Goal: Information Seeking & Learning: Learn about a topic

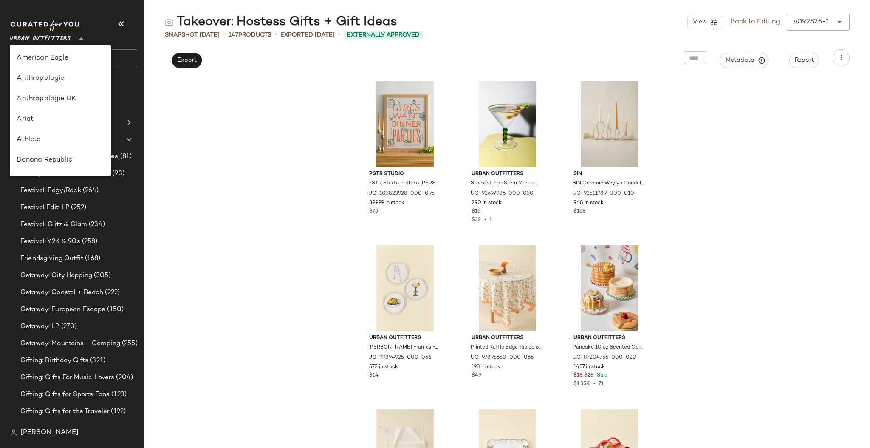
click at [62, 38] on span "Urban Outfitters" at bounding box center [40, 36] width 61 height 15
type input "**"
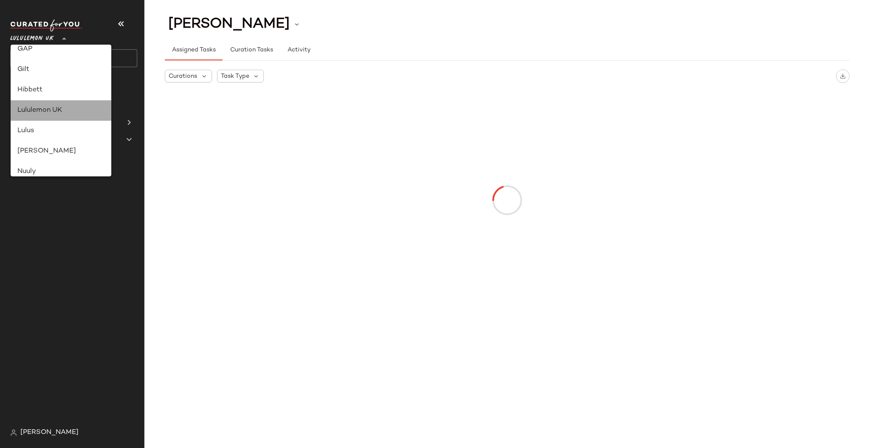
click at [93, 110] on div "Lululemon UK" at bounding box center [60, 110] width 87 height 10
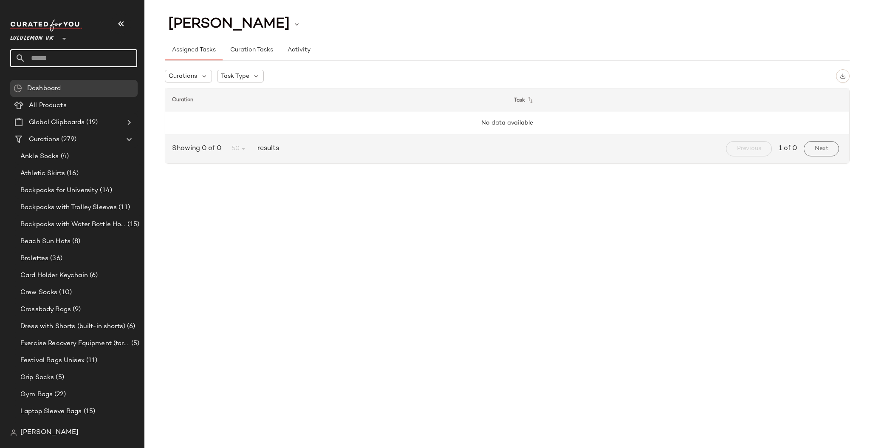
click at [77, 58] on input "text" at bounding box center [81, 58] width 112 height 18
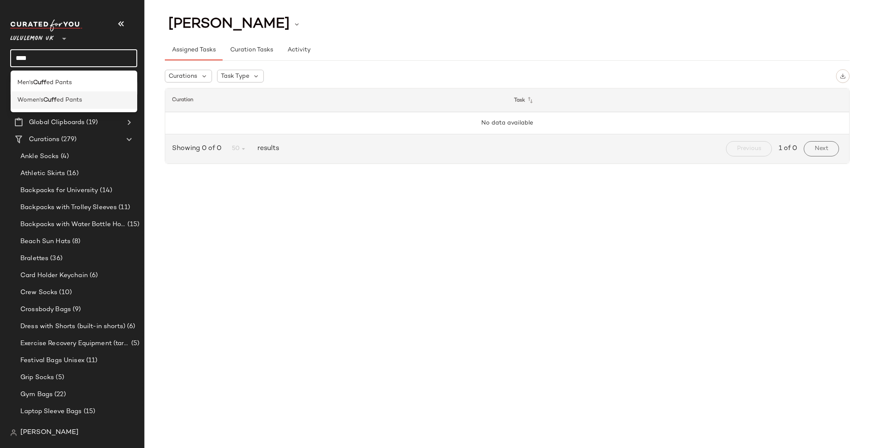
type input "****"
click at [96, 97] on div "Women's Cuff ed Pants" at bounding box center [73, 100] width 113 height 9
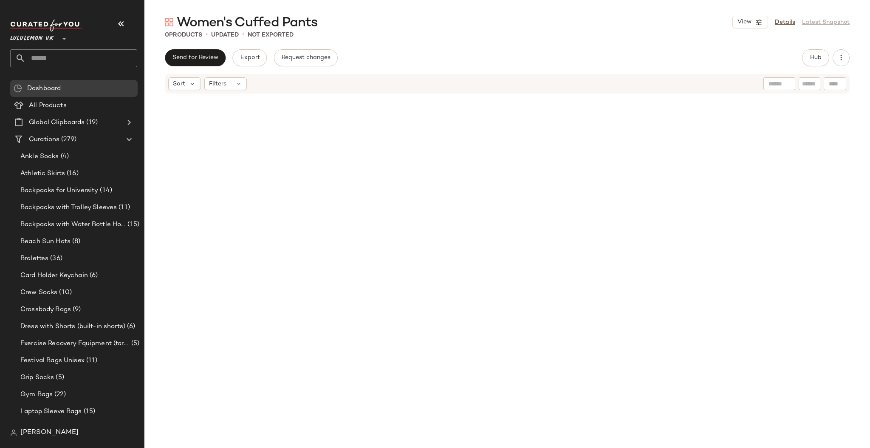
click at [70, 60] on input "text" at bounding box center [81, 58] width 112 height 18
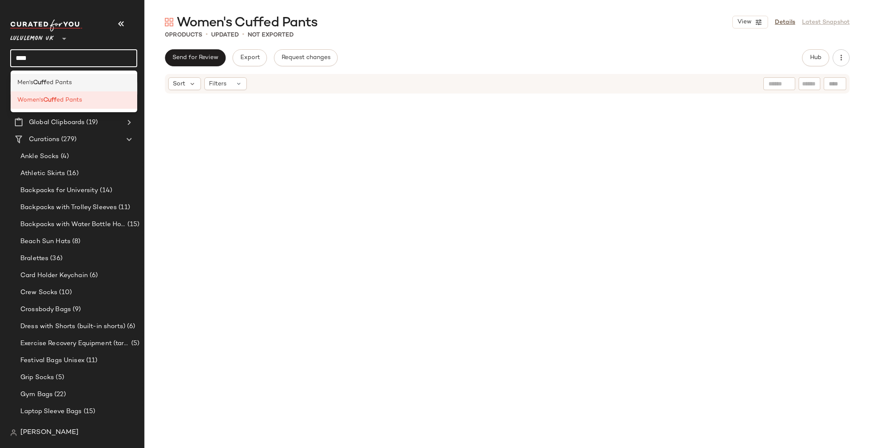
type input "****"
click at [78, 80] on div "Men's Cuff ed Pants" at bounding box center [73, 82] width 113 height 9
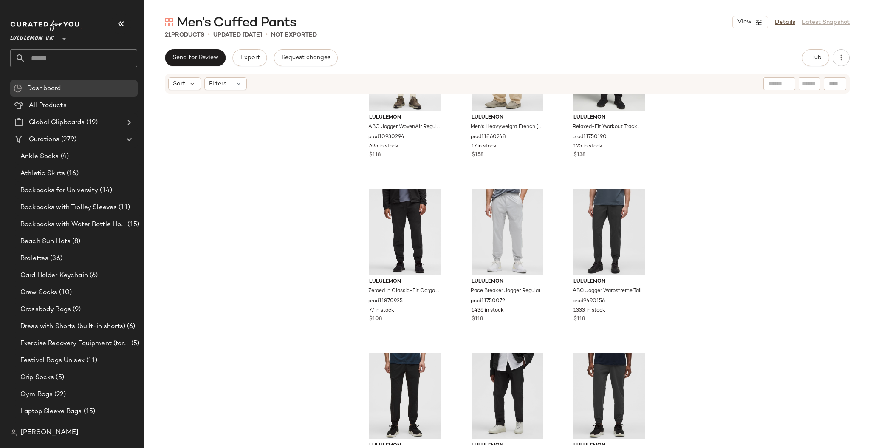
scroll to position [798, 0]
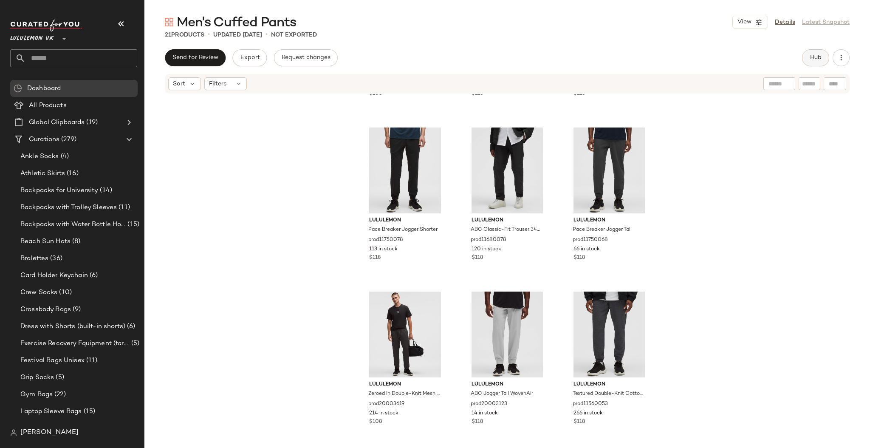
click at [823, 62] on button "Hub" at bounding box center [815, 57] width 27 height 17
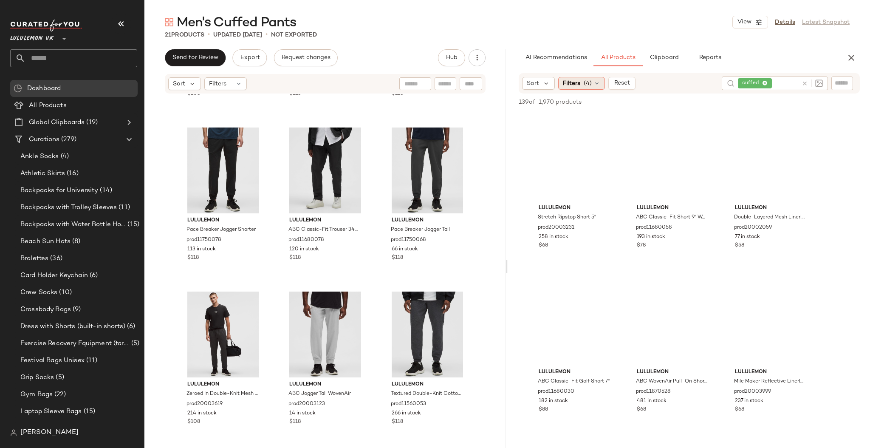
click at [588, 87] on span "(4)" at bounding box center [587, 83] width 8 height 9
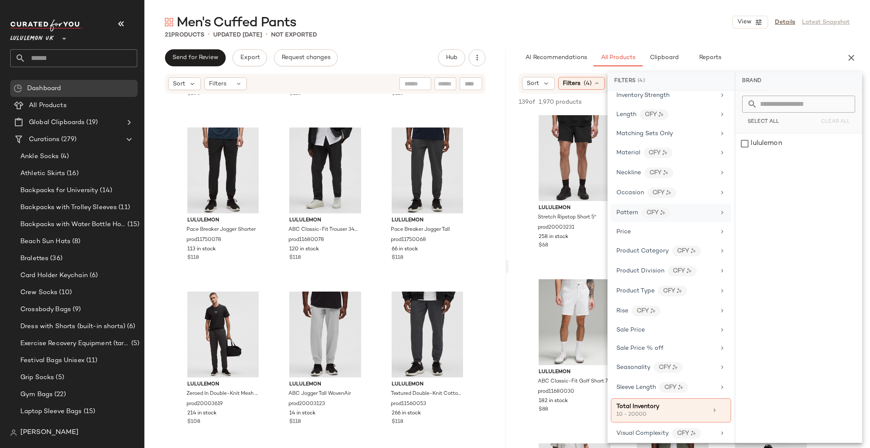
scroll to position [358, 0]
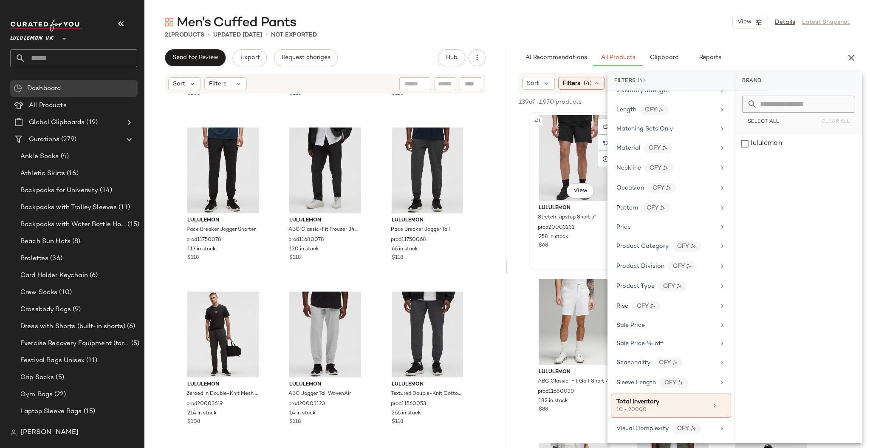
click at [532, 250] on div "#1 View lululemon Stretch Ripstop Short 5" prod20003231 258 in stock $68" at bounding box center [574, 190] width 90 height 155
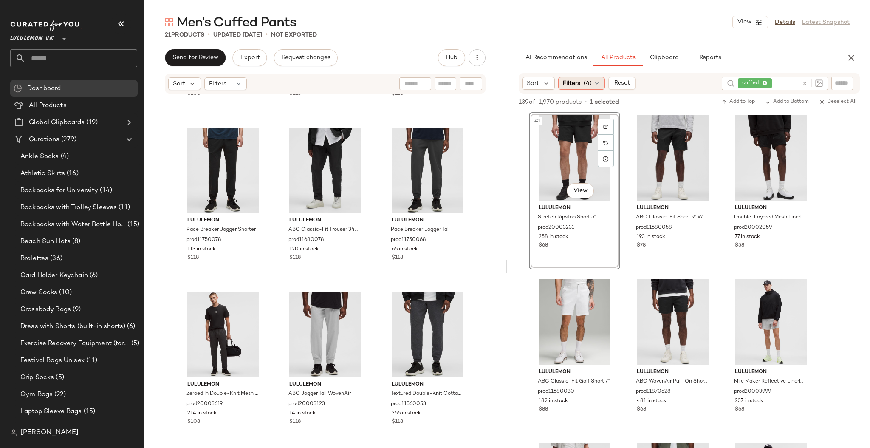
click at [578, 84] on span "Filters" at bounding box center [571, 83] width 17 height 9
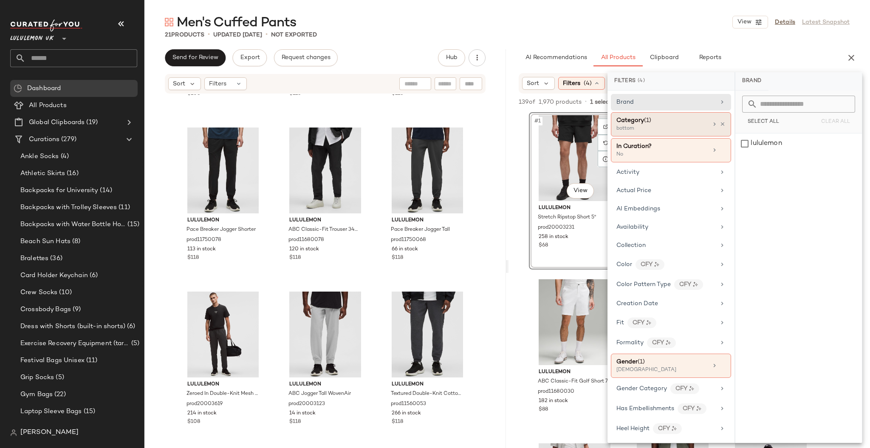
click at [711, 124] on icon at bounding box center [714, 124] width 7 height 7
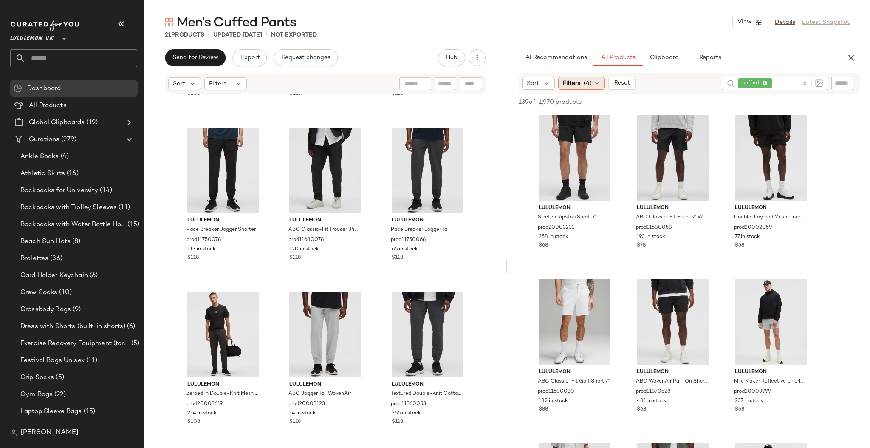
click at [582, 84] on div "Filters (4)" at bounding box center [581, 83] width 47 height 13
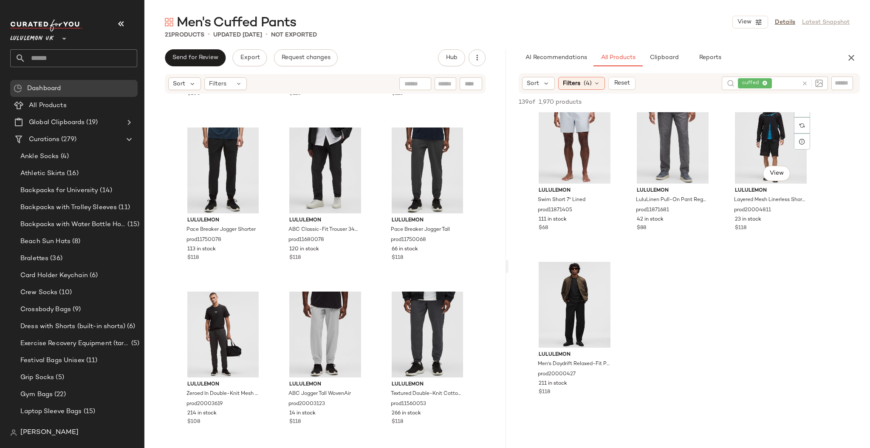
scroll to position [6265, 0]
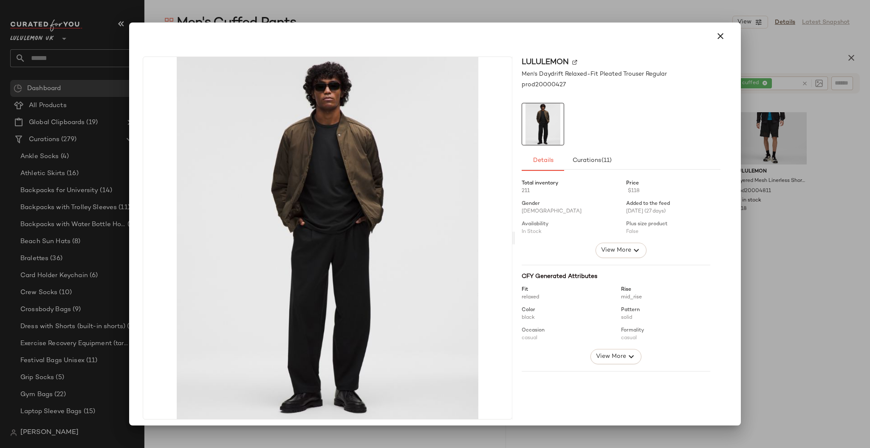
click at [760, 276] on div at bounding box center [435, 224] width 870 height 448
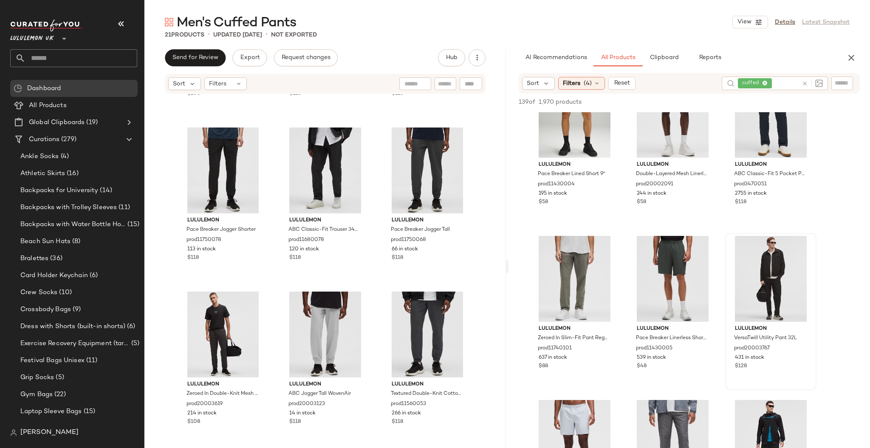
scroll to position [5925, 0]
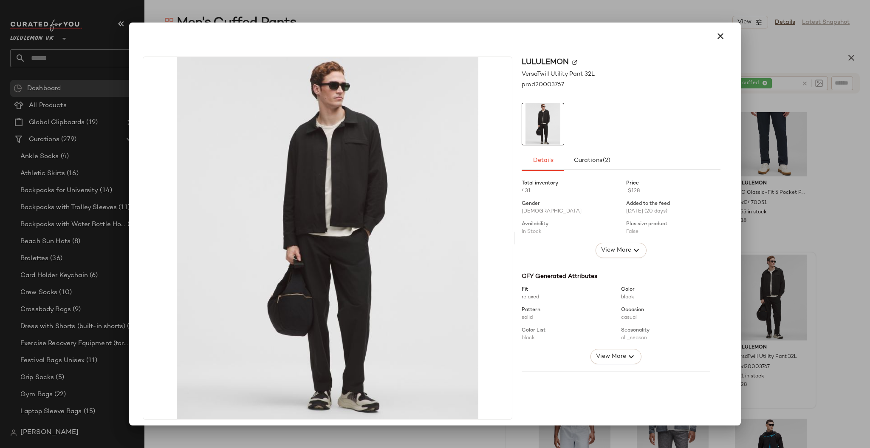
click at [869, 335] on div at bounding box center [435, 224] width 870 height 448
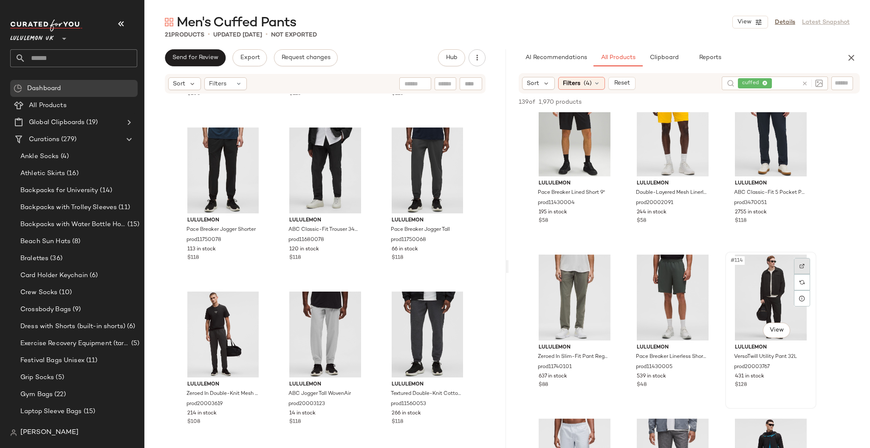
click at [801, 262] on div at bounding box center [802, 266] width 16 height 16
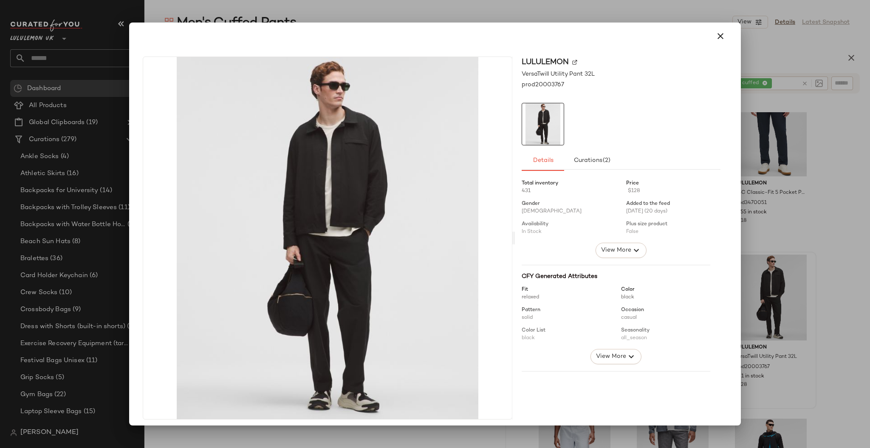
click at [829, 287] on div at bounding box center [435, 224] width 870 height 448
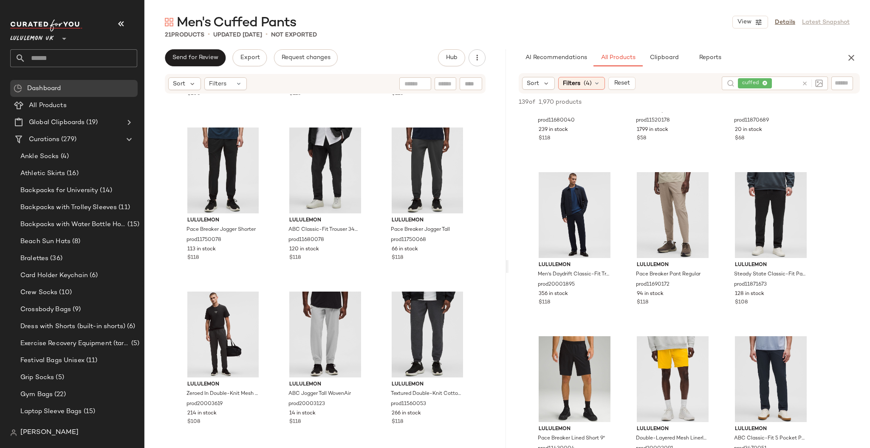
scroll to position [5585, 0]
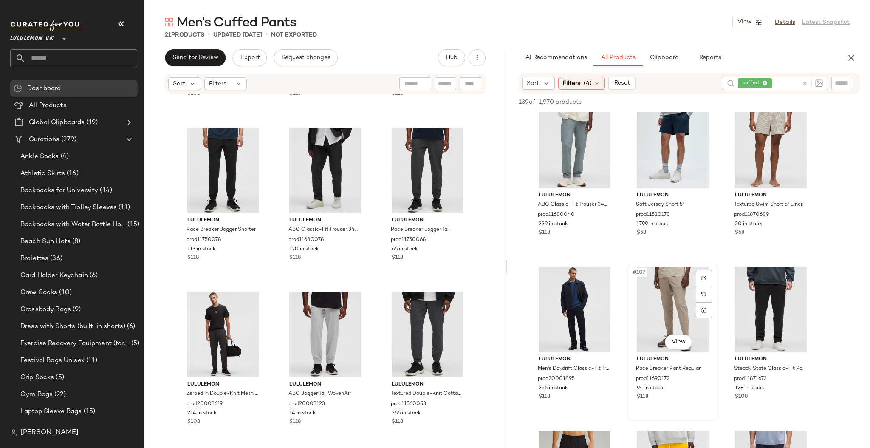
click at [662, 347] on div "#107 View" at bounding box center [672, 309] width 85 height 86
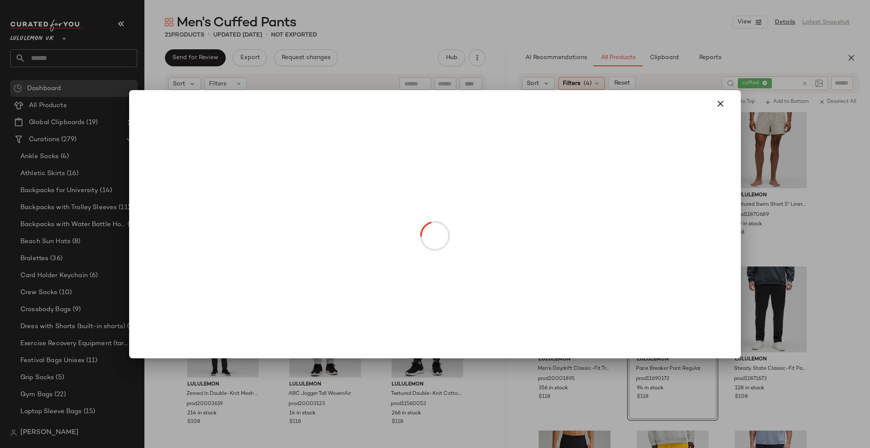
click at [681, 340] on body "Lululemon UK ** Dashboard All Products Global Clipboards (19) Curations (279) A…" at bounding box center [435, 224] width 870 height 448
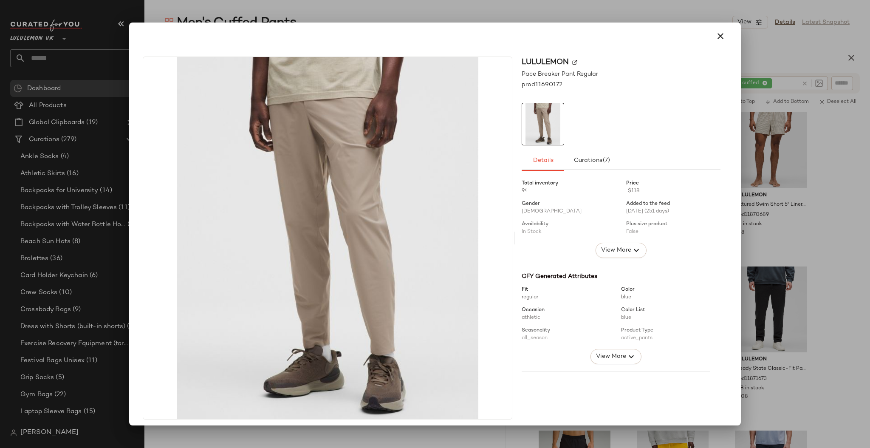
click at [379, 352] on img at bounding box center [327, 238] width 369 height 362
click at [706, 309] on div "Total inventory 94 Price $118 Gender Male Added to the feed 01/21/2025 (251 day…" at bounding box center [620, 354] width 199 height 359
click at [788, 296] on div at bounding box center [435, 224] width 870 height 448
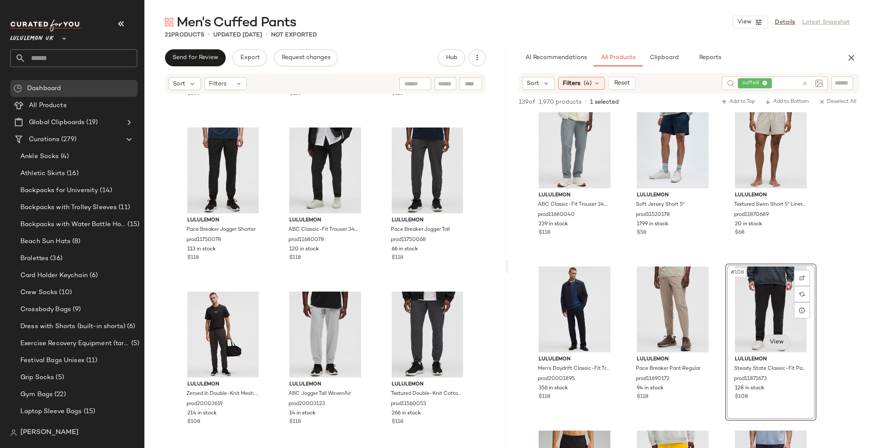
click at [771, 335] on body "Lululemon UK ** Dashboard All Products Global Clipboards (19) Curations (279) A…" at bounding box center [435, 224] width 870 height 448
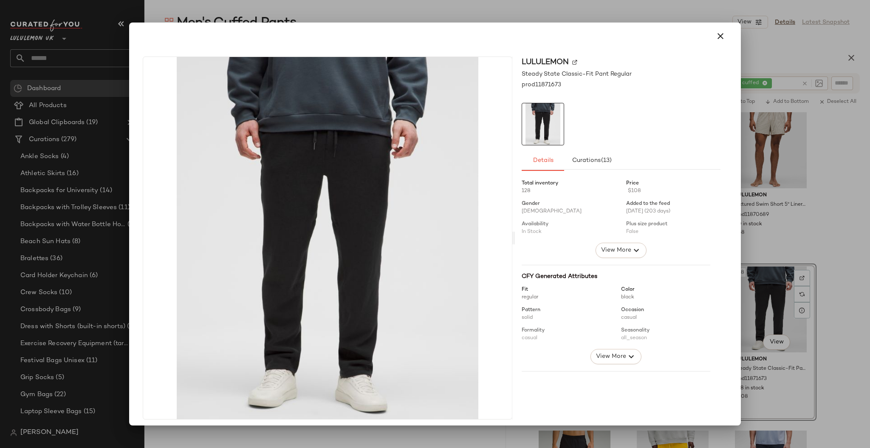
click at [845, 316] on div at bounding box center [435, 224] width 870 height 448
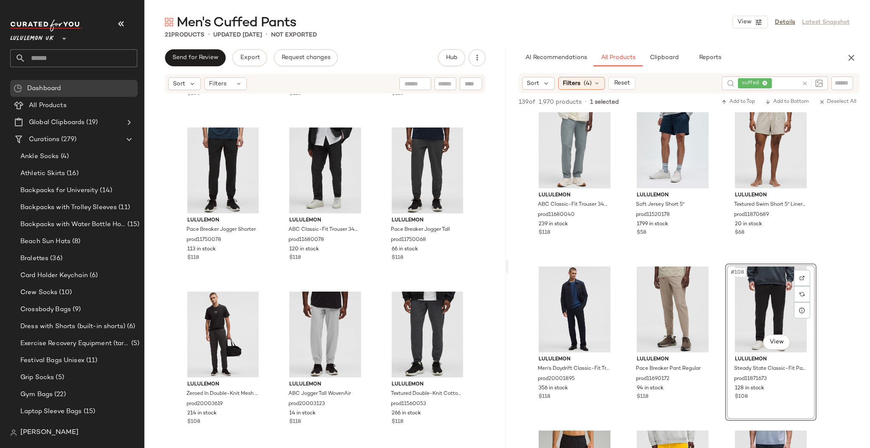
scroll to position [5472, 0]
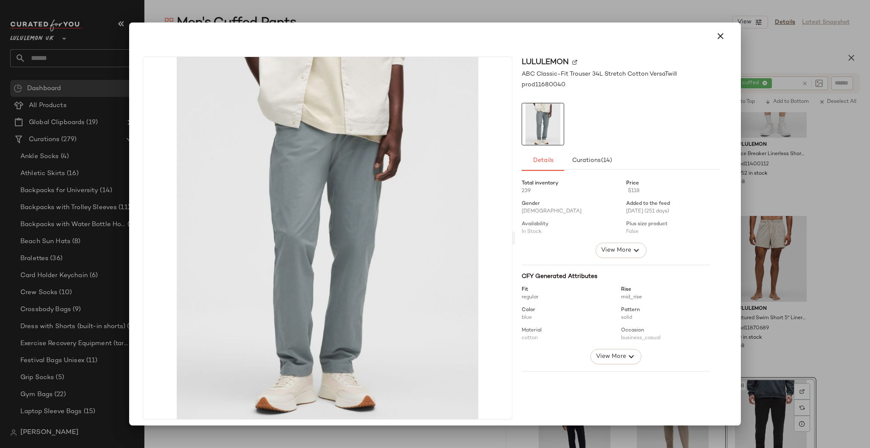
click at [758, 287] on div at bounding box center [435, 224] width 870 height 448
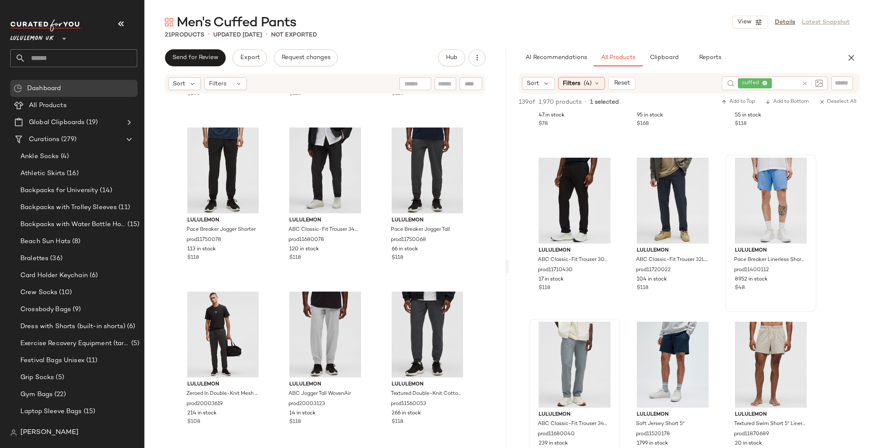
scroll to position [5358, 0]
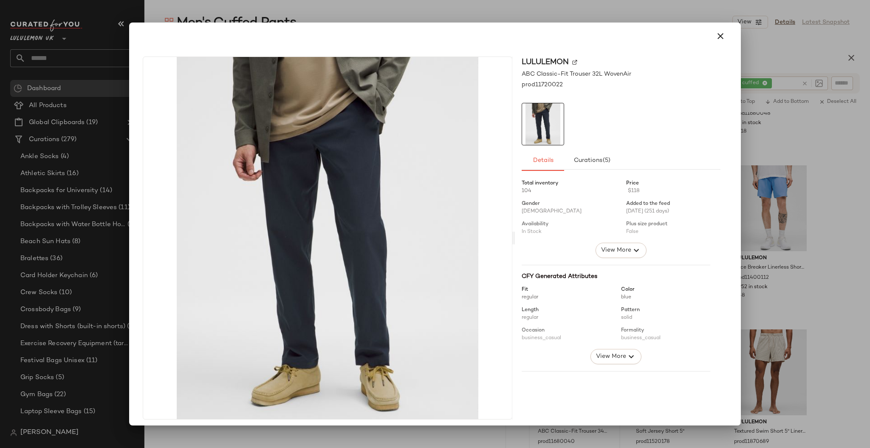
click at [850, 242] on div at bounding box center [435, 224] width 870 height 448
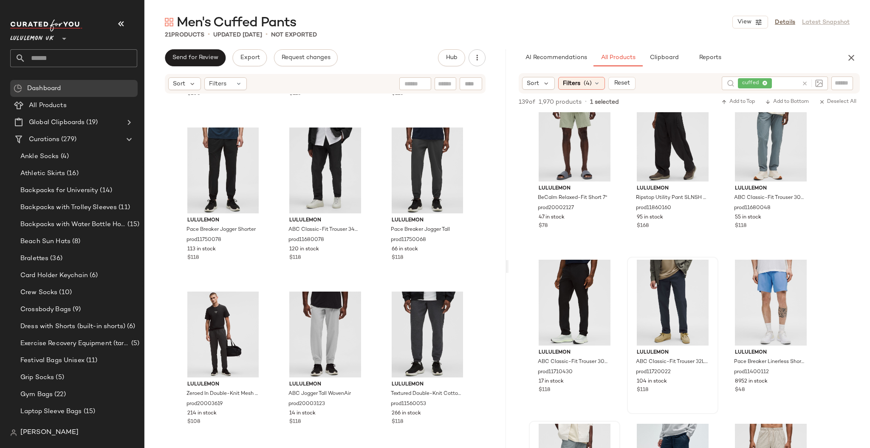
scroll to position [5246, 0]
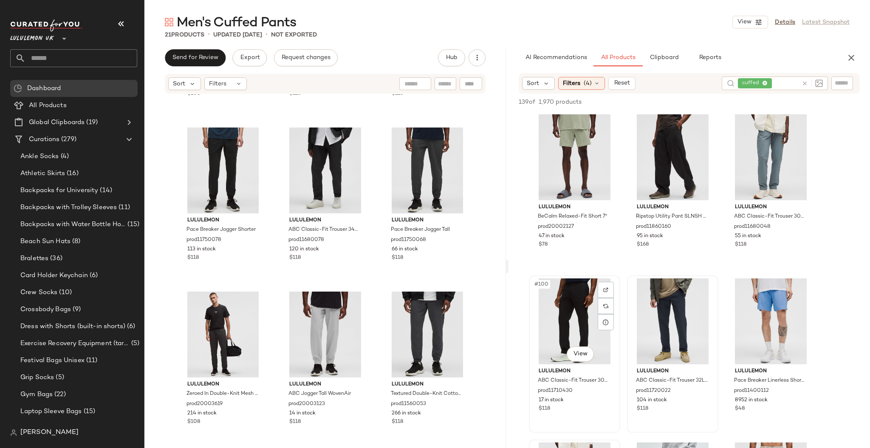
click at [580, 363] on div "#100 View" at bounding box center [574, 321] width 85 height 86
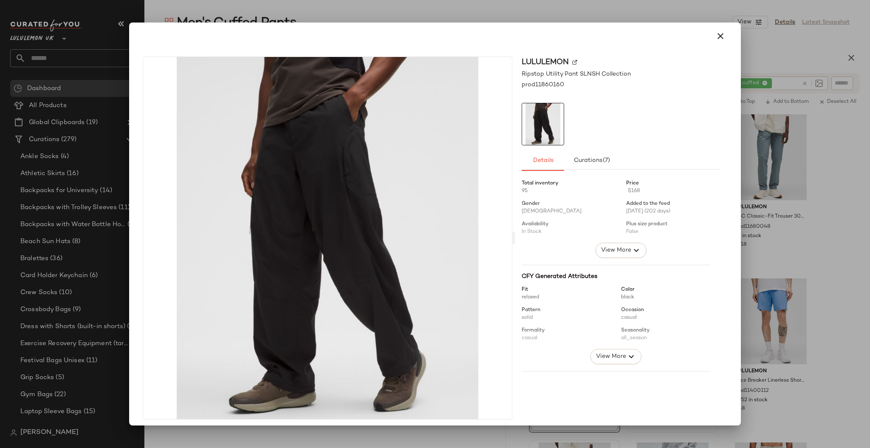
click at [784, 199] on div at bounding box center [435, 224] width 870 height 448
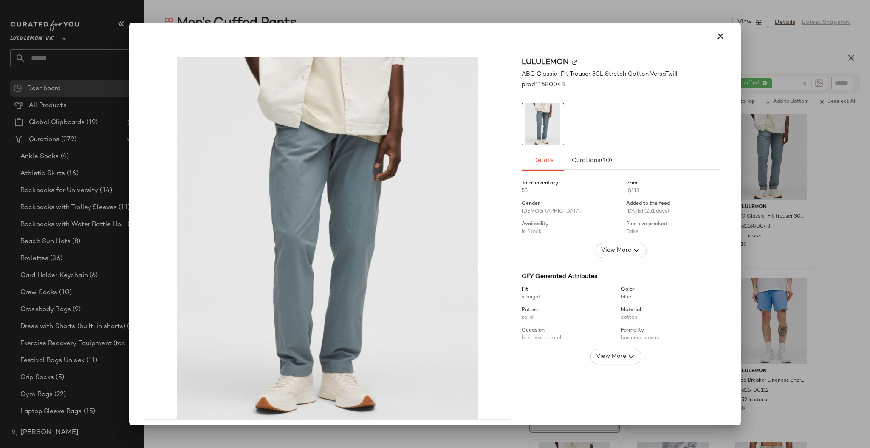
click at [822, 195] on div at bounding box center [435, 224] width 870 height 448
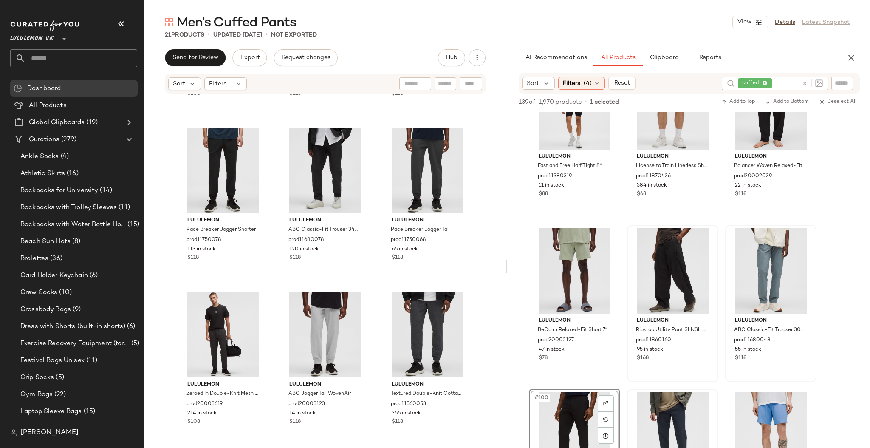
scroll to position [4906, 0]
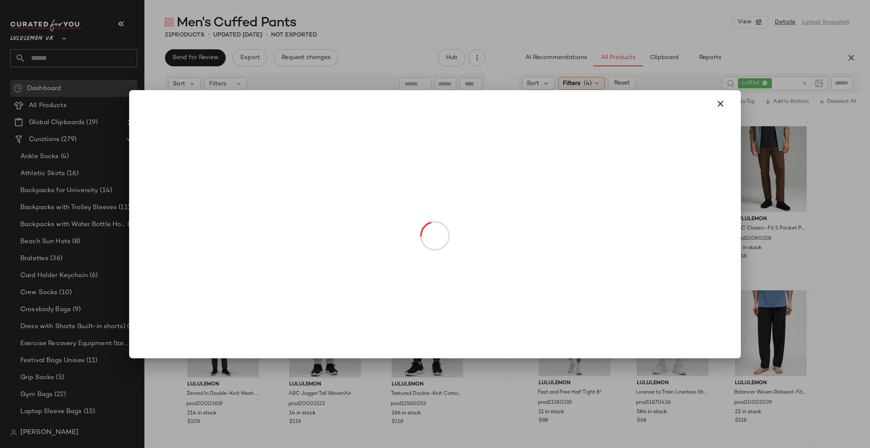
drag, startPoint x: 776, startPoint y: 366, endPoint x: 865, endPoint y: 320, distance: 100.1
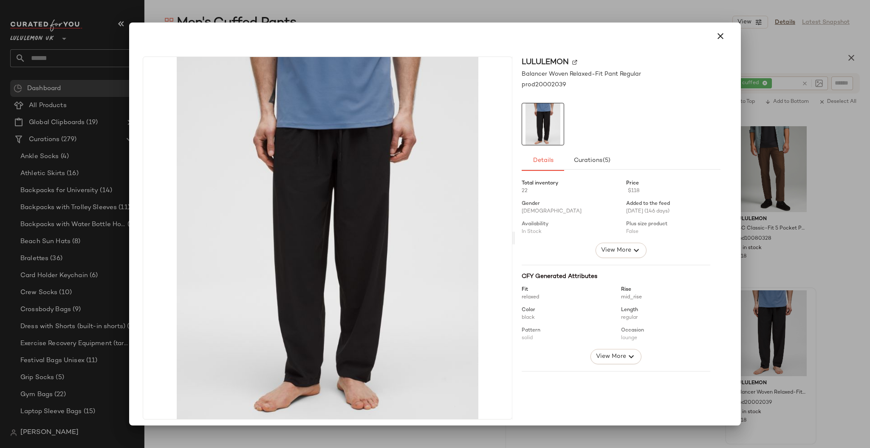
click at [857, 301] on div at bounding box center [435, 224] width 870 height 448
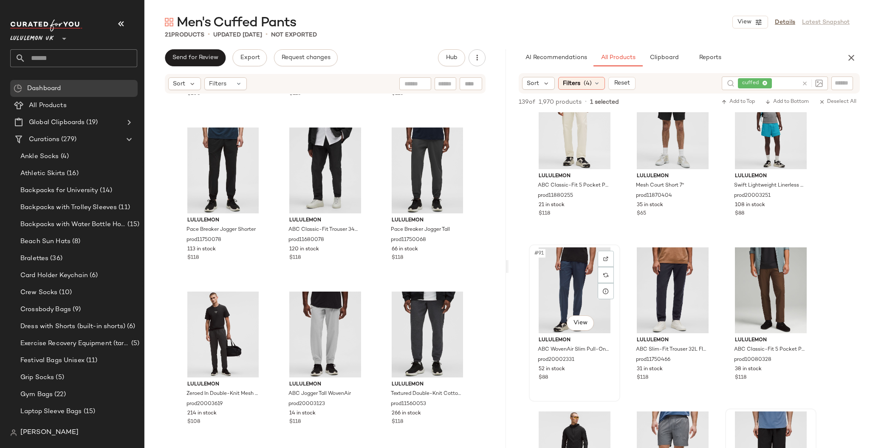
scroll to position [4792, 0]
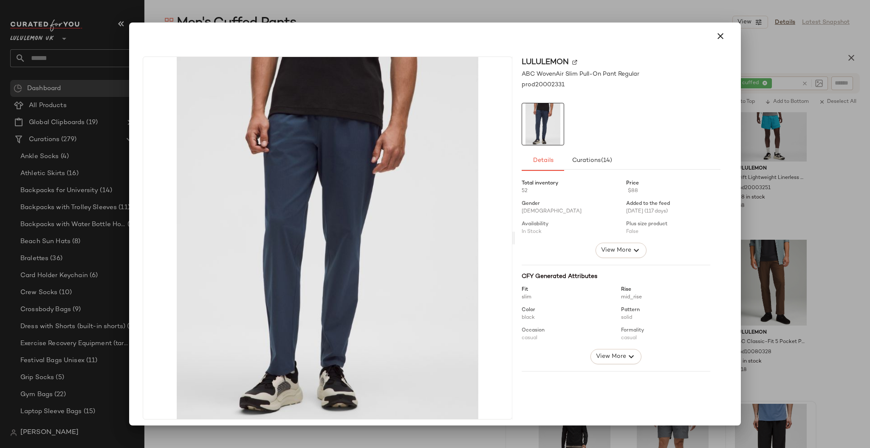
click at [726, 265] on div "lululemon ABC WovenAir Slim Pull-On Pant Regular prod20002331 Details Curations…" at bounding box center [434, 240] width 605 height 380
click at [766, 256] on div at bounding box center [435, 224] width 870 height 448
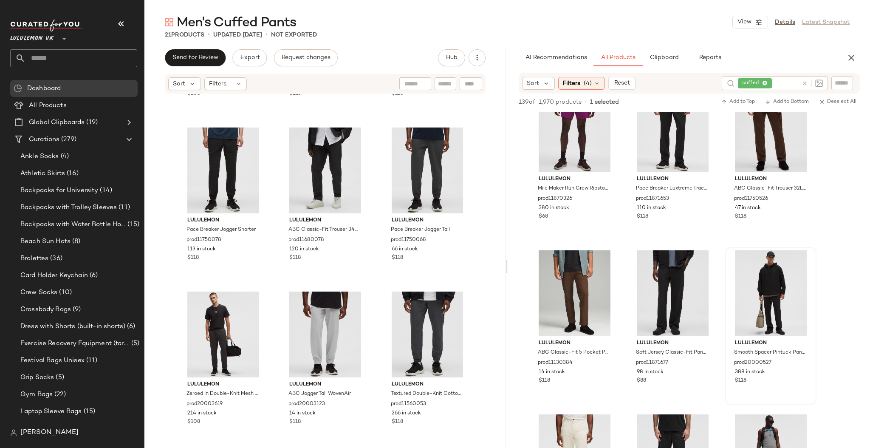
scroll to position [4453, 0]
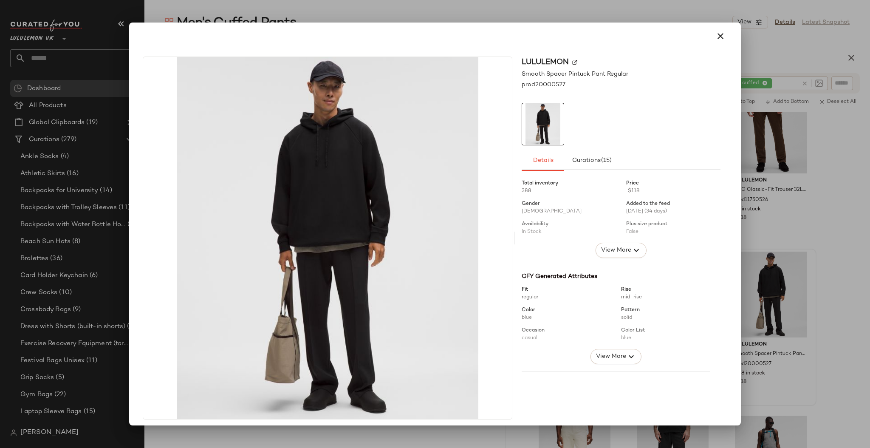
click at [837, 296] on div at bounding box center [435, 224] width 870 height 448
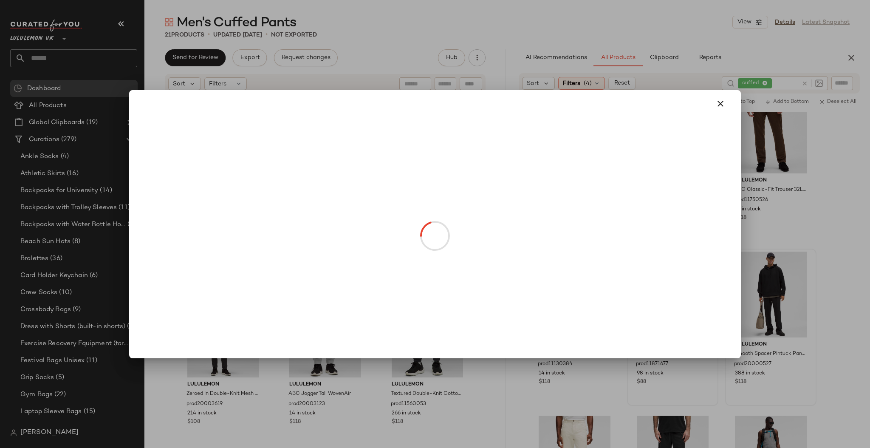
drag, startPoint x: 688, startPoint y: 324, endPoint x: 808, endPoint y: 303, distance: 122.4
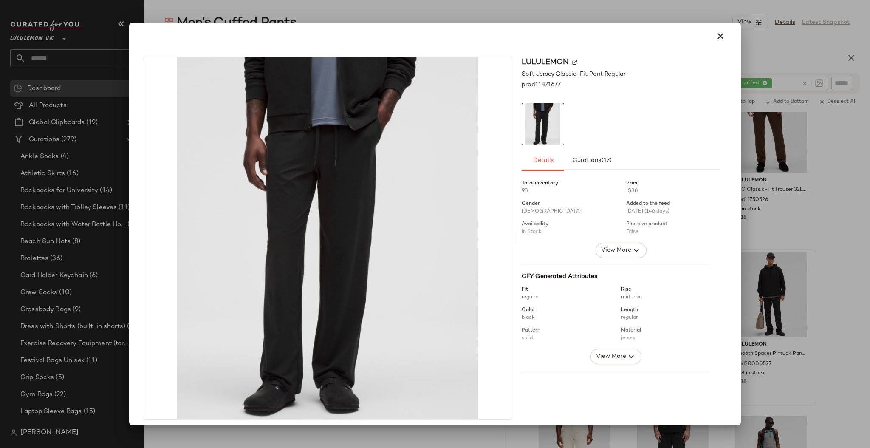
click at [865, 294] on div at bounding box center [435, 224] width 870 height 448
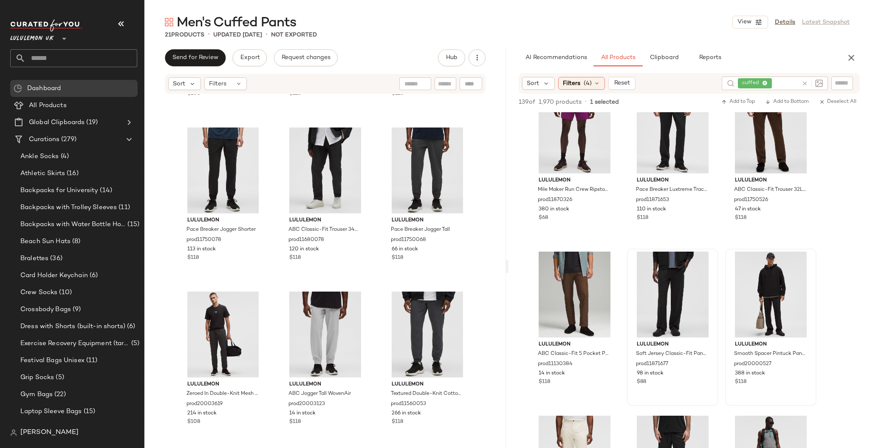
scroll to position [4226, 0]
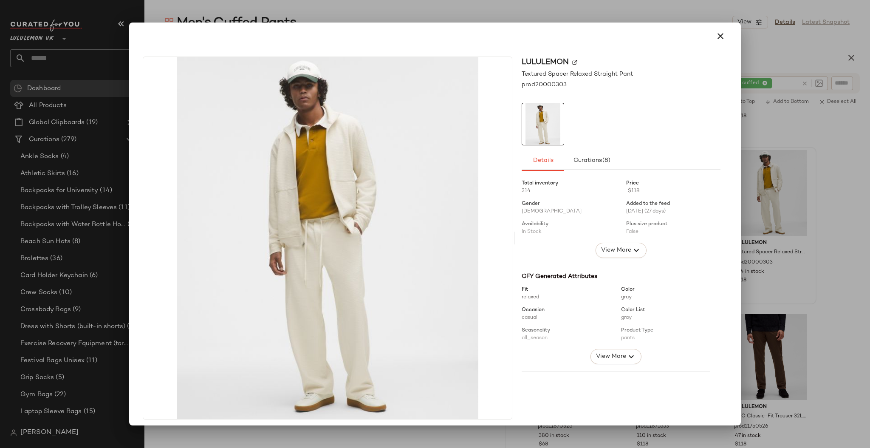
click at [855, 231] on div at bounding box center [435, 224] width 870 height 448
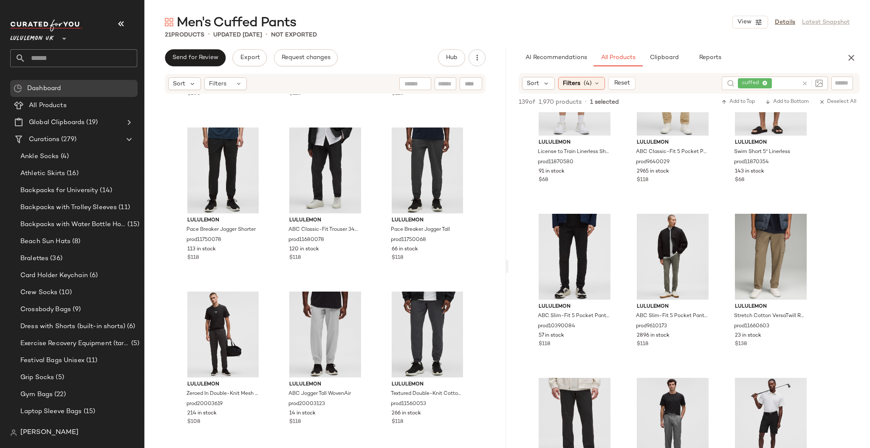
scroll to position [3434, 0]
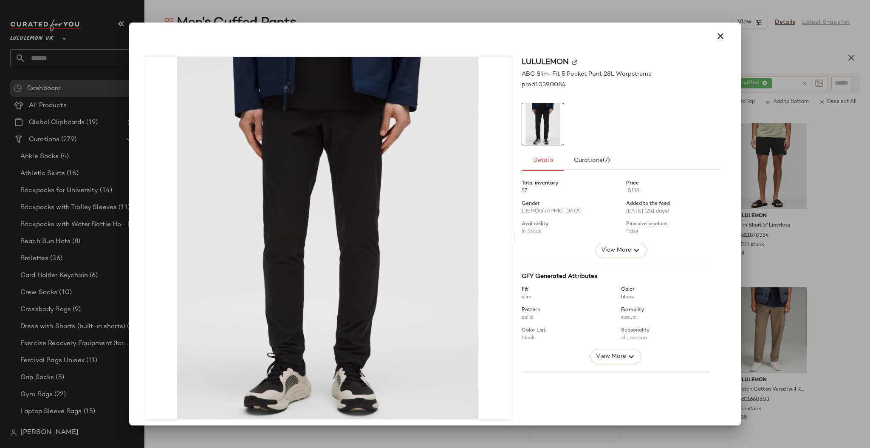
click at [853, 283] on div at bounding box center [435, 224] width 870 height 448
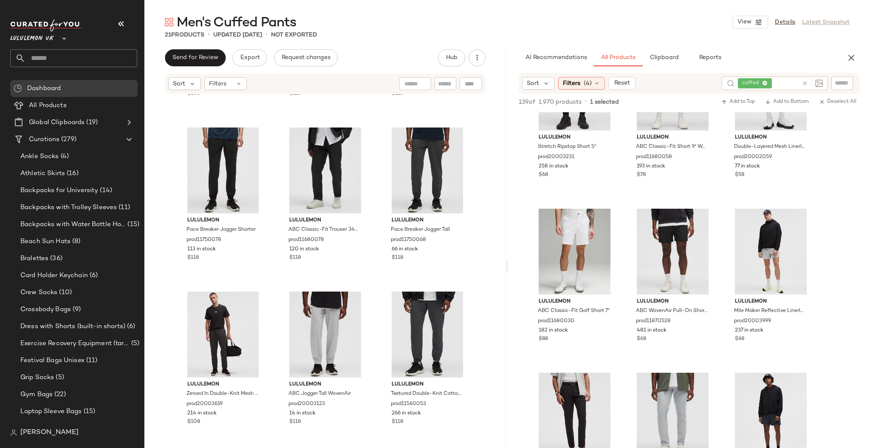
scroll to position [0, 0]
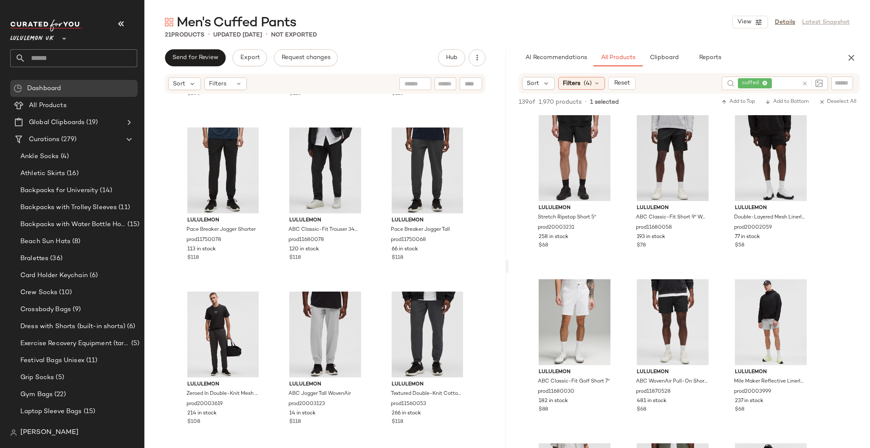
click at [780, 85] on input "text" at bounding box center [785, 83] width 25 height 9
type input "******"
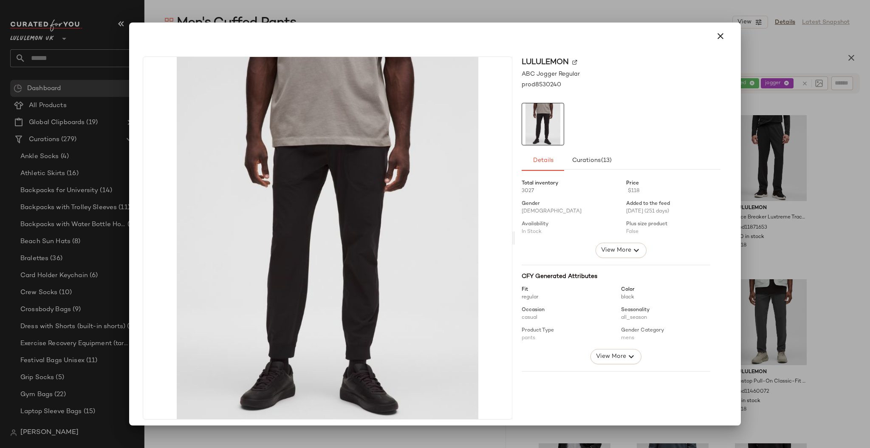
click at [788, 196] on div at bounding box center [435, 224] width 870 height 448
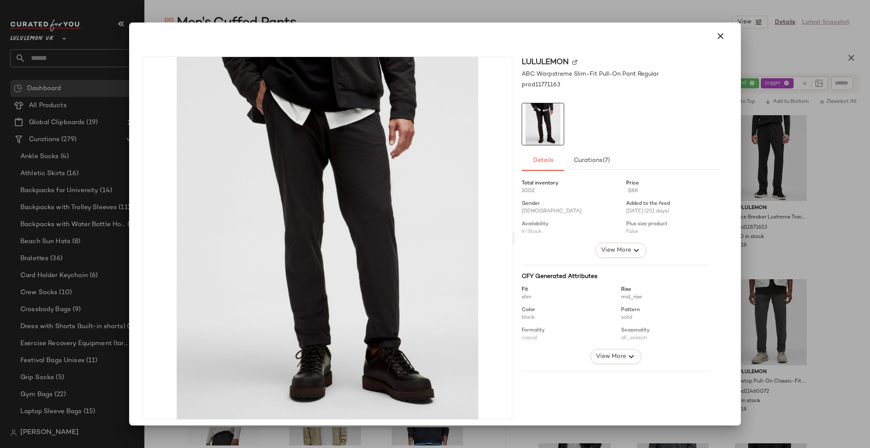
click at [839, 220] on div at bounding box center [435, 224] width 870 height 448
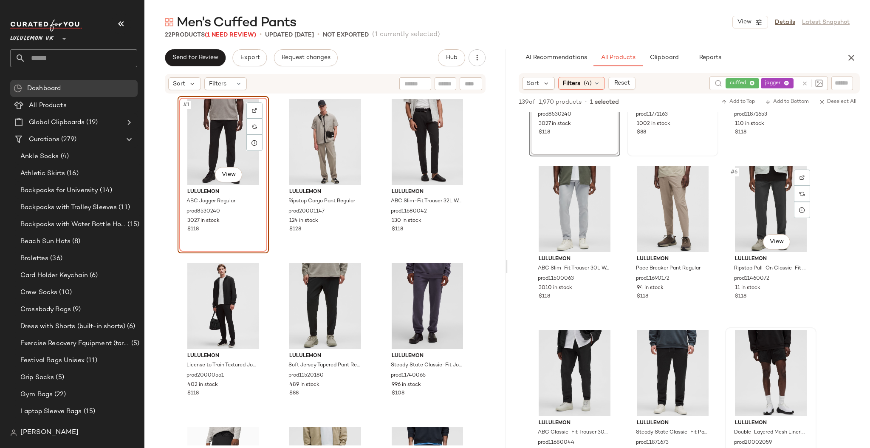
scroll to position [226, 0]
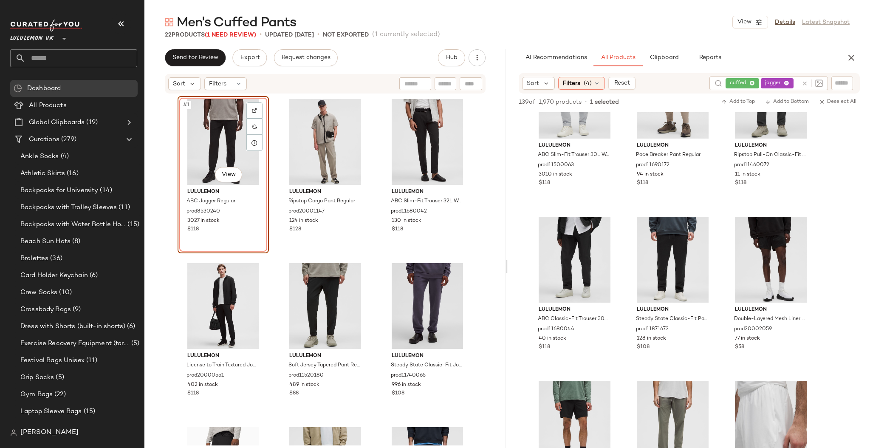
click at [805, 81] on icon at bounding box center [804, 83] width 6 height 6
click at [840, 81] on input "text" at bounding box center [841, 83] width 15 height 9
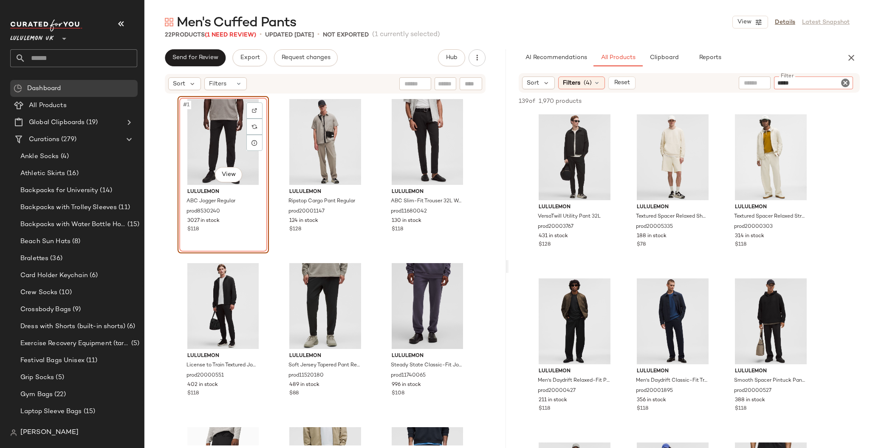
type input "******"
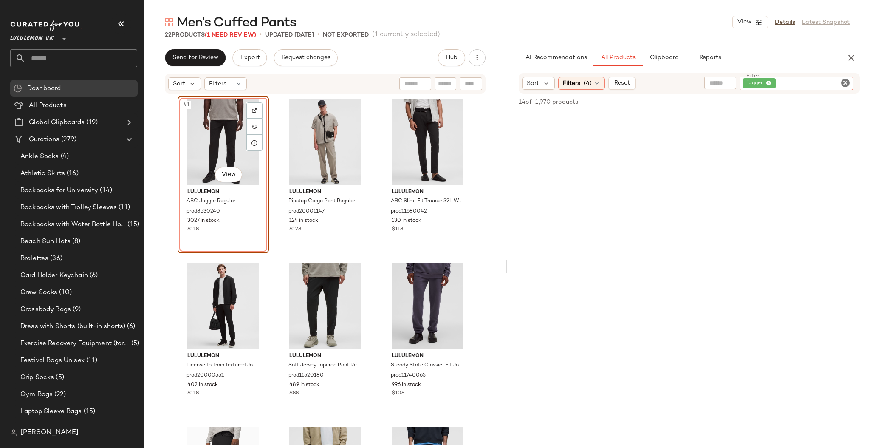
scroll to position [0, 0]
click at [845, 80] on icon "Clear Filter" at bounding box center [845, 83] width 10 height 10
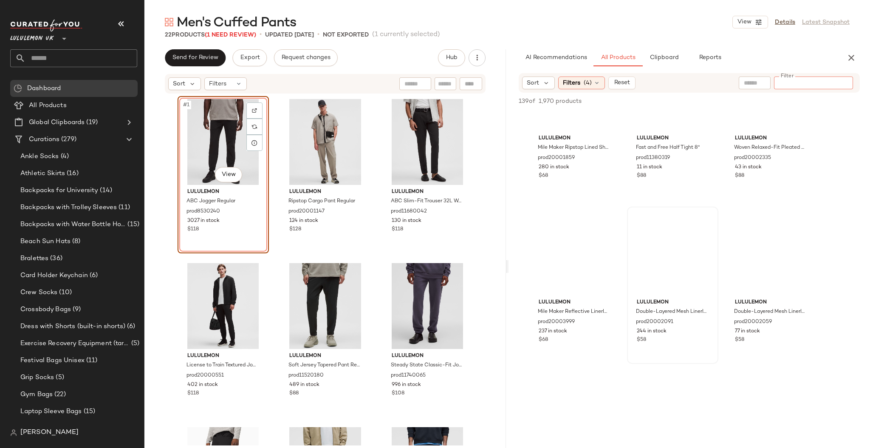
scroll to position [566, 0]
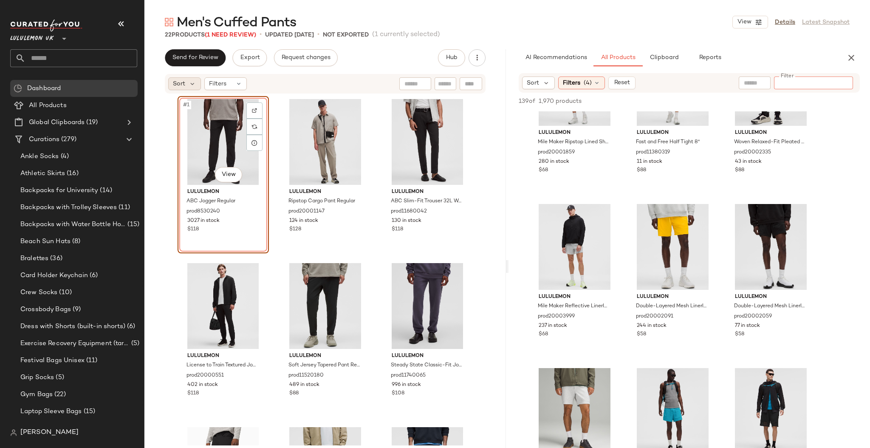
click at [180, 87] on span "Sort" at bounding box center [179, 83] width 12 height 9
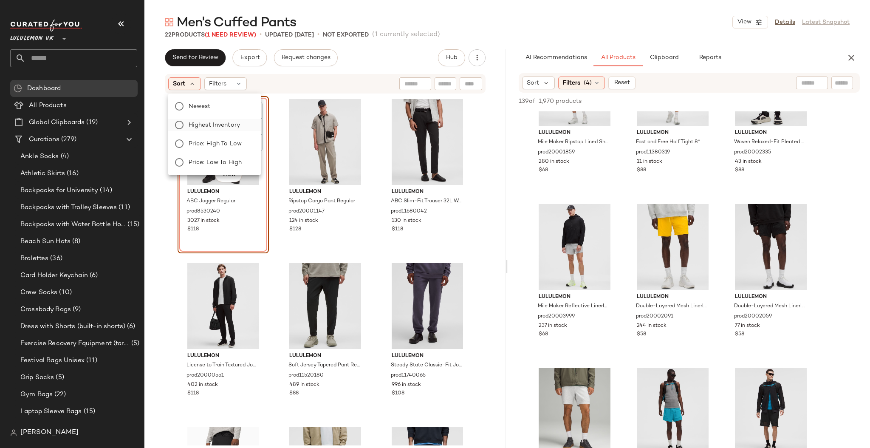
click at [226, 128] on span "Highest Inventory" at bounding box center [214, 125] width 51 height 9
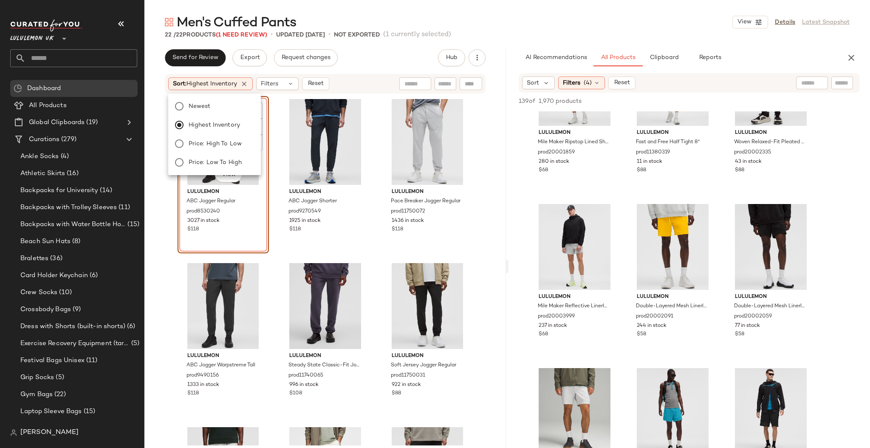
click at [485, 201] on div "#1 View lululemon ABC Jogger Regular prod8530240 3027 in stock $118 lululemon A…" at bounding box center [324, 269] width 361 height 351
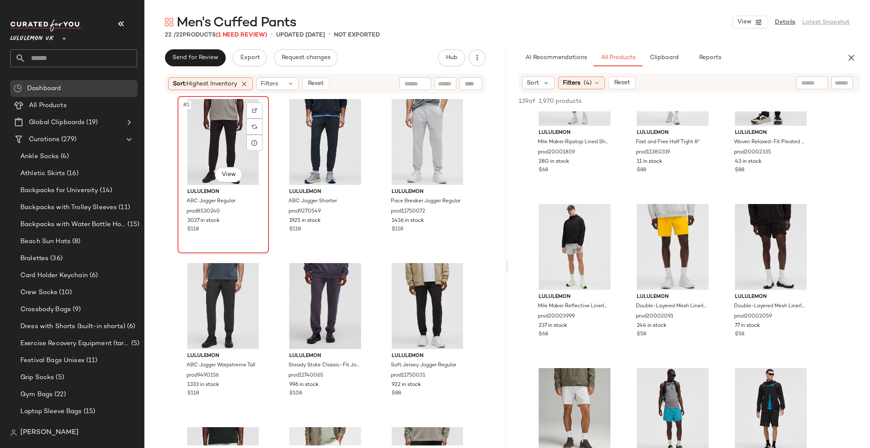
click at [198, 141] on div "#1 View" at bounding box center [222, 142] width 85 height 86
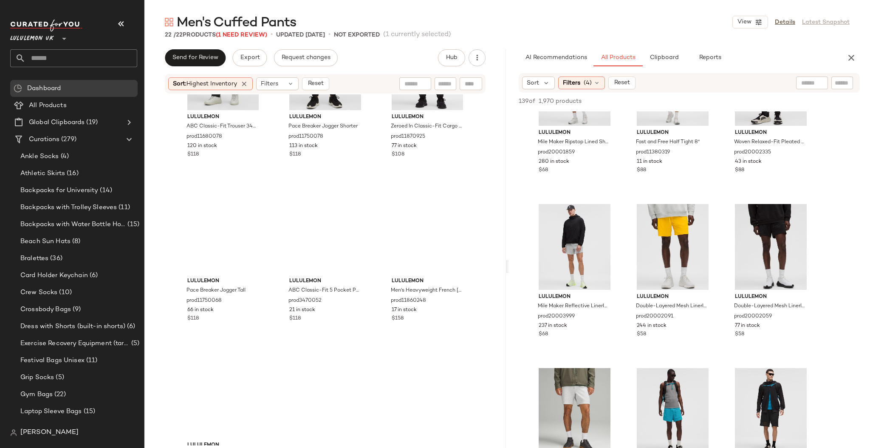
scroll to position [962, 0]
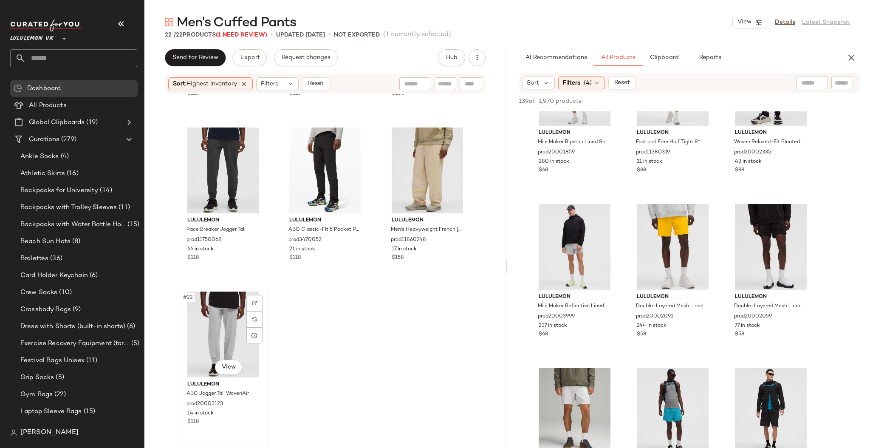
click at [204, 336] on div "#22 View" at bounding box center [222, 334] width 85 height 86
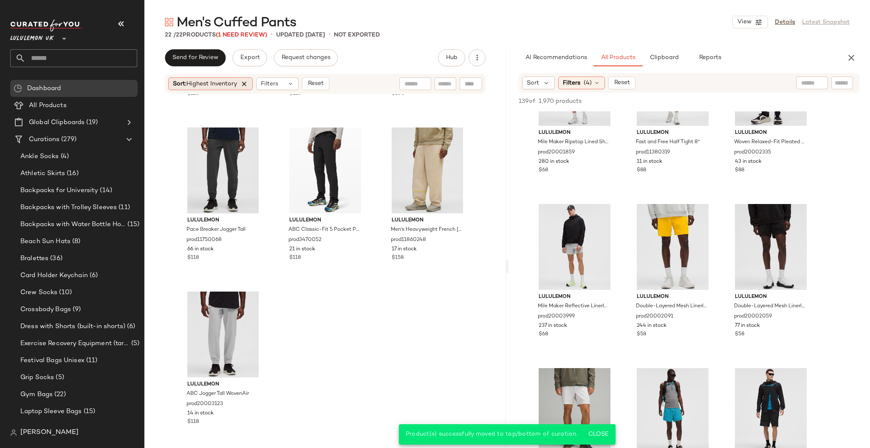
click at [245, 82] on icon at bounding box center [244, 84] width 8 height 8
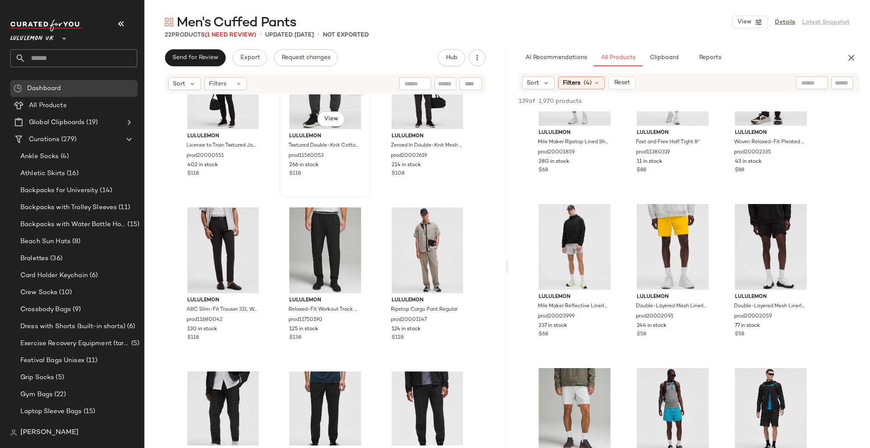
scroll to position [573, 0]
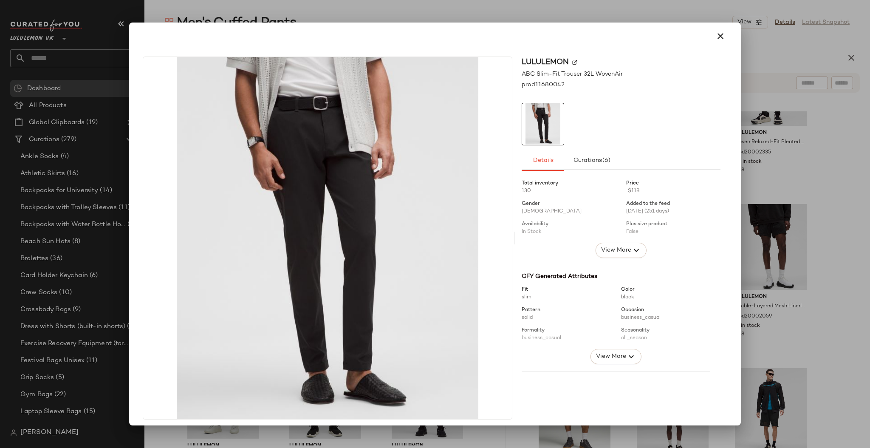
drag, startPoint x: 265, startPoint y: 2, endPoint x: 222, endPoint y: 11, distance: 43.9
click at [222, 11] on div at bounding box center [435, 224] width 870 height 448
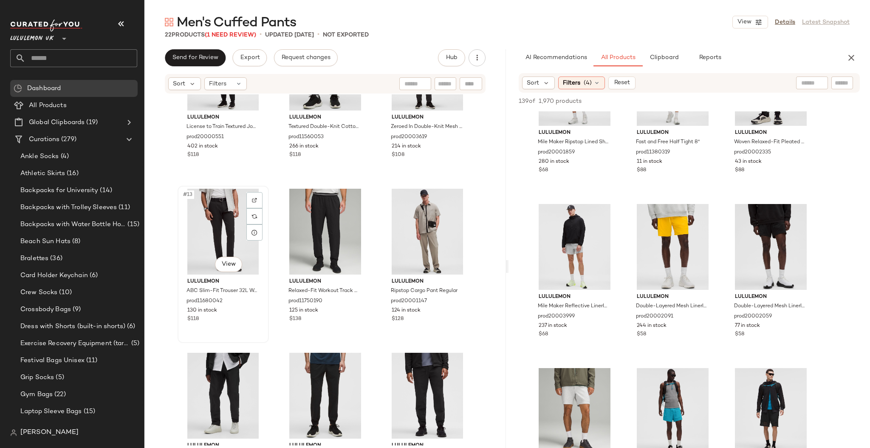
click at [193, 204] on div "#13 View" at bounding box center [222, 232] width 85 height 86
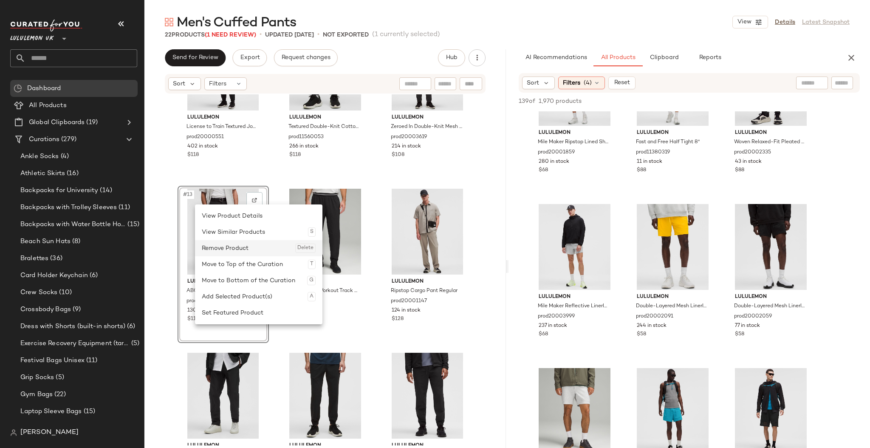
click at [248, 250] on div "Remove Product Delete" at bounding box center [259, 248] width 114 height 16
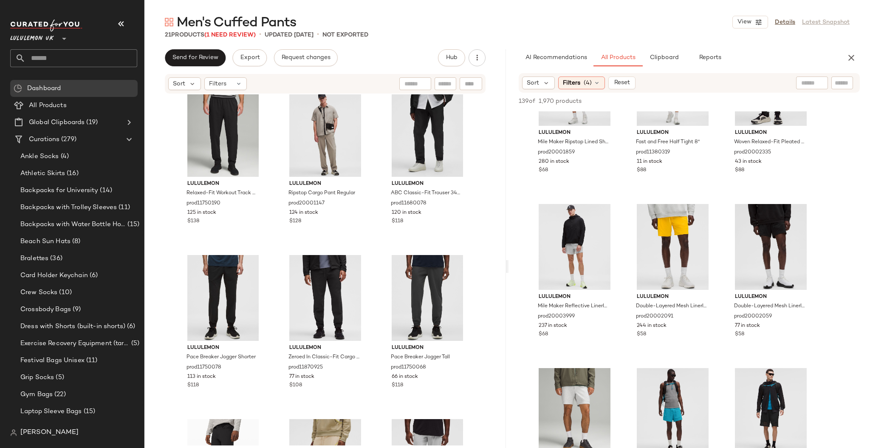
scroll to position [686, 0]
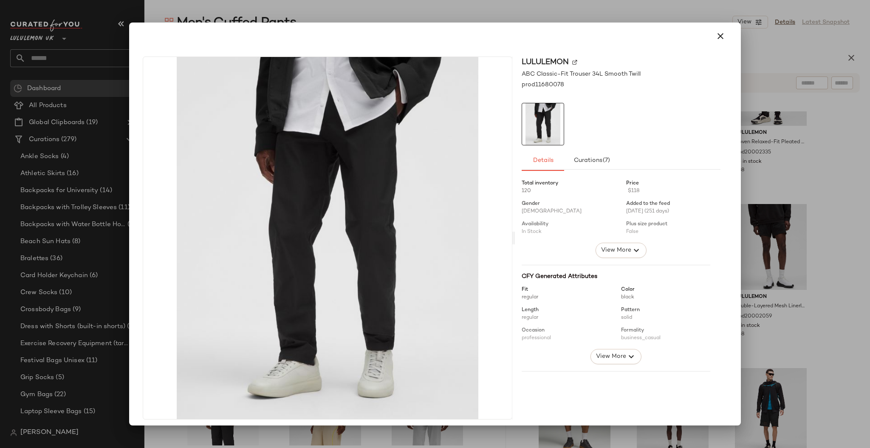
click at [783, 122] on div at bounding box center [435, 224] width 870 height 448
drag, startPoint x: 416, startPoint y: 139, endPoint x: 777, endPoint y: 124, distance: 361.2
click at [780, 126] on div at bounding box center [435, 224] width 870 height 448
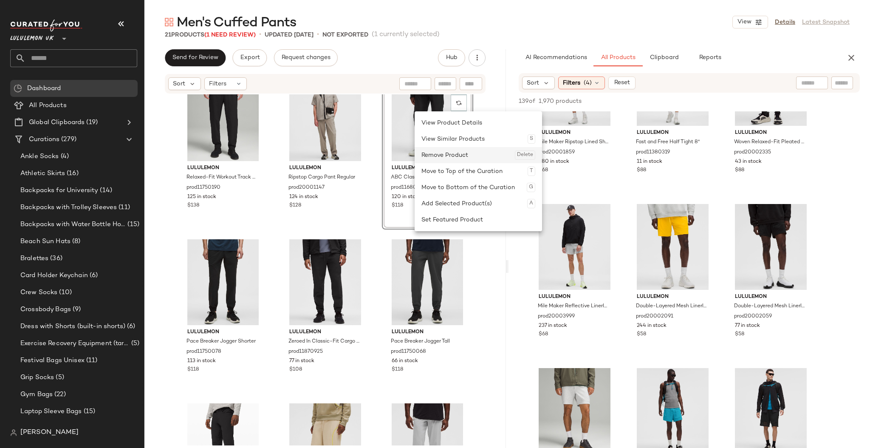
click at [451, 150] on div "Remove Product Delete" at bounding box center [478, 155] width 114 height 16
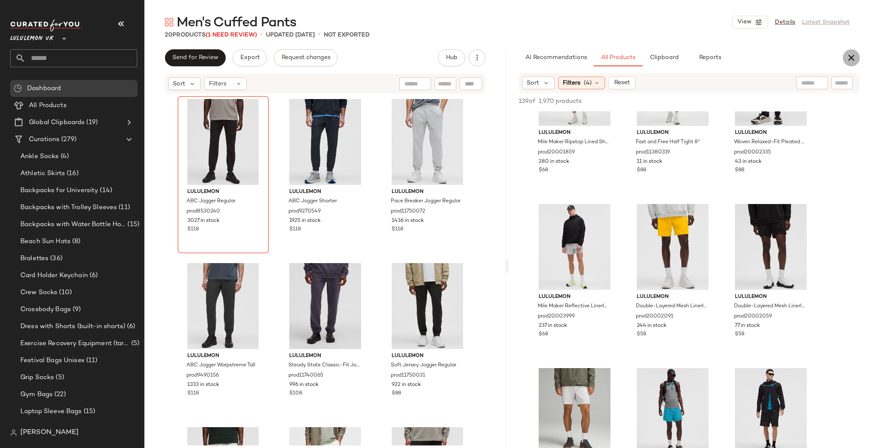
click at [852, 60] on icon "button" at bounding box center [851, 58] width 10 height 10
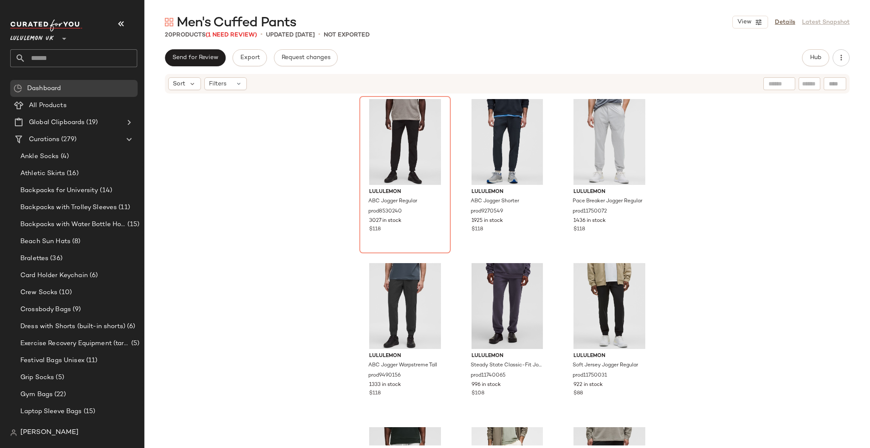
click at [87, 58] on input "text" at bounding box center [81, 58] width 112 height 18
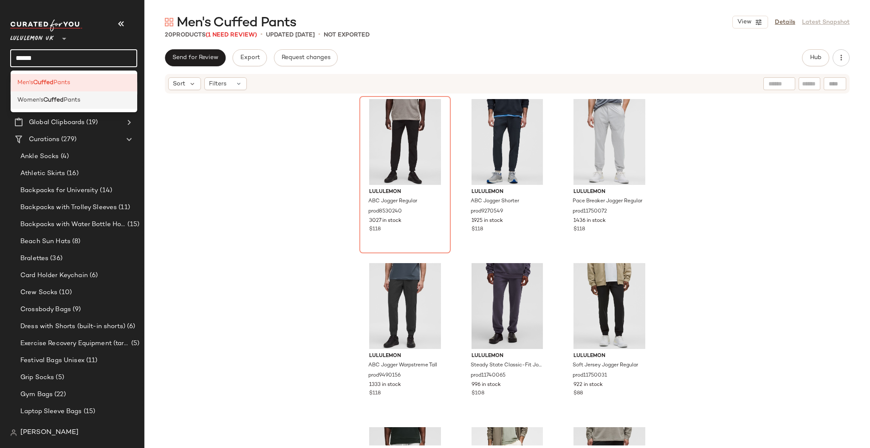
type input "******"
click at [90, 101] on div "Women's Cuffed Pants" at bounding box center [73, 100] width 113 height 9
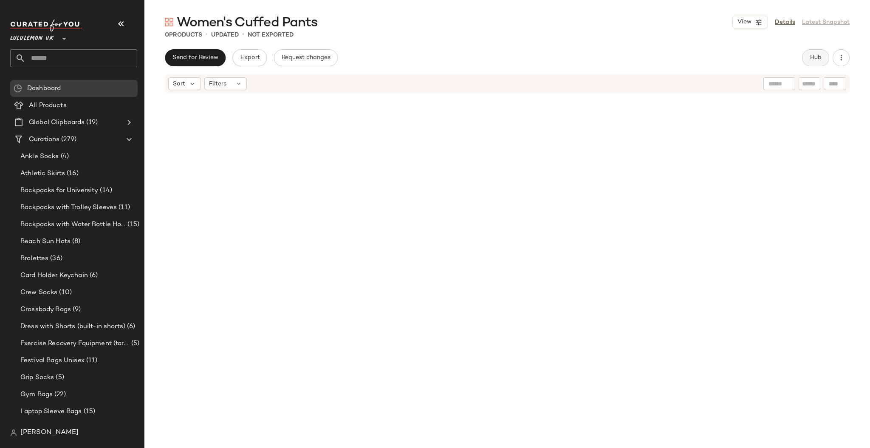
click at [814, 65] on button "Hub" at bounding box center [815, 57] width 27 height 17
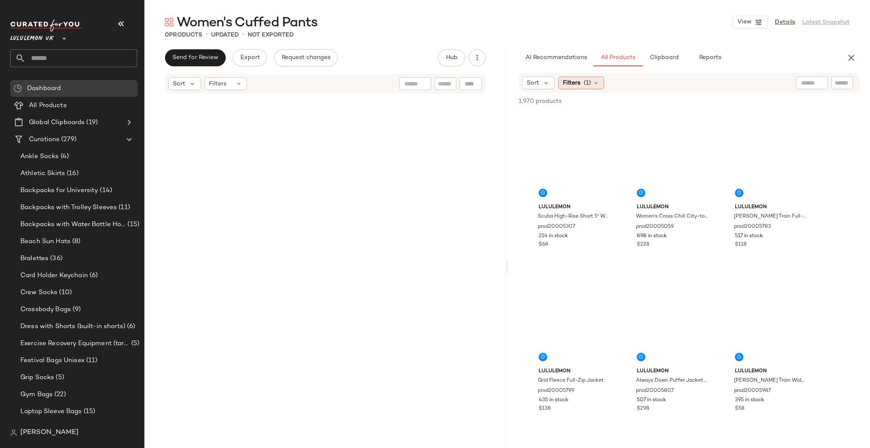
click at [572, 83] on span "Filters" at bounding box center [571, 83] width 17 height 9
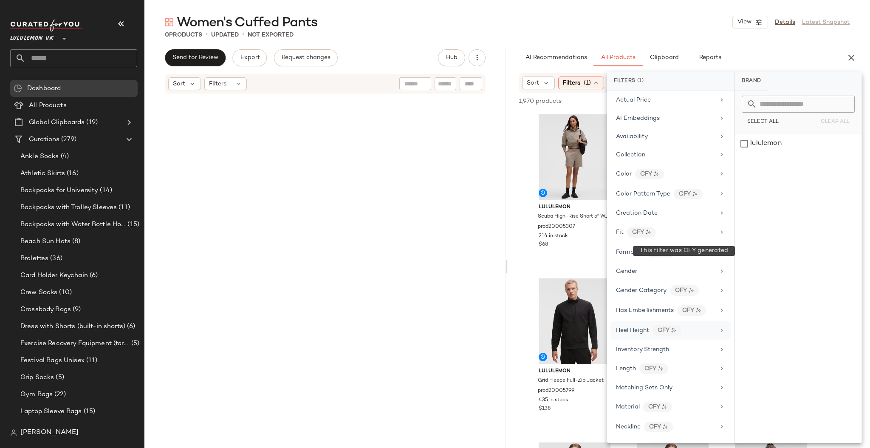
scroll to position [113, 0]
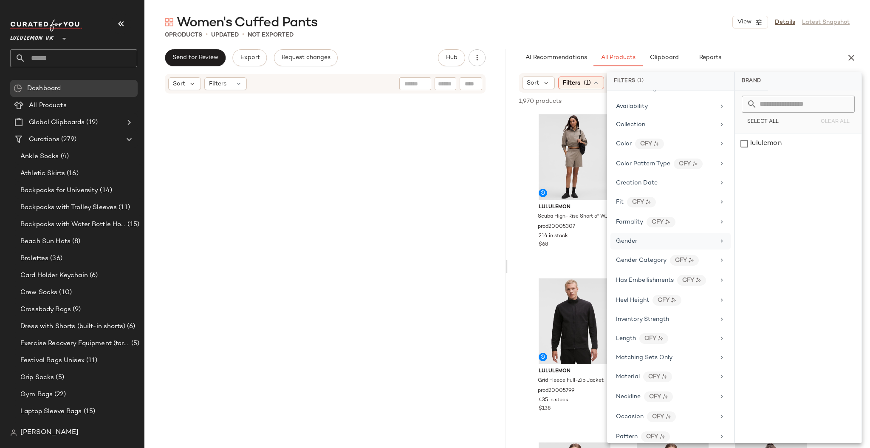
click at [644, 245] on div "Gender" at bounding box center [670, 241] width 120 height 17
click at [783, 146] on div "female" at bounding box center [798, 143] width 127 height 20
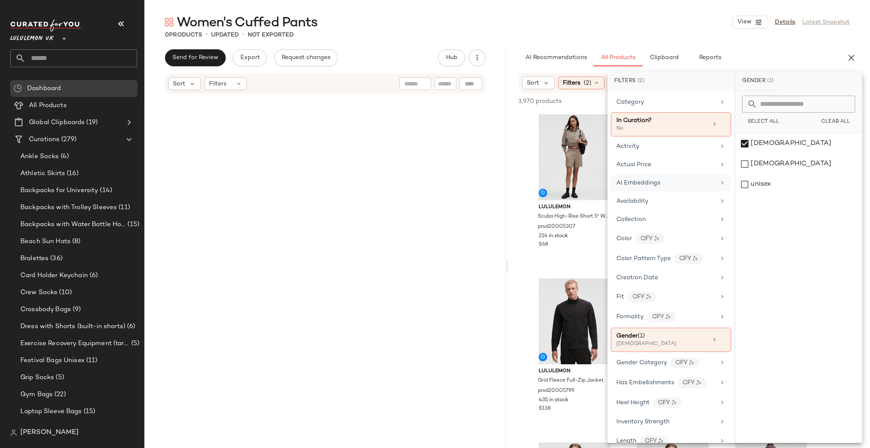
scroll to position [0, 0]
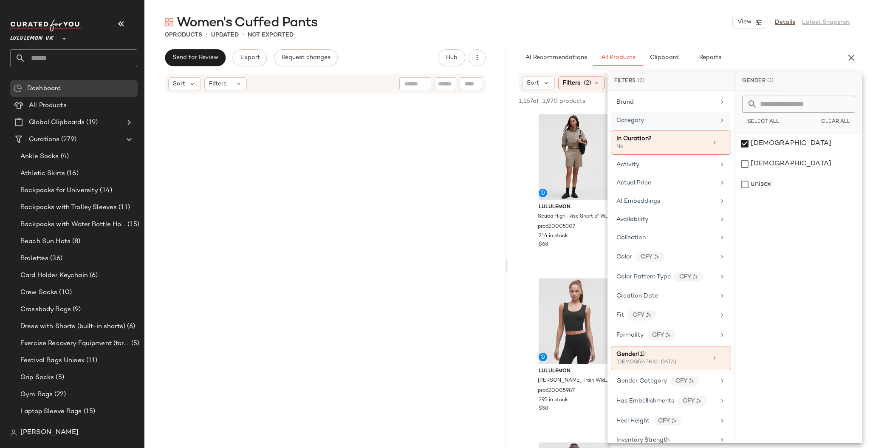
click at [697, 124] on div "Category" at bounding box center [665, 120] width 99 height 9
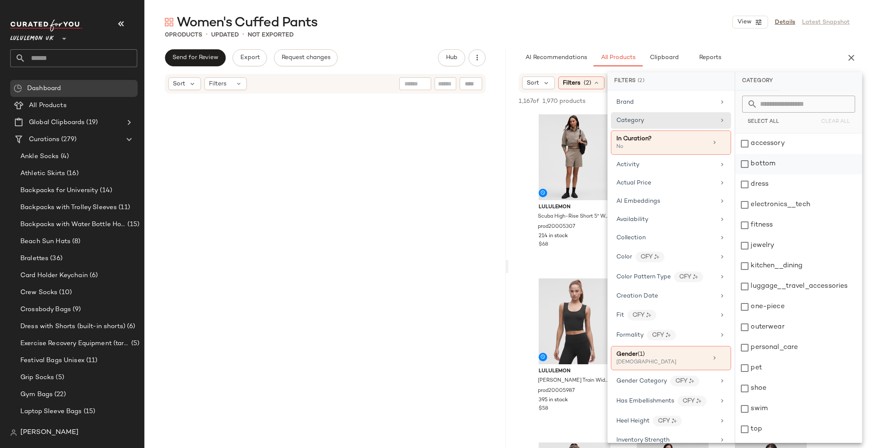
click at [787, 163] on div "bottom" at bounding box center [798, 164] width 127 height 20
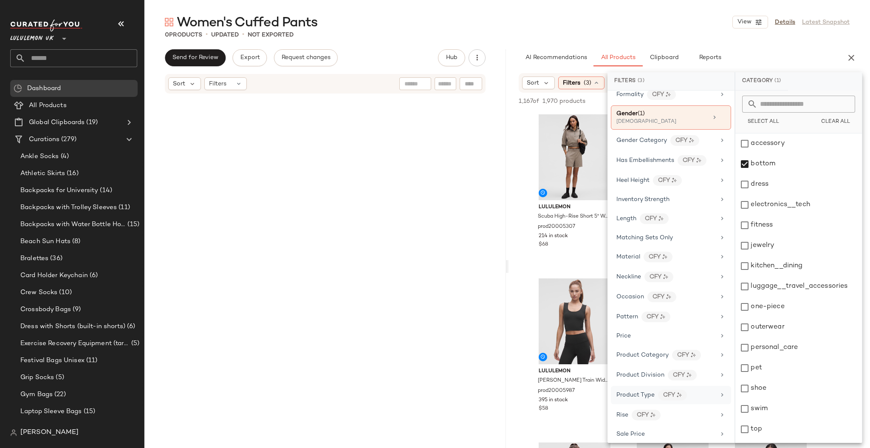
scroll to position [350, 0]
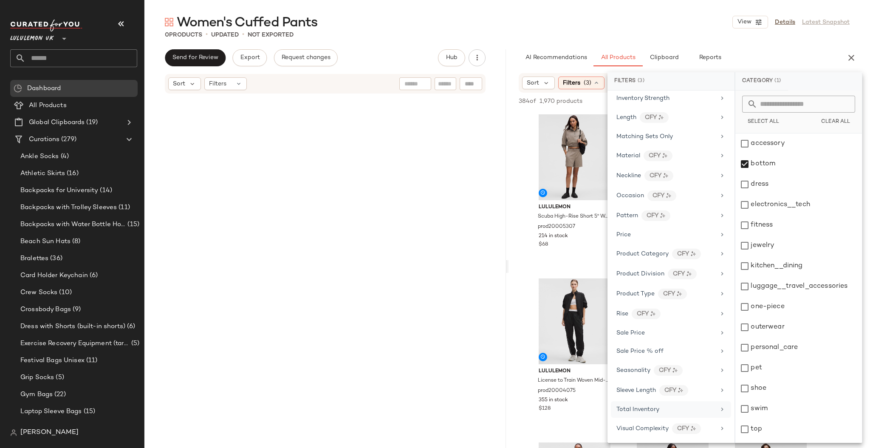
click at [671, 412] on div "Total Inventory" at bounding box center [665, 409] width 99 height 9
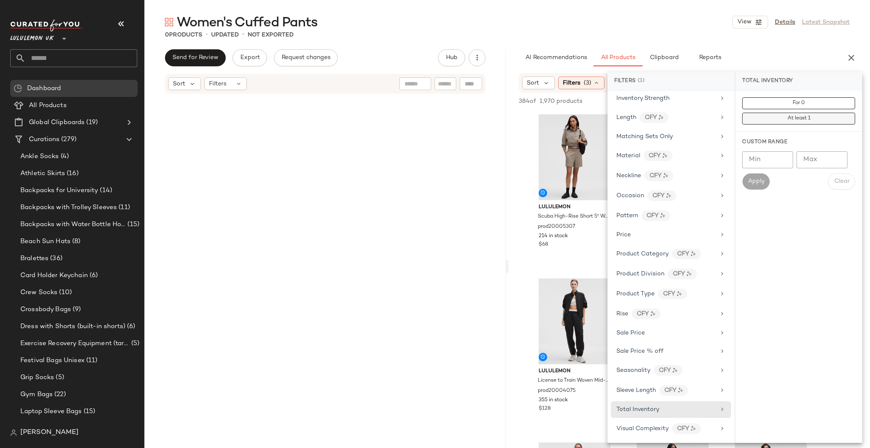
click at [792, 119] on span "At least 1" at bounding box center [798, 118] width 23 height 6
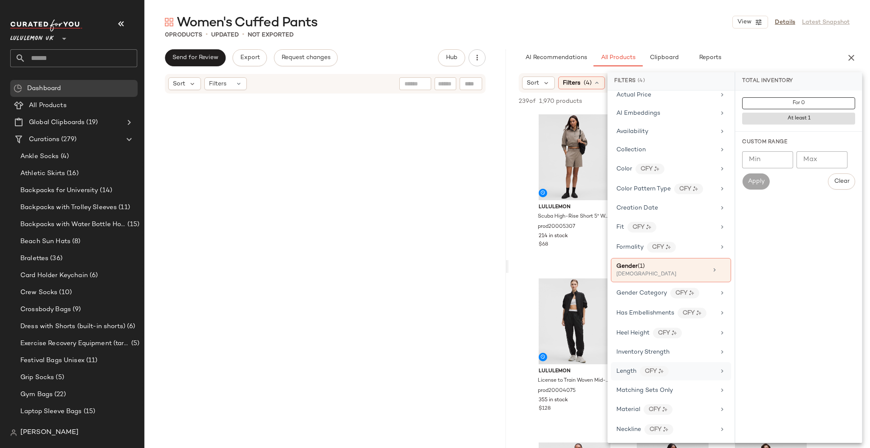
scroll to position [226, 0]
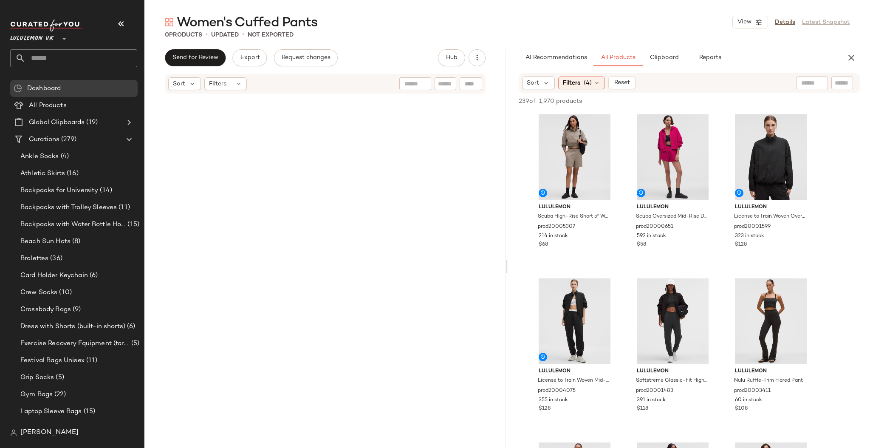
click at [836, 90] on div "Sort Filters (4) Reset" at bounding box center [688, 83] width 341 height 20
click at [839, 82] on input "Filter" at bounding box center [813, 83] width 72 height 9
type input "******"
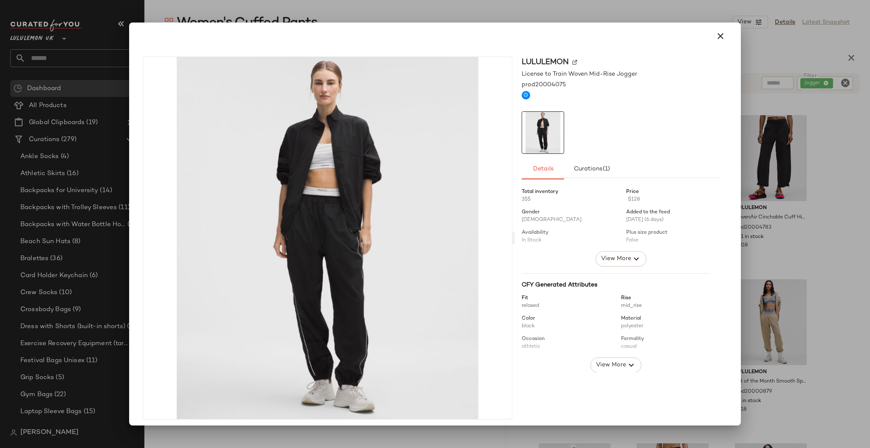
click at [839, 215] on div at bounding box center [435, 224] width 870 height 448
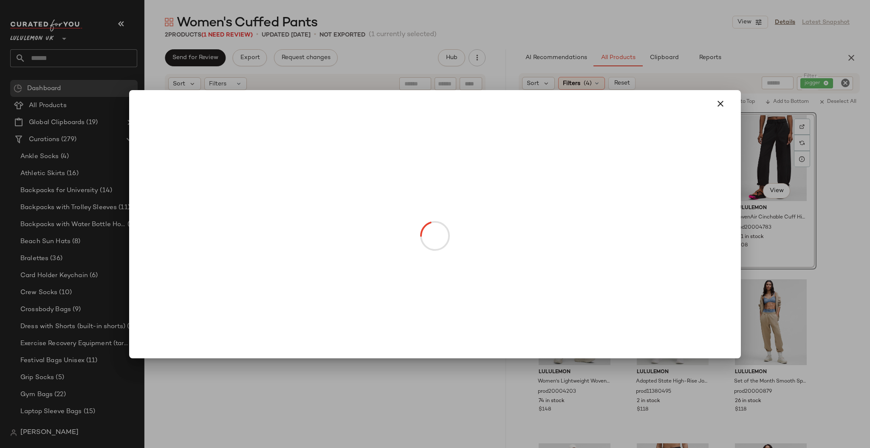
drag, startPoint x: 691, startPoint y: 186, endPoint x: 680, endPoint y: 191, distance: 11.8
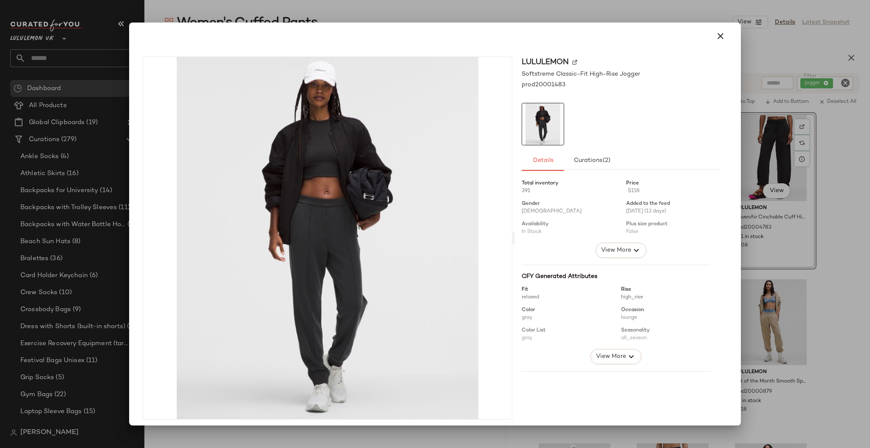
click at [806, 214] on div at bounding box center [435, 224] width 870 height 448
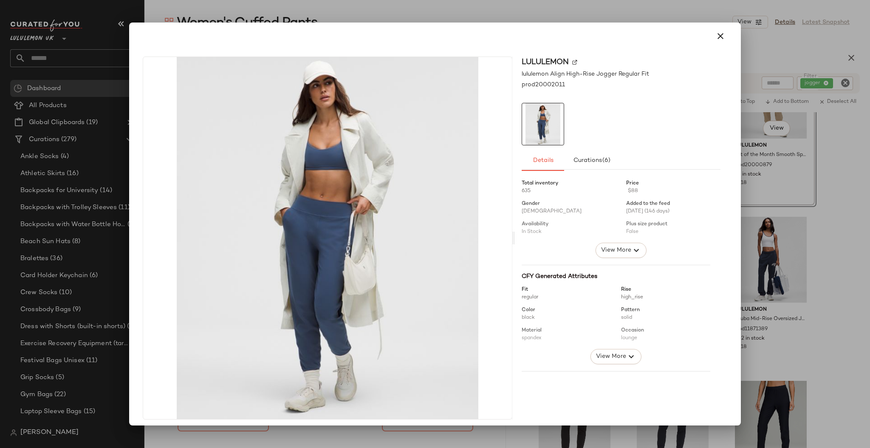
click at [741, 264] on div at bounding box center [435, 224] width 870 height 448
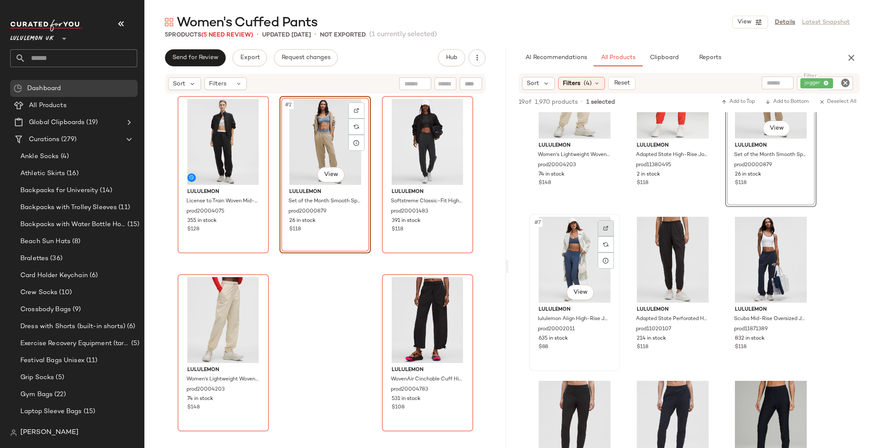
click at [605, 227] on img at bounding box center [605, 227] width 5 height 5
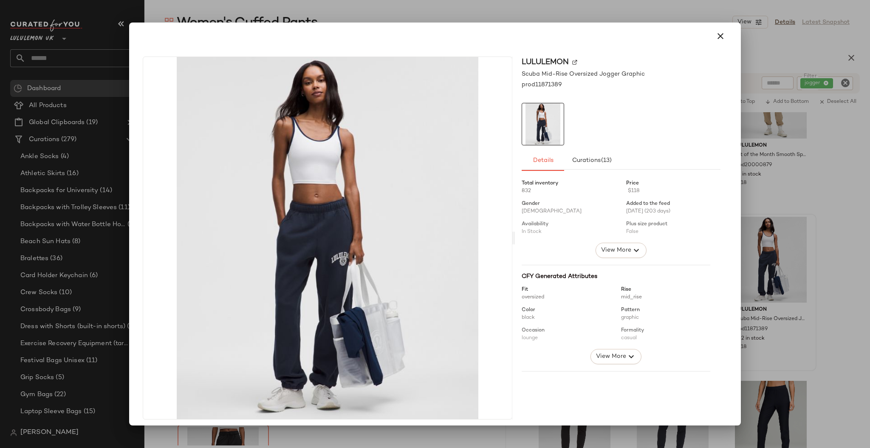
click at [836, 245] on div at bounding box center [435, 224] width 870 height 448
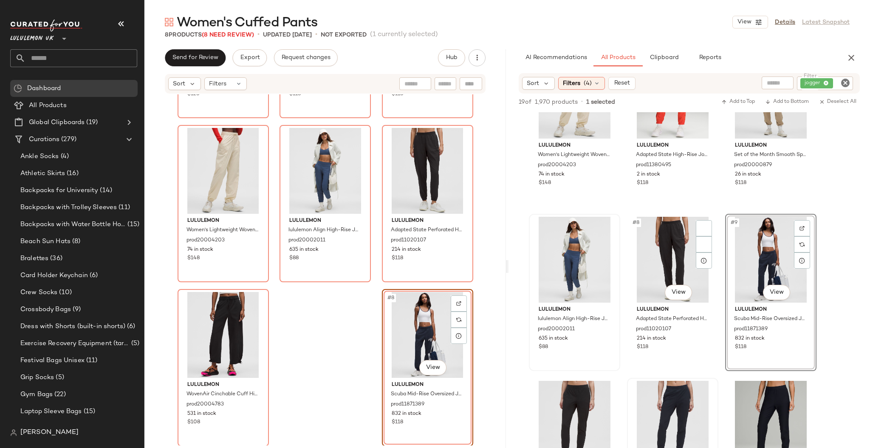
scroll to position [453, 0]
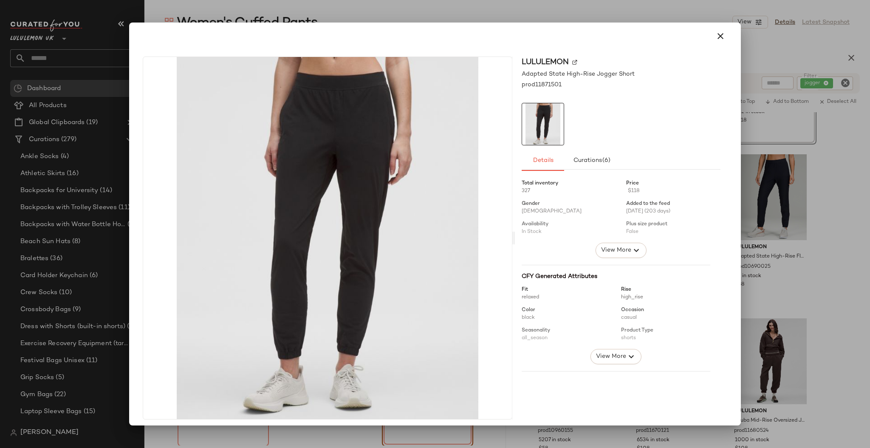
click at [760, 203] on div at bounding box center [435, 224] width 870 height 448
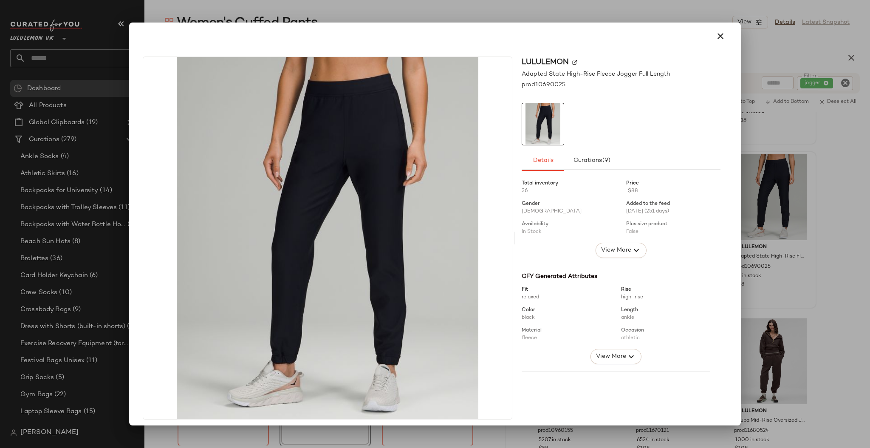
click at [828, 208] on div at bounding box center [435, 224] width 870 height 448
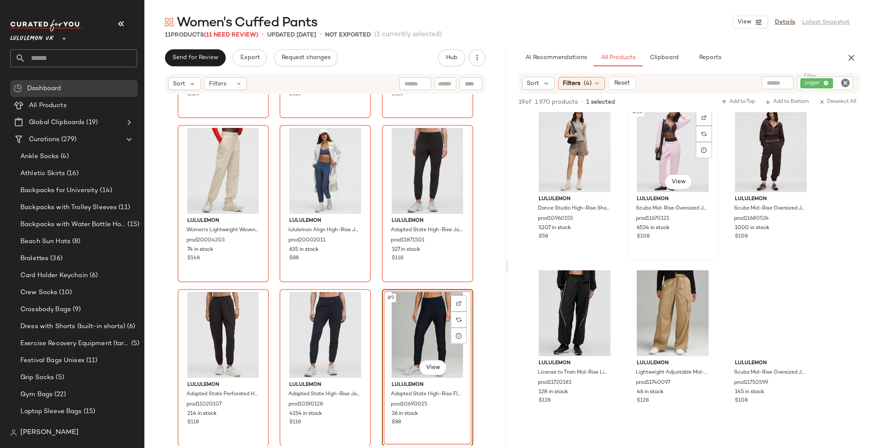
scroll to position [679, 0]
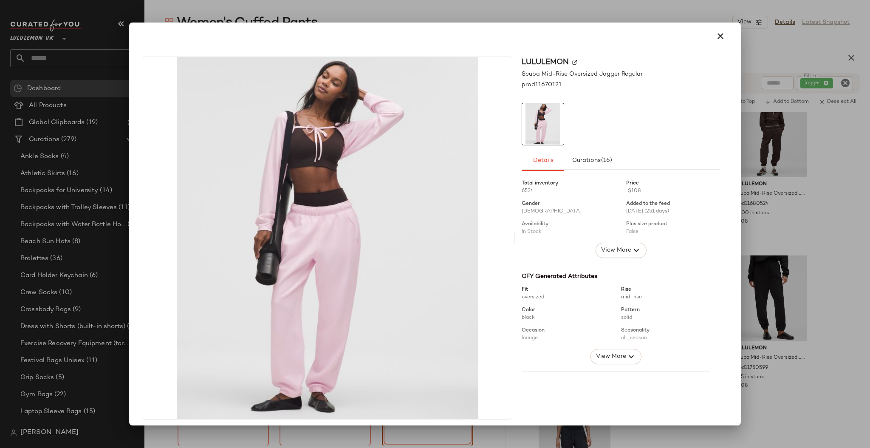
drag, startPoint x: 808, startPoint y: 203, endPoint x: 686, endPoint y: 162, distance: 128.9
click at [806, 202] on div at bounding box center [435, 224] width 870 height 448
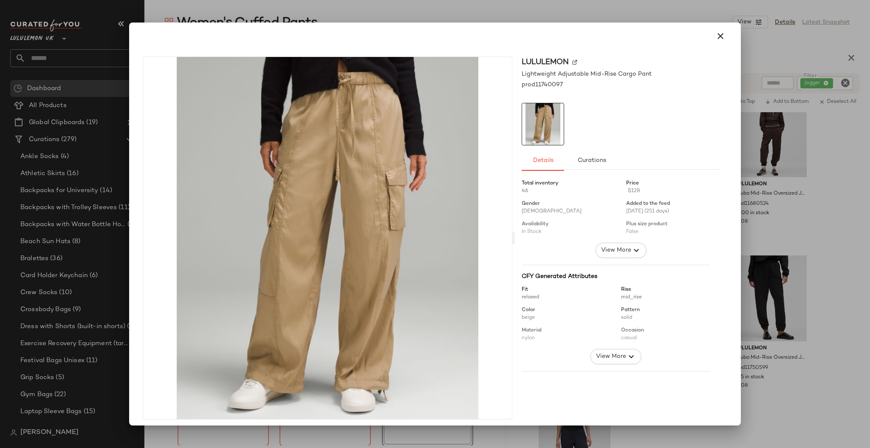
click at [825, 248] on div at bounding box center [435, 224] width 870 height 448
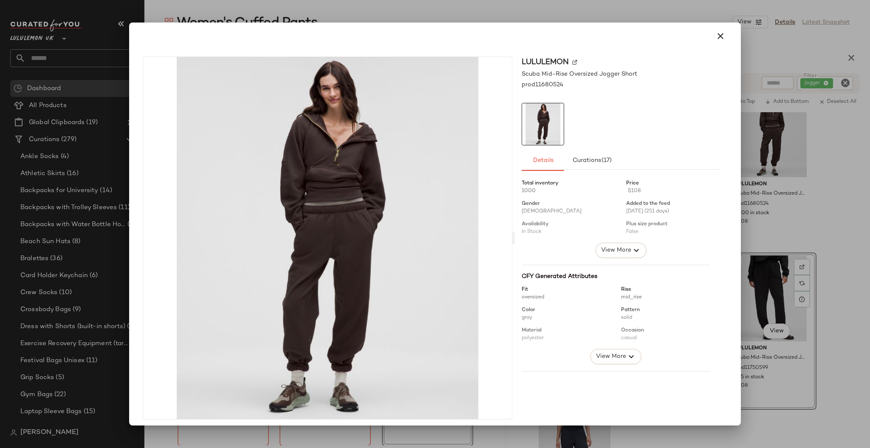
click at [869, 235] on div at bounding box center [435, 224] width 870 height 448
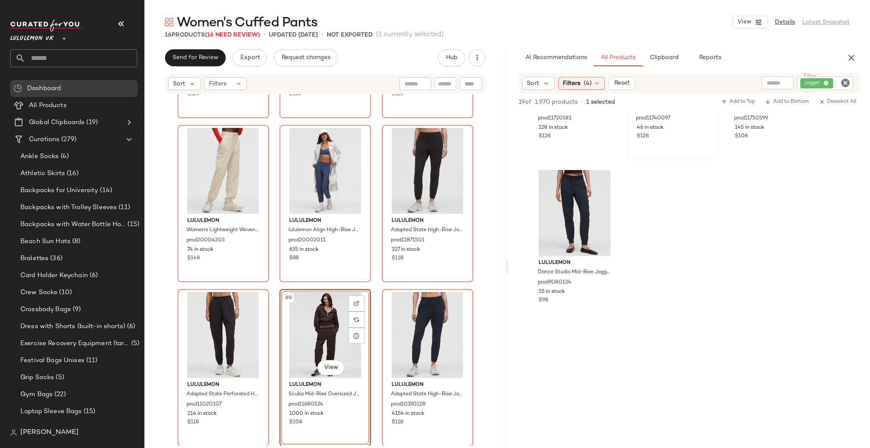
scroll to position [1019, 0]
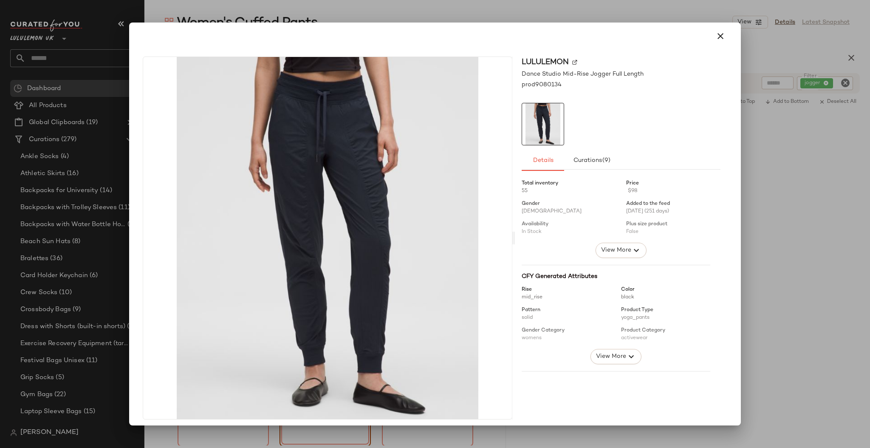
click at [773, 213] on div at bounding box center [435, 224] width 870 height 448
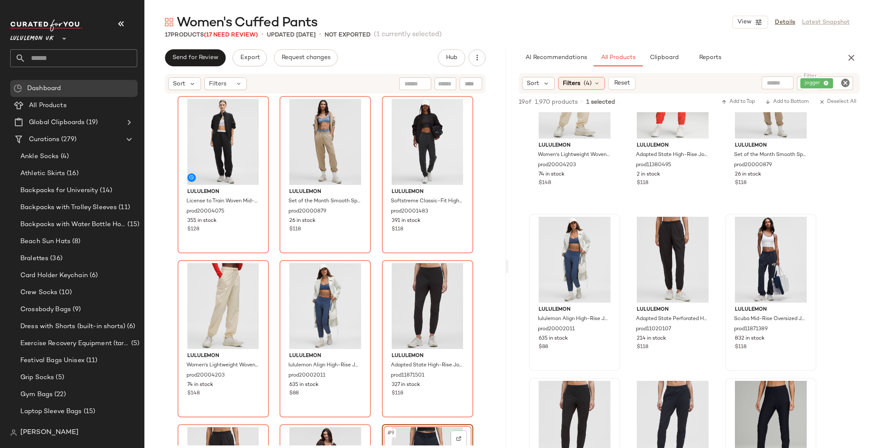
scroll to position [0, 0]
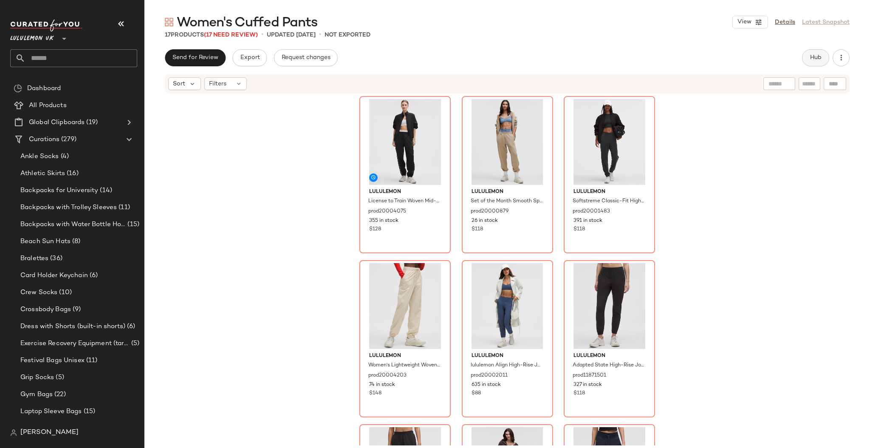
click at [817, 61] on span "Hub" at bounding box center [815, 57] width 12 height 7
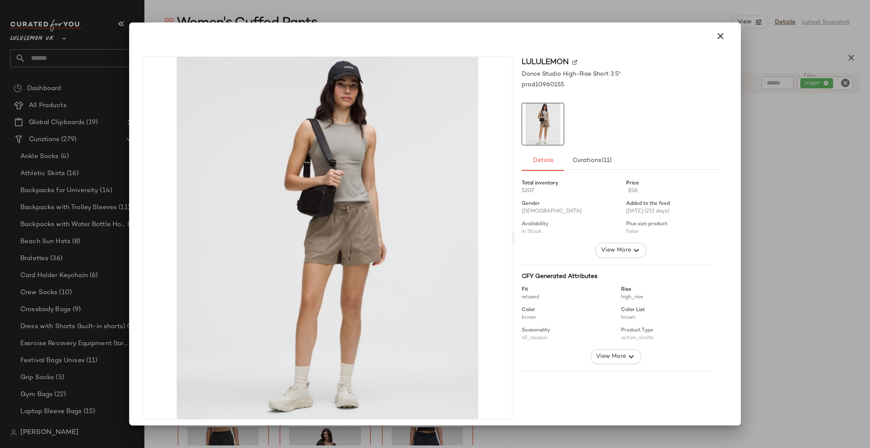
click at [797, 188] on div at bounding box center [435, 224] width 870 height 448
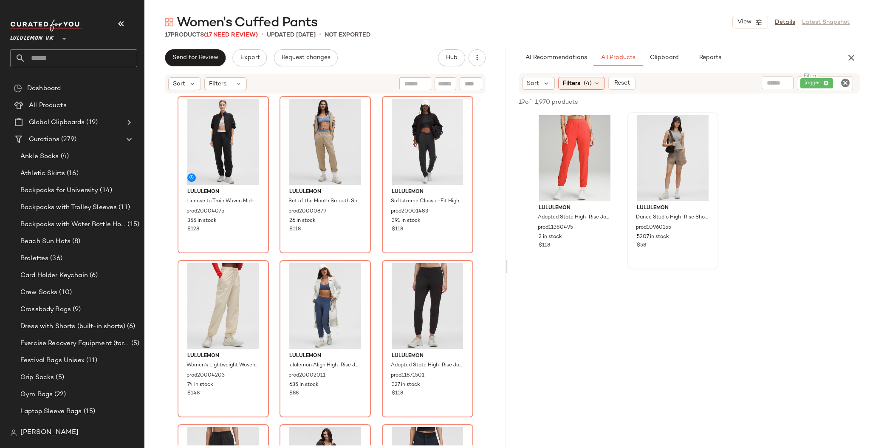
click at [850, 83] on icon "Clear Filter" at bounding box center [845, 83] width 10 height 10
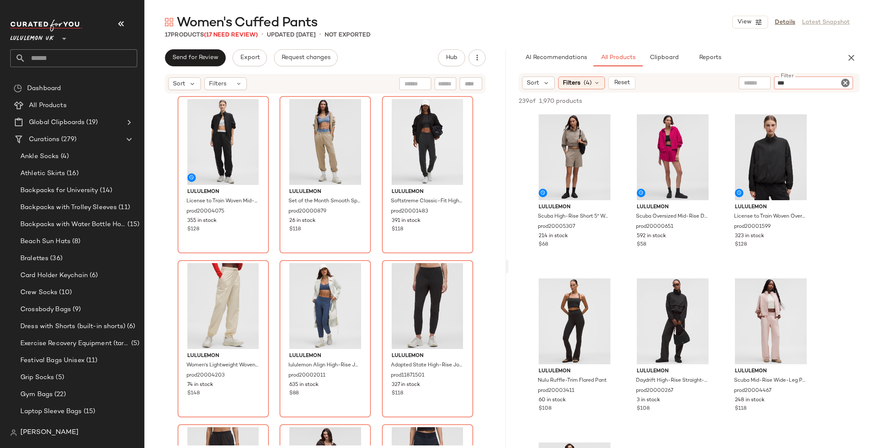
type input "****"
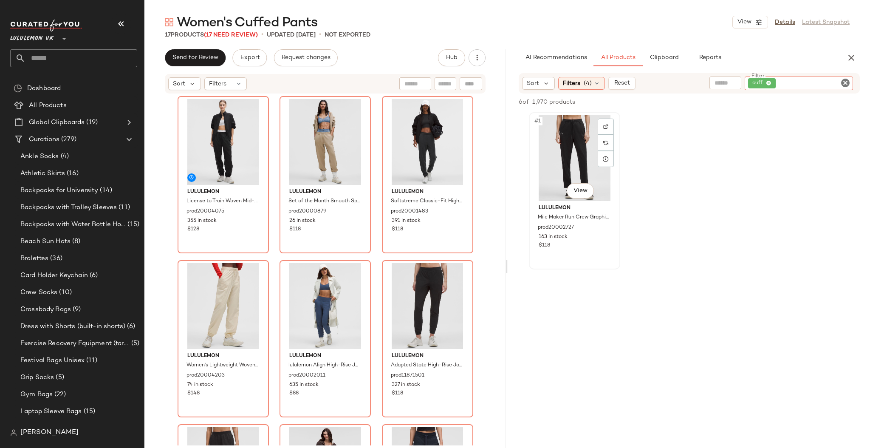
click at [574, 200] on div "#1 View" at bounding box center [574, 158] width 85 height 86
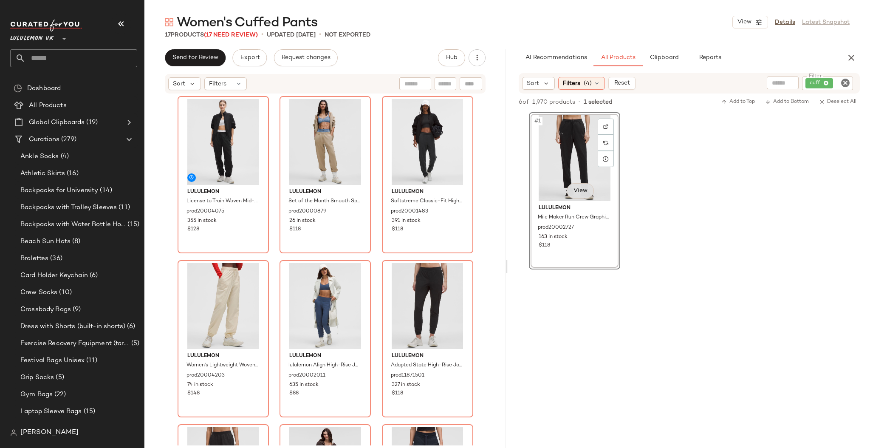
click at [582, 188] on body "Lululemon UK ** Dashboard All Products Global Clipboards (19) Curations (279) A…" at bounding box center [435, 224] width 870 height 448
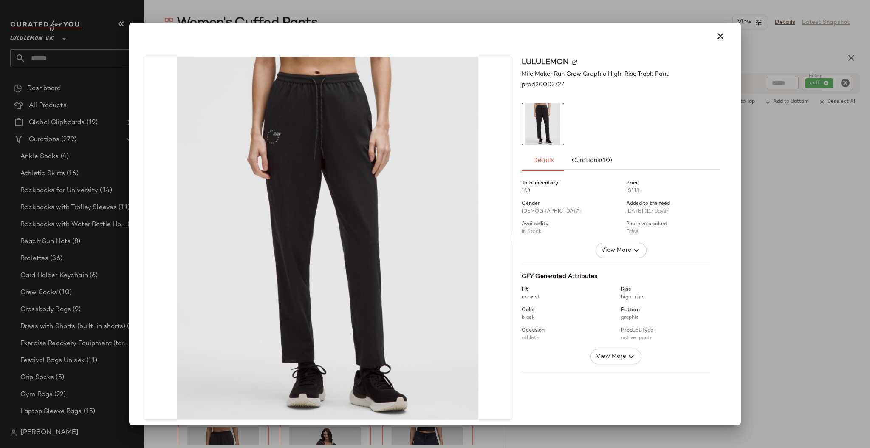
click at [845, 234] on div at bounding box center [435, 224] width 870 height 448
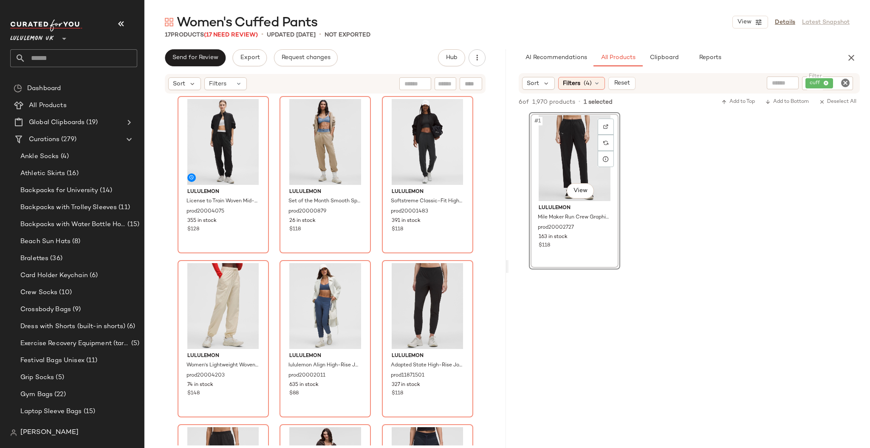
click at [845, 81] on icon "Clear Filter" at bounding box center [845, 83] width 10 height 10
click at [762, 82] on input "text" at bounding box center [775, 83] width 74 height 9
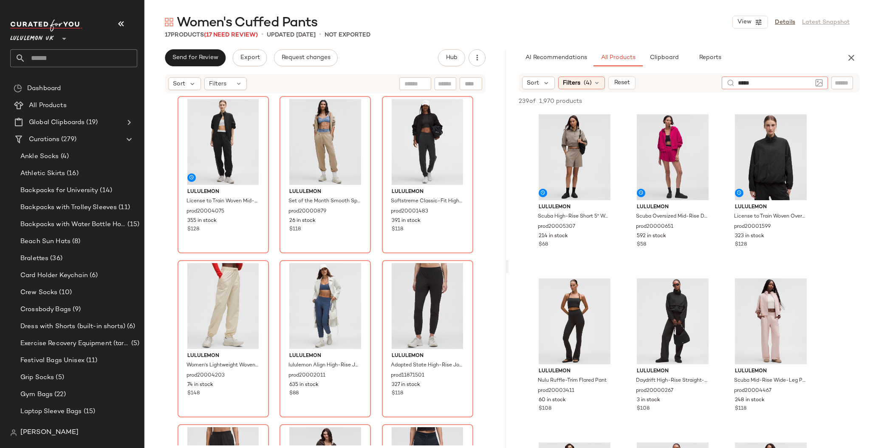
type input "******"
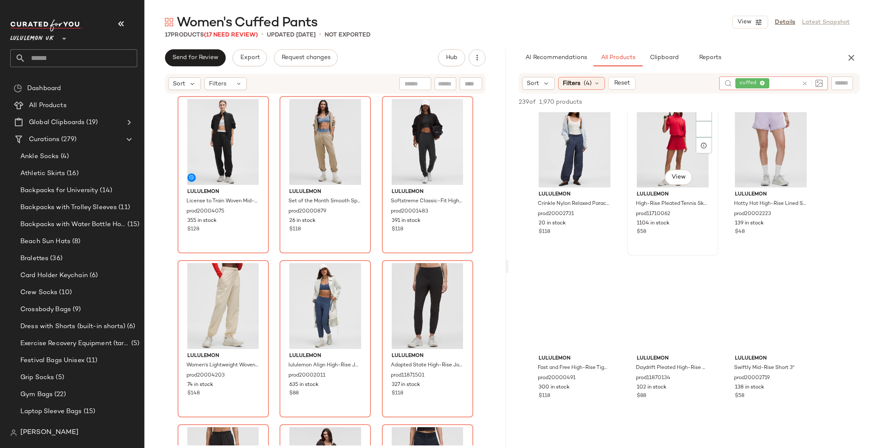
scroll to position [1019, 0]
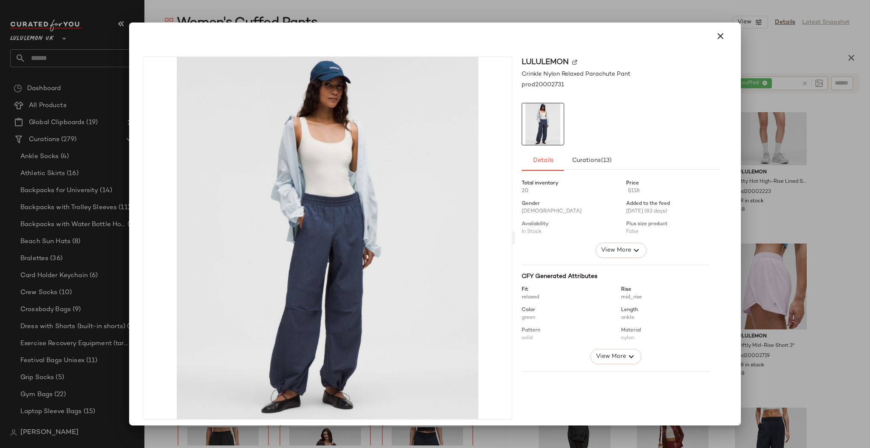
click at [804, 277] on div at bounding box center [435, 224] width 870 height 448
drag, startPoint x: 580, startPoint y: 147, endPoint x: 743, endPoint y: 235, distance: 185.4
click at [832, 253] on div at bounding box center [435, 224] width 870 height 448
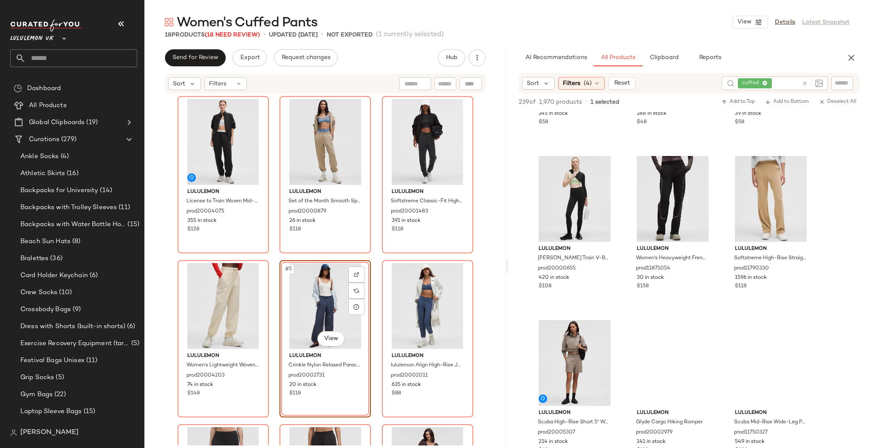
scroll to position [2264, 0]
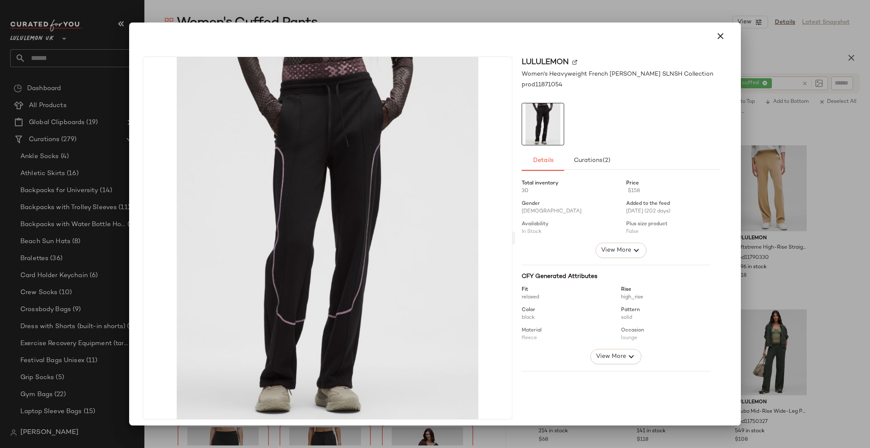
click at [819, 249] on div at bounding box center [435, 224] width 870 height 448
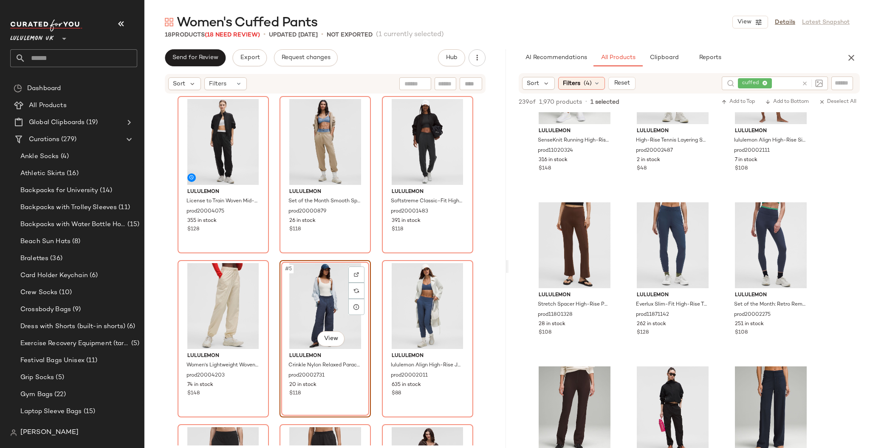
scroll to position [5548, 0]
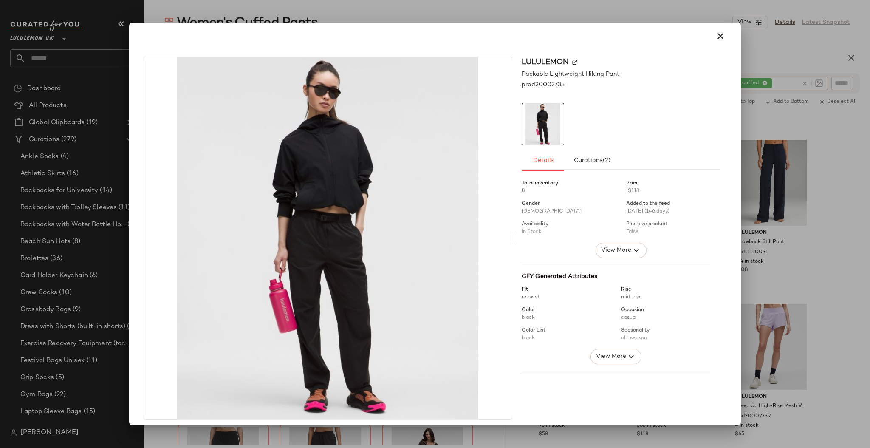
click at [826, 244] on div at bounding box center [435, 224] width 870 height 448
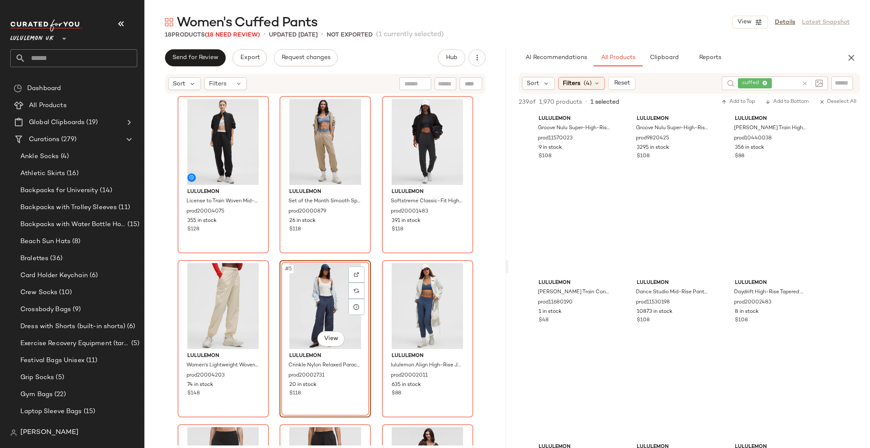
scroll to position [8945, 0]
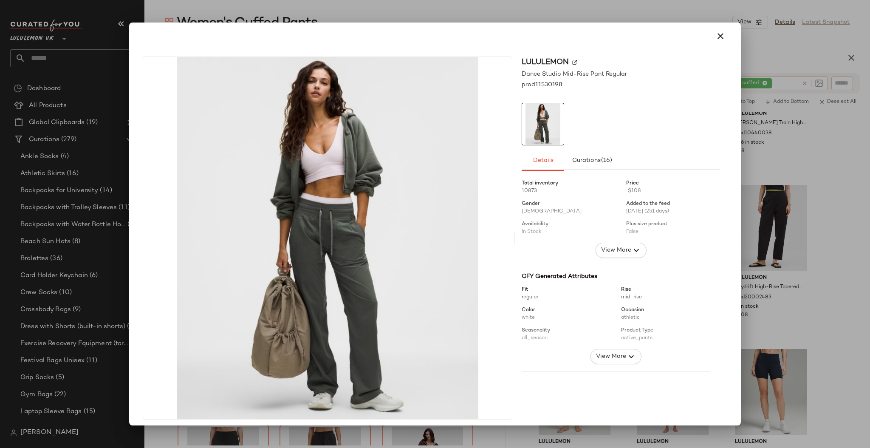
click at [786, 265] on div at bounding box center [435, 224] width 870 height 448
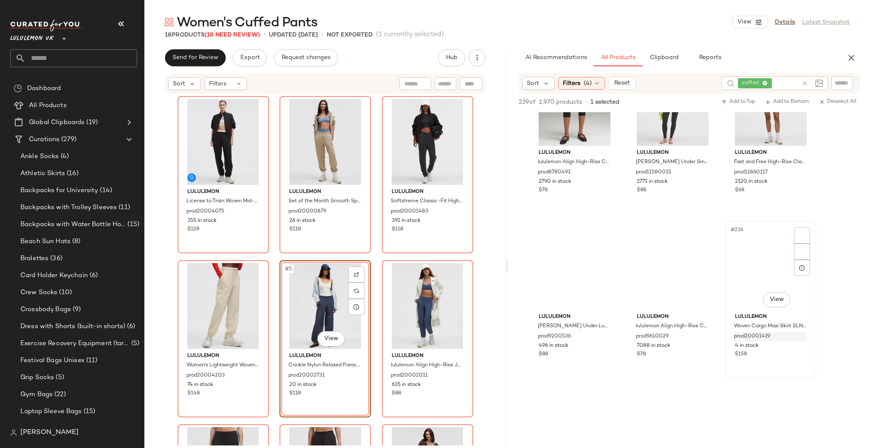
scroll to position [11775, 0]
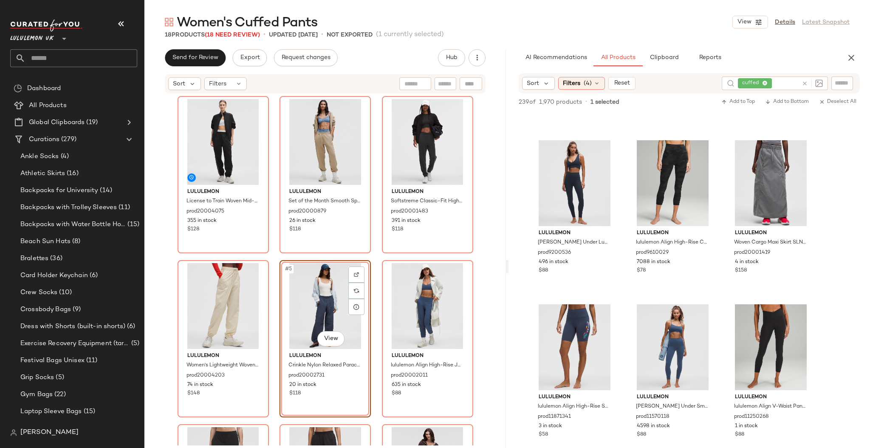
click at [801, 85] on icon at bounding box center [804, 83] width 6 height 6
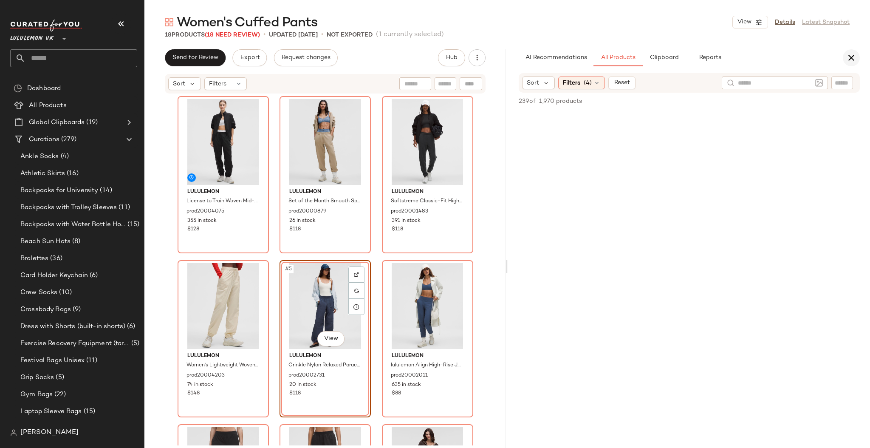
click at [852, 55] on icon "button" at bounding box center [851, 58] width 10 height 10
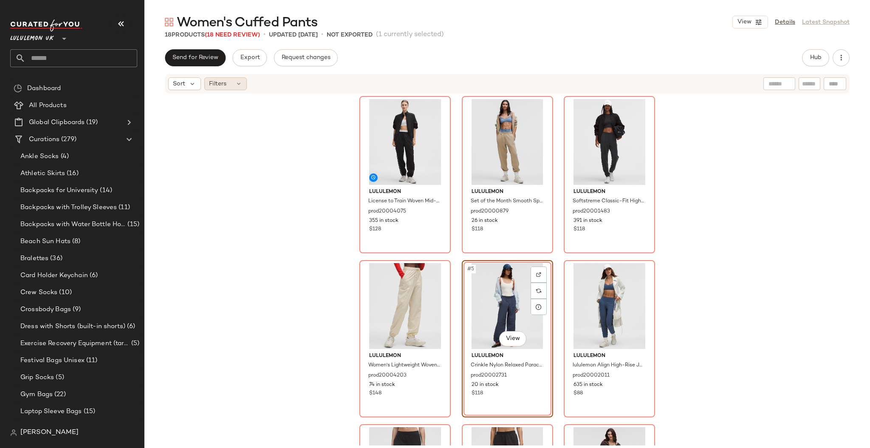
click at [222, 82] on span "Filters" at bounding box center [217, 83] width 17 height 9
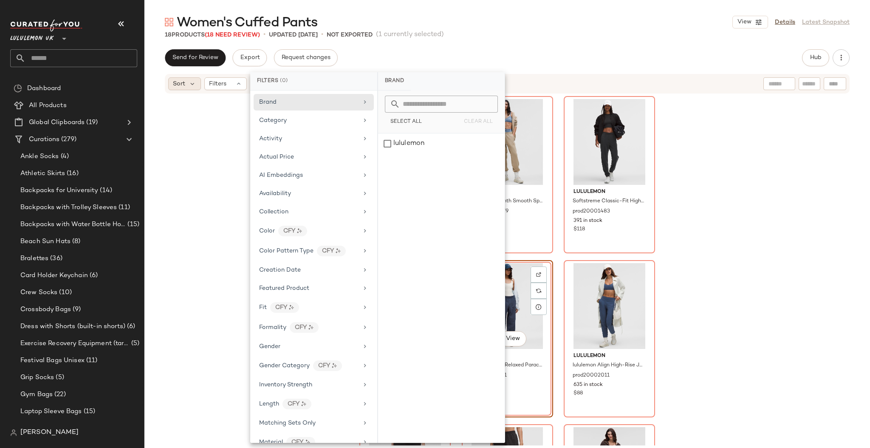
click at [186, 80] on div "Sort" at bounding box center [184, 83] width 33 height 13
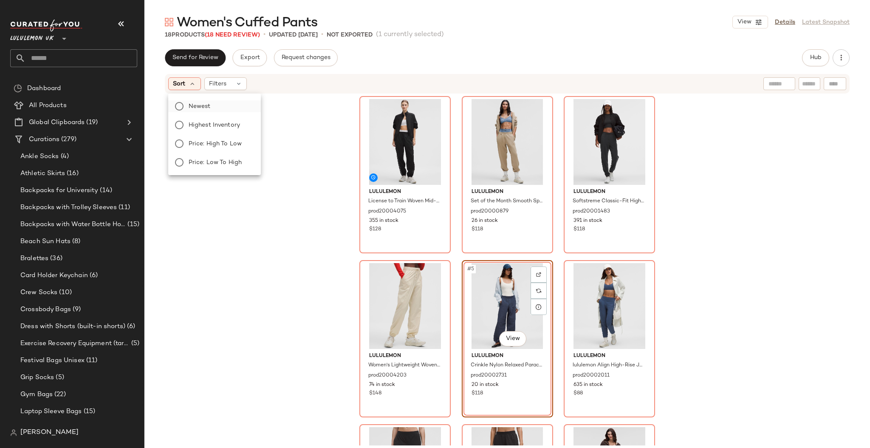
click at [221, 111] on label "Newest" at bounding box center [219, 106] width 69 height 12
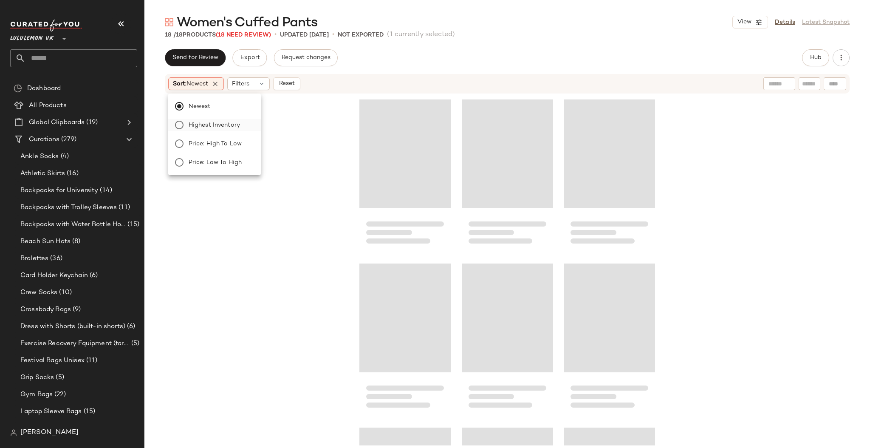
click at [220, 127] on span "Highest Inventory" at bounding box center [214, 125] width 51 height 9
click at [221, 108] on label "Newest" at bounding box center [219, 106] width 69 height 12
click at [234, 137] on div "Newest Highest Inventory Price: High to Low Price: Low to High" at bounding box center [213, 134] width 94 height 75
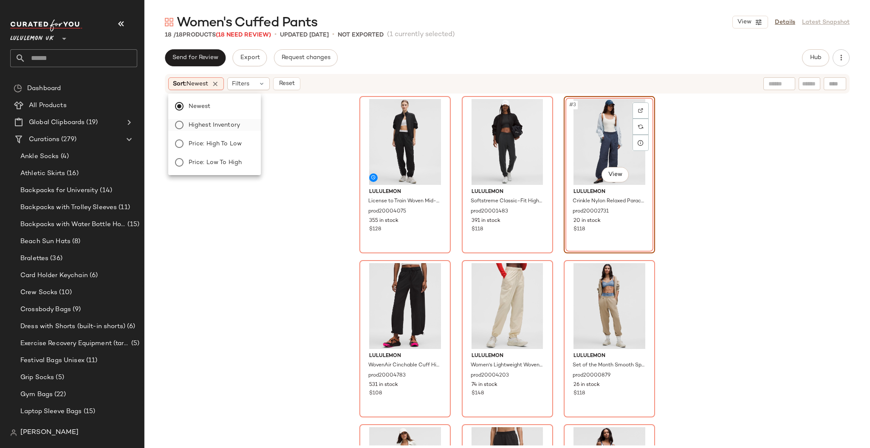
click at [228, 127] on span "Highest Inventory" at bounding box center [214, 125] width 51 height 9
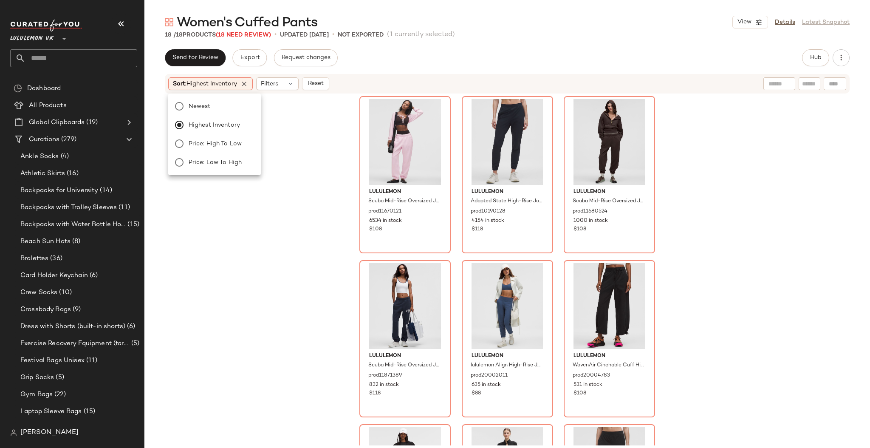
click at [325, 155] on div "lululemon Scuba Mid-Rise Oversized Jogger Regular prod11670121 6534 in stock $1…" at bounding box center [506, 269] width 725 height 351
click at [390, 142] on div "#1 View" at bounding box center [404, 142] width 85 height 86
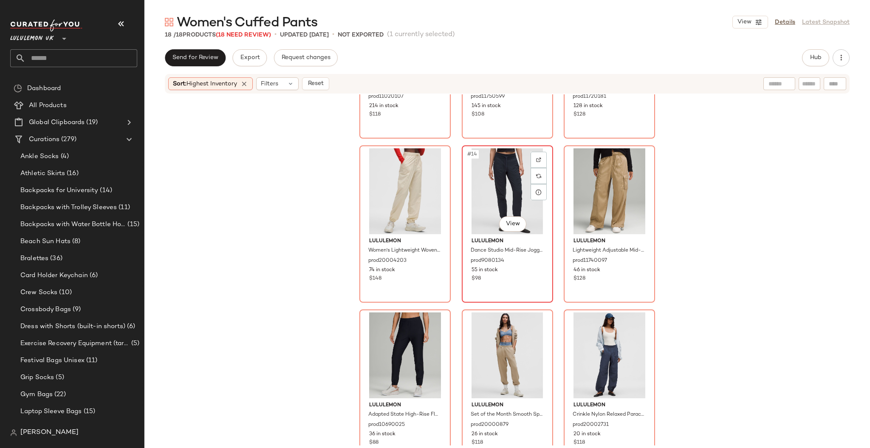
scroll to position [634, 0]
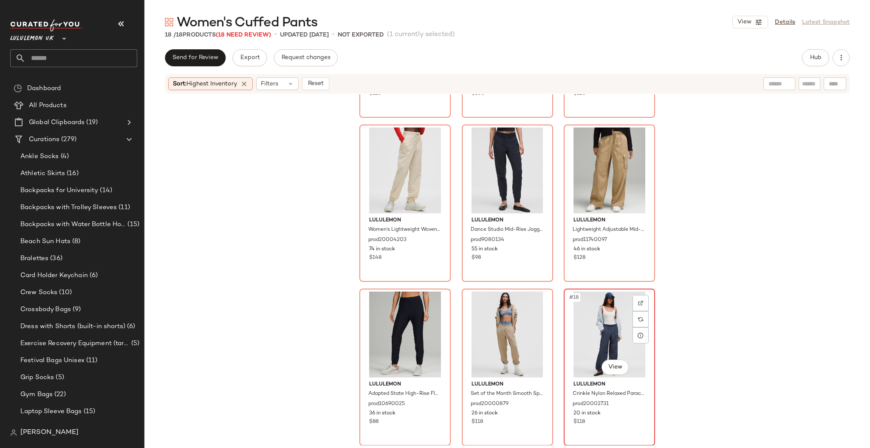
click at [605, 340] on div "#18 View" at bounding box center [608, 334] width 85 height 86
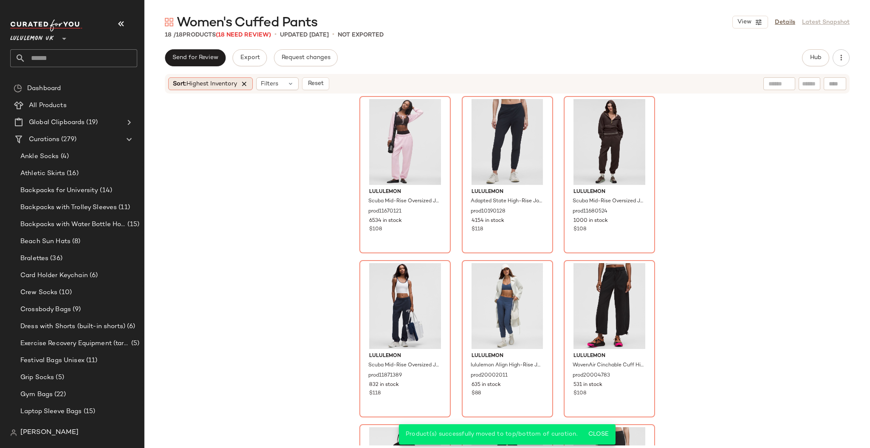
click at [243, 81] on icon at bounding box center [244, 84] width 8 height 8
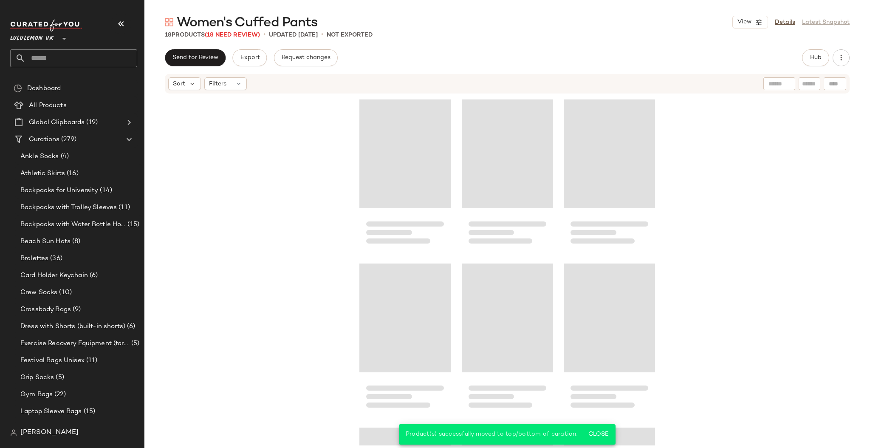
scroll to position [634, 0]
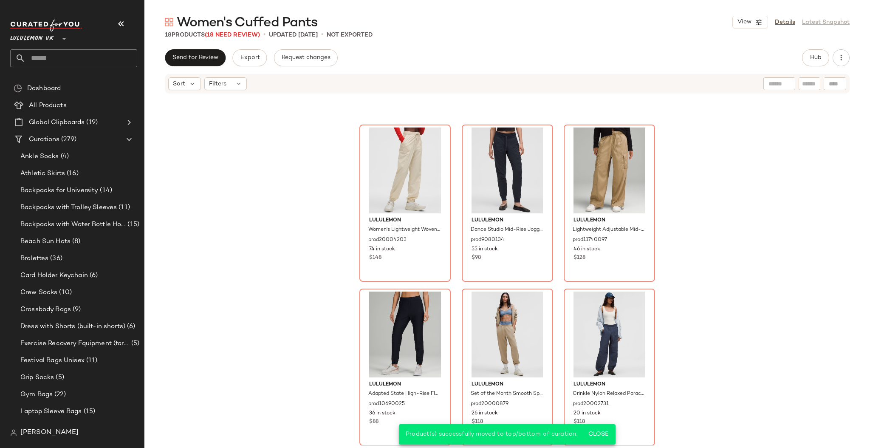
click at [320, 154] on div "lululemon Women's Lightweight Woven Jogger SLNSH Collection prod20004203 74 in …" at bounding box center [506, 269] width 725 height 351
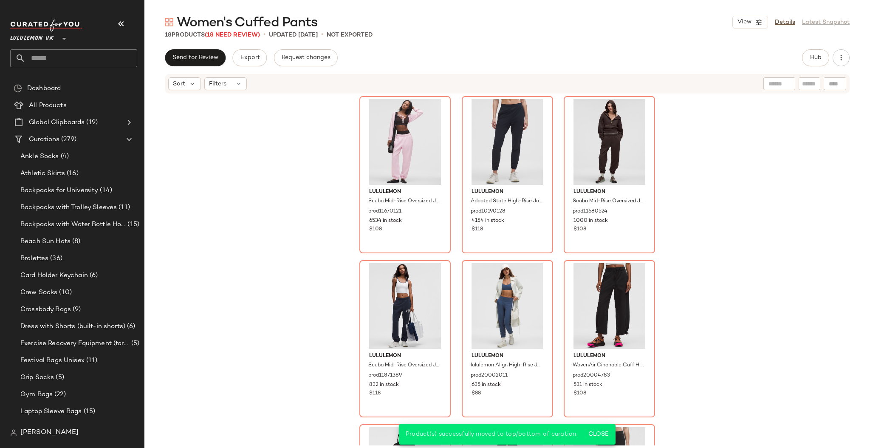
click at [813, 245] on div "lululemon Scuba Mid-Rise Oversized Jogger Regular prod11670121 6534 in stock $1…" at bounding box center [506, 269] width 725 height 351
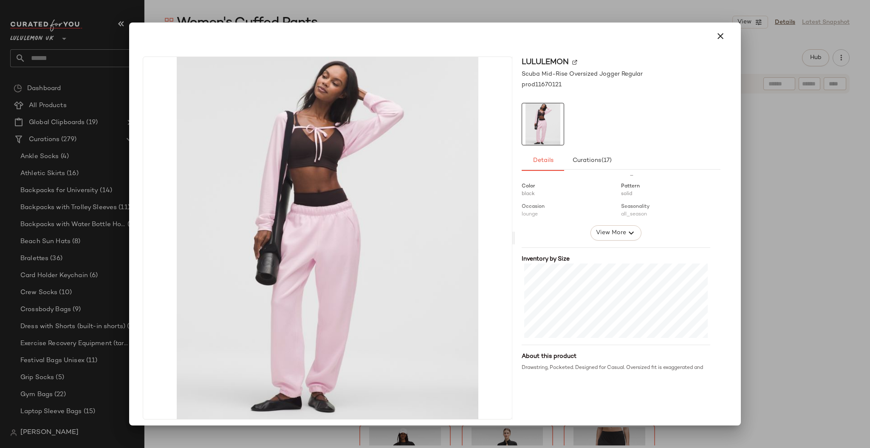
scroll to position [160, 0]
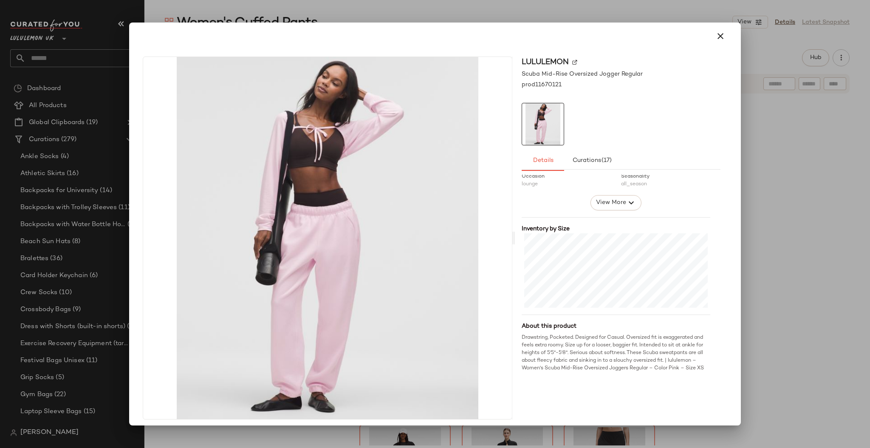
click at [787, 225] on div at bounding box center [435, 224] width 870 height 448
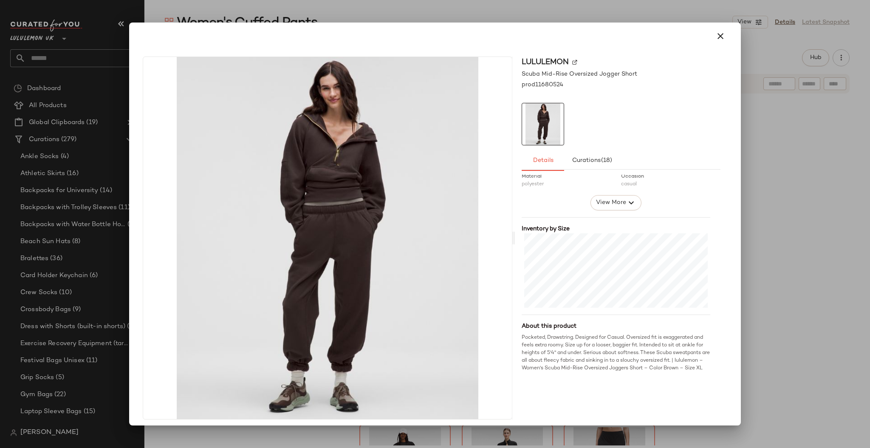
click at [819, 221] on div at bounding box center [435, 224] width 870 height 448
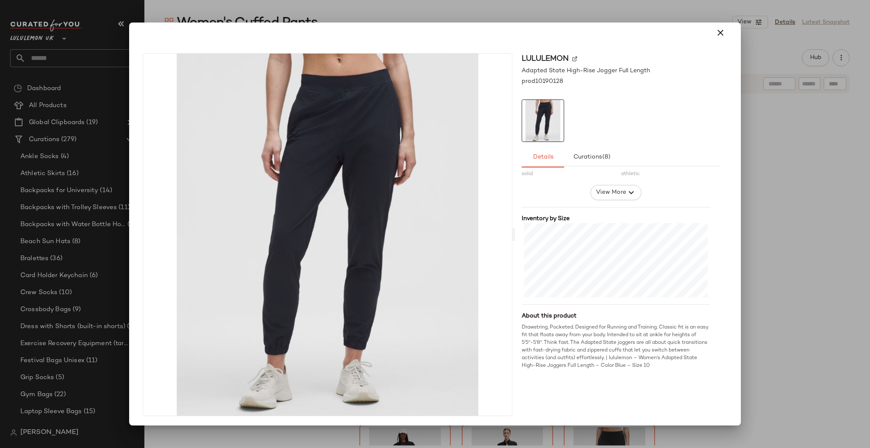
click at [833, 247] on div at bounding box center [435, 224] width 870 height 448
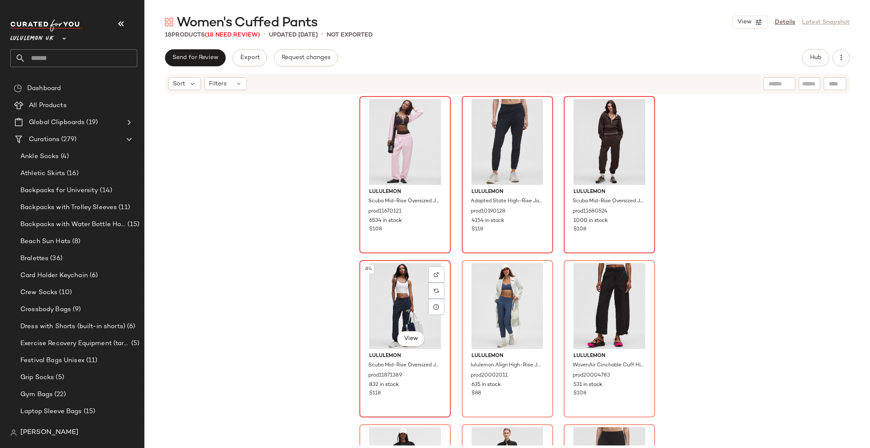
click at [404, 352] on span "lululemon" at bounding box center [405, 356] width 72 height 8
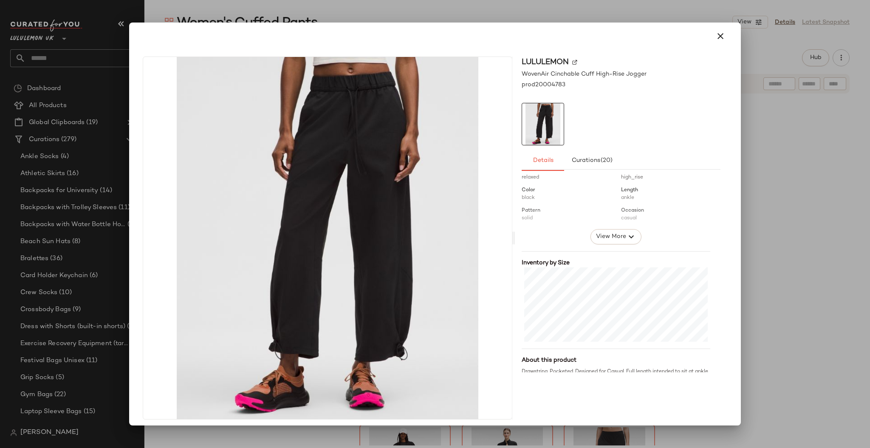
scroll to position [160, 0]
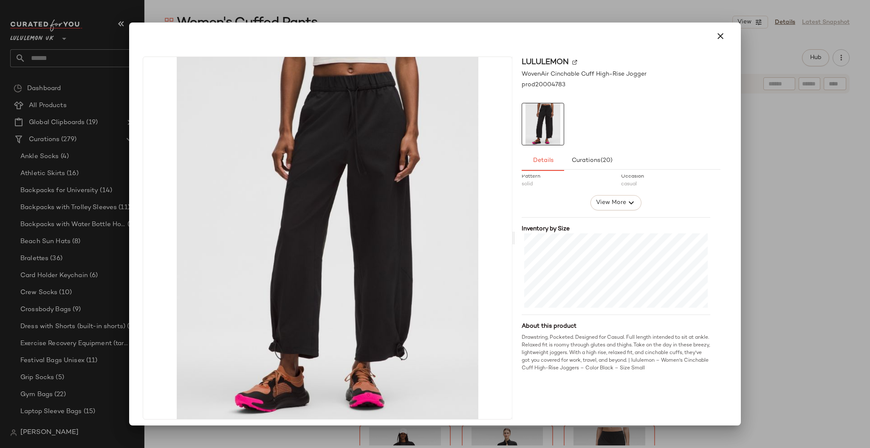
click at [791, 269] on div at bounding box center [435, 224] width 870 height 448
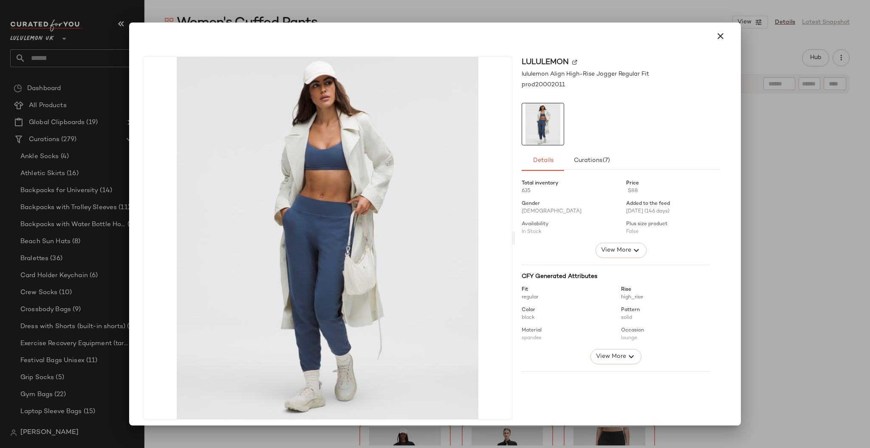
scroll to position [3, 0]
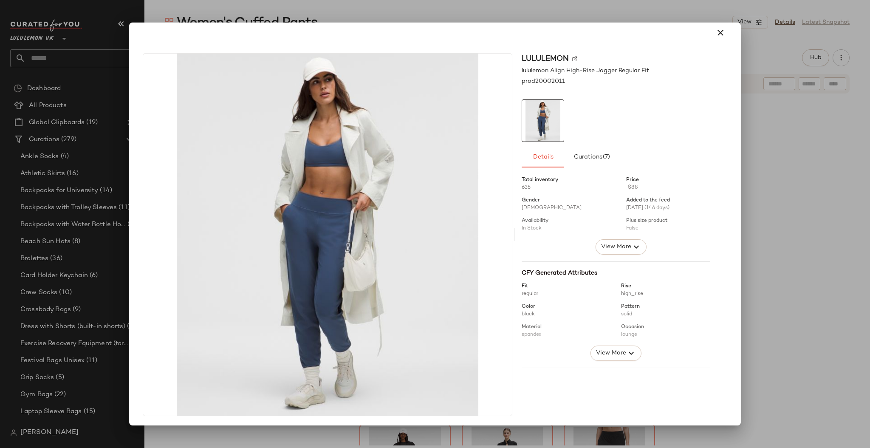
click at [855, 241] on div at bounding box center [435, 224] width 870 height 448
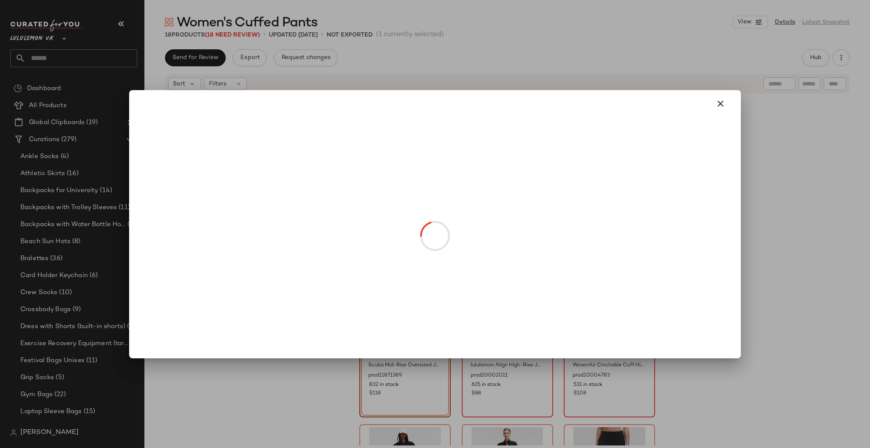
click at [410, 333] on body "Lululemon UK ** Dashboard All Products Global Clipboards (19) Curations (279) A…" at bounding box center [435, 224] width 870 height 448
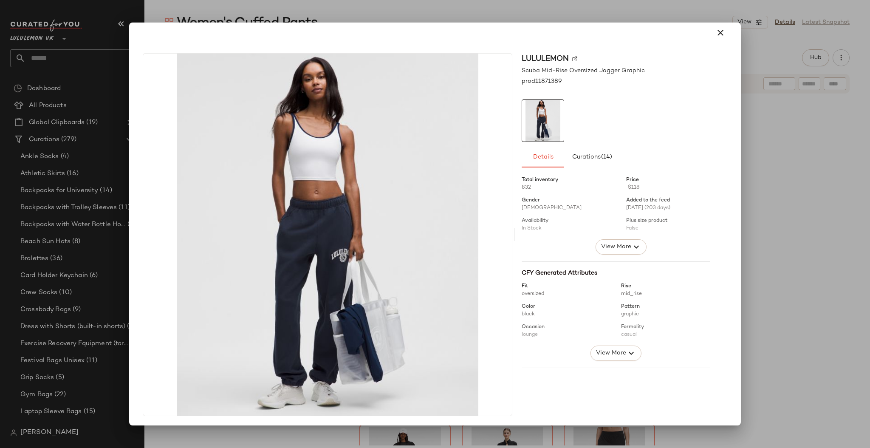
click at [774, 249] on div at bounding box center [435, 224] width 870 height 448
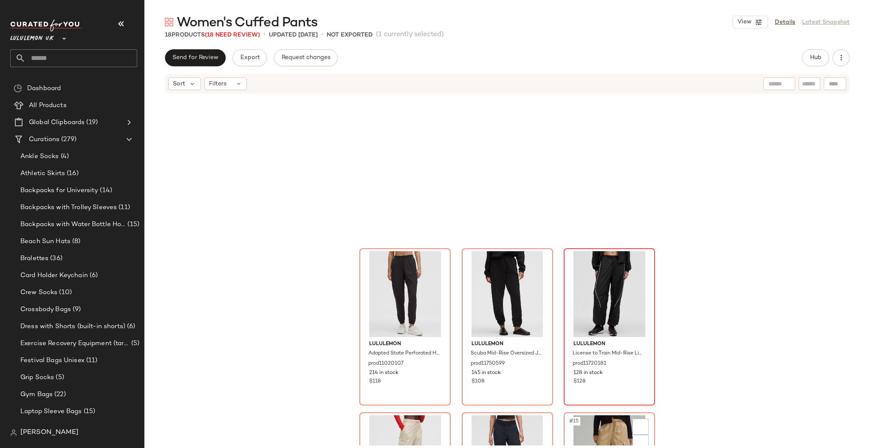
scroll to position [634, 0]
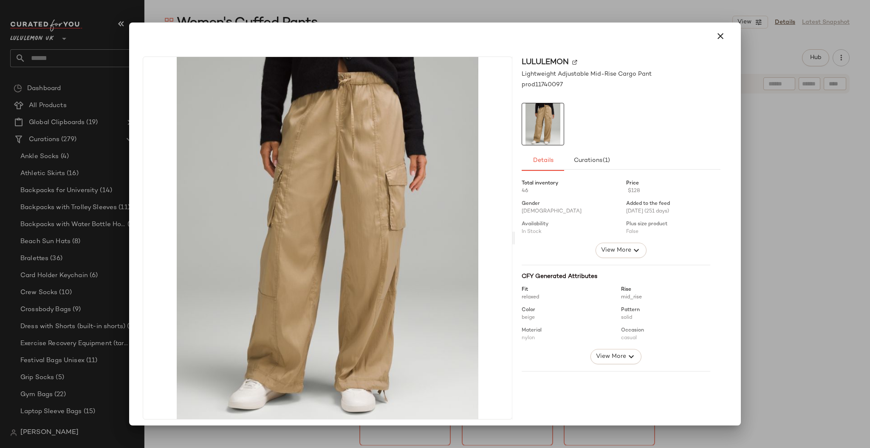
click at [748, 220] on div at bounding box center [435, 224] width 870 height 448
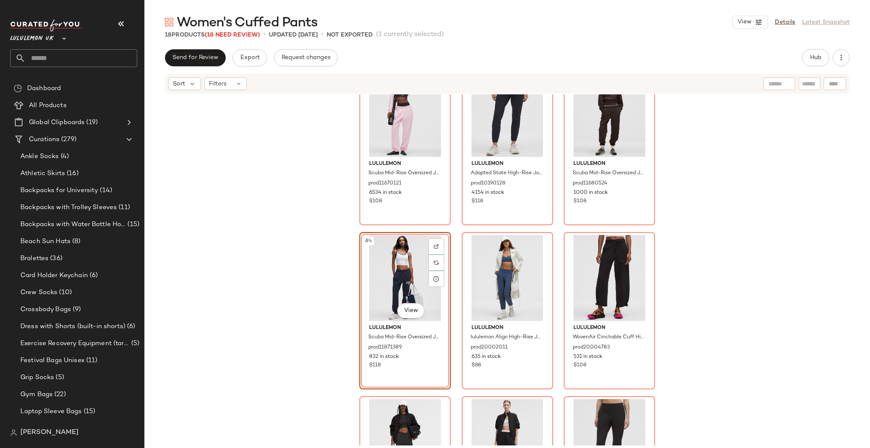
scroll to position [0, 0]
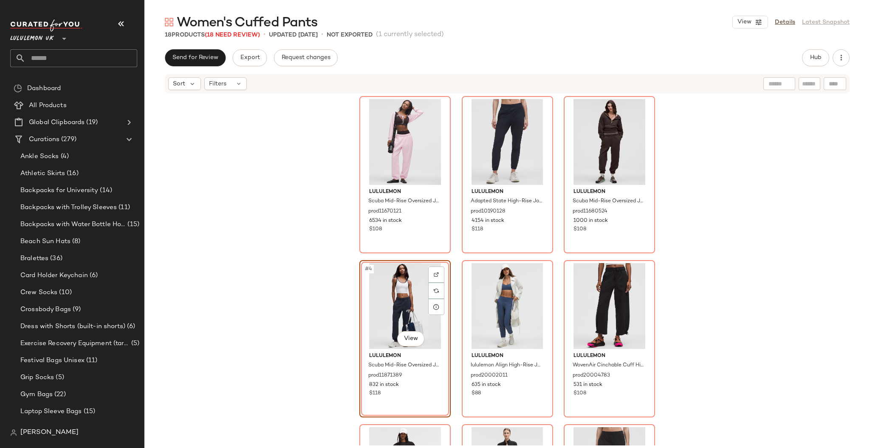
click at [710, 205] on div "lululemon Scuba Mid-Rise Oversized Jogger Regular prod11670121 6534 in stock $1…" at bounding box center [506, 269] width 725 height 351
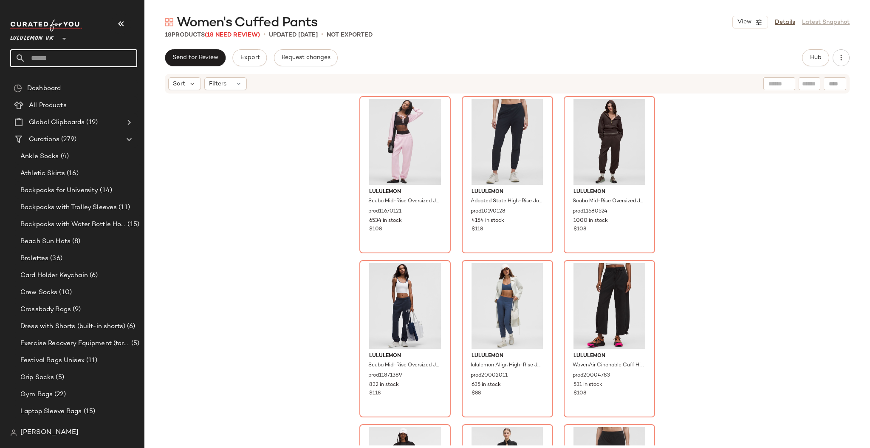
click at [99, 64] on input "text" at bounding box center [81, 58] width 112 height 18
type input "**"
click at [110, 84] on div "Women's V- Neck Sports Bras" at bounding box center [73, 82] width 113 height 9
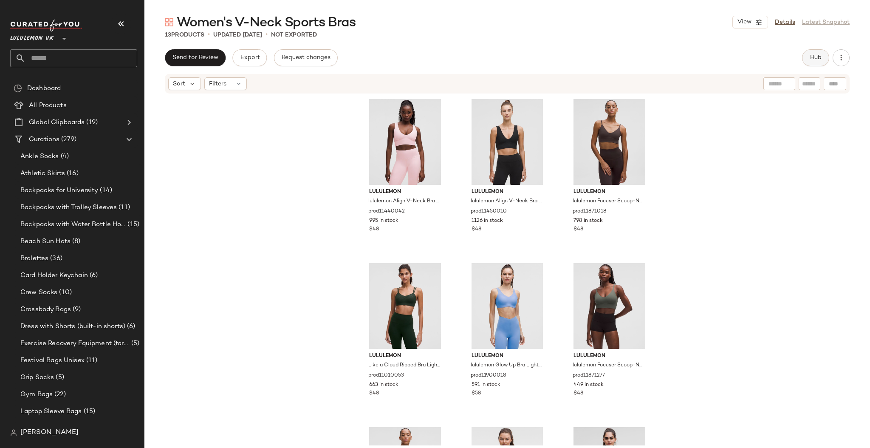
click at [811, 59] on span "Hub" at bounding box center [815, 57] width 12 height 7
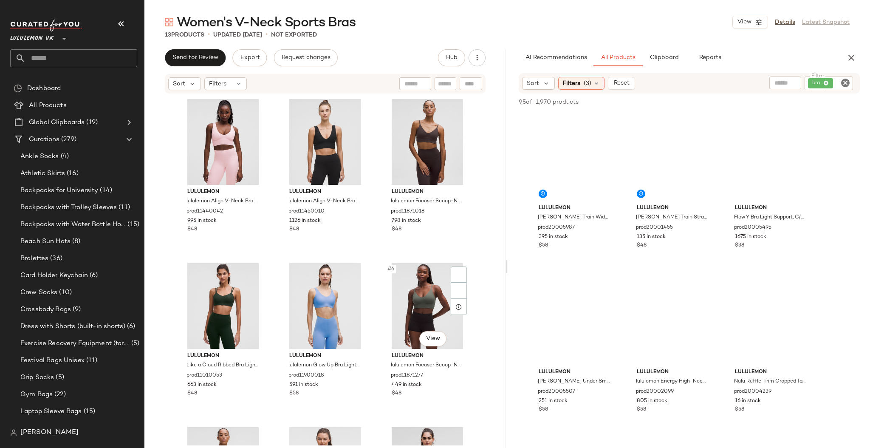
scroll to position [470, 0]
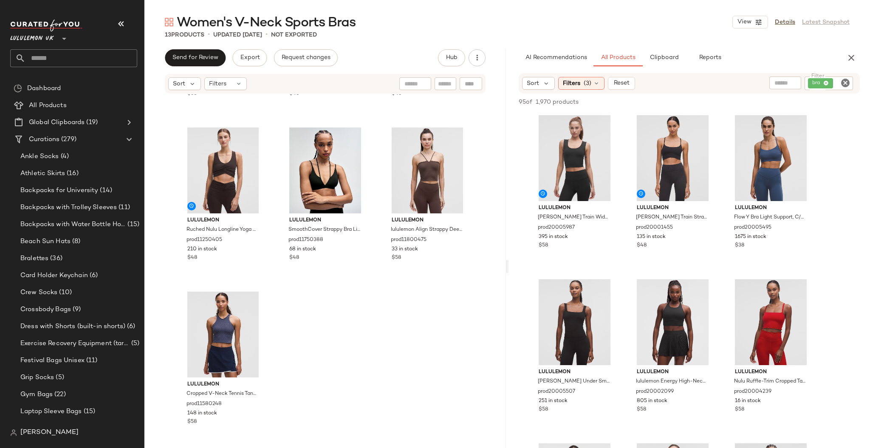
click at [368, 308] on div "lululemon Bend This Scoop and Square Bra Light Support, A-C Cups prod11720010 3…" at bounding box center [324, 269] width 361 height 351
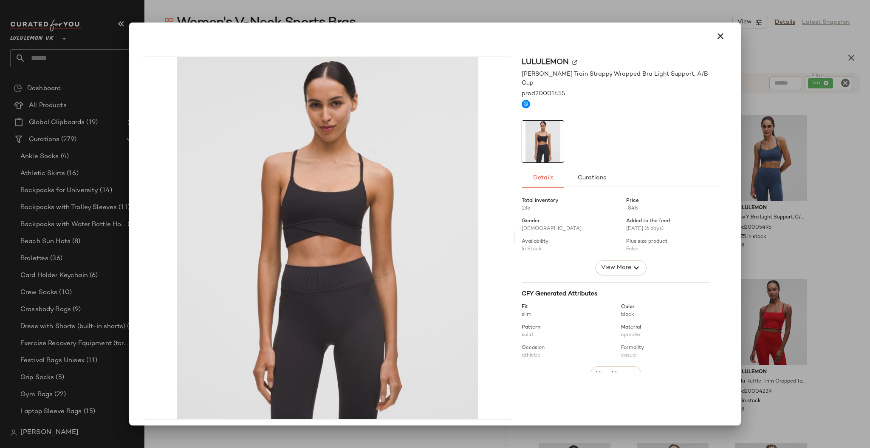
click at [847, 202] on div at bounding box center [435, 224] width 870 height 448
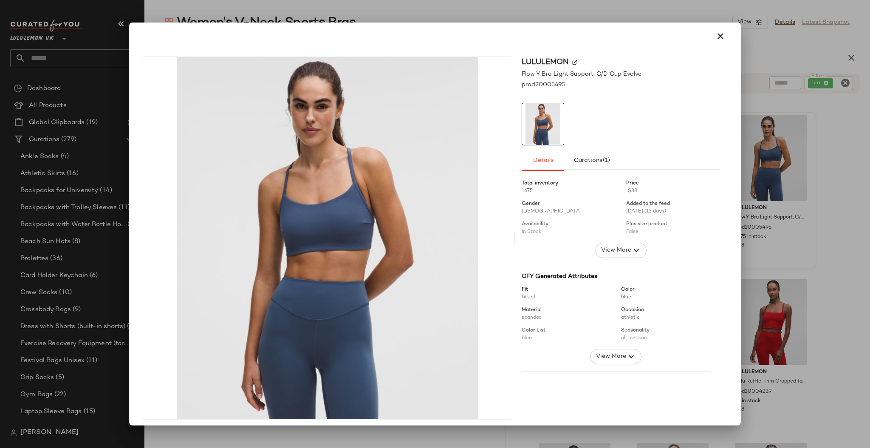
click at [850, 123] on div at bounding box center [435, 224] width 870 height 448
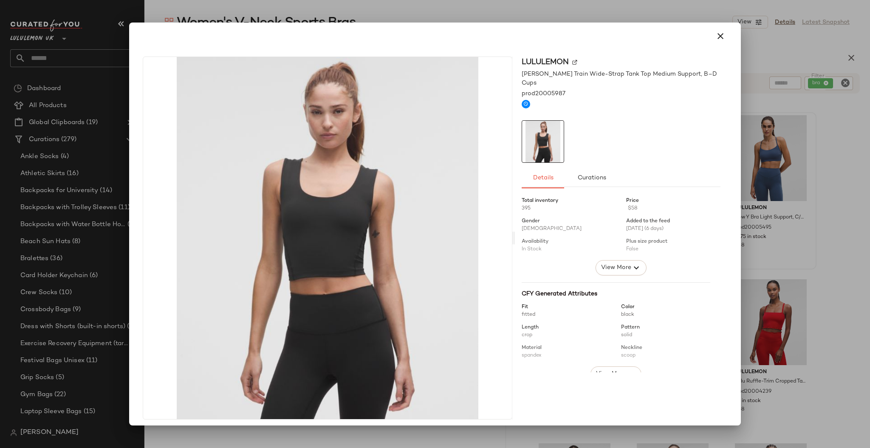
click at [833, 201] on div at bounding box center [435, 224] width 870 height 448
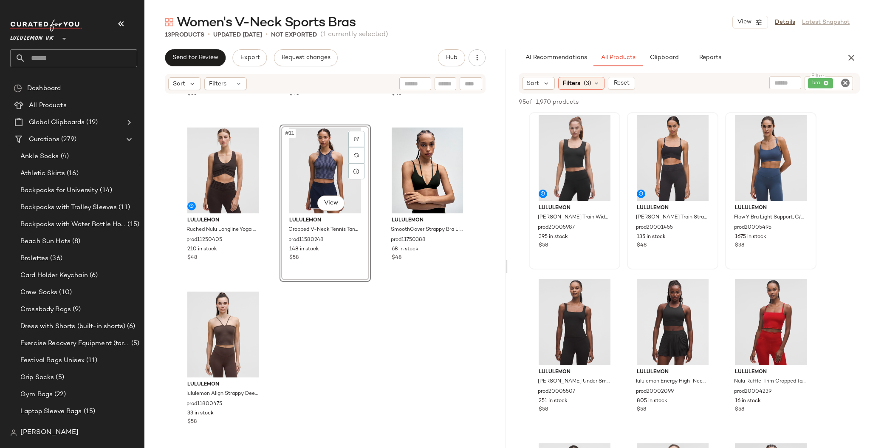
click at [849, 84] on icon "Clear Filter" at bounding box center [845, 83] width 10 height 10
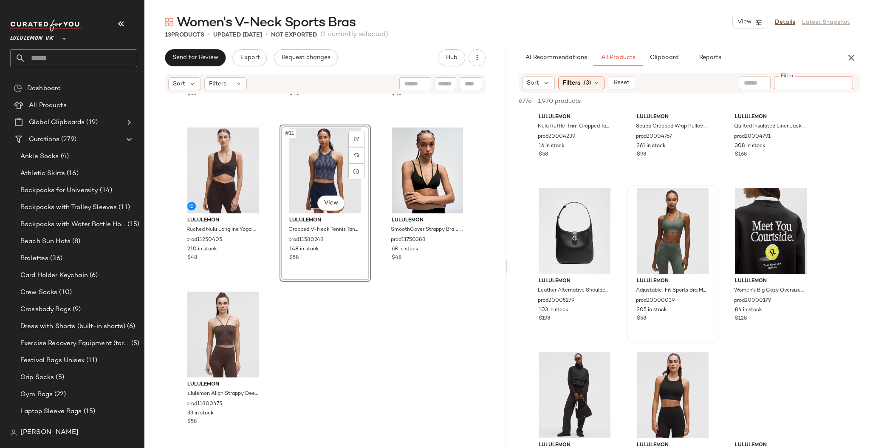
scroll to position [1359, 0]
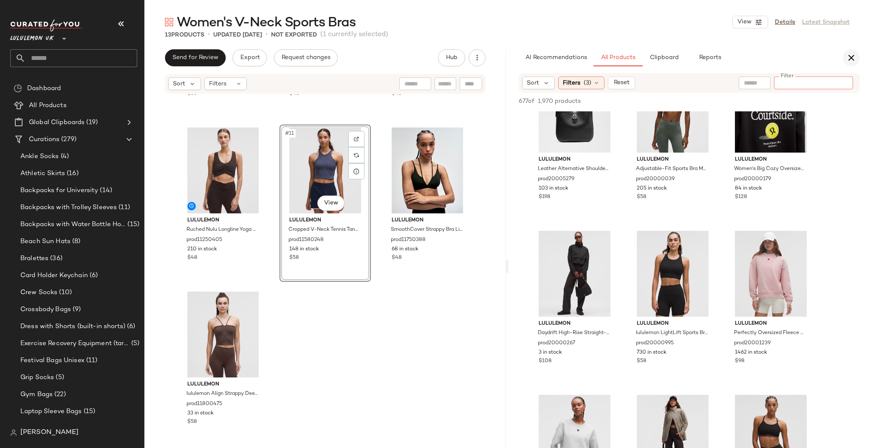
click at [856, 56] on button "button" at bounding box center [850, 57] width 17 height 17
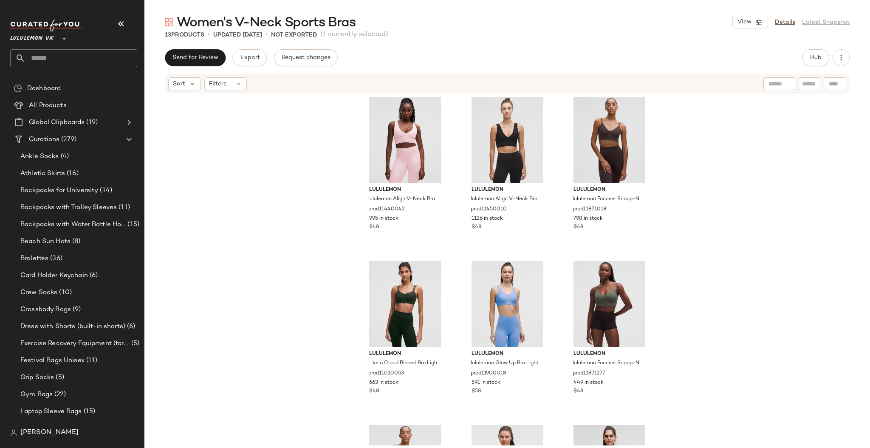
scroll to position [0, 0]
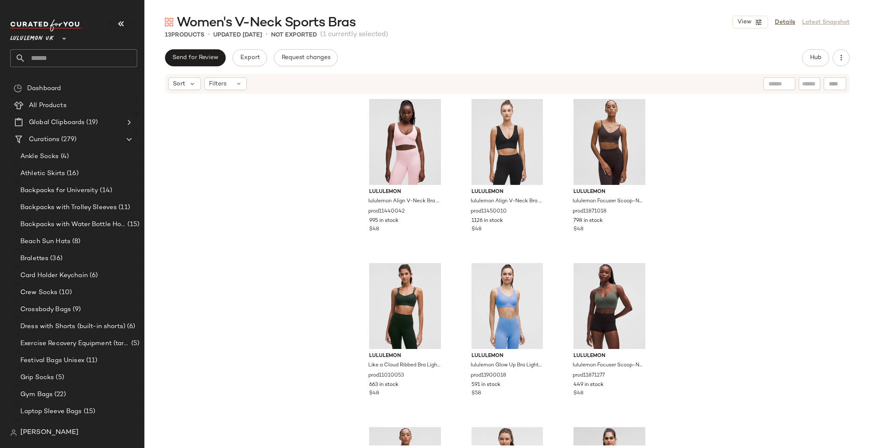
click at [111, 46] on div "Lululemon UK **" at bounding box center [73, 44] width 127 height 48
click at [114, 57] on input "text" at bounding box center [81, 58] width 112 height 18
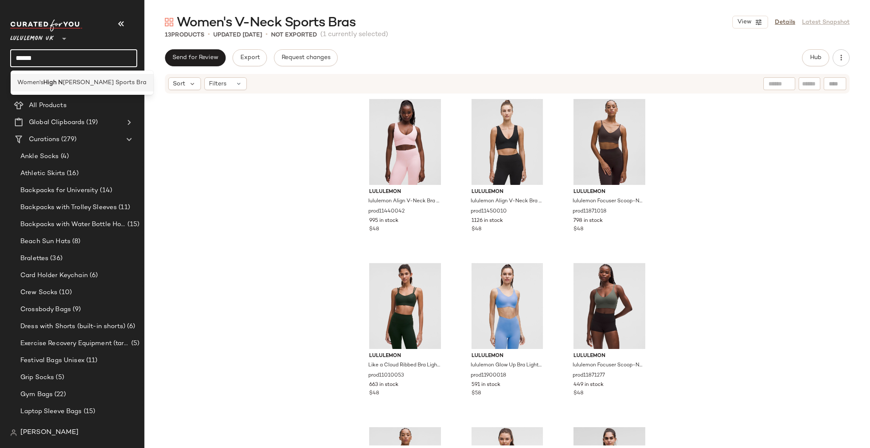
type input "******"
click at [100, 81] on span "eck Sports Bra" at bounding box center [105, 82] width 84 height 9
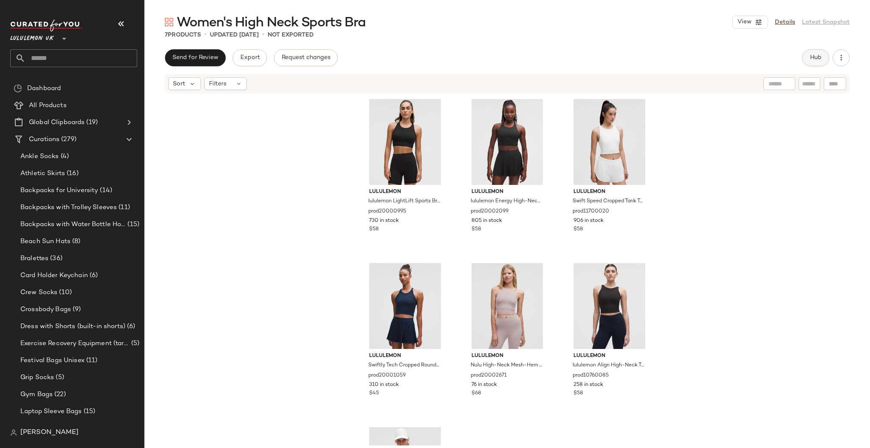
click at [809, 55] on button "Hub" at bounding box center [815, 57] width 27 height 17
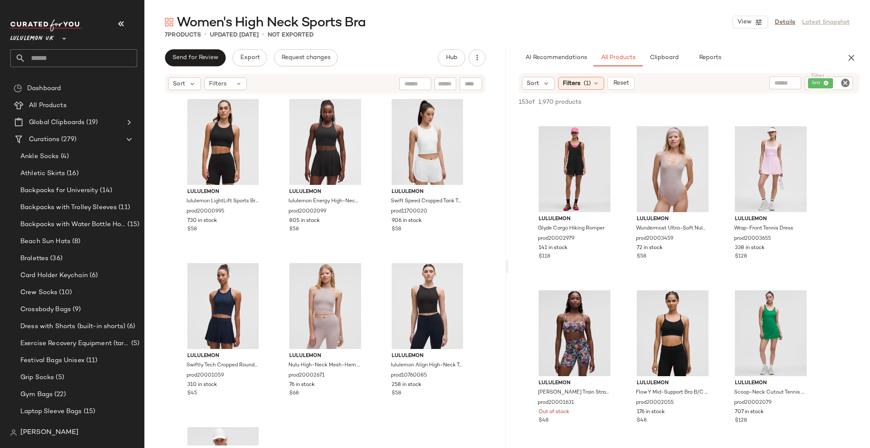
scroll to position [1245, 0]
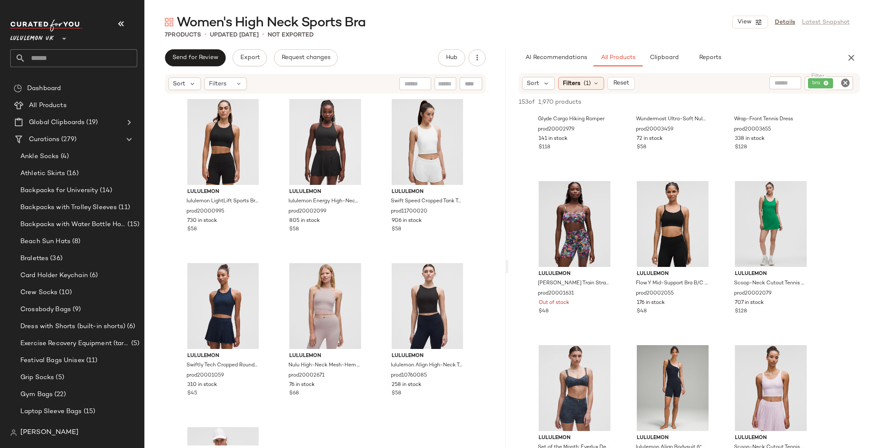
click at [850, 84] on icon "Clear Filter" at bounding box center [845, 83] width 10 height 10
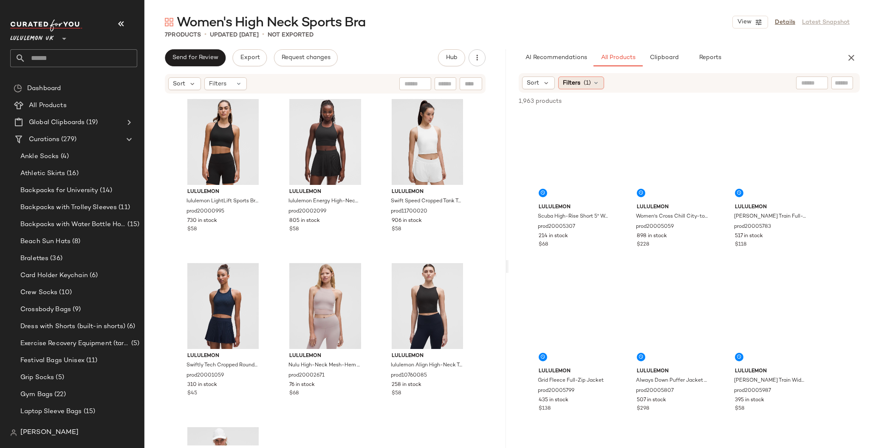
click at [573, 79] on span "Filters" at bounding box center [571, 83] width 17 height 9
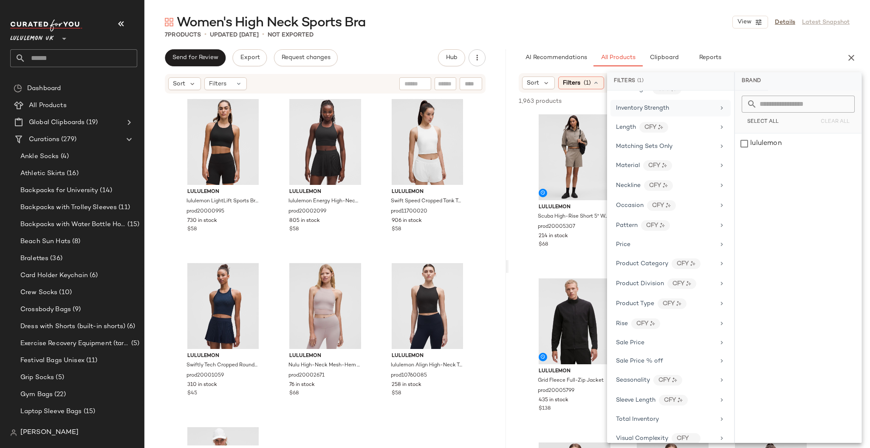
scroll to position [335, 0]
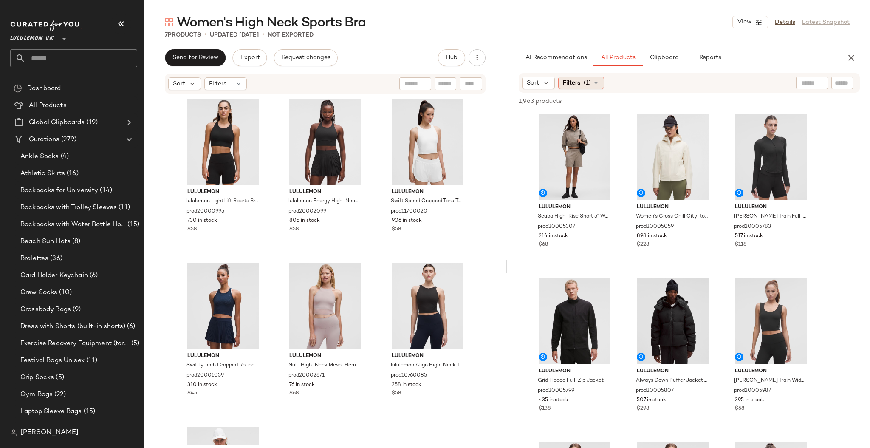
click at [580, 82] on div "Filters (1)" at bounding box center [581, 82] width 46 height 13
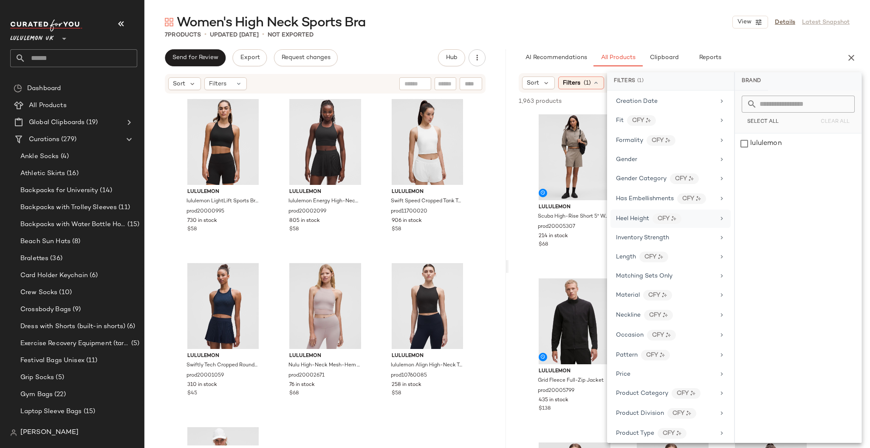
scroll to position [109, 0]
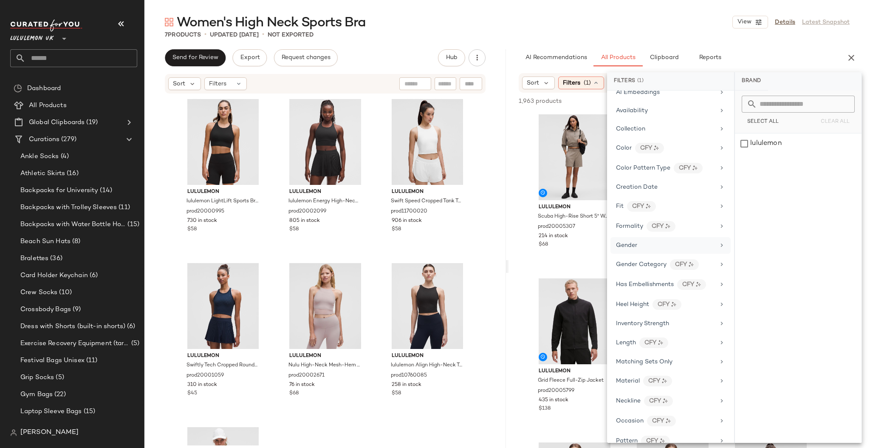
click at [673, 247] on div "Gender" at bounding box center [665, 245] width 99 height 9
click at [777, 142] on div "female" at bounding box center [798, 143] width 127 height 20
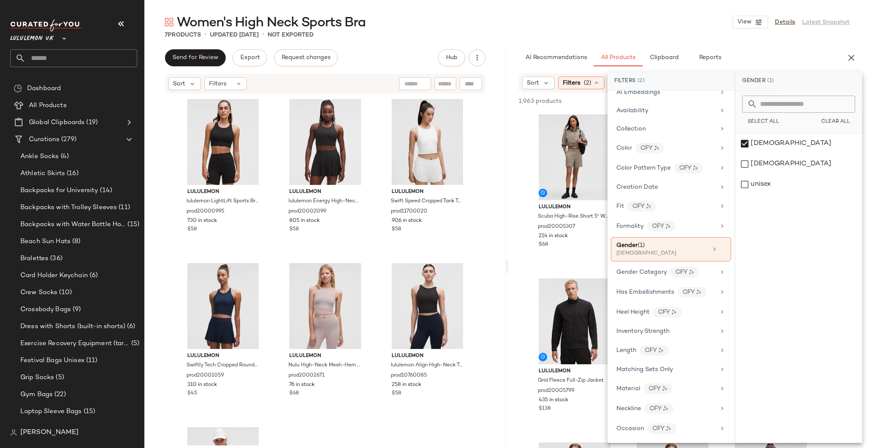
scroll to position [0, 0]
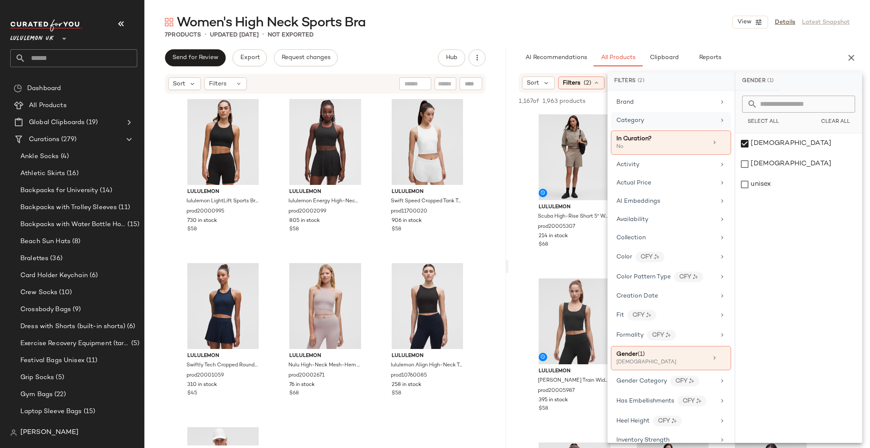
click at [659, 119] on div "Category" at bounding box center [665, 120] width 99 height 9
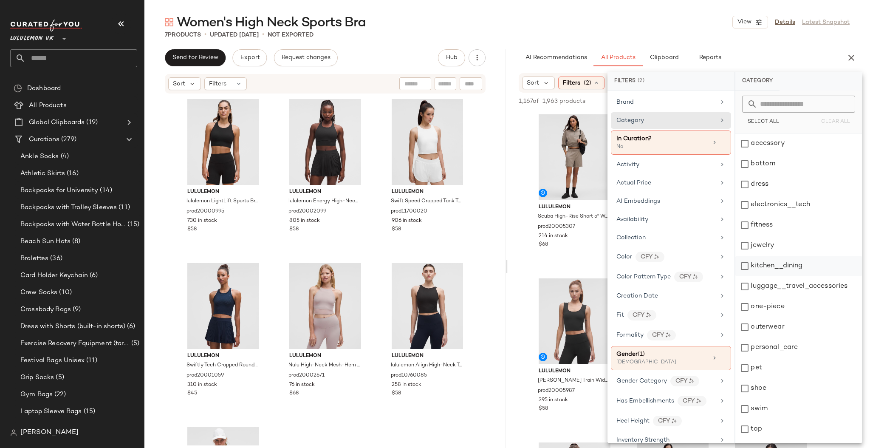
scroll to position [17, 0]
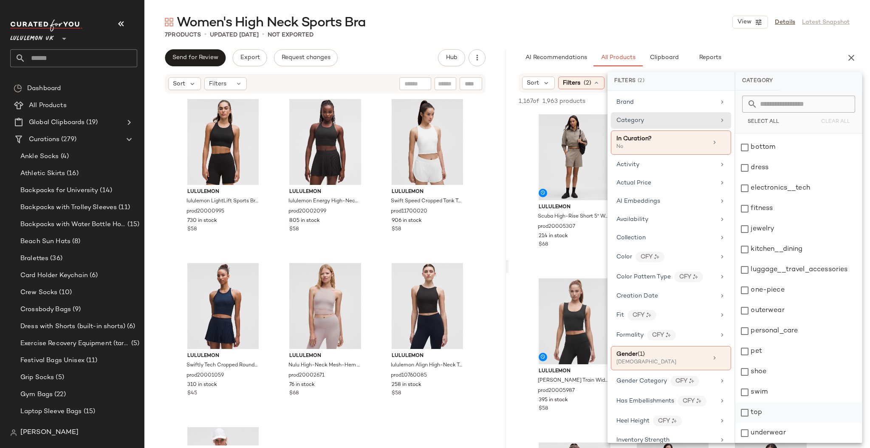
click at [774, 408] on div "top" at bounding box center [798, 412] width 127 height 20
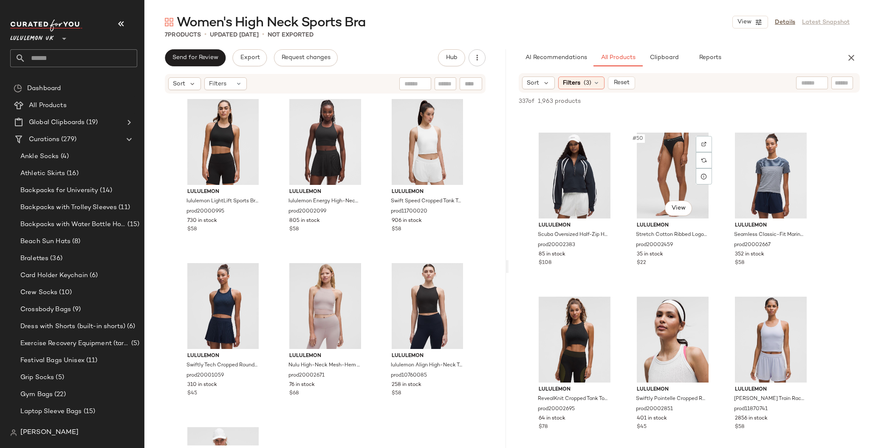
scroll to position [2717, 0]
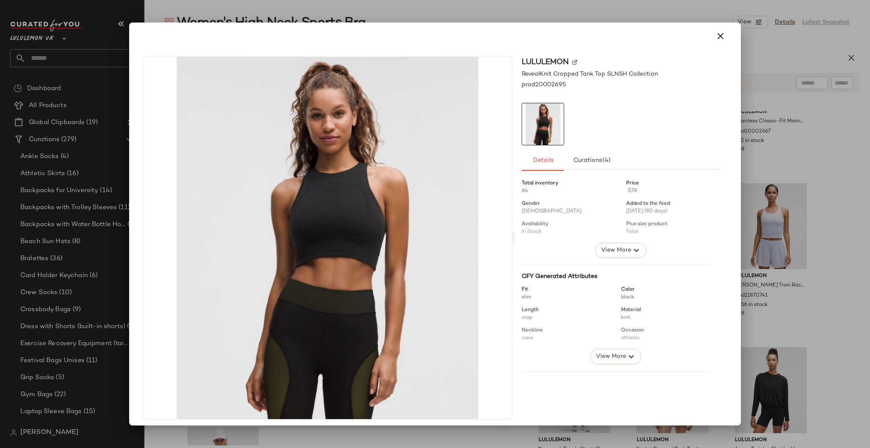
click at [850, 241] on div at bounding box center [435, 224] width 870 height 448
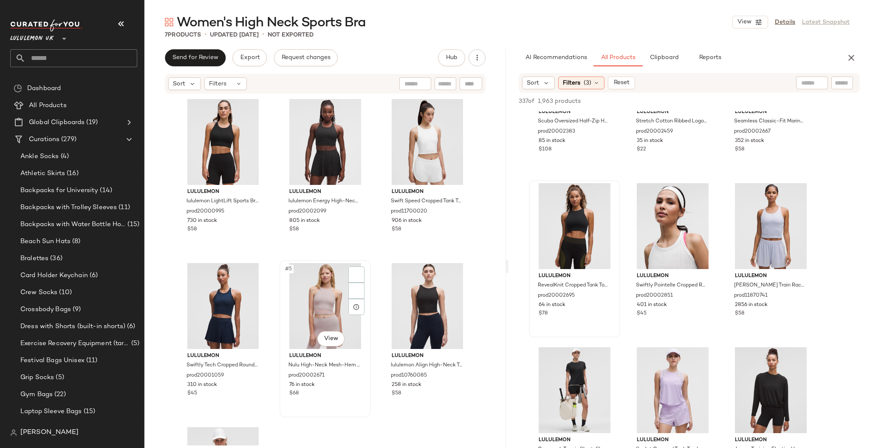
scroll to position [135, 0]
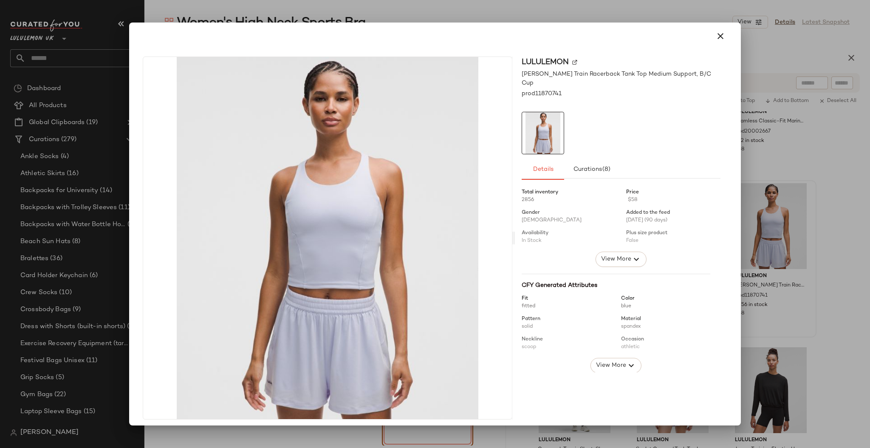
drag, startPoint x: 864, startPoint y: 243, endPoint x: 764, endPoint y: 229, distance: 101.2
click at [862, 246] on div at bounding box center [435, 224] width 870 height 448
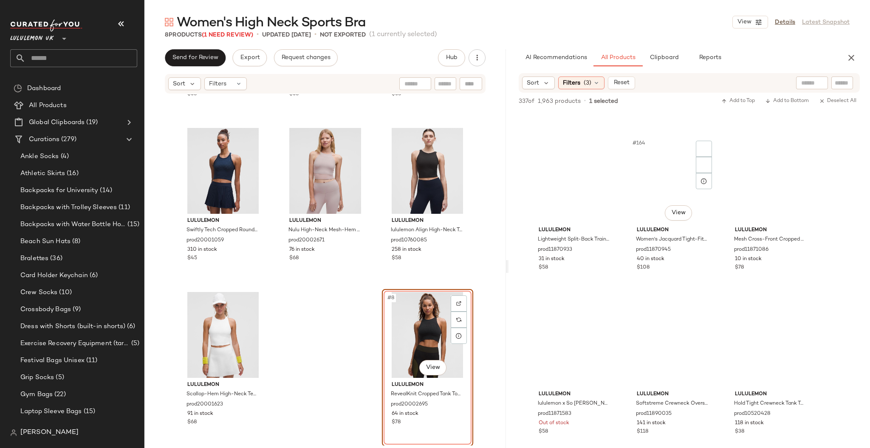
scroll to position [8832, 0]
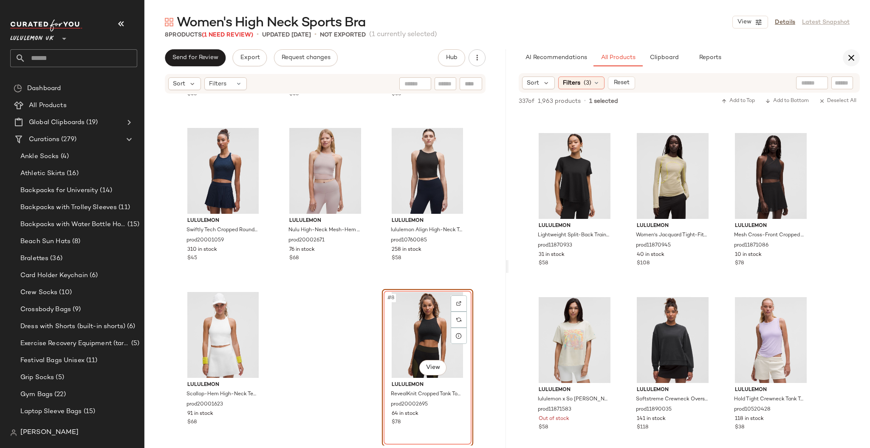
click at [856, 56] on button "button" at bounding box center [850, 57] width 17 height 17
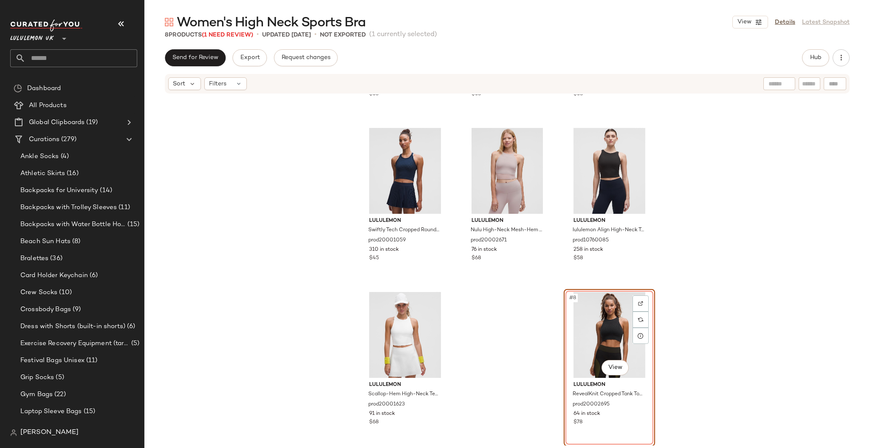
click at [107, 61] on input "text" at bounding box center [81, 58] width 112 height 18
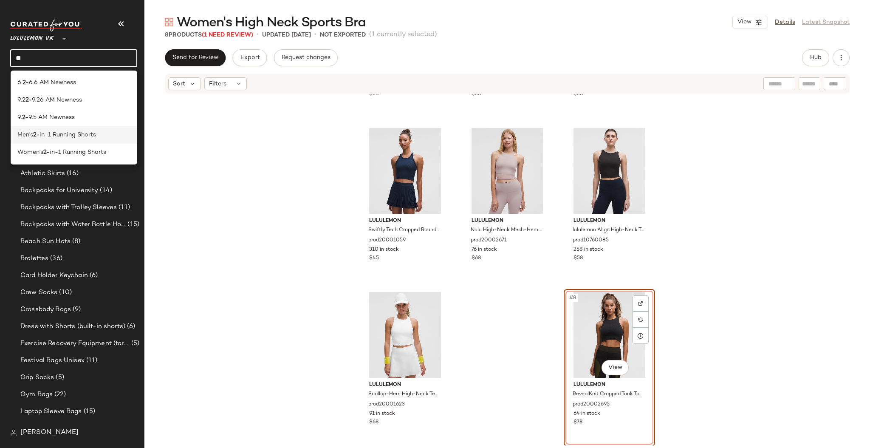
type input "**"
click at [126, 137] on div "Men's 2- in-1 Running Shorts" at bounding box center [73, 134] width 113 height 9
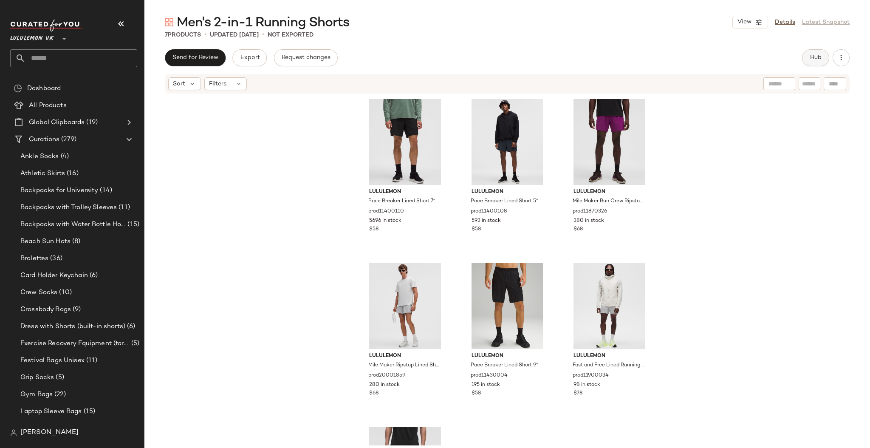
click at [805, 57] on button "Hub" at bounding box center [815, 57] width 27 height 17
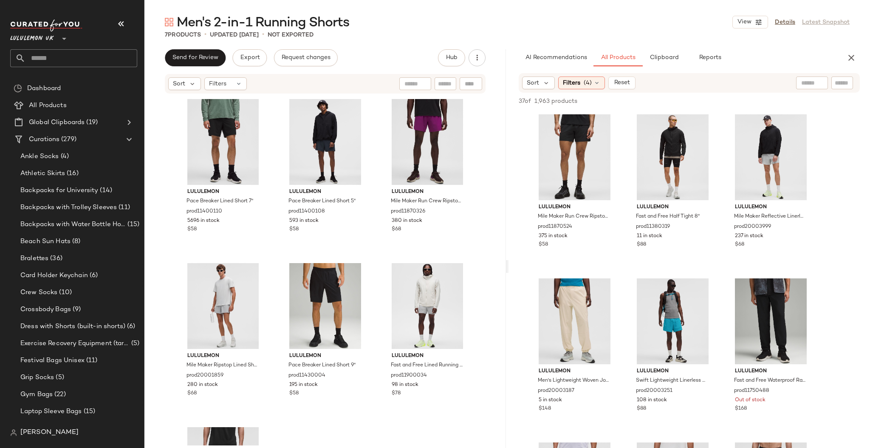
click at [590, 74] on div "Sort Filters (4) Reset" at bounding box center [688, 83] width 341 height 20
click at [588, 80] on span "(4)" at bounding box center [587, 83] width 8 height 9
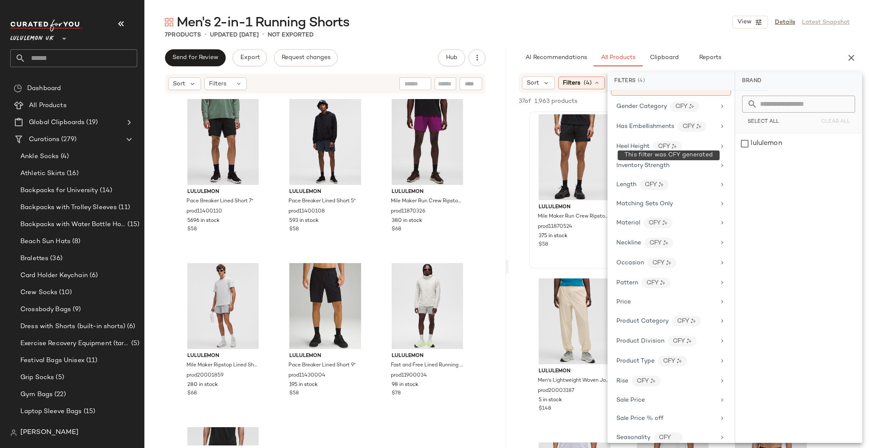
scroll to position [340, 0]
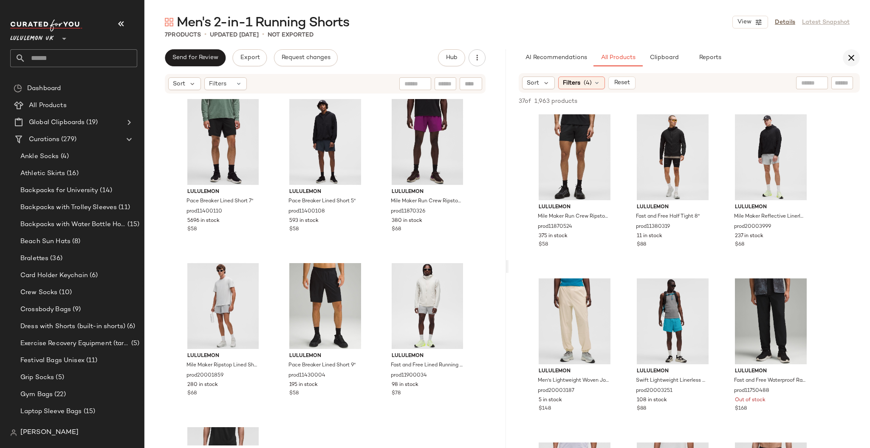
click at [849, 55] on icon "button" at bounding box center [851, 58] width 10 height 10
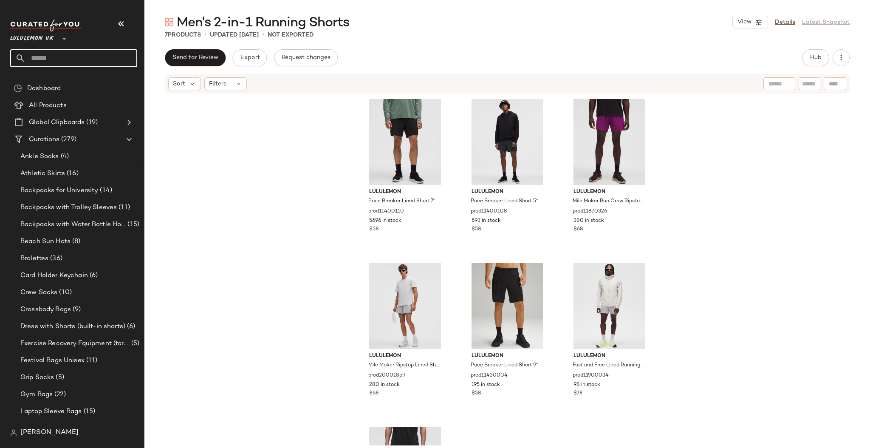
click at [45, 60] on input "text" at bounding box center [81, 58] width 112 height 18
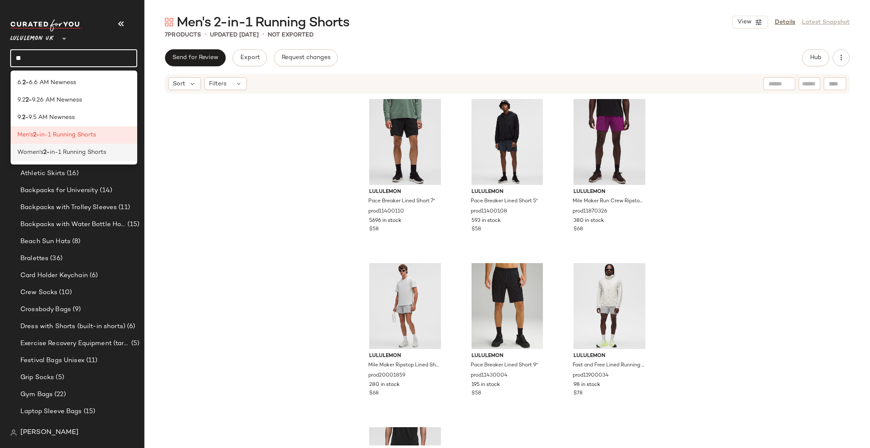
type input "**"
click at [86, 153] on span "in-1 Running Shorts" at bounding box center [78, 152] width 56 height 9
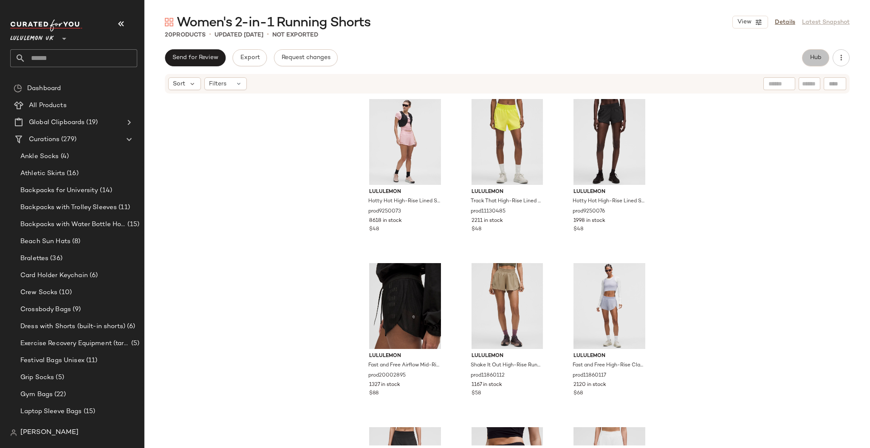
click at [817, 61] on span "Hub" at bounding box center [815, 57] width 12 height 7
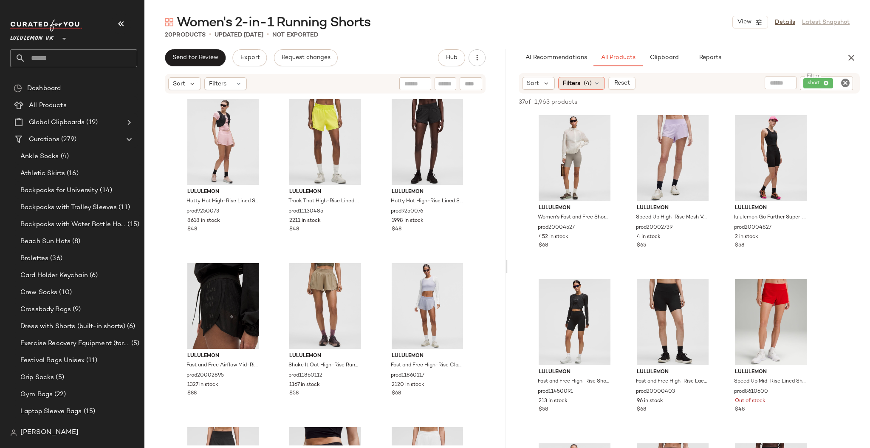
click at [580, 81] on div "Filters (4)" at bounding box center [581, 83] width 47 height 13
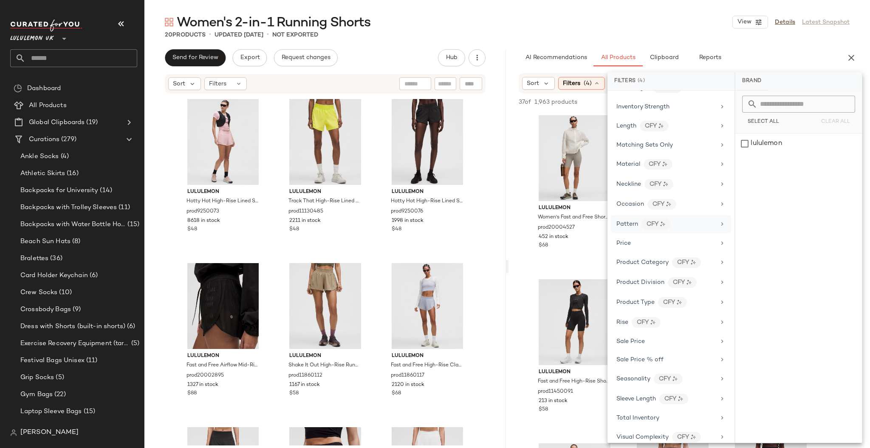
scroll to position [358, 0]
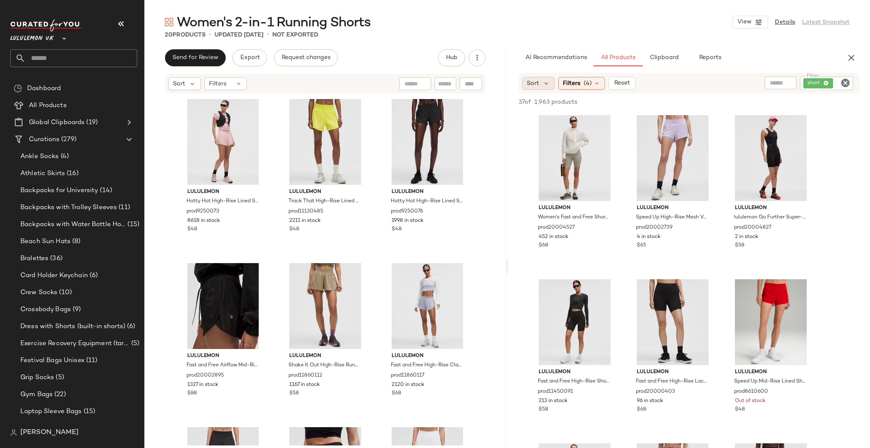
click at [537, 86] on span "Sort" at bounding box center [533, 83] width 12 height 9
click at [566, 107] on label "Newest" at bounding box center [573, 106] width 69 height 12
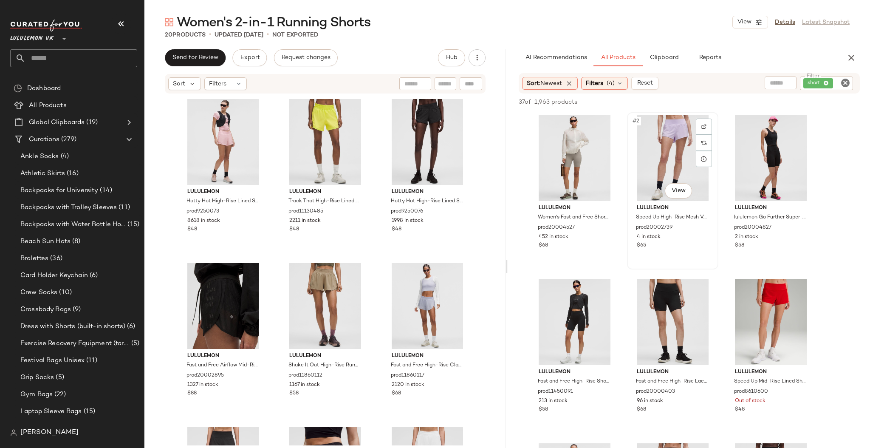
click at [674, 199] on div "#2 View" at bounding box center [672, 158] width 85 height 86
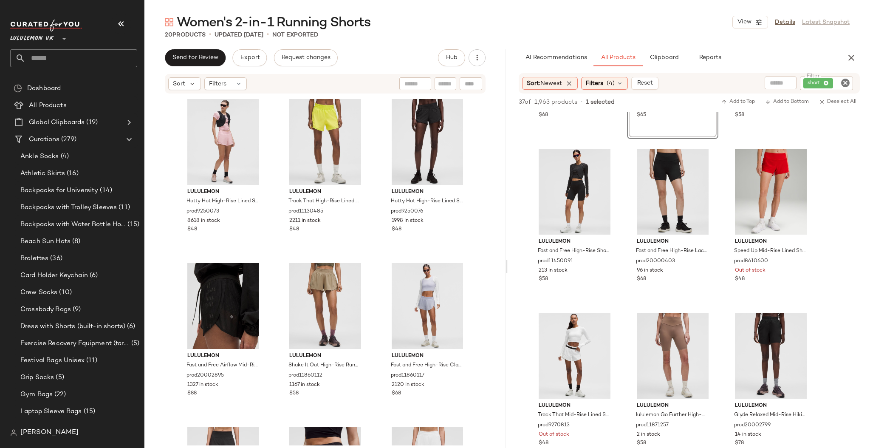
scroll to position [113, 0]
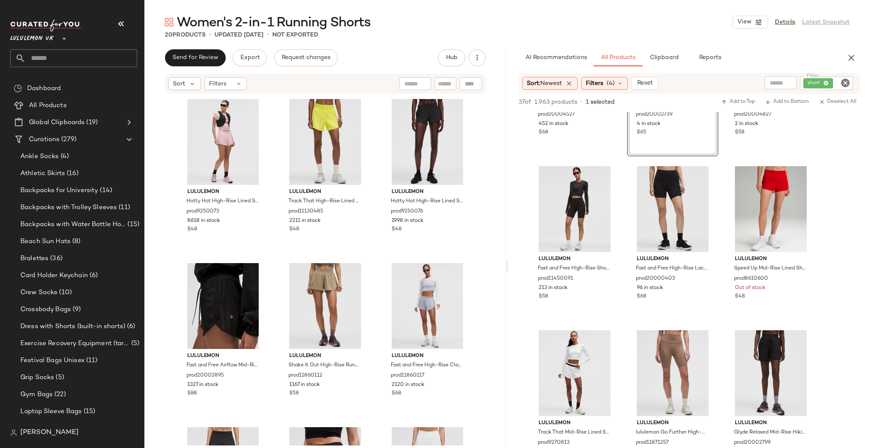
click at [843, 63] on div "AI Recommendations All Products Clipboard Reports" at bounding box center [688, 57] width 361 height 17
click at [849, 50] on button "button" at bounding box center [850, 57] width 17 height 17
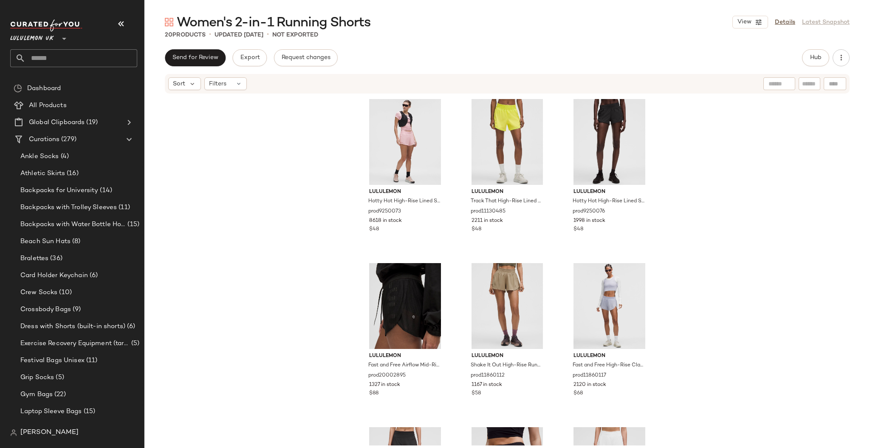
click at [52, 65] on input "text" at bounding box center [81, 58] width 112 height 18
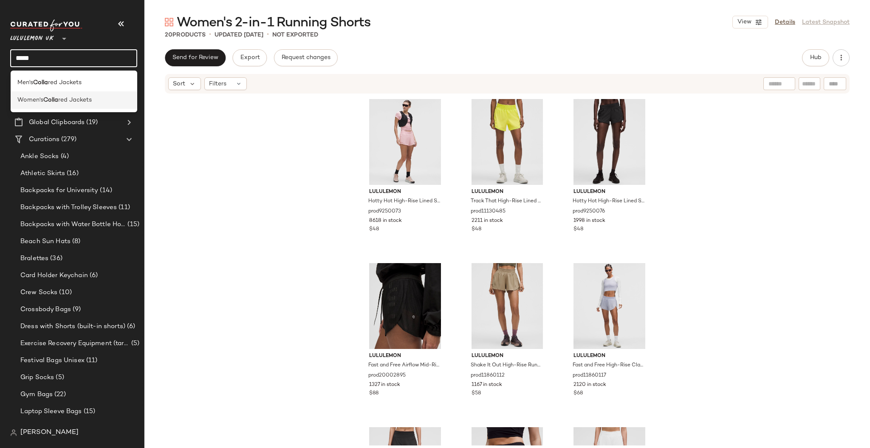
type input "*****"
click at [79, 95] on div "Women's Colla red Jackets" at bounding box center [74, 99] width 127 height 17
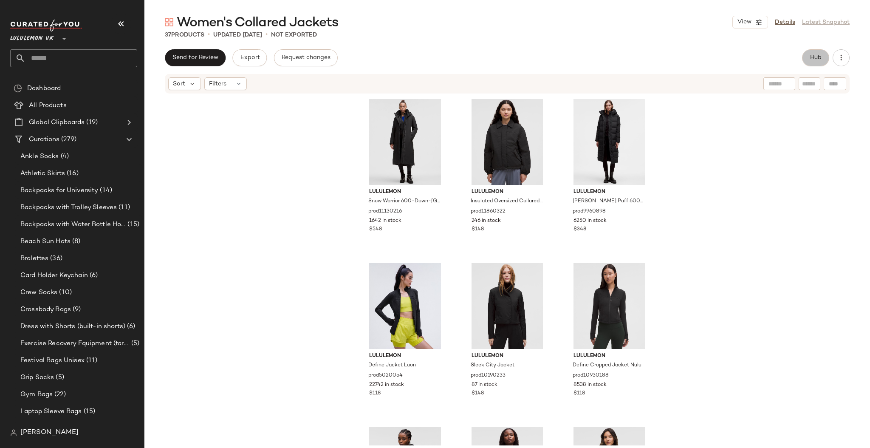
click at [813, 57] on span "Hub" at bounding box center [815, 57] width 12 height 7
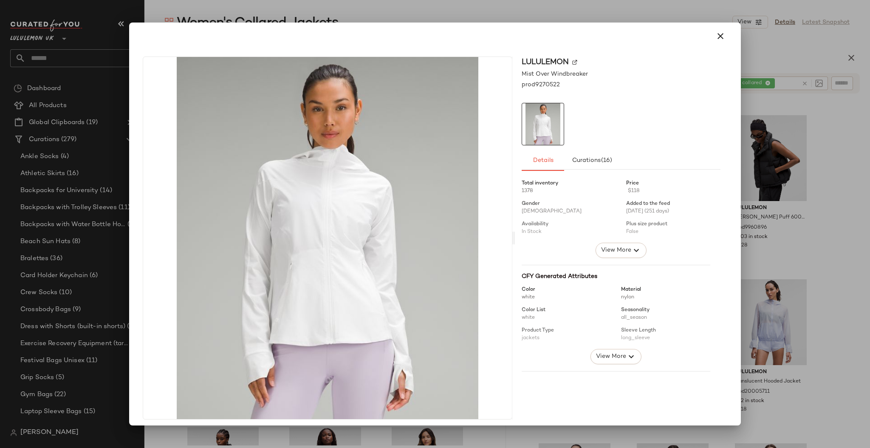
click at [809, 213] on div at bounding box center [435, 224] width 870 height 448
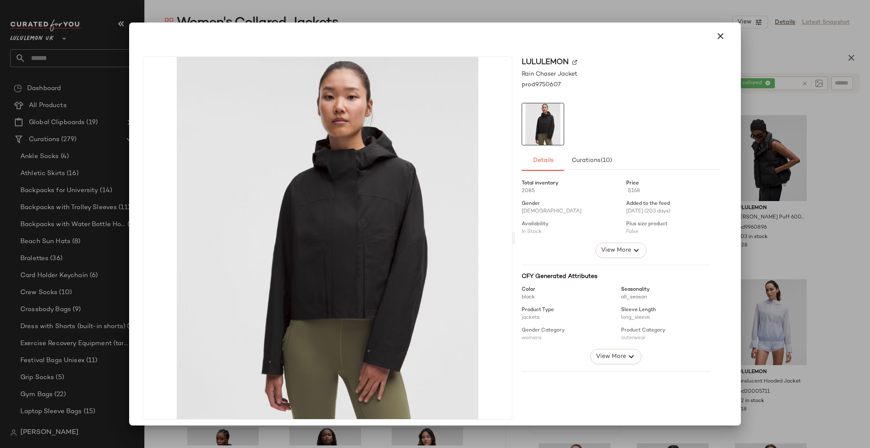
click at [816, 217] on div at bounding box center [435, 224] width 870 height 448
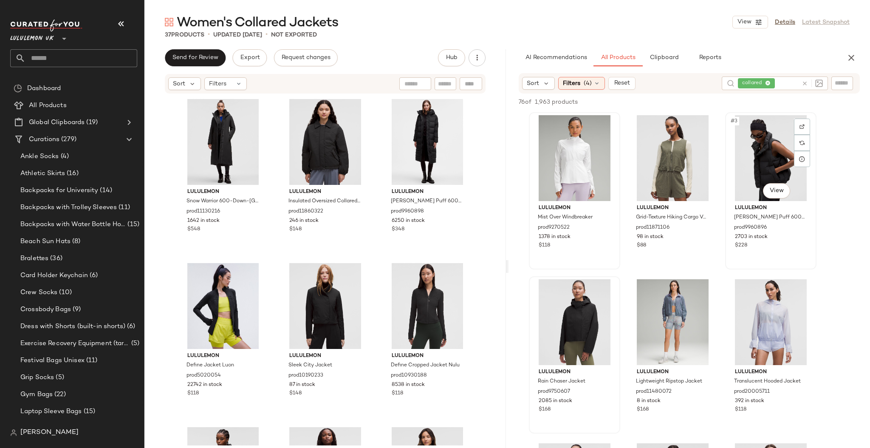
scroll to position [226, 0]
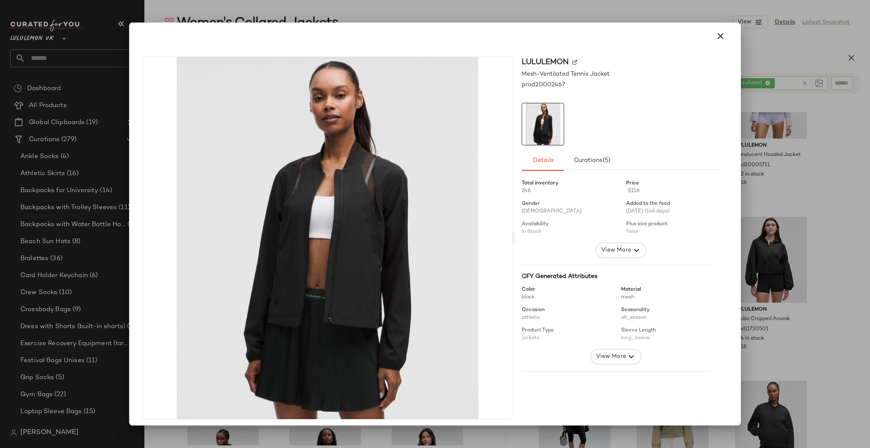
click at [743, 288] on div at bounding box center [435, 224] width 870 height 448
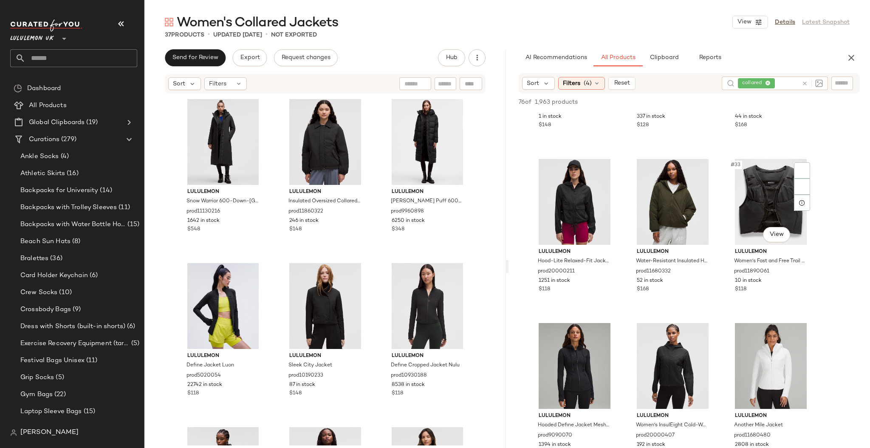
scroll to position [1585, 0]
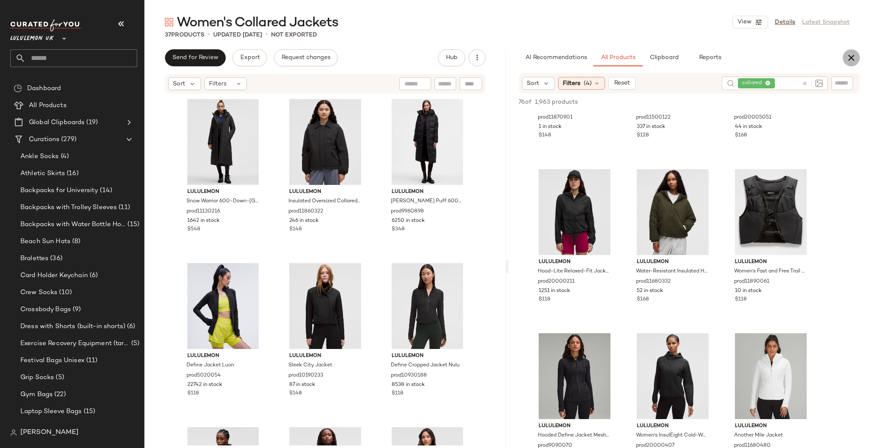
click at [847, 58] on icon "button" at bounding box center [851, 58] width 10 height 10
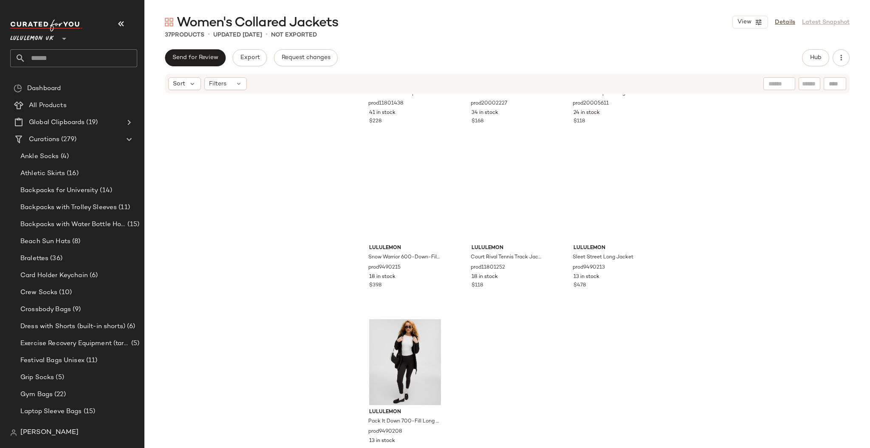
scroll to position [1781, 0]
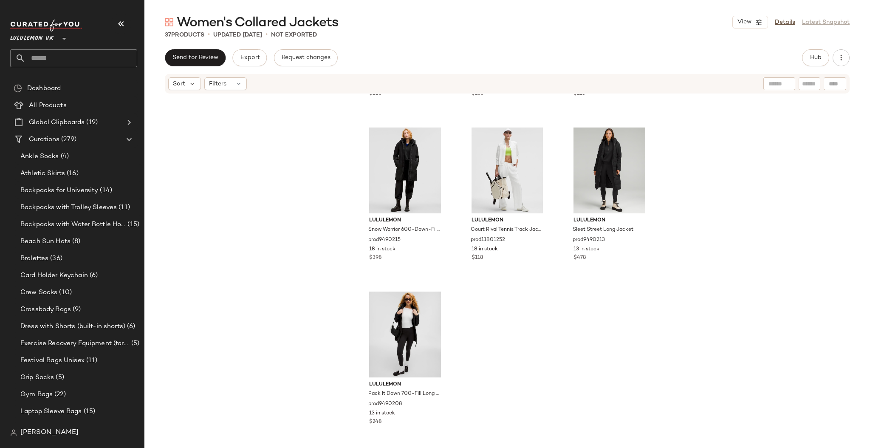
click at [100, 56] on input "text" at bounding box center [81, 58] width 112 height 18
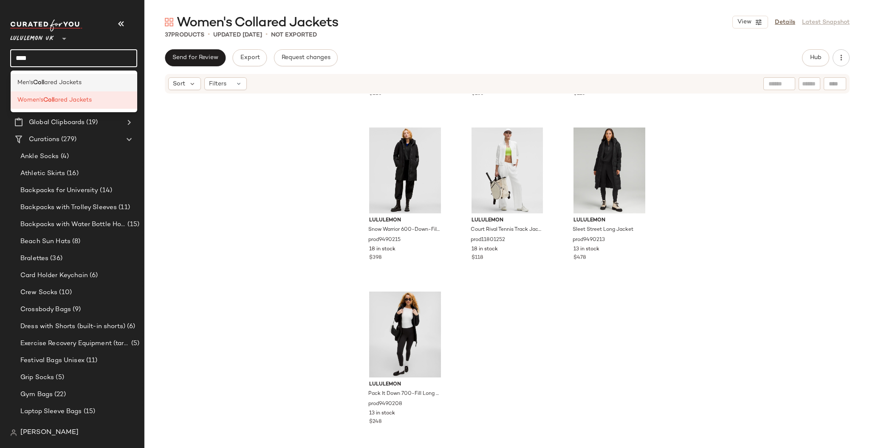
type input "****"
click at [86, 77] on div "Men's Coll ared Jackets" at bounding box center [74, 82] width 127 height 17
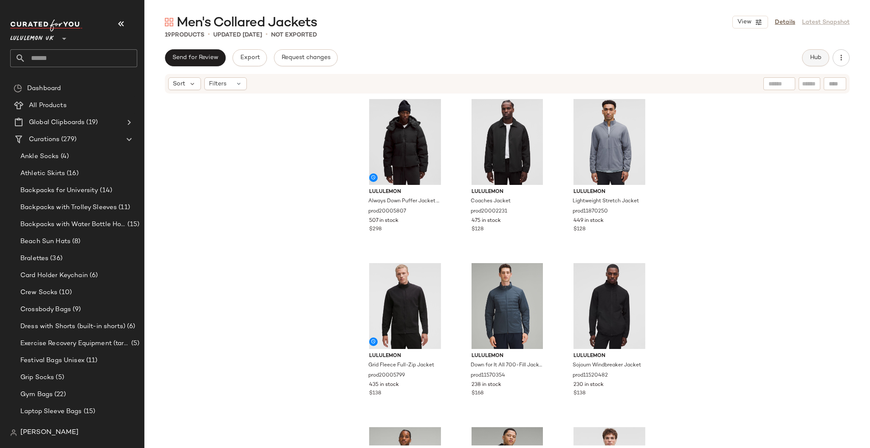
click at [811, 59] on span "Hub" at bounding box center [815, 57] width 12 height 7
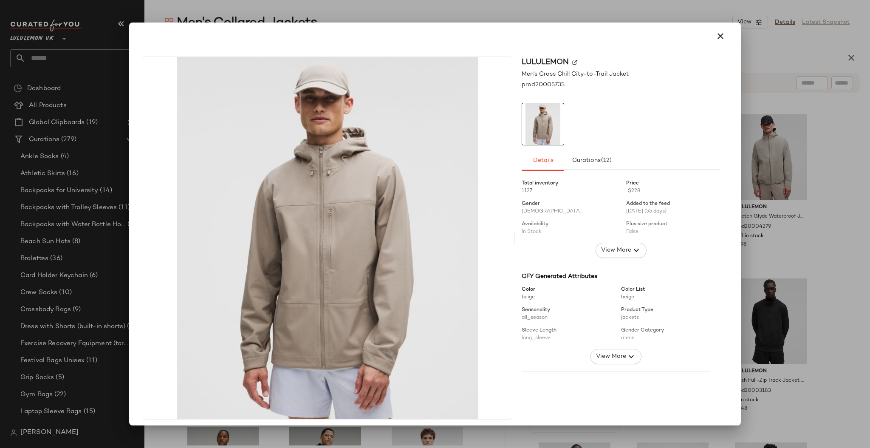
click at [869, 257] on div at bounding box center [435, 224] width 870 height 448
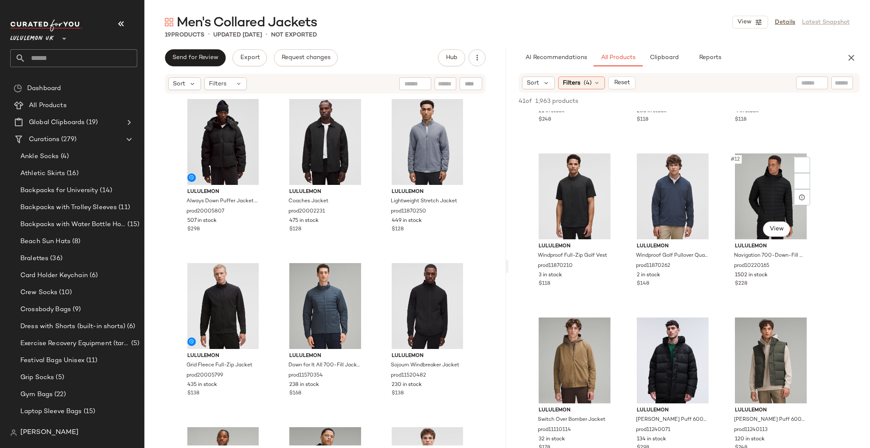
scroll to position [679, 0]
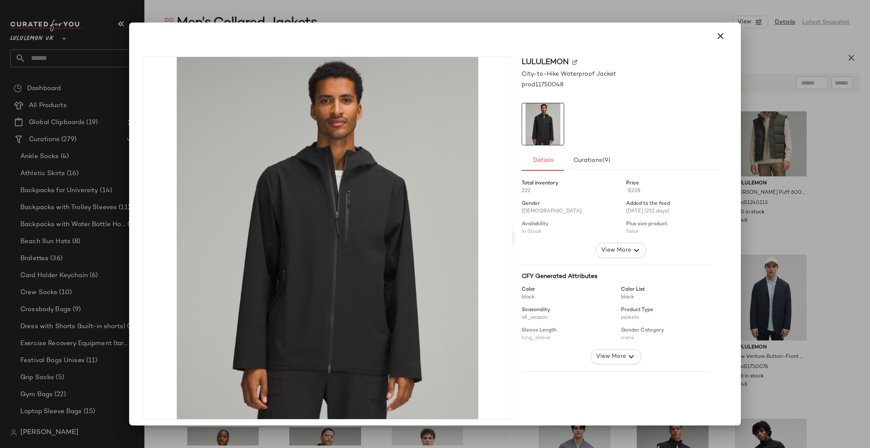
click at [812, 250] on div at bounding box center [435, 224] width 870 height 448
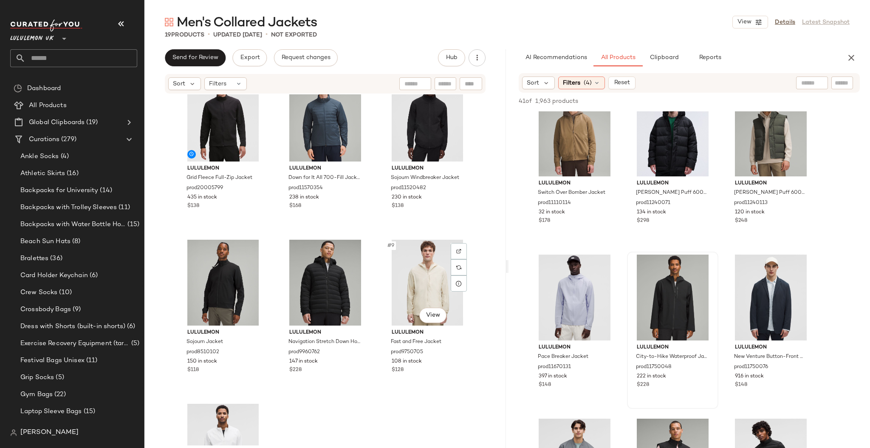
scroll to position [346, 0]
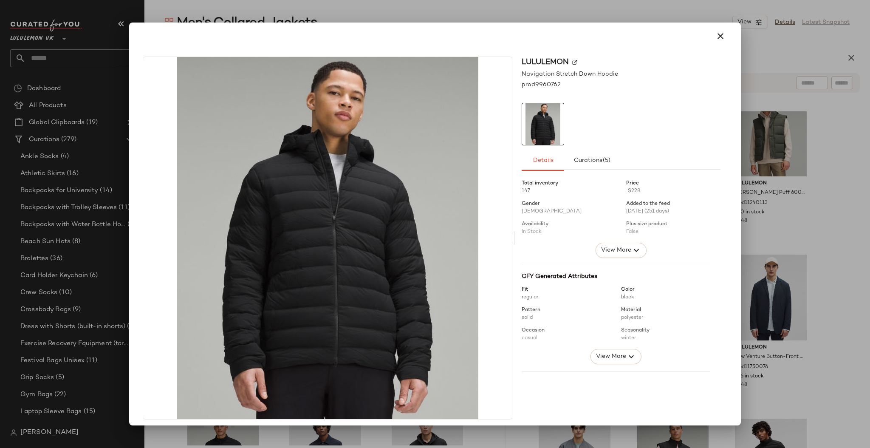
click at [794, 136] on div at bounding box center [435, 224] width 870 height 448
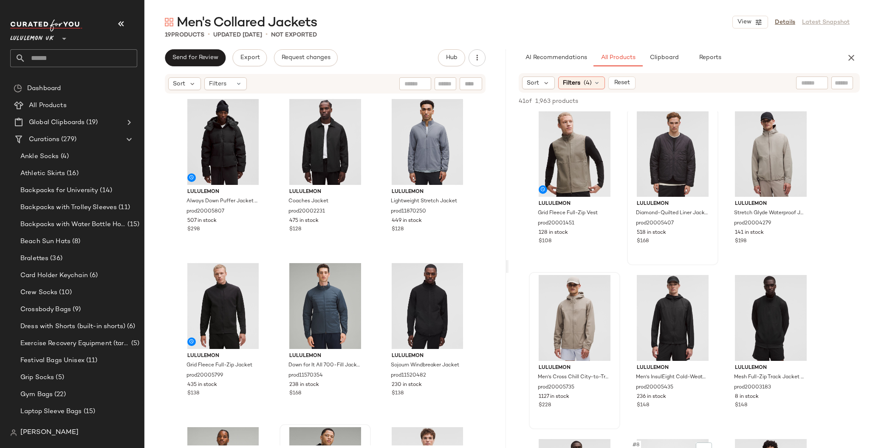
scroll to position [0, 0]
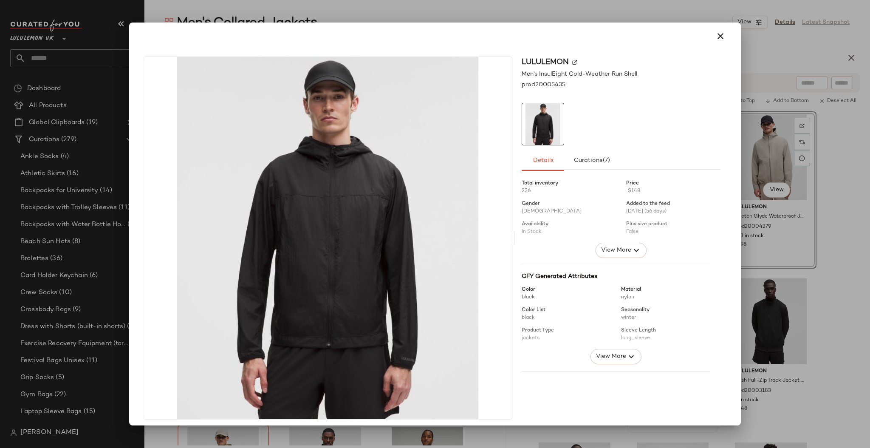
click at [855, 276] on div at bounding box center [435, 224] width 870 height 448
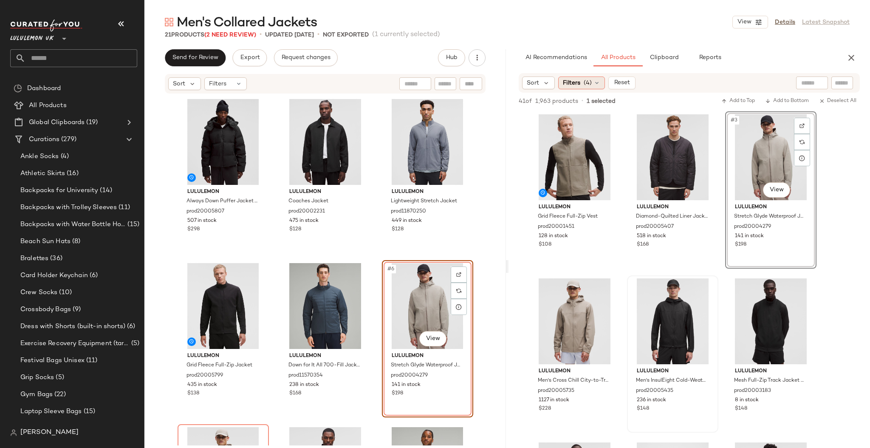
click at [574, 87] on div "Filters (4)" at bounding box center [581, 82] width 47 height 13
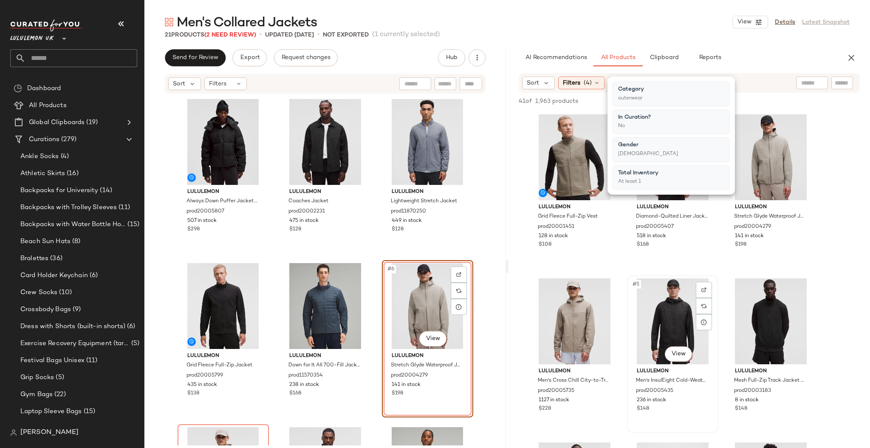
click at [662, 337] on div "#5 View" at bounding box center [672, 321] width 85 height 86
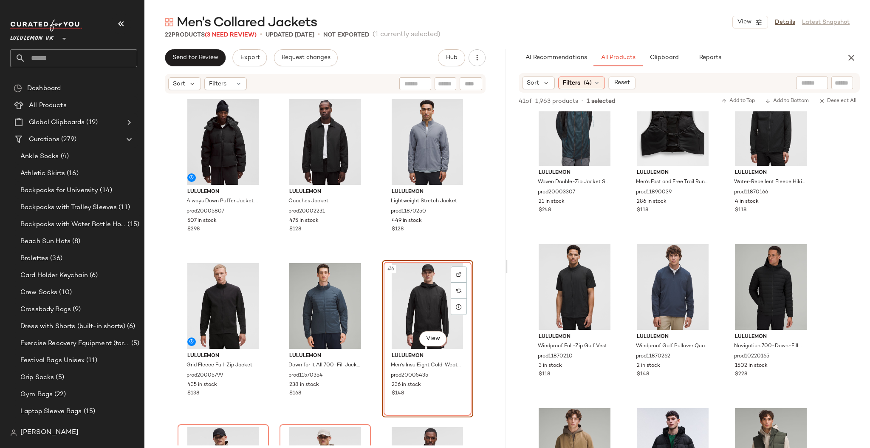
scroll to position [453, 0]
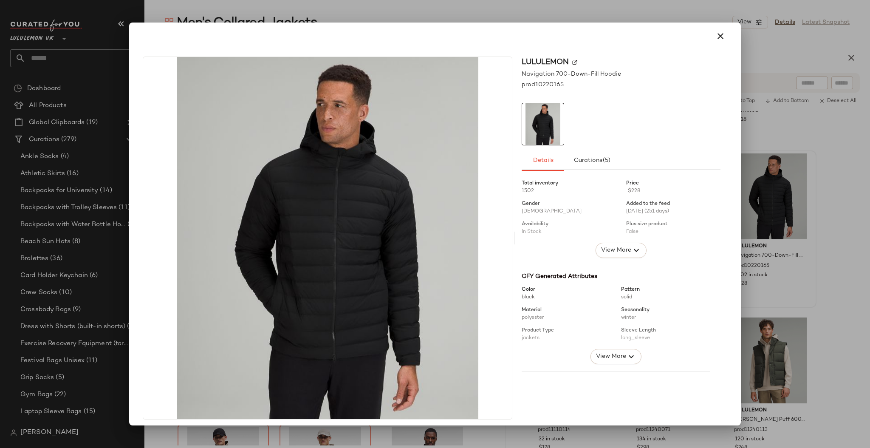
click at [869, 244] on div at bounding box center [435, 224] width 870 height 448
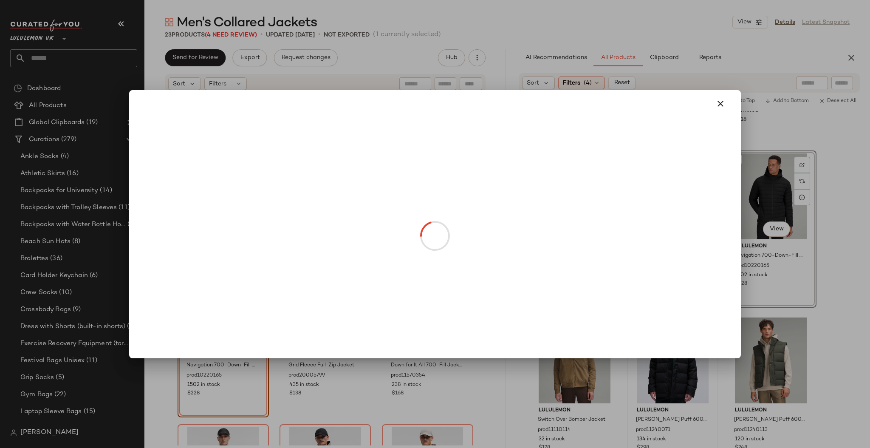
drag, startPoint x: 687, startPoint y: 387, endPoint x: 702, endPoint y: 381, distance: 16.8
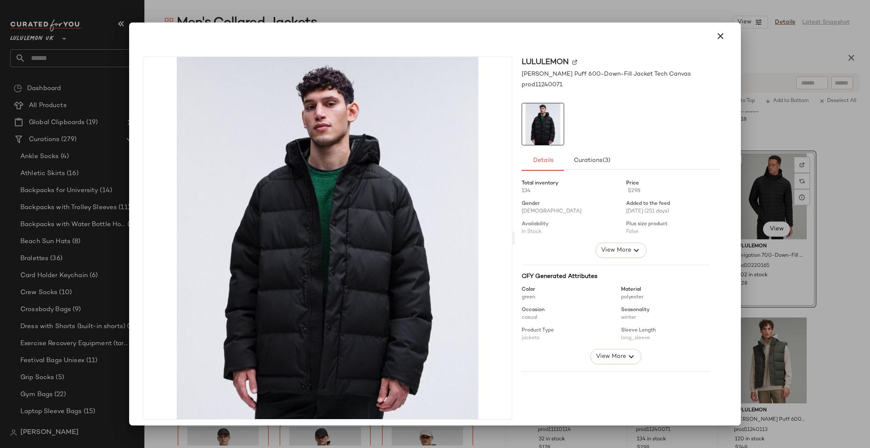
click at [825, 326] on div at bounding box center [435, 224] width 870 height 448
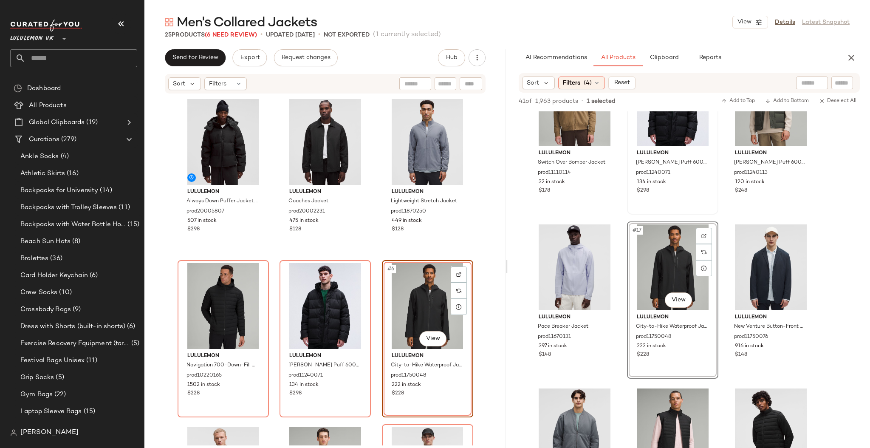
scroll to position [679, 0]
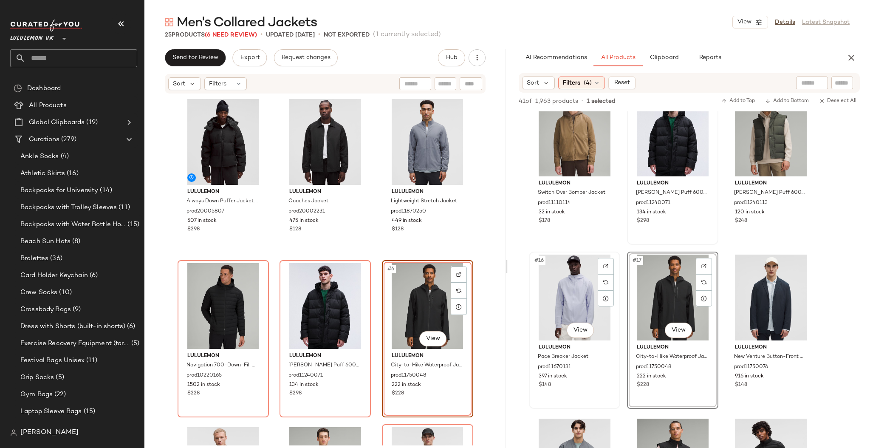
click at [569, 302] on div "#16 View" at bounding box center [574, 297] width 85 height 86
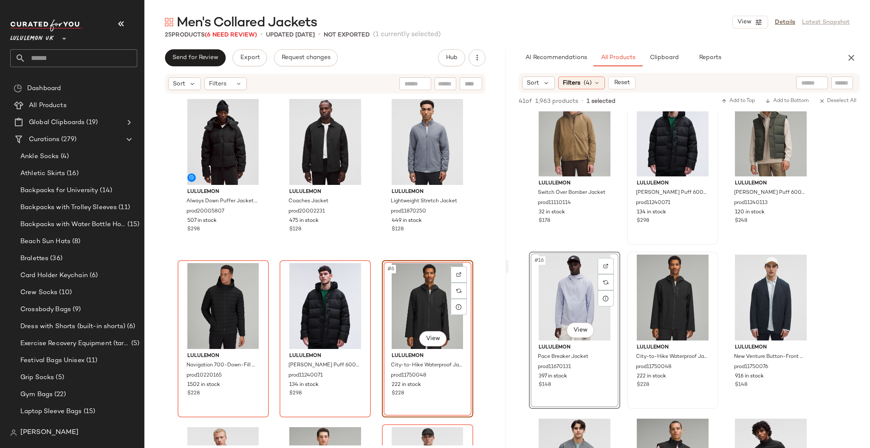
click at [581, 321] on body "Lululemon UK ** Dashboard All Products Global Clipboards (19) Curations (279) A…" at bounding box center [435, 224] width 870 height 448
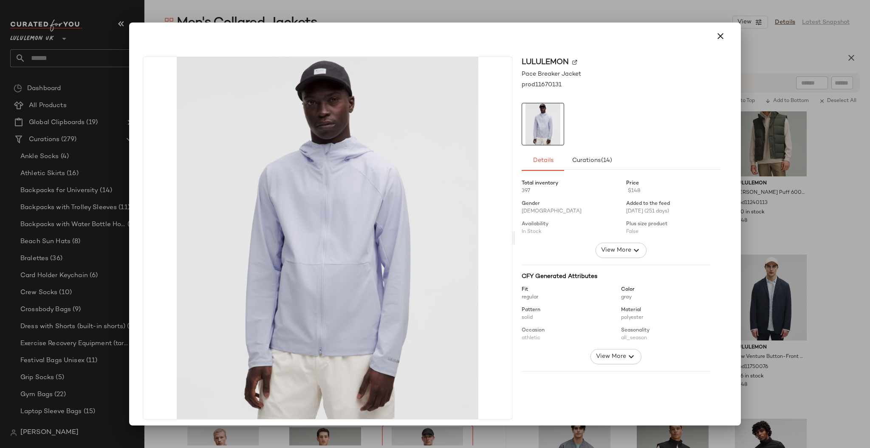
click at [836, 237] on div at bounding box center [435, 224] width 870 height 448
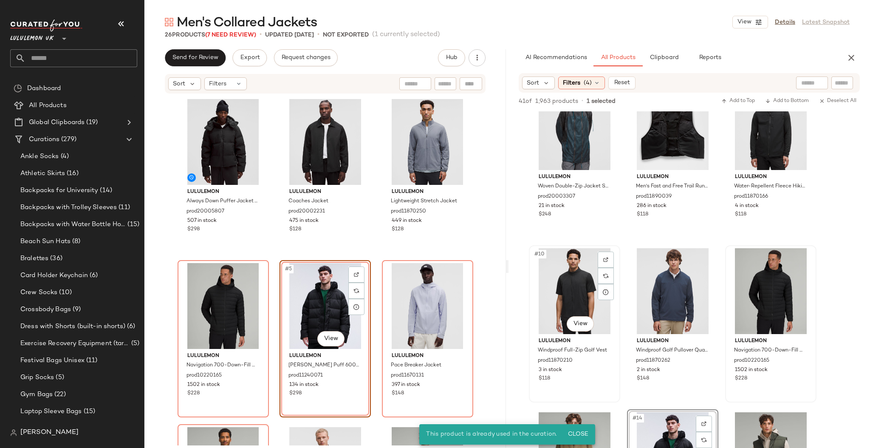
scroll to position [340, 0]
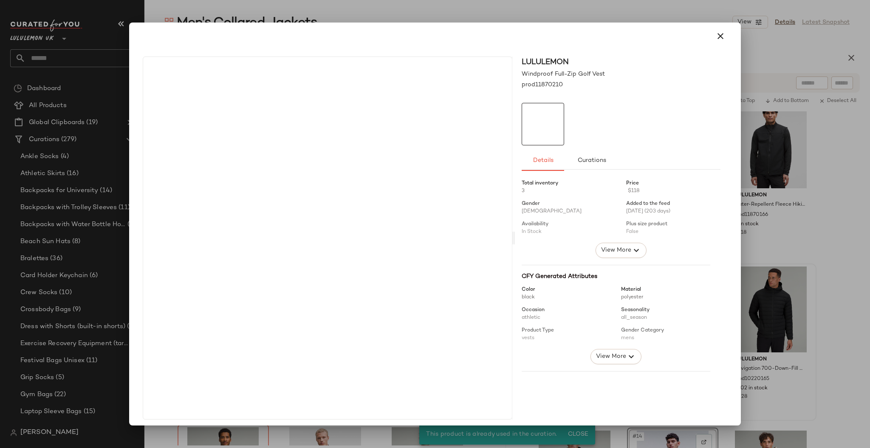
click at [825, 282] on div at bounding box center [435, 224] width 870 height 448
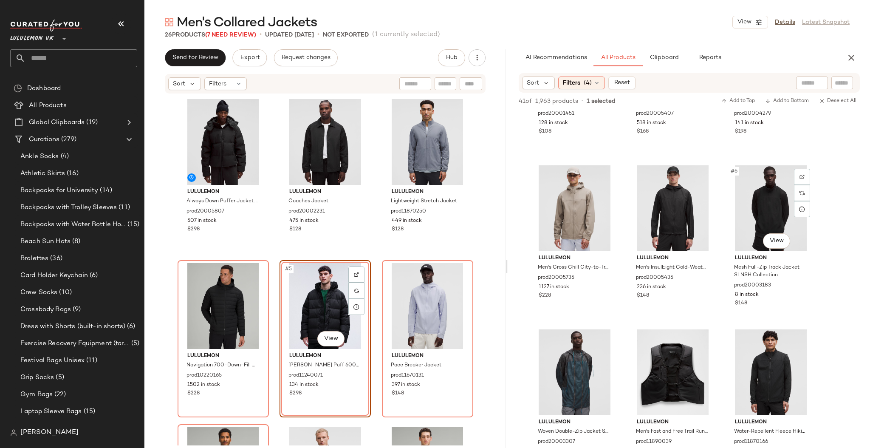
scroll to position [0, 0]
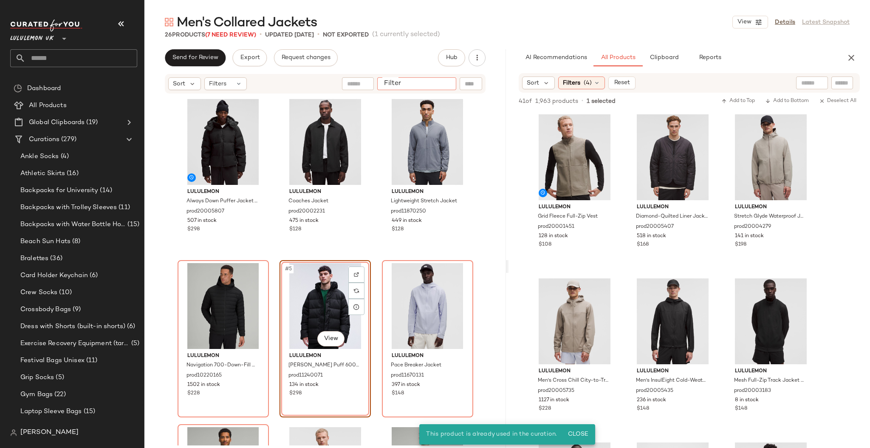
click at [450, 83] on input "Filter" at bounding box center [416, 83] width 72 height 9
type input "****"
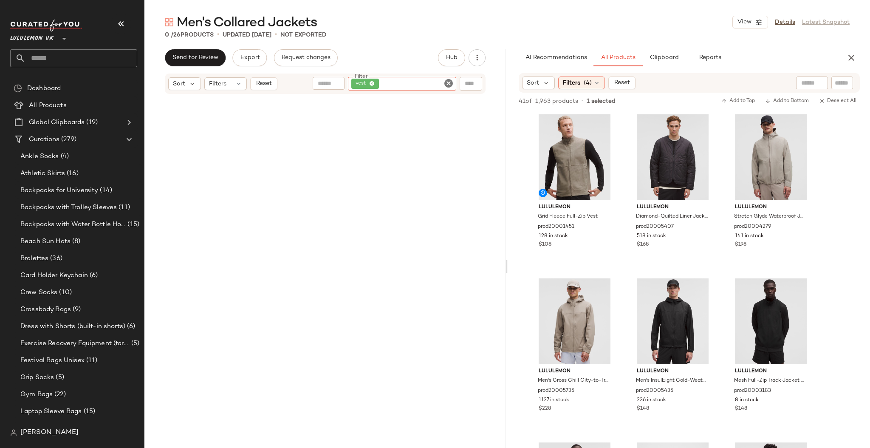
click at [450, 83] on icon "Clear Filter" at bounding box center [448, 83] width 10 height 10
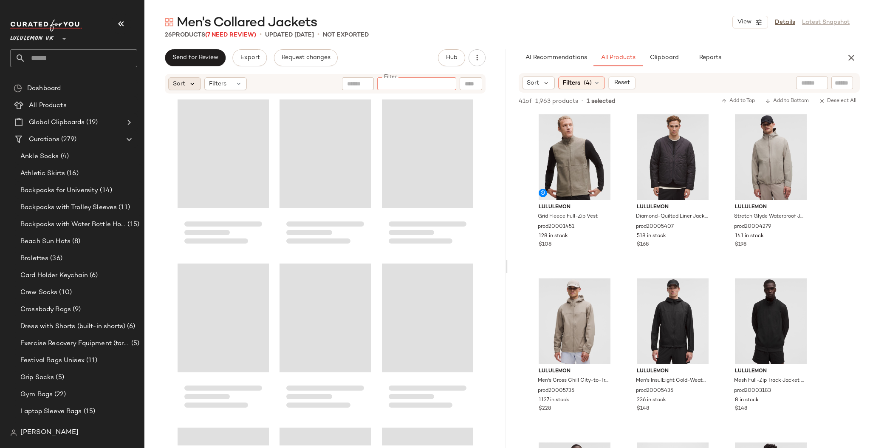
click at [191, 80] on icon at bounding box center [193, 84] width 8 height 8
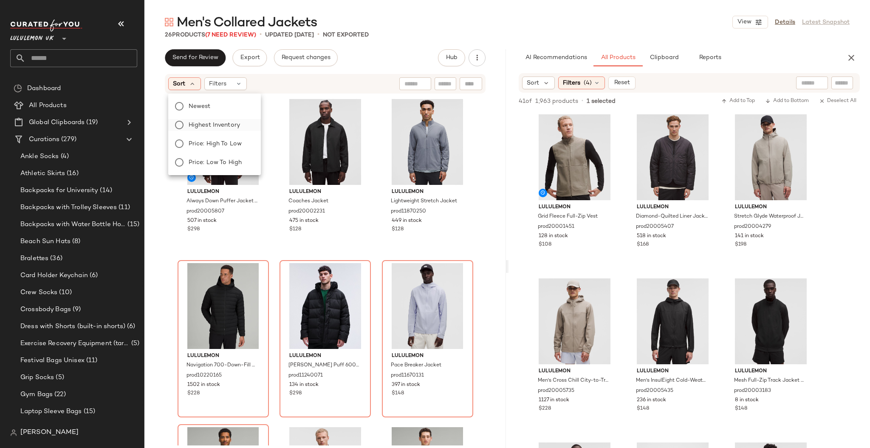
click at [213, 122] on span "Highest Inventory" at bounding box center [214, 125] width 51 height 9
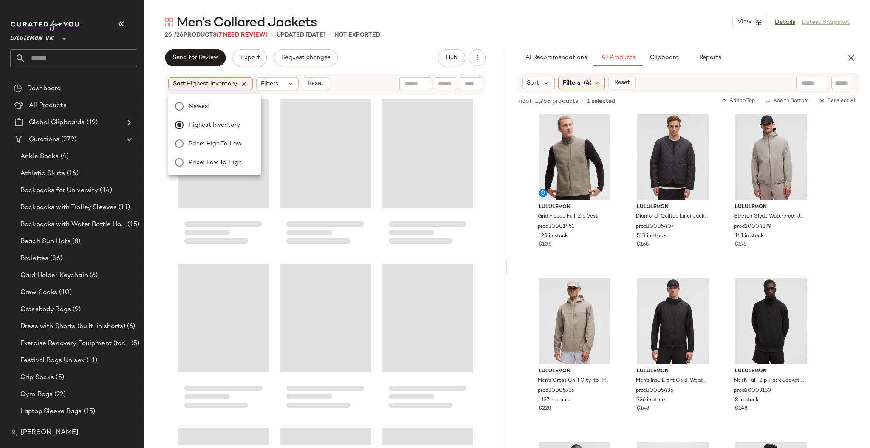
click at [479, 177] on div at bounding box center [324, 269] width 361 height 351
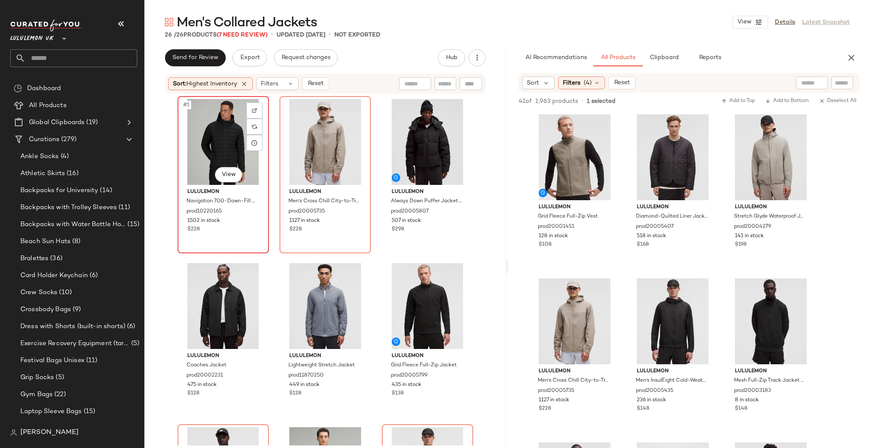
click at [225, 141] on div "#1 View" at bounding box center [222, 142] width 85 height 86
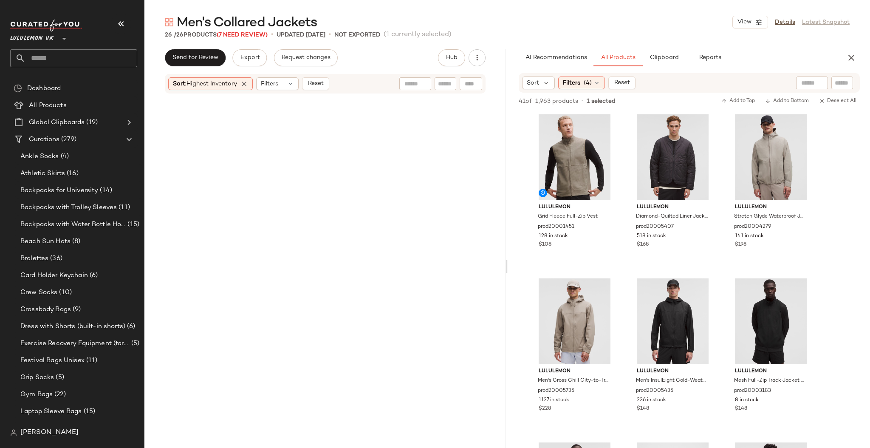
scroll to position [1126, 0]
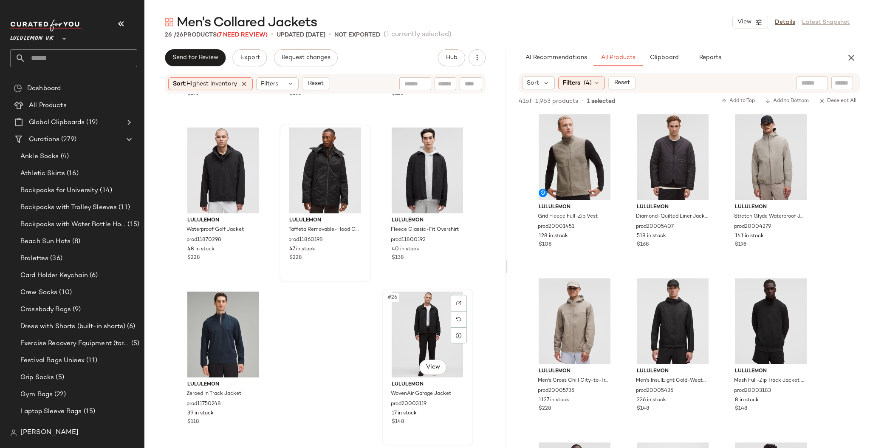
click at [417, 331] on div "#26 View" at bounding box center [427, 334] width 85 height 86
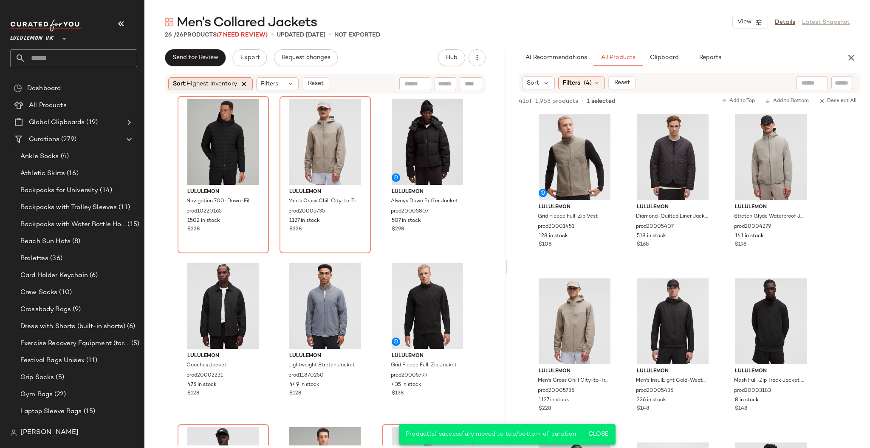
click at [243, 81] on icon at bounding box center [244, 84] width 8 height 8
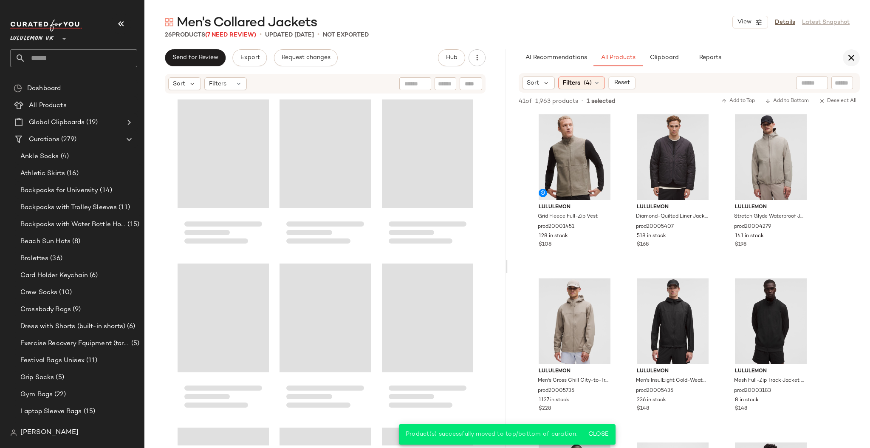
scroll to position [1126, 0]
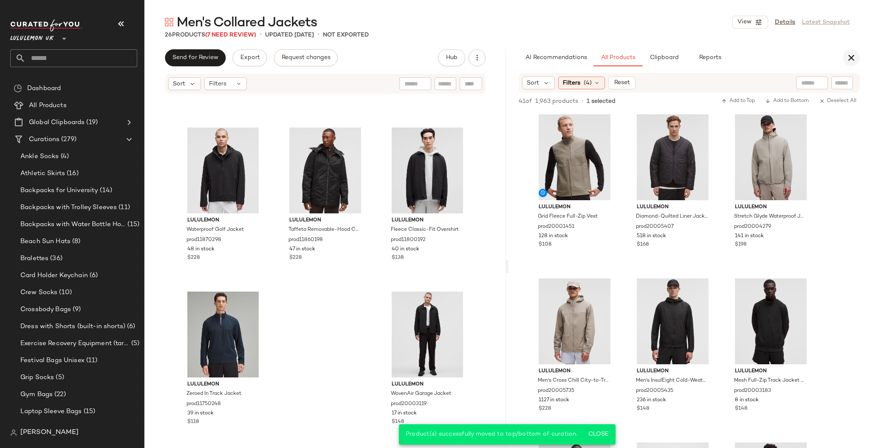
click at [850, 59] on icon "button" at bounding box center [851, 58] width 10 height 10
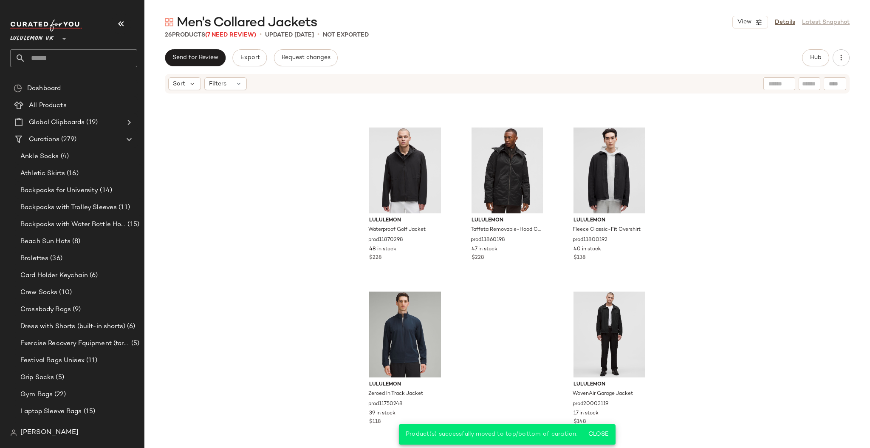
click at [94, 57] on input "text" at bounding box center [81, 58] width 112 height 18
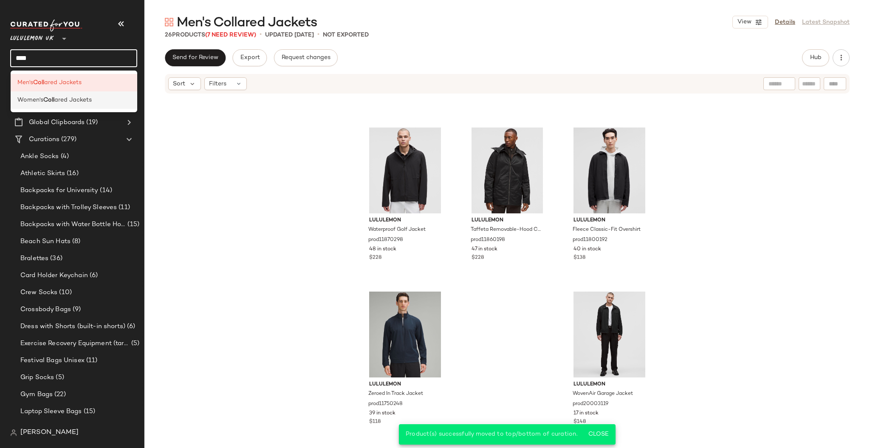
type input "****"
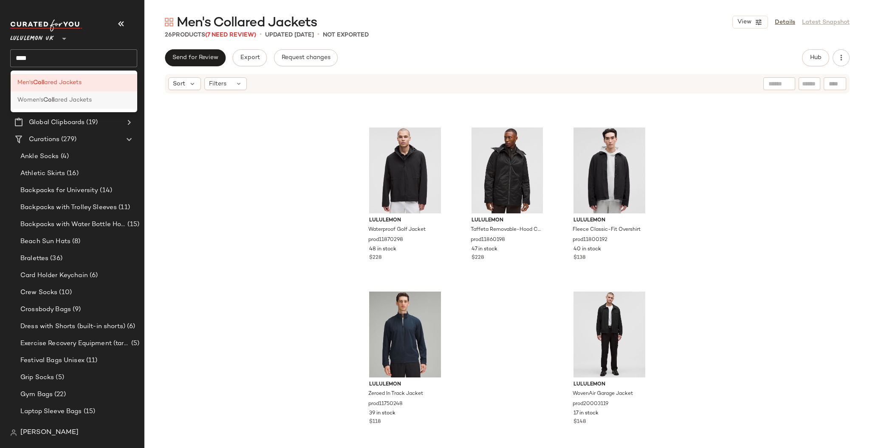
click at [90, 95] on div "Women's Coll ared Jackets" at bounding box center [74, 99] width 127 height 17
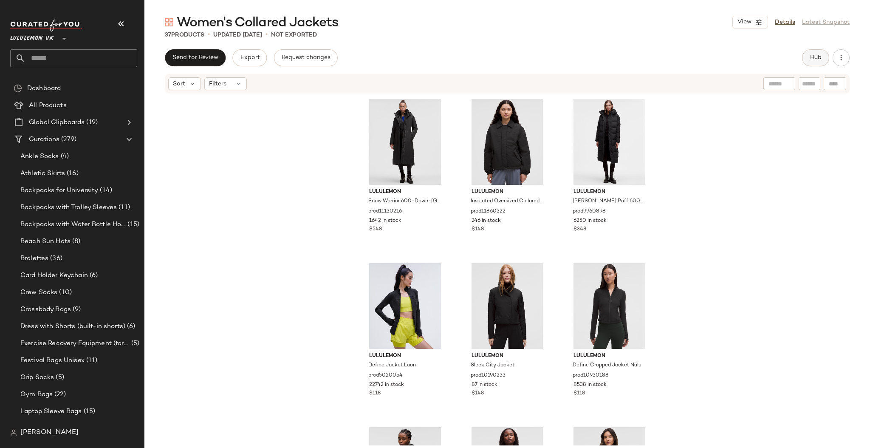
click at [810, 52] on button "Hub" at bounding box center [815, 57] width 27 height 17
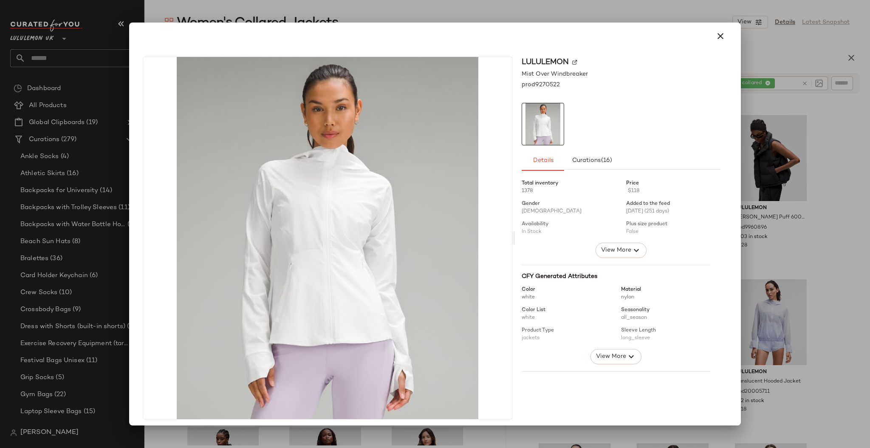
click at [819, 240] on div at bounding box center [435, 224] width 870 height 448
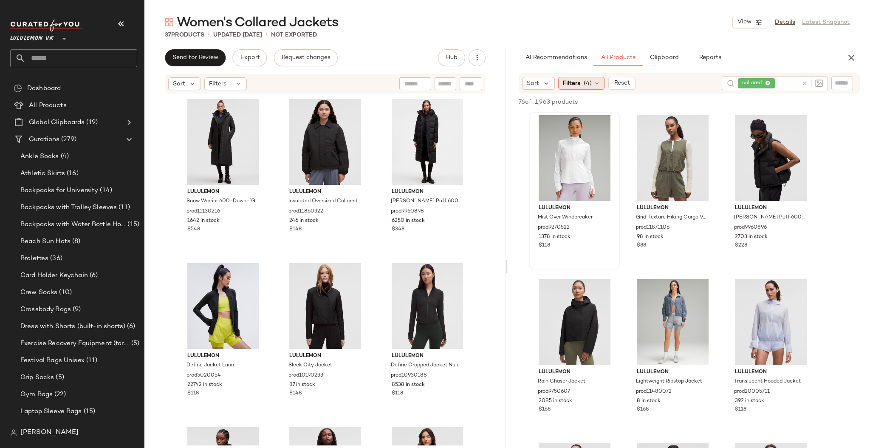
click at [564, 79] on span "Filters" at bounding box center [571, 83] width 17 height 9
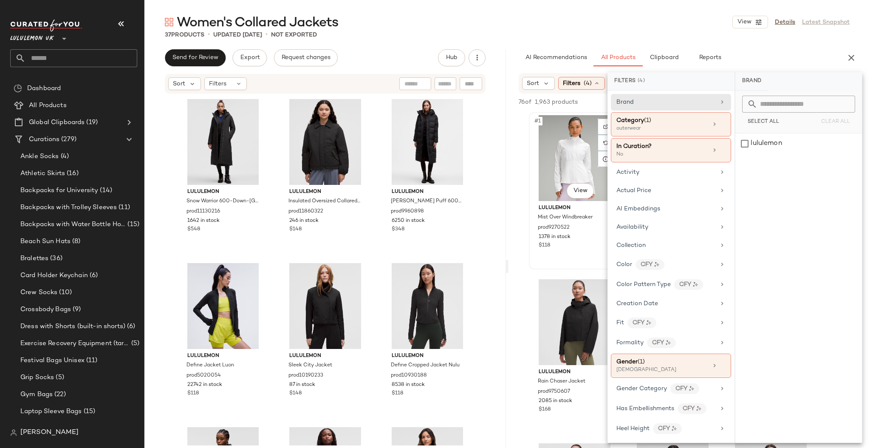
click at [535, 251] on div "#1 View lululemon Mist Over Windbreaker prod9270522 1378 in stock $118" at bounding box center [574, 190] width 90 height 155
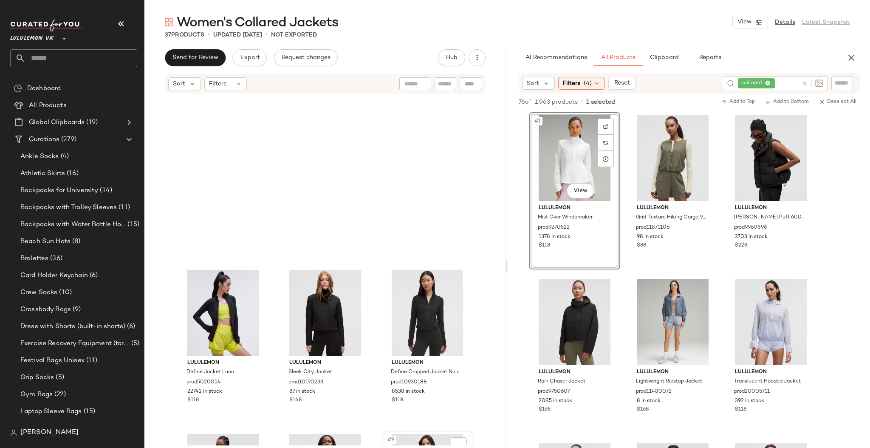
scroll to position [346, 0]
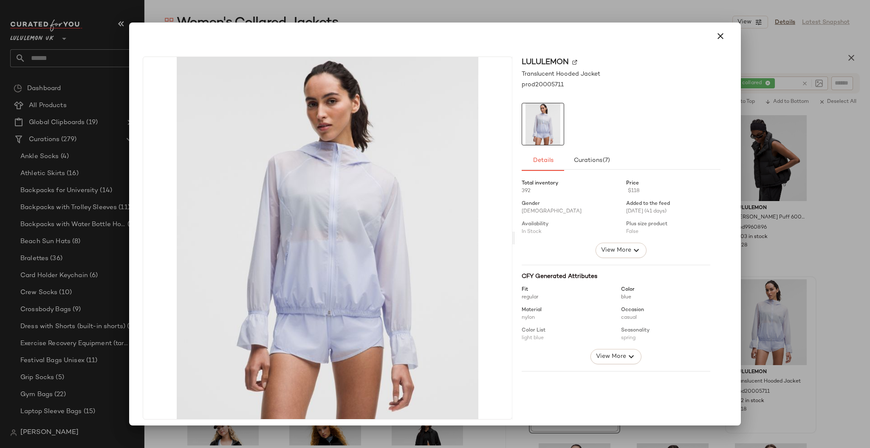
click at [837, 271] on div at bounding box center [435, 224] width 870 height 448
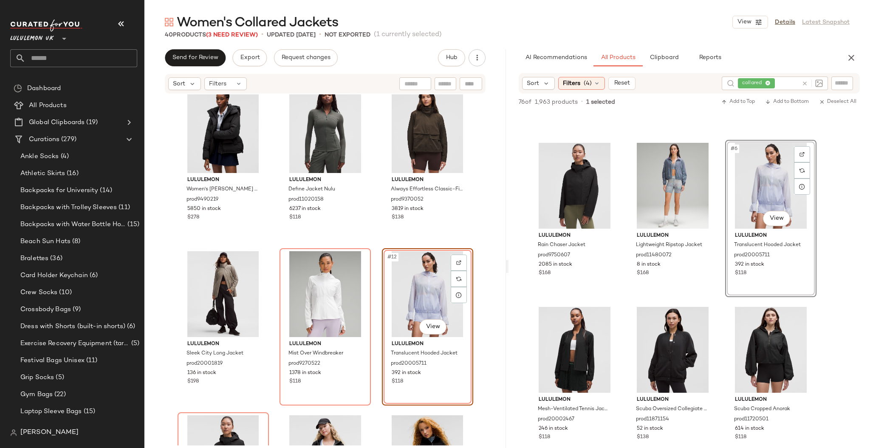
scroll to position [226, 0]
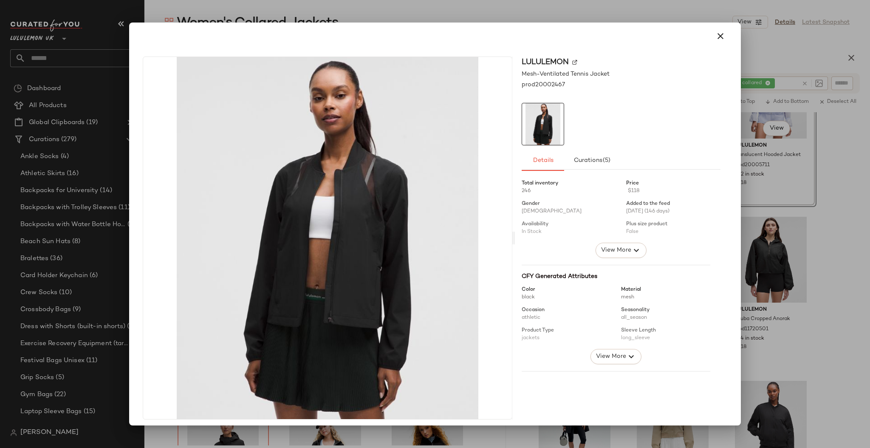
click at [792, 309] on div at bounding box center [435, 224] width 870 height 448
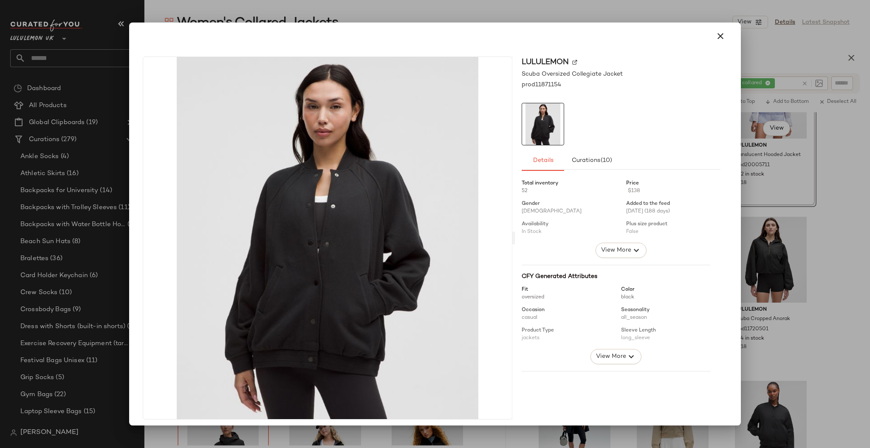
click at [814, 272] on div at bounding box center [435, 224] width 870 height 448
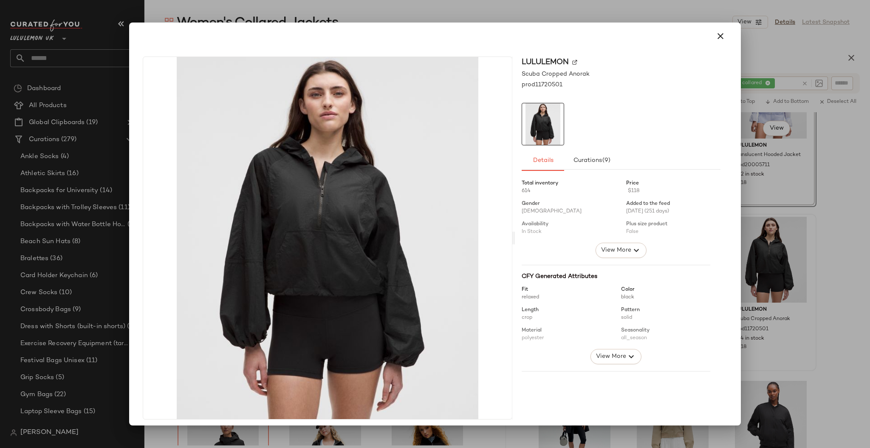
click at [863, 282] on div at bounding box center [435, 224] width 870 height 448
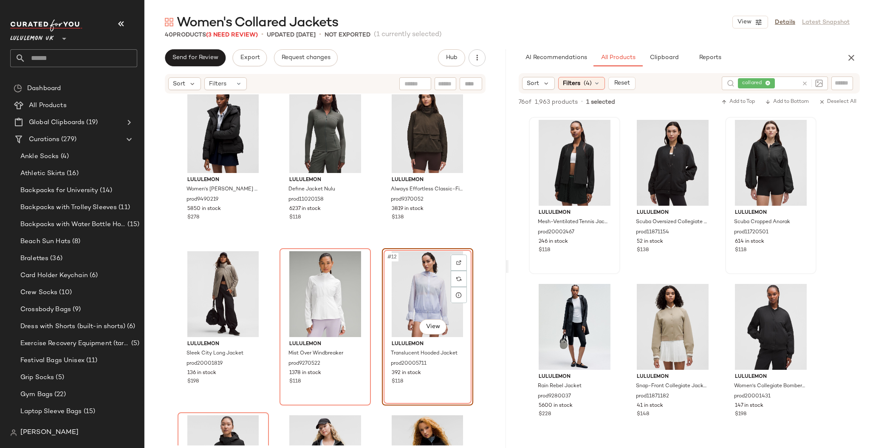
scroll to position [340, 0]
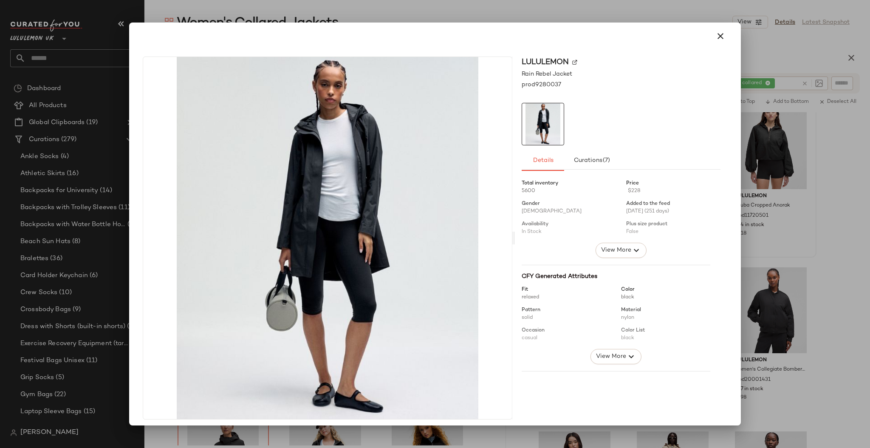
click at [813, 241] on div at bounding box center [435, 224] width 870 height 448
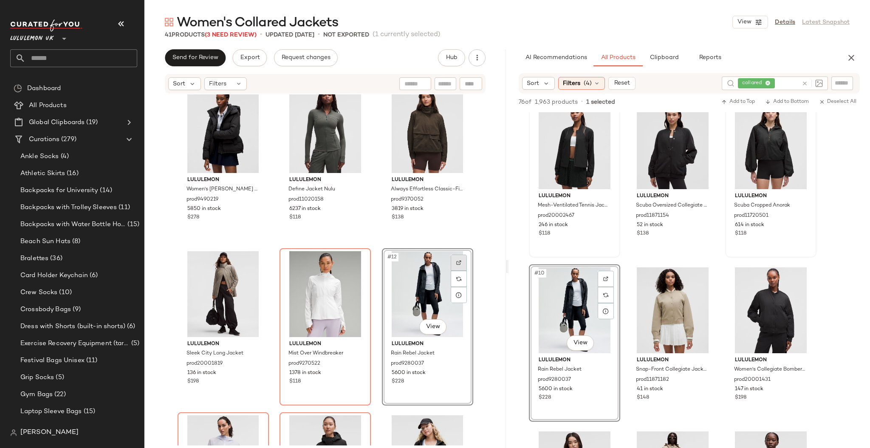
click at [455, 258] on div at bounding box center [459, 262] width 16 height 16
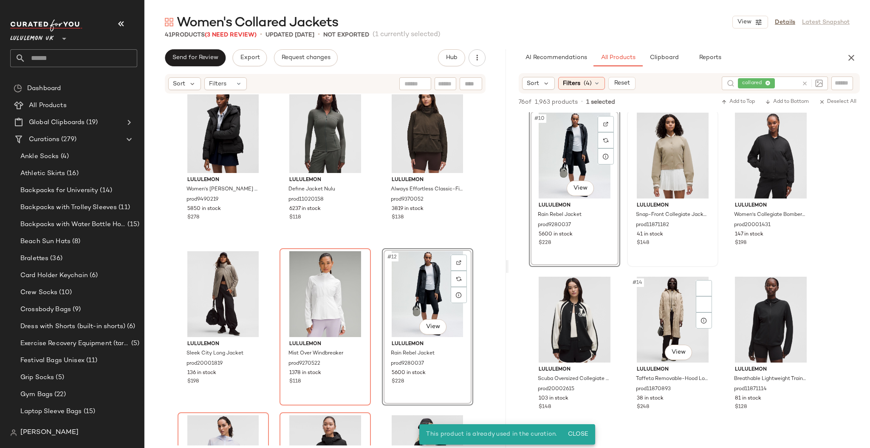
scroll to position [566, 0]
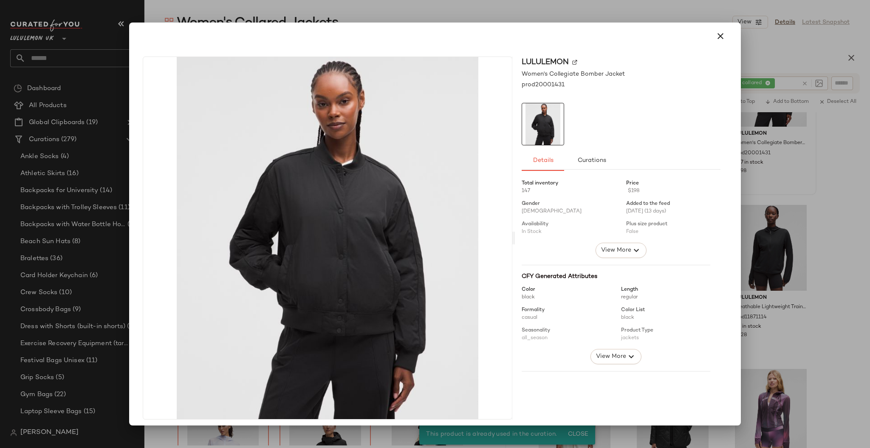
click at [802, 220] on div at bounding box center [435, 224] width 870 height 448
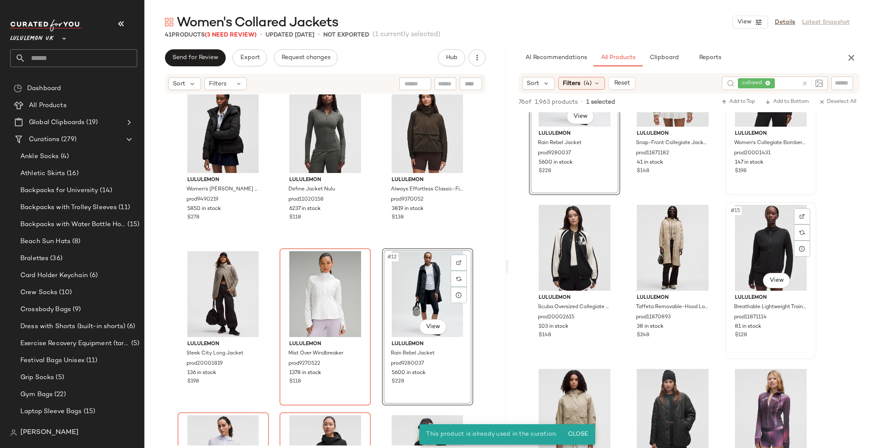
click at [777, 293] on div "lululemon Breathable Lightweight Training Jacket prod11871114 81 in stock $128" at bounding box center [770, 314] width 85 height 49
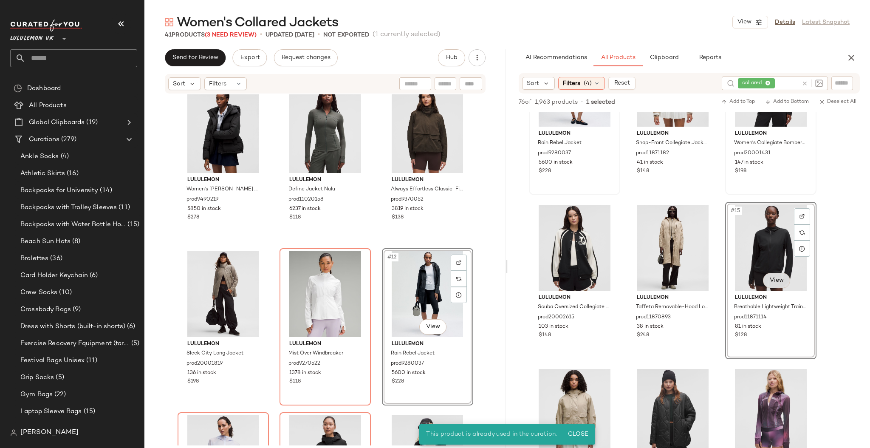
click at [778, 282] on body "Lululemon UK ** Dashboard All Products Global Clipboards (19) Curations (279) A…" at bounding box center [435, 224] width 870 height 448
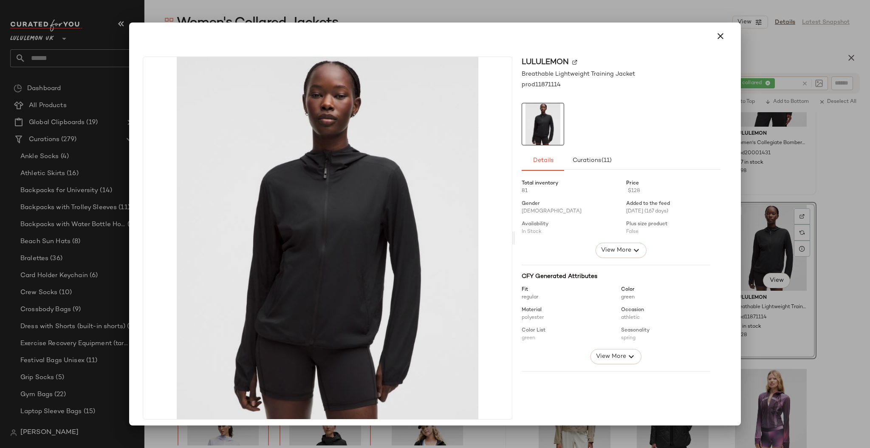
click at [843, 256] on div at bounding box center [435, 224] width 870 height 448
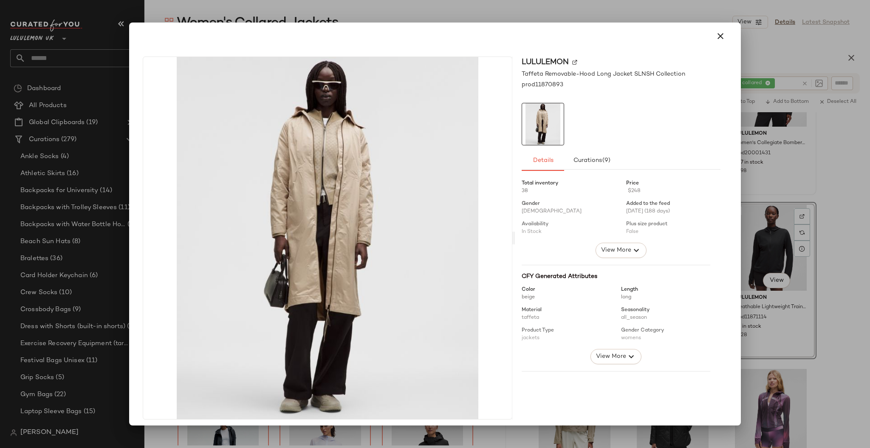
click at [770, 262] on div at bounding box center [435, 224] width 870 height 448
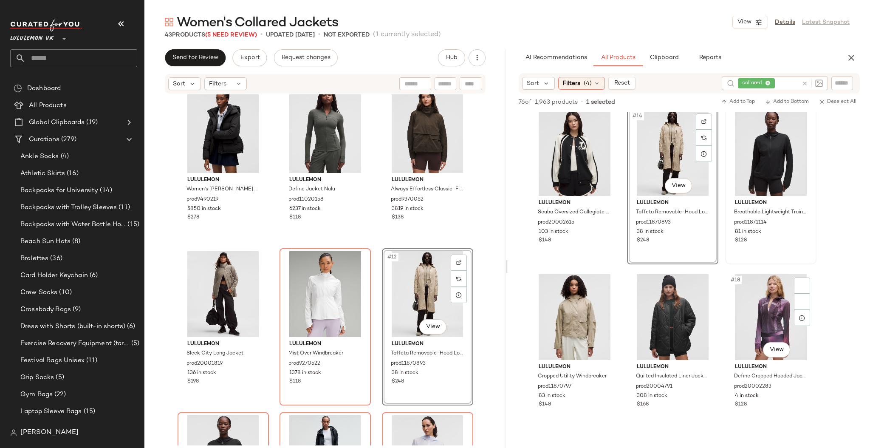
scroll to position [679, 0]
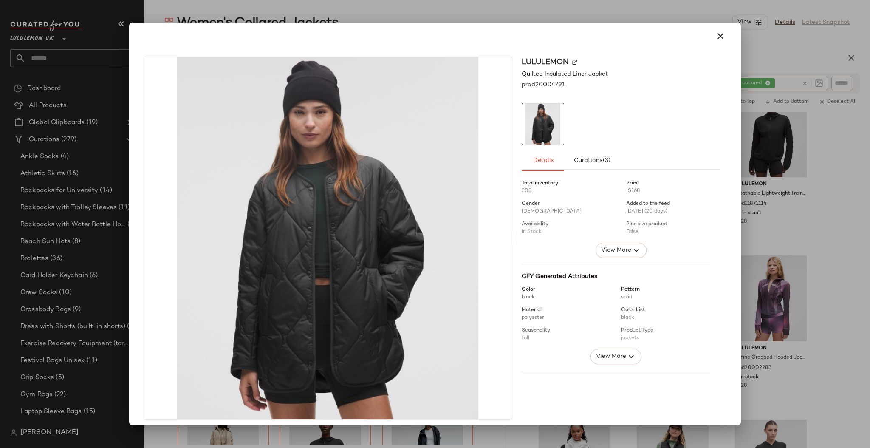
click at [811, 285] on div at bounding box center [435, 224] width 870 height 448
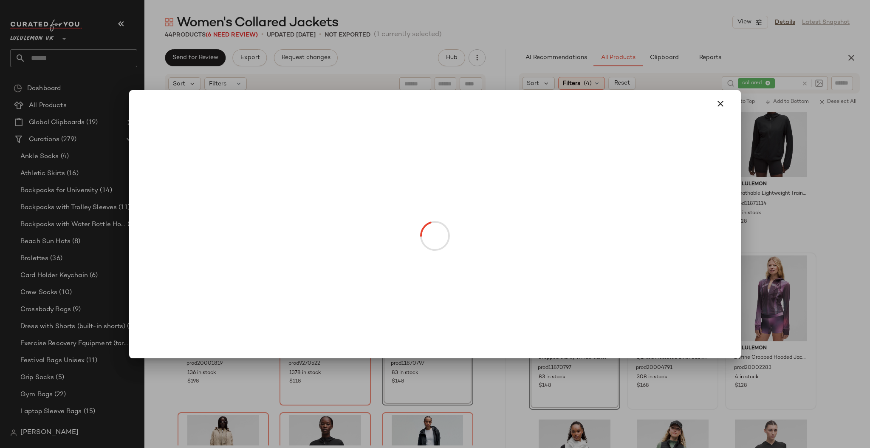
drag, startPoint x: 781, startPoint y: 336, endPoint x: 804, endPoint y: 329, distance: 24.0
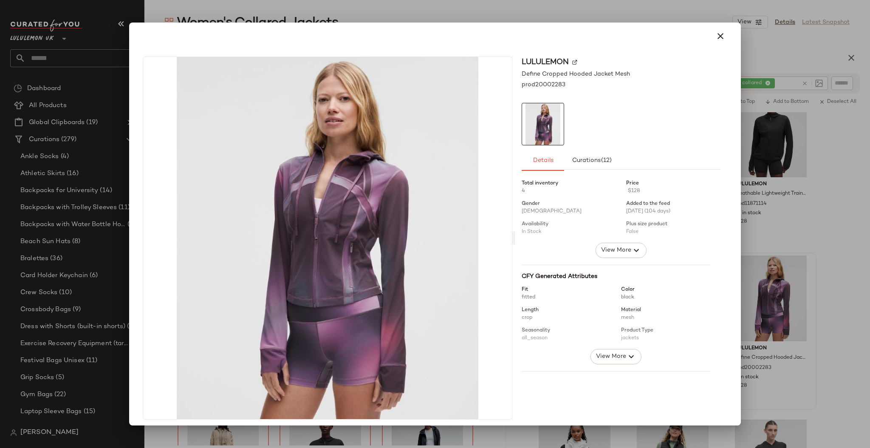
click at [832, 295] on div at bounding box center [435, 224] width 870 height 448
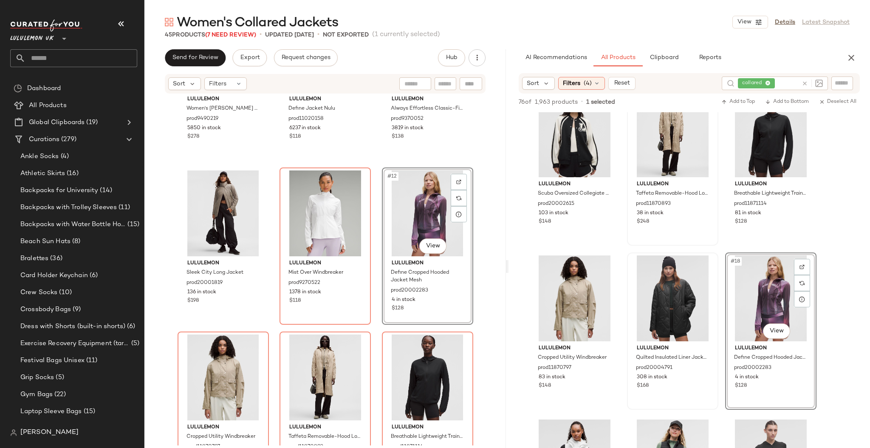
scroll to position [459, 0]
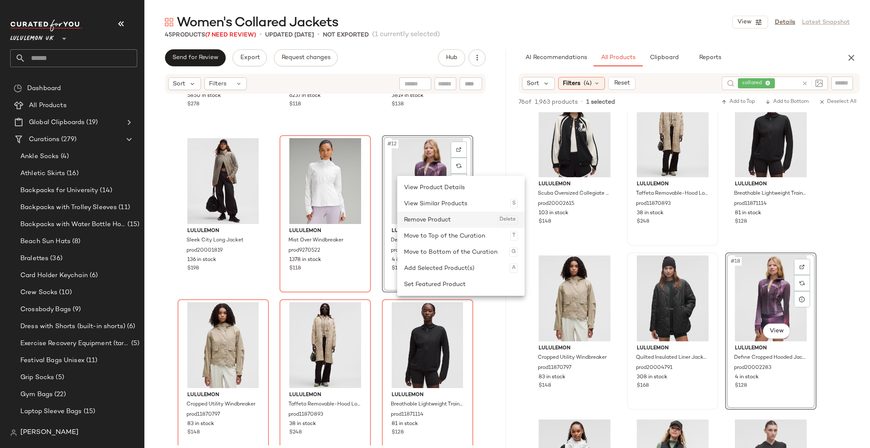
click at [425, 224] on div "Remove Product Delete" at bounding box center [461, 219] width 114 height 16
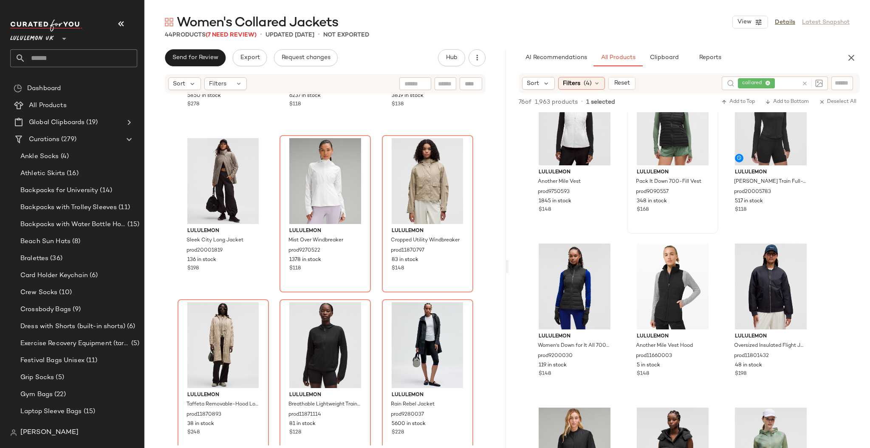
scroll to position [906, 0]
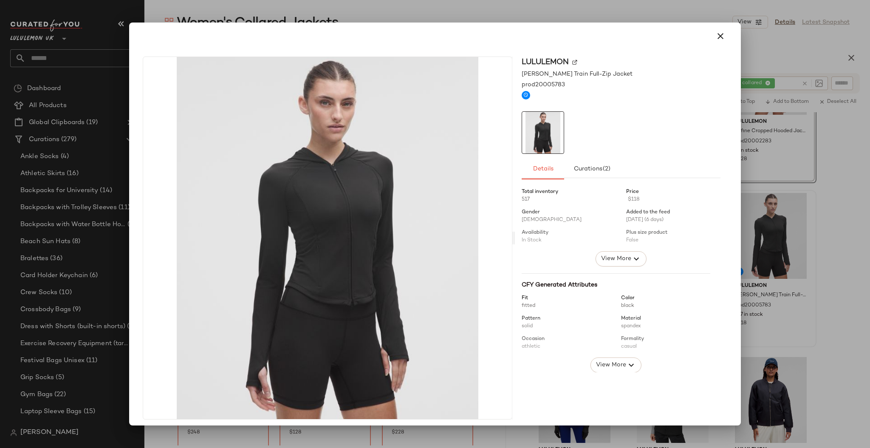
click at [852, 276] on div at bounding box center [435, 224] width 870 height 448
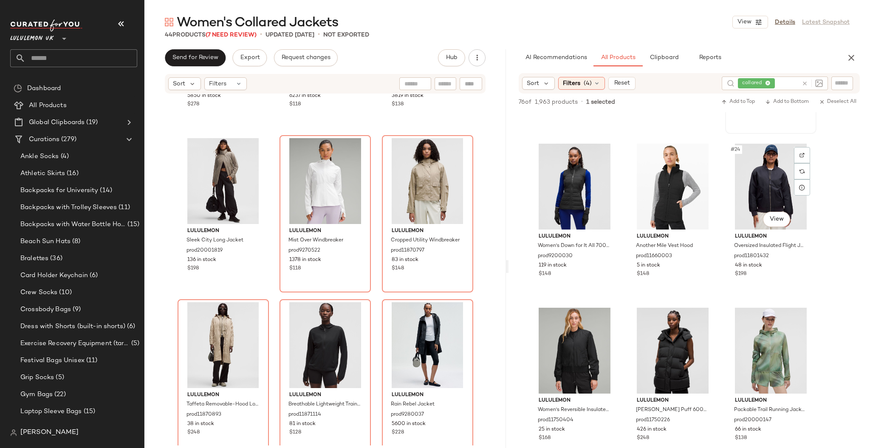
scroll to position [1132, 0]
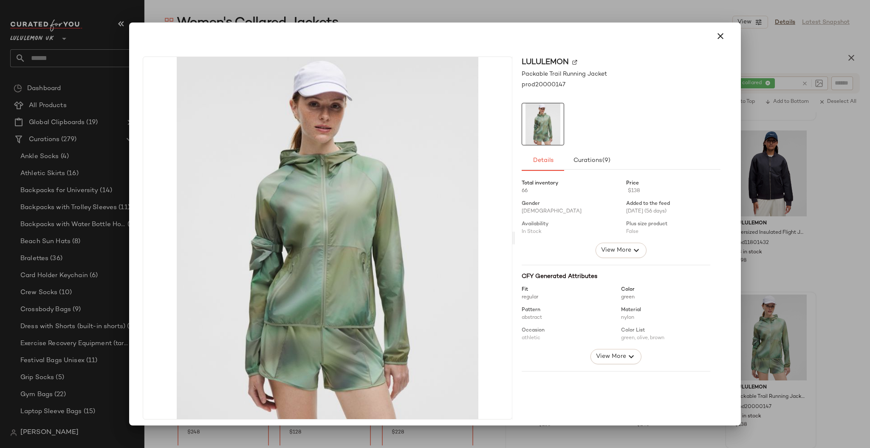
click at [856, 311] on div at bounding box center [435, 224] width 870 height 448
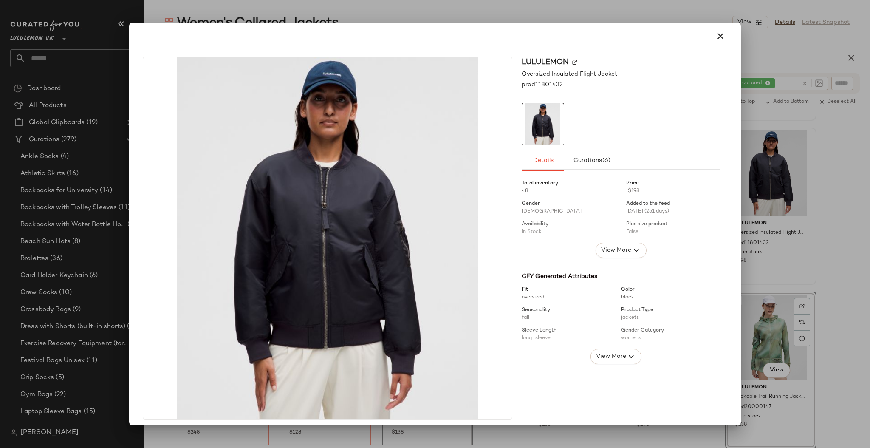
click at [835, 186] on div at bounding box center [435, 224] width 870 height 448
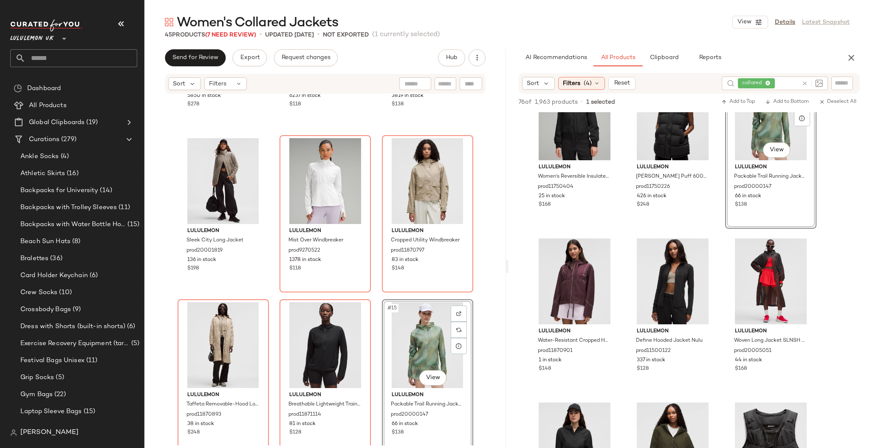
scroll to position [1359, 0]
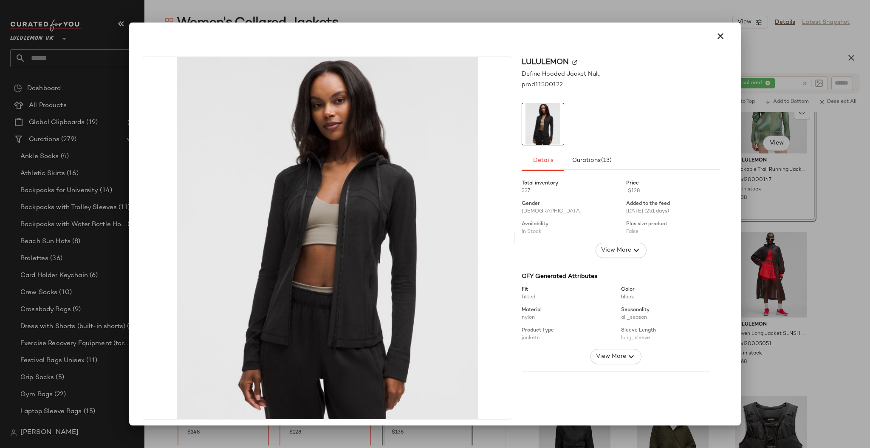
click at [808, 279] on div at bounding box center [435, 224] width 870 height 448
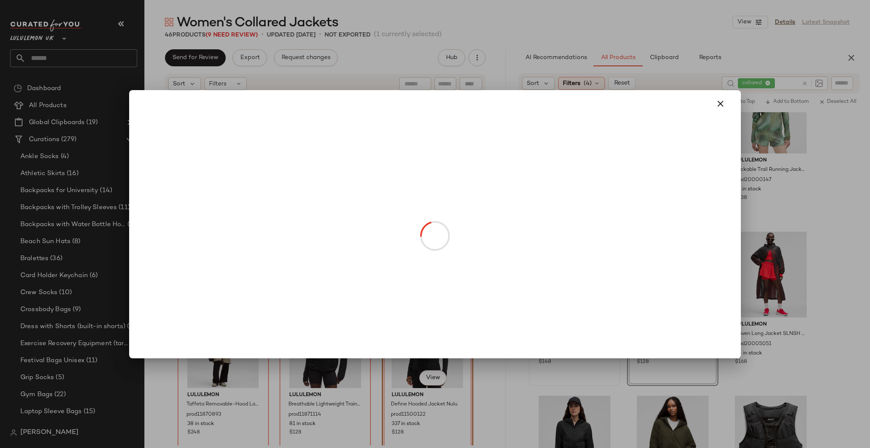
click at [818, 292] on div at bounding box center [435, 224] width 870 height 448
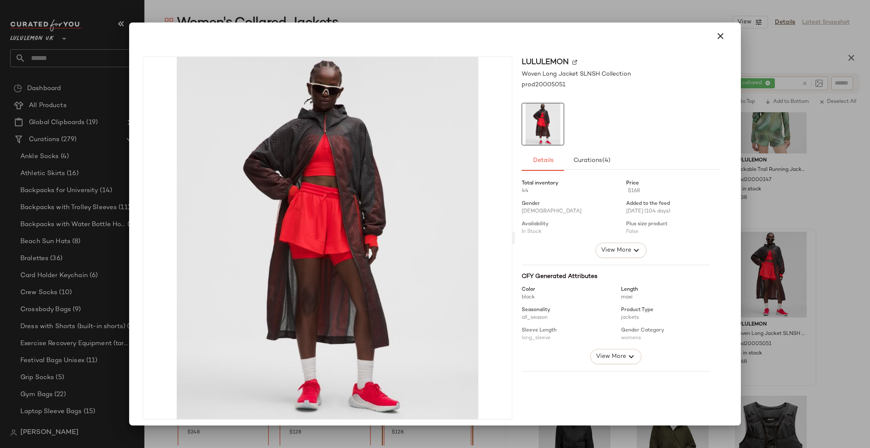
click at [828, 303] on div at bounding box center [435, 224] width 870 height 448
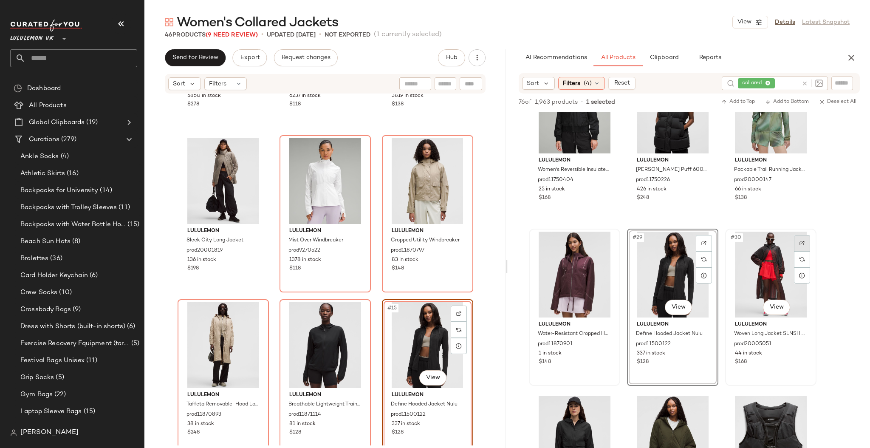
click at [805, 244] on div at bounding box center [802, 243] width 16 height 16
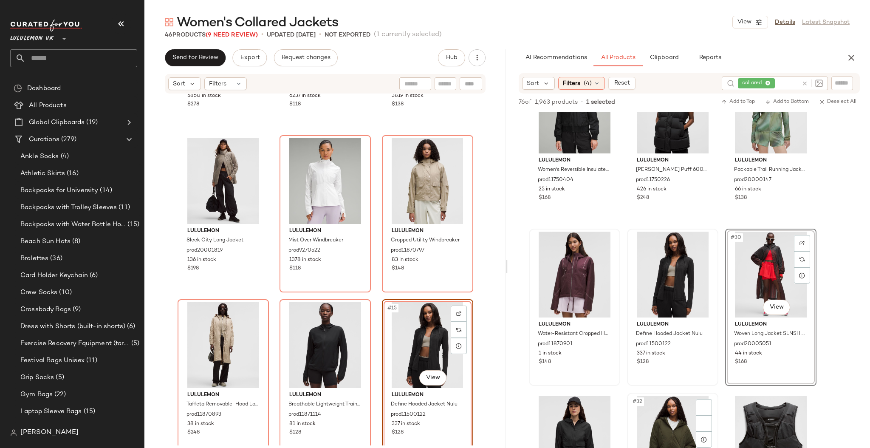
scroll to position [1585, 0]
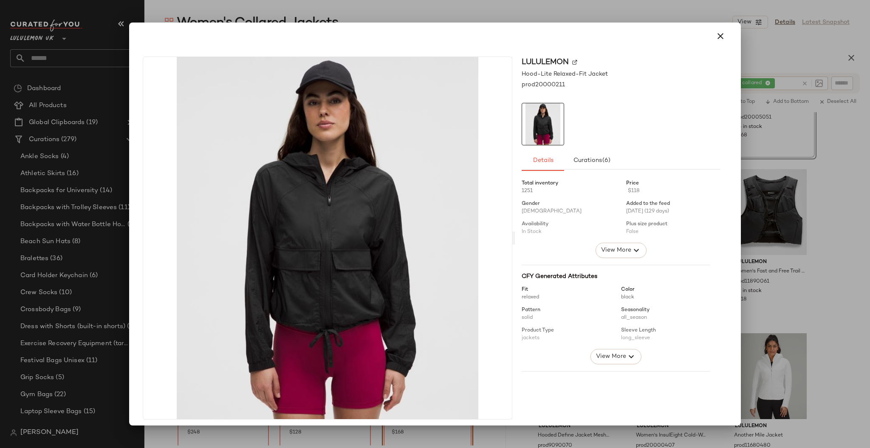
click at [809, 252] on div at bounding box center [435, 224] width 870 height 448
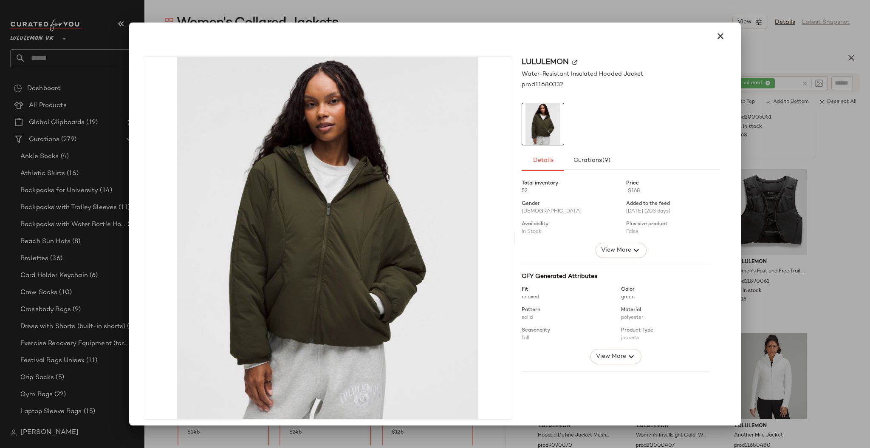
click at [835, 216] on div at bounding box center [435, 224] width 870 height 448
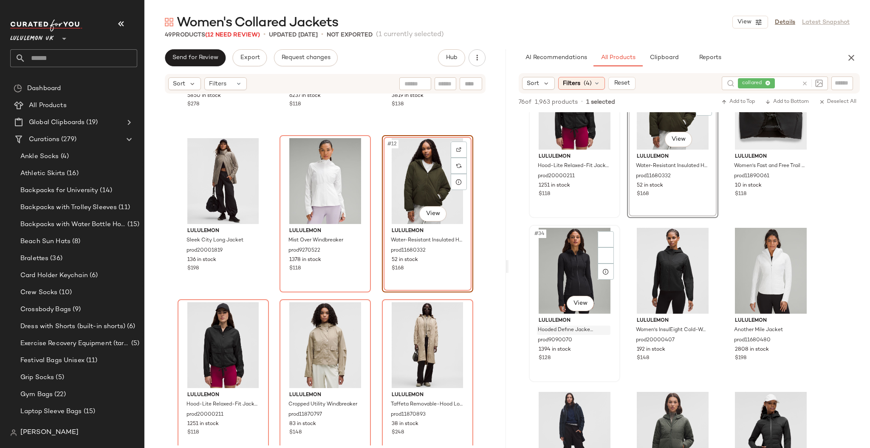
scroll to position [1698, 0]
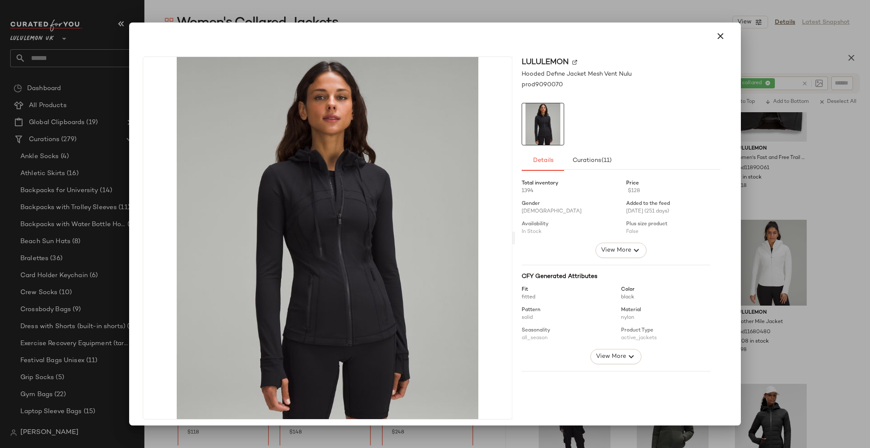
click at [770, 291] on div at bounding box center [435, 224] width 870 height 448
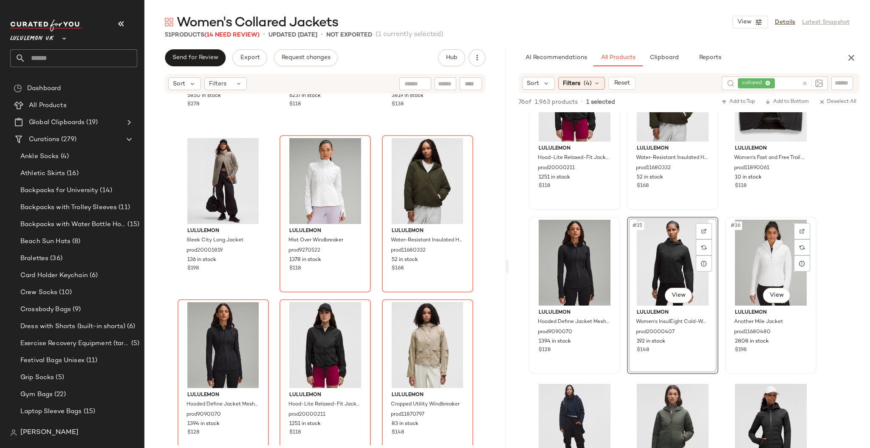
click at [784, 305] on div "#36 View lululemon Another Mile Jacket prod11680480 2808 in stock $198" at bounding box center [771, 294] width 90 height 155
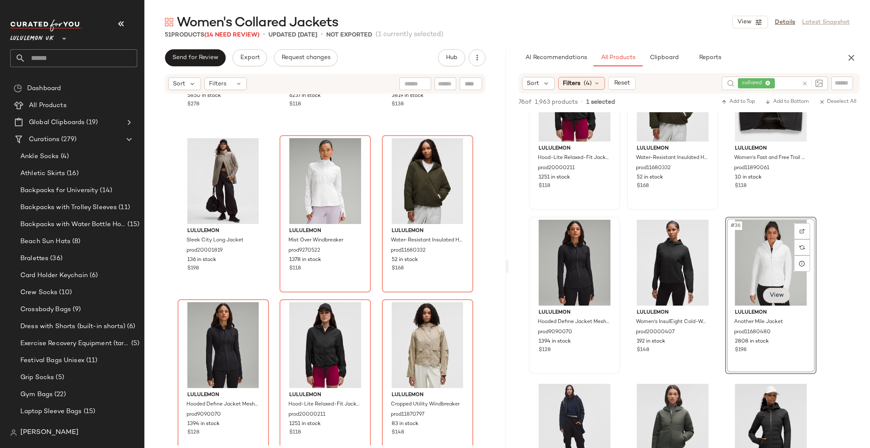
click at [776, 292] on body "Lululemon UK ** Dashboard All Products Global Clipboards (19) Curations (279) A…" at bounding box center [435, 224] width 870 height 448
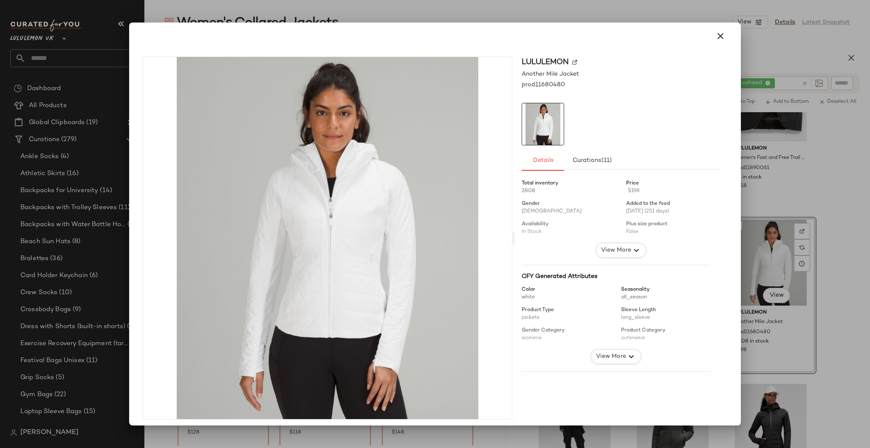
click at [855, 300] on div at bounding box center [435, 224] width 870 height 448
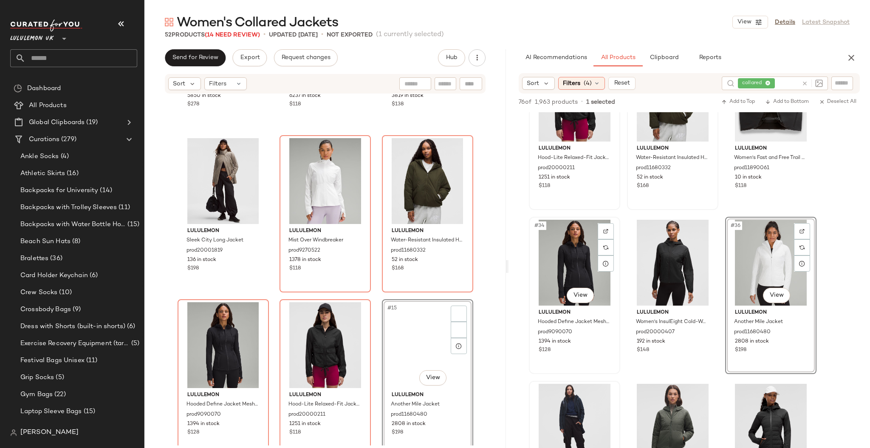
scroll to position [1811, 0]
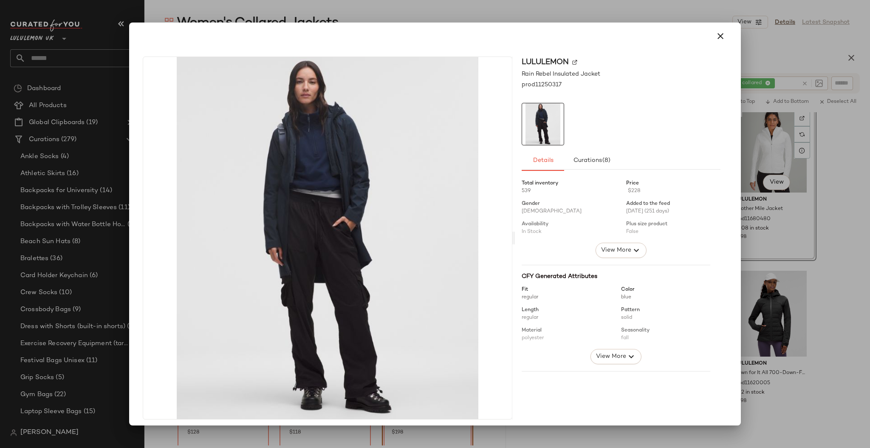
click at [780, 308] on div at bounding box center [435, 224] width 870 height 448
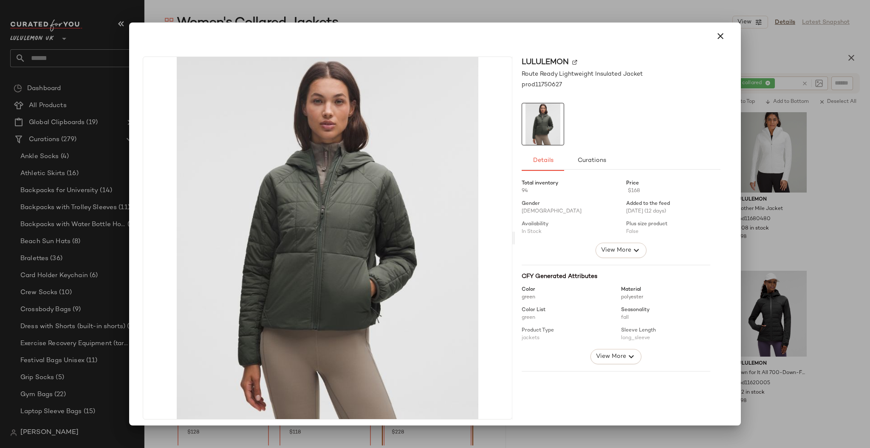
click at [791, 291] on div at bounding box center [435, 224] width 870 height 448
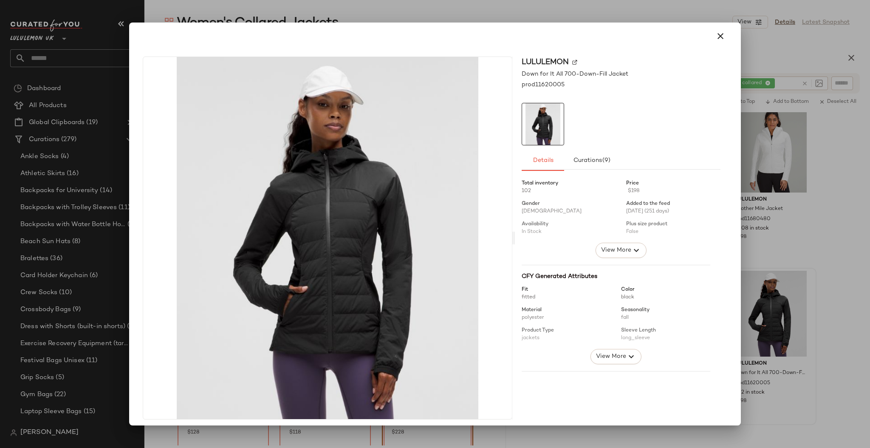
click at [849, 287] on div at bounding box center [435, 224] width 870 height 448
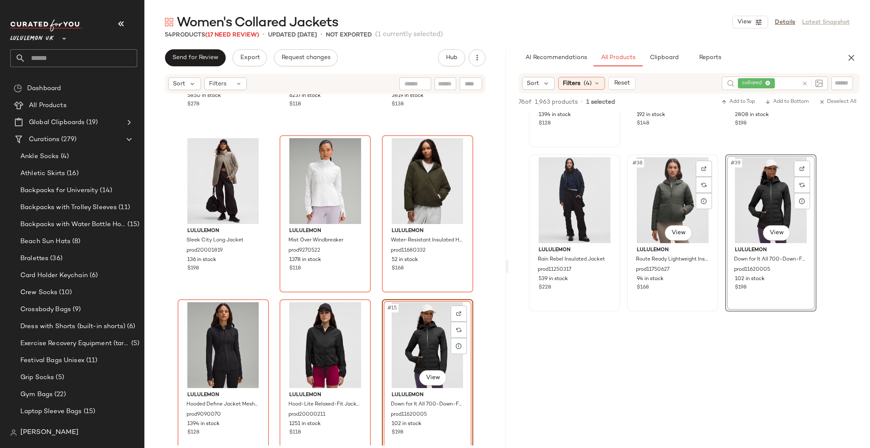
scroll to position [2038, 0]
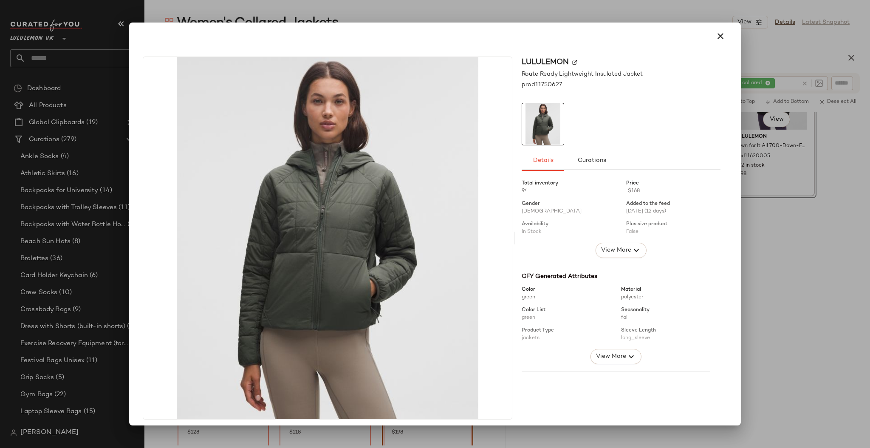
drag, startPoint x: 722, startPoint y: 184, endPoint x: 743, endPoint y: 178, distance: 21.6
click at [722, 184] on div "lululemon Route Ready Lightweight Insulated Jacket prod11750627 Details Curatio…" at bounding box center [434, 240] width 605 height 380
click at [777, 189] on div at bounding box center [435, 224] width 870 height 448
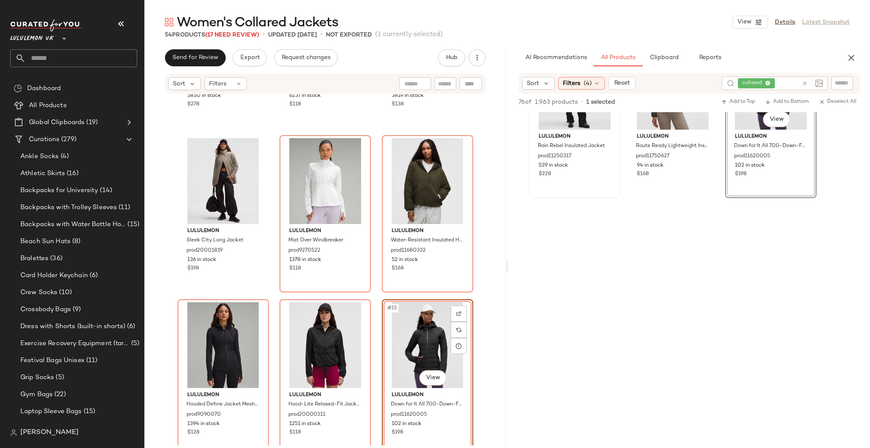
scroll to position [1925, 0]
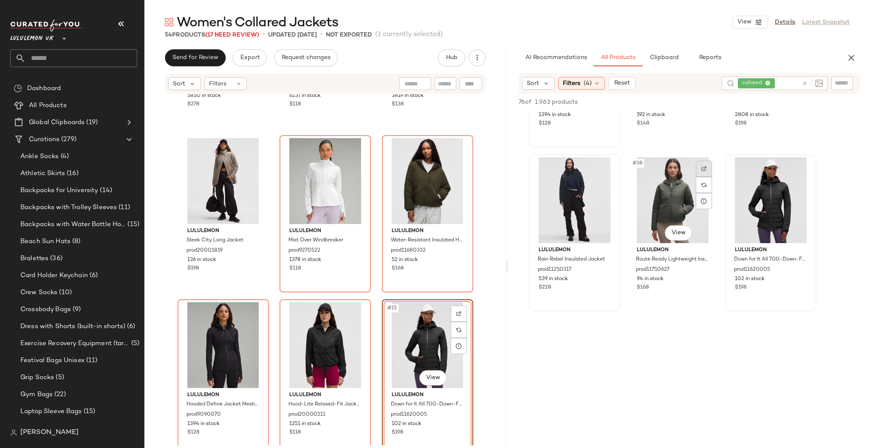
click at [703, 168] on img at bounding box center [703, 168] width 5 height 5
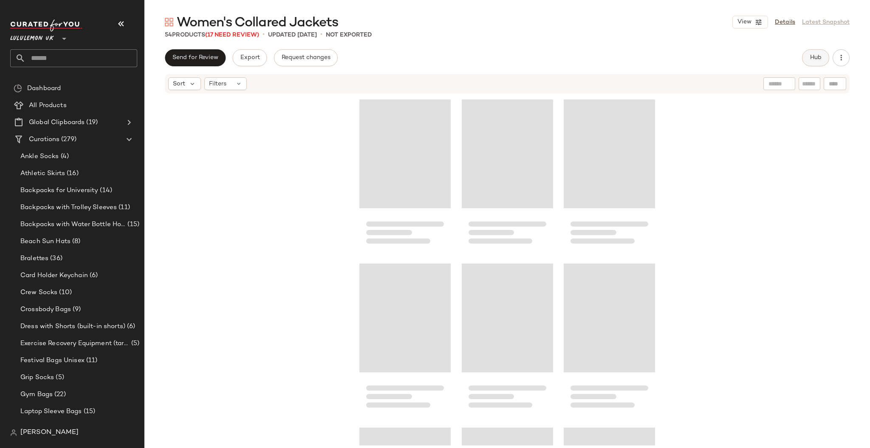
click at [814, 57] on span "Hub" at bounding box center [815, 57] width 12 height 7
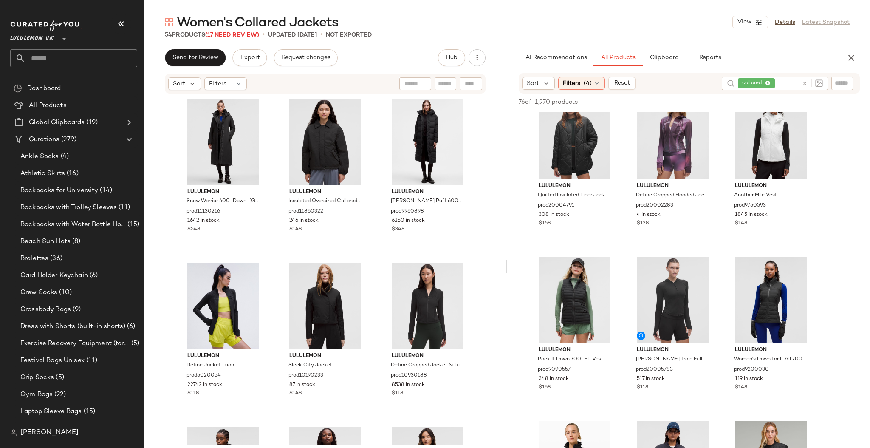
scroll to position [340, 0]
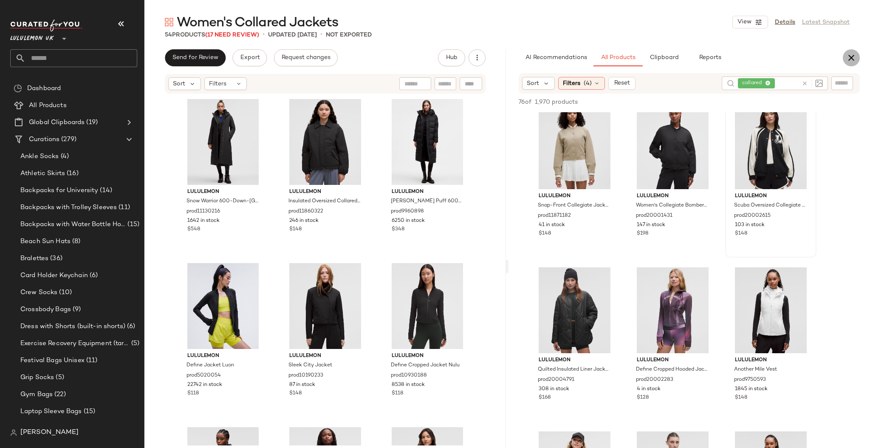
click at [846, 58] on icon "button" at bounding box center [851, 58] width 10 height 10
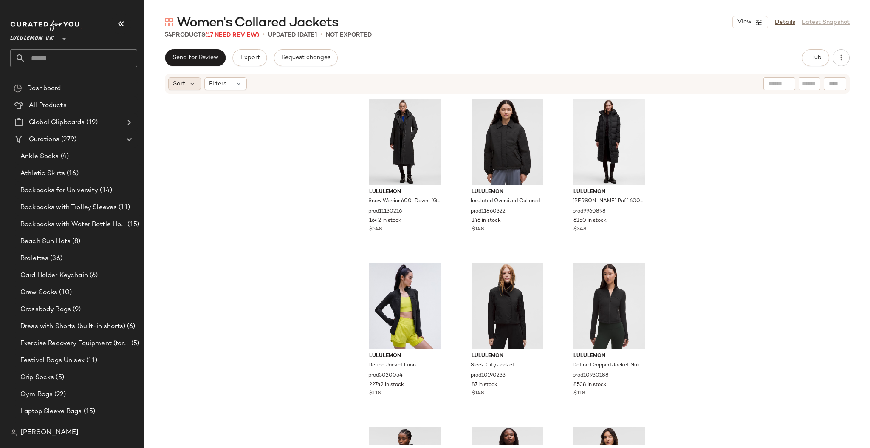
click at [197, 84] on div "Sort" at bounding box center [184, 83] width 33 height 13
click at [235, 122] on span "Highest Inventory" at bounding box center [214, 125] width 51 height 9
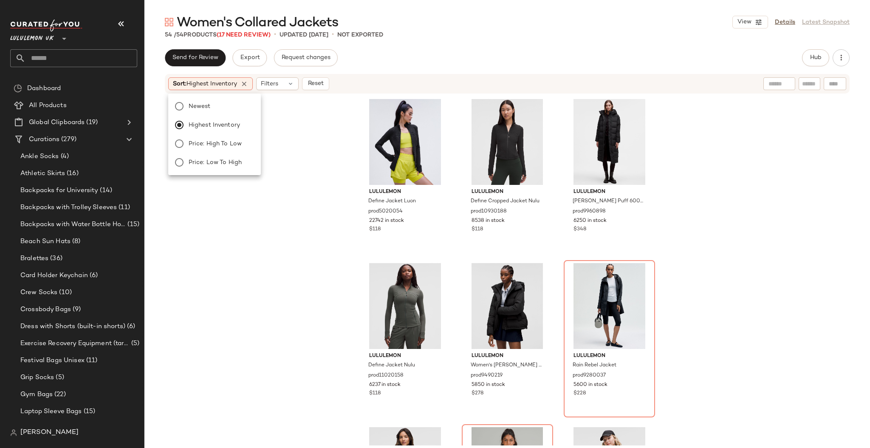
click at [300, 189] on div "lululemon Define Jacket Luon prod5020054 22742 in stock $118 lululemon Define C…" at bounding box center [506, 269] width 725 height 351
click at [247, 85] on icon at bounding box center [244, 84] width 8 height 8
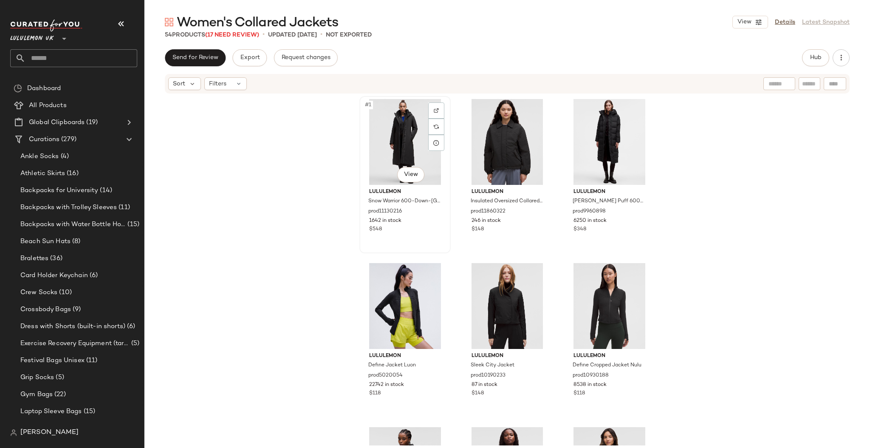
click at [388, 149] on div "#1 View" at bounding box center [404, 142] width 85 height 86
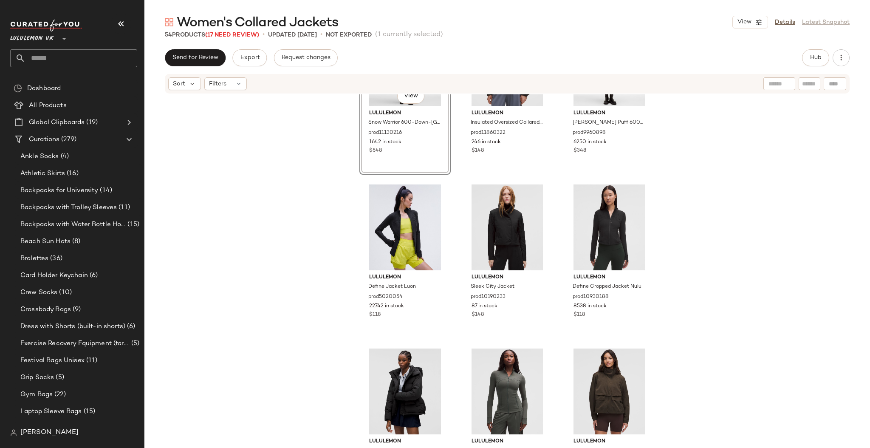
scroll to position [113, 0]
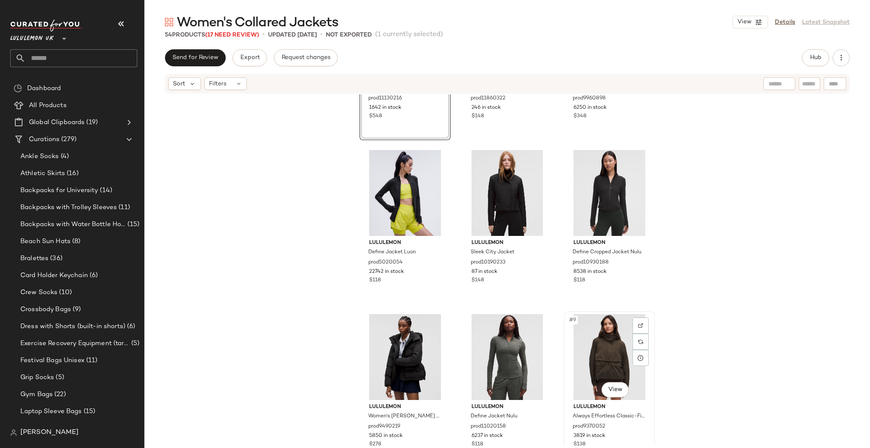
click at [600, 342] on div "#9 View" at bounding box center [608, 357] width 85 height 86
click at [742, 305] on div "SET #1 View lululemon Snow Warrior 600-Down-Fill Long Parka prod11130216 1642 i…" at bounding box center [506, 269] width 725 height 351
click at [600, 353] on div "#9 View" at bounding box center [608, 357] width 85 height 86
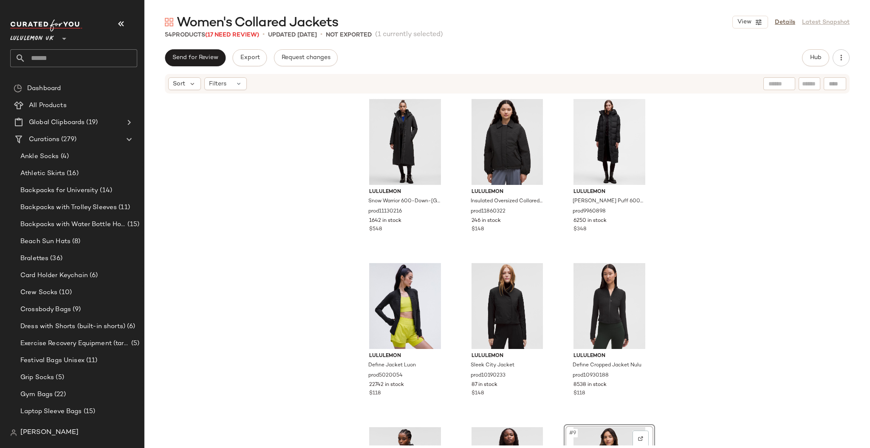
click at [745, 203] on div "lululemon Snow Warrior 600-Down-Fill Long Parka prod11130216 1642 in stock $548…" at bounding box center [506, 269] width 725 height 351
click at [402, 147] on div "#1 View" at bounding box center [404, 142] width 85 height 86
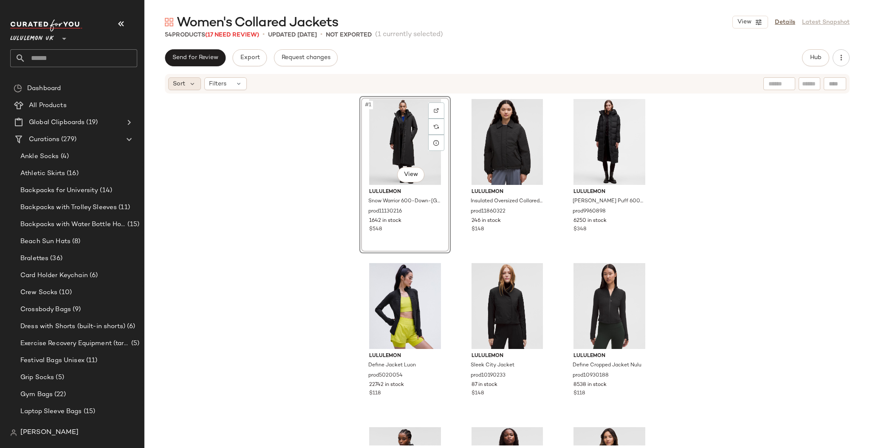
click at [188, 79] on div "Sort" at bounding box center [184, 83] width 33 height 13
click at [233, 124] on span "Highest Inventory" at bounding box center [214, 125] width 51 height 9
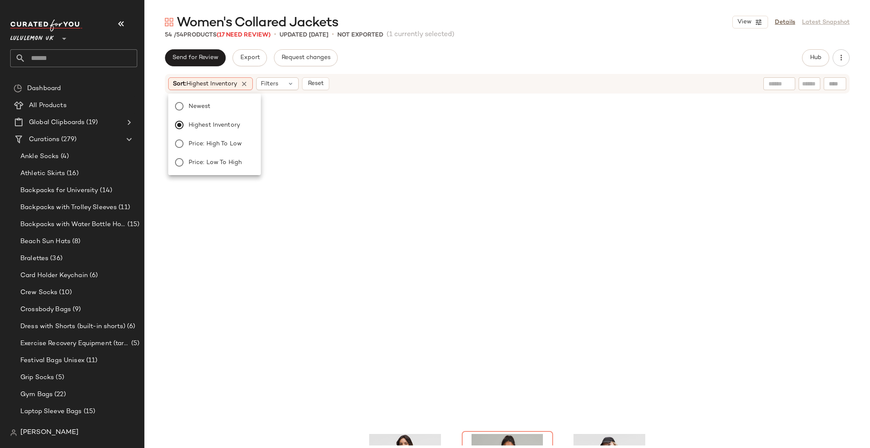
scroll to position [335, 0]
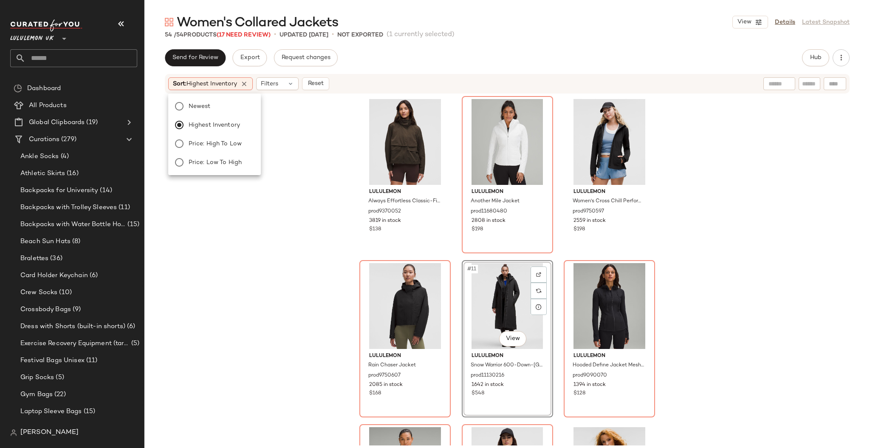
click at [306, 190] on div "lululemon Always Effortless Classic-Fit Jacket prod9370052 3819 in stock $138 l…" at bounding box center [506, 269] width 725 height 351
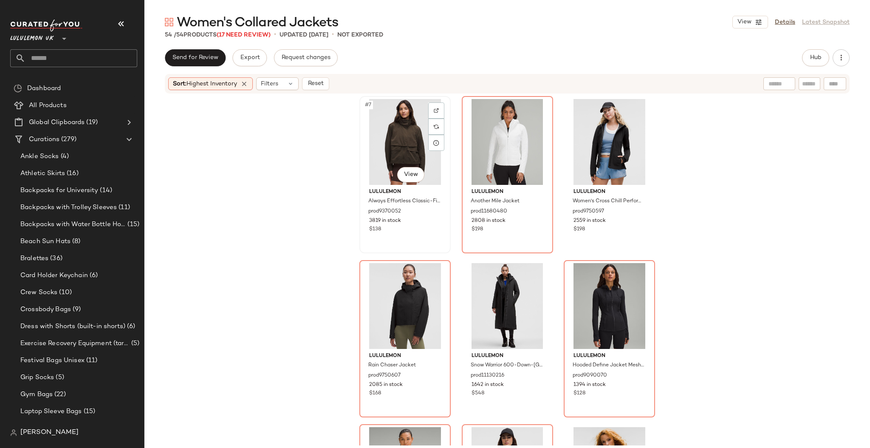
click at [369, 146] on div "#7 View" at bounding box center [404, 142] width 85 height 86
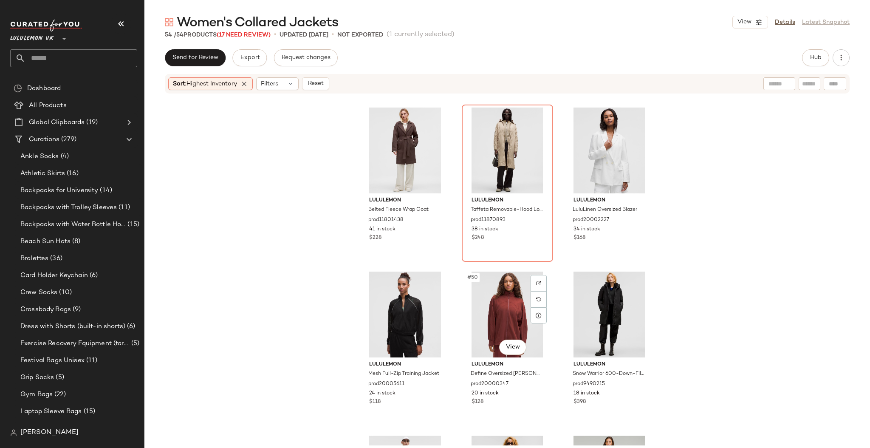
scroll to position [2601, 0]
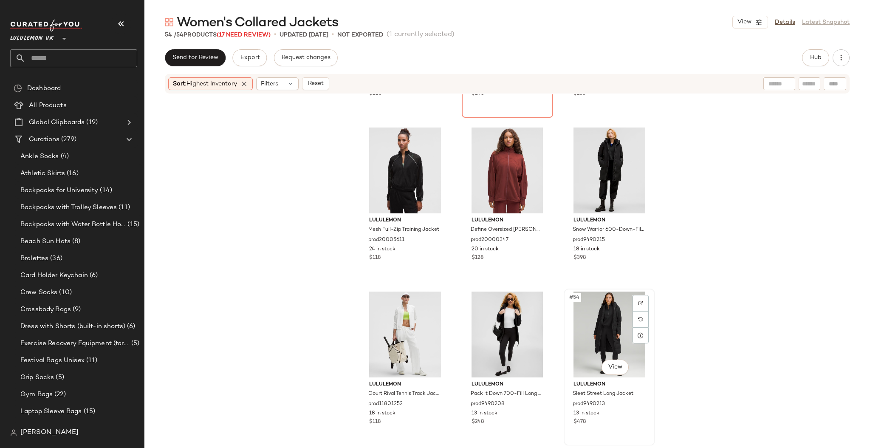
click at [600, 329] on div "#54 View" at bounding box center [608, 334] width 85 height 86
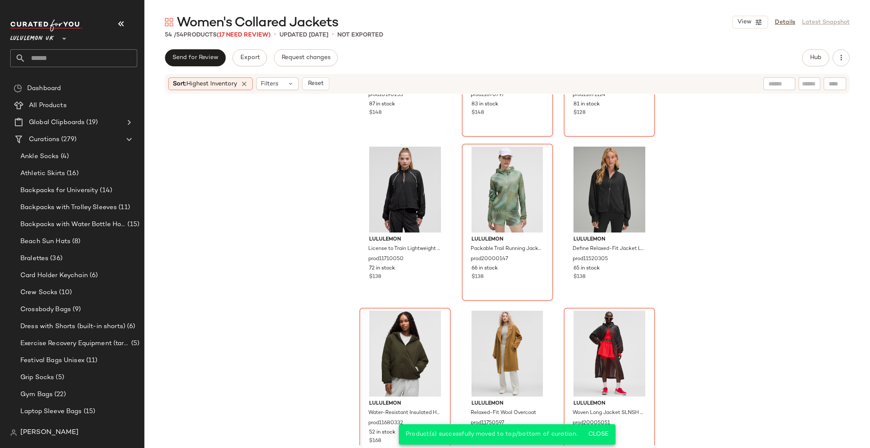
scroll to position [2035, 0]
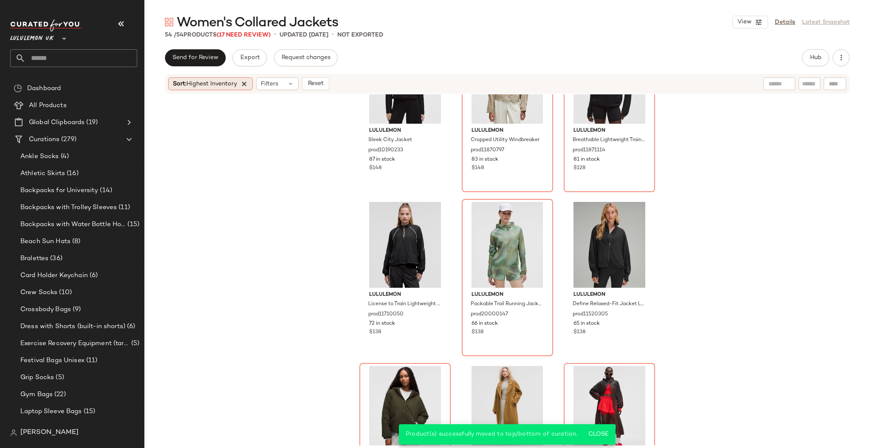
click at [248, 84] on icon at bounding box center [244, 84] width 8 height 8
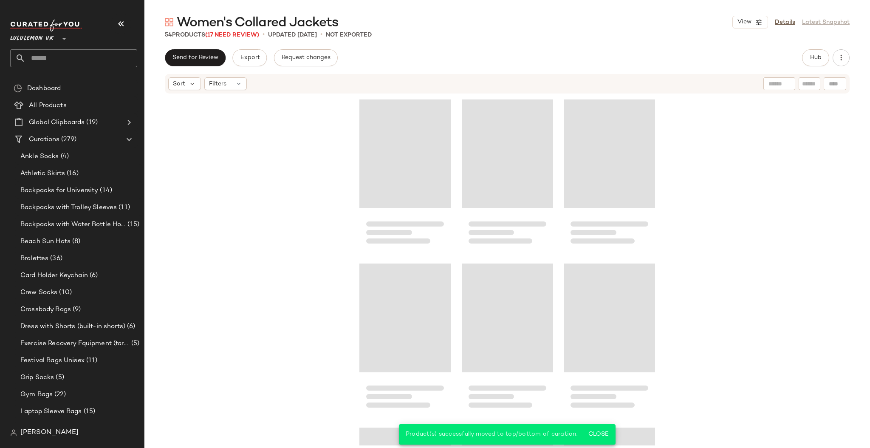
click at [300, 160] on div at bounding box center [506, 269] width 725 height 351
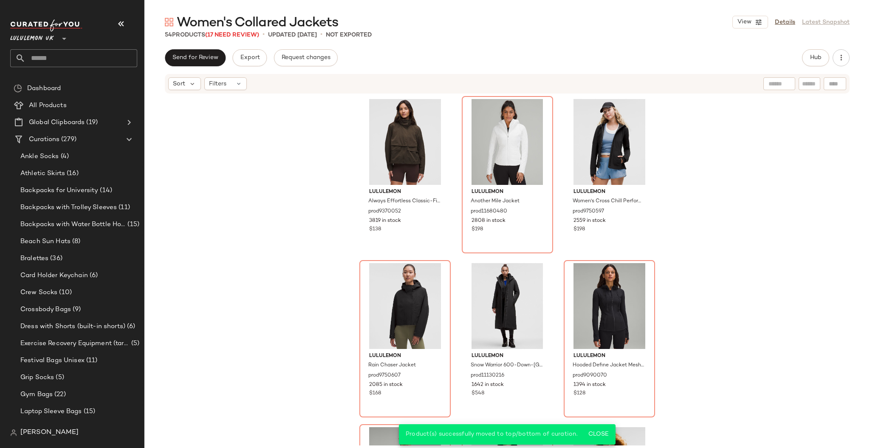
click at [299, 166] on div "lululemon Always Effortless Classic-Fit Jacket prod9370052 3819 in stock $138 l…" at bounding box center [506, 269] width 725 height 351
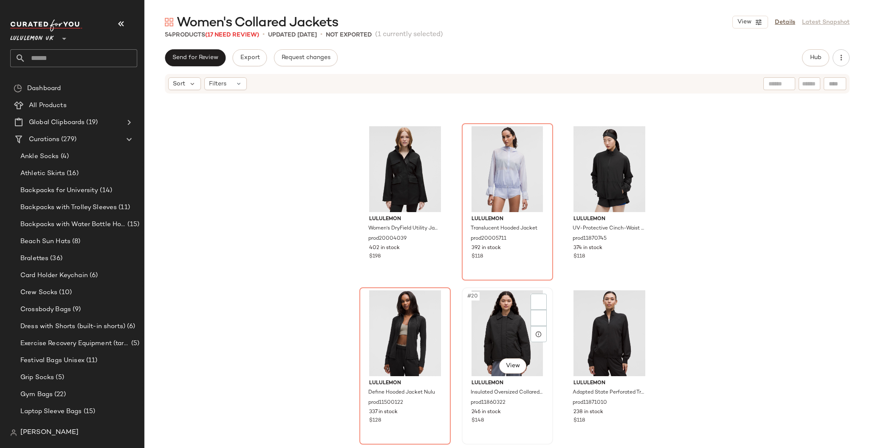
scroll to position [1026, 0]
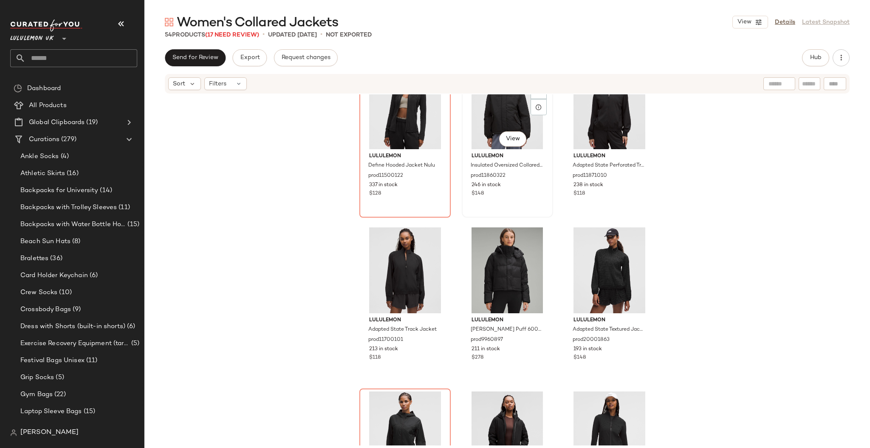
click at [490, 104] on div "#20 View" at bounding box center [507, 106] width 85 height 86
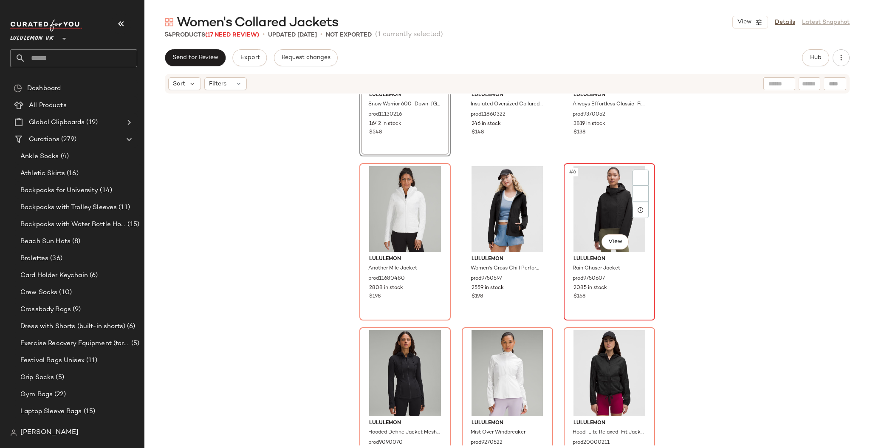
scroll to position [113, 0]
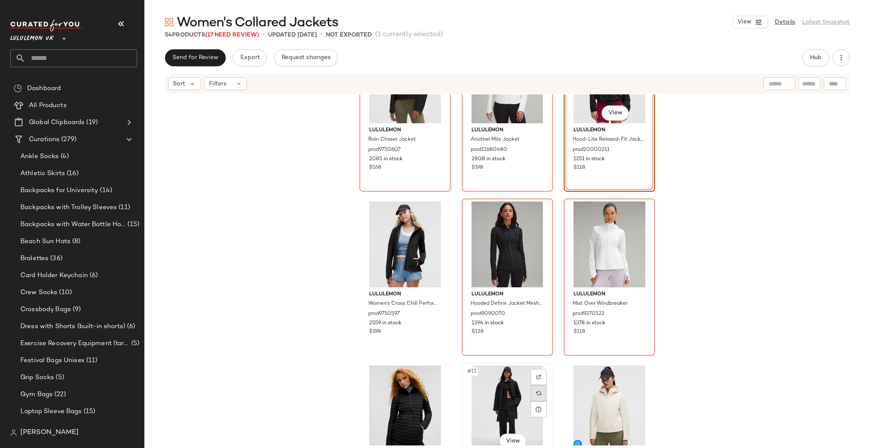
scroll to position [233, 0]
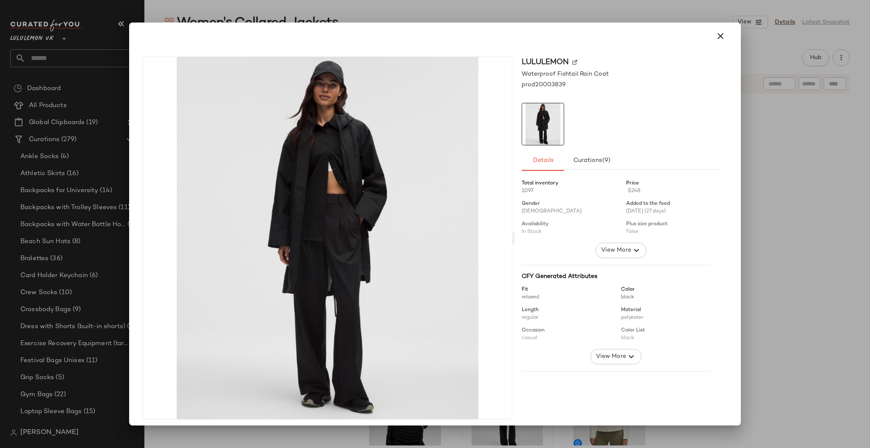
click at [777, 246] on div at bounding box center [435, 224] width 870 height 448
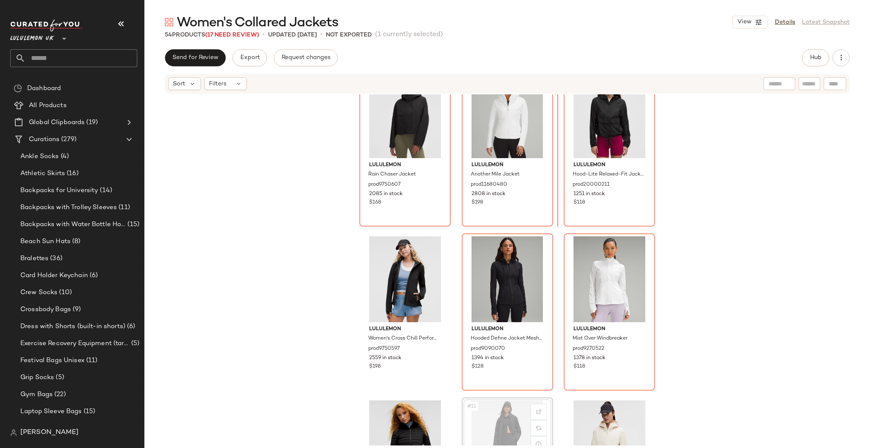
scroll to position [168, 0]
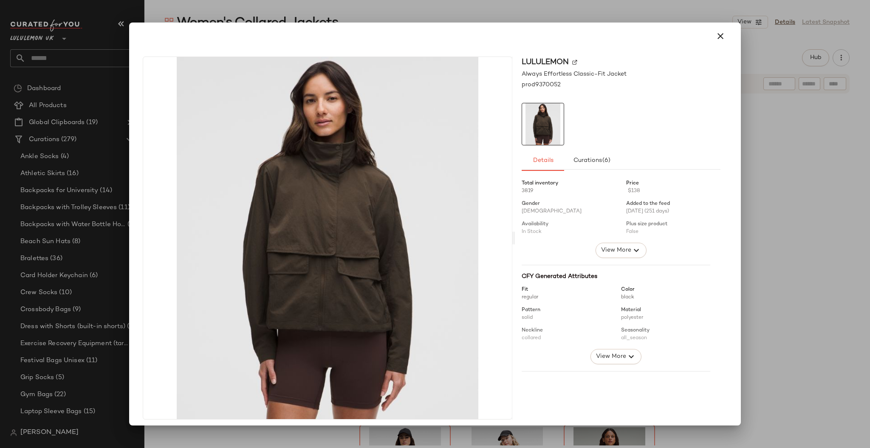
click at [746, 186] on div at bounding box center [435, 224] width 870 height 448
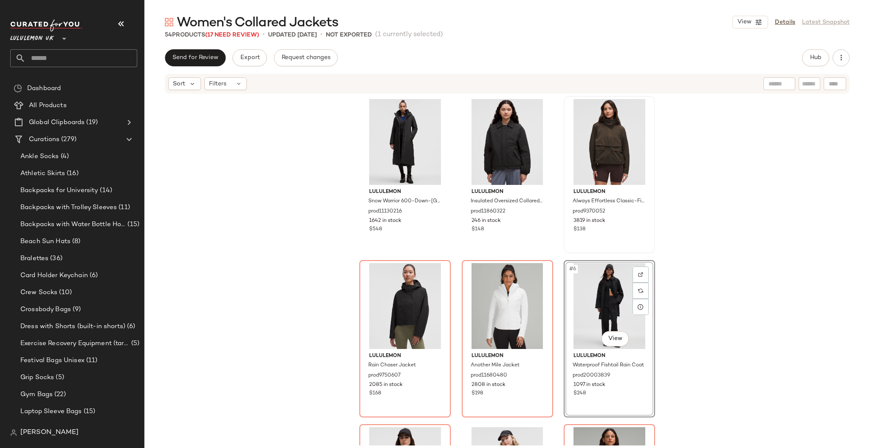
click at [110, 57] on input "text" at bounding box center [81, 58] width 112 height 18
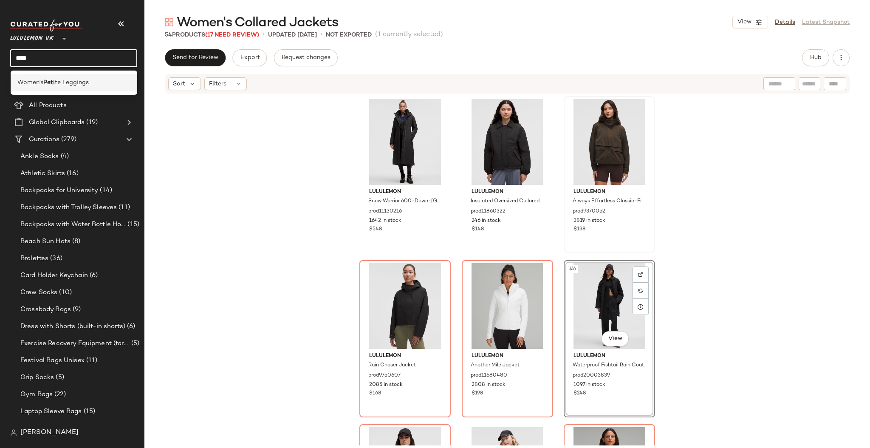
type input "****"
click at [115, 85] on div "Women's Peti te Leggings" at bounding box center [73, 82] width 113 height 9
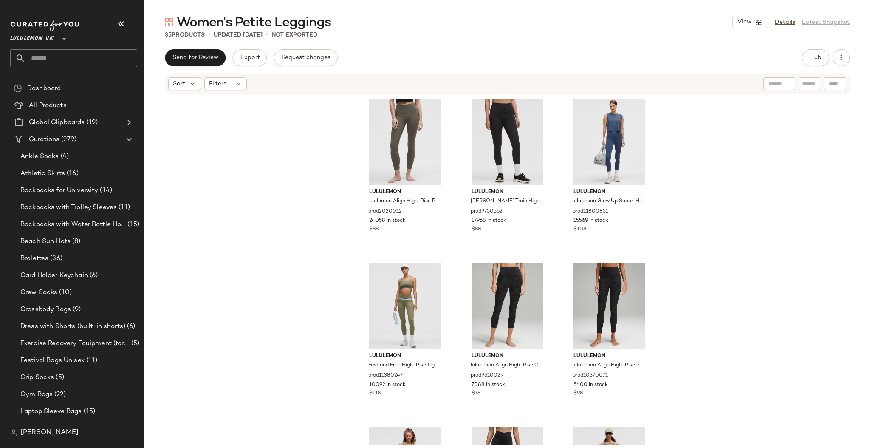
click at [106, 57] on input "text" at bounding box center [81, 58] width 112 height 18
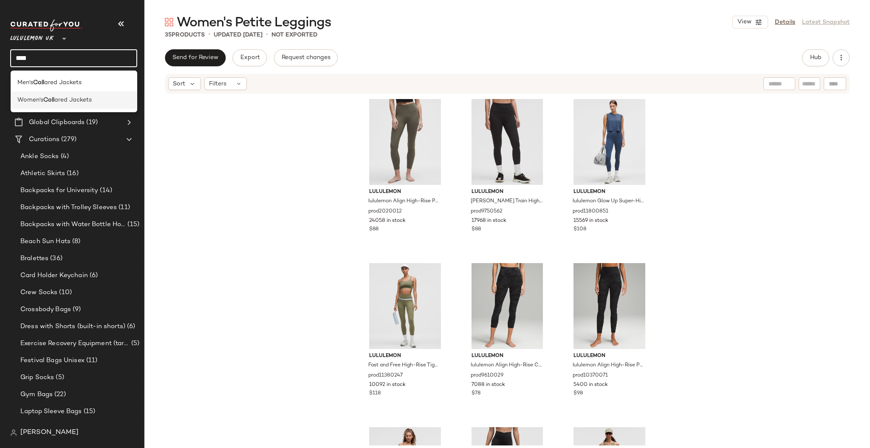
type input "****"
click at [94, 96] on div "Women's Coll ared Jackets" at bounding box center [73, 100] width 113 height 9
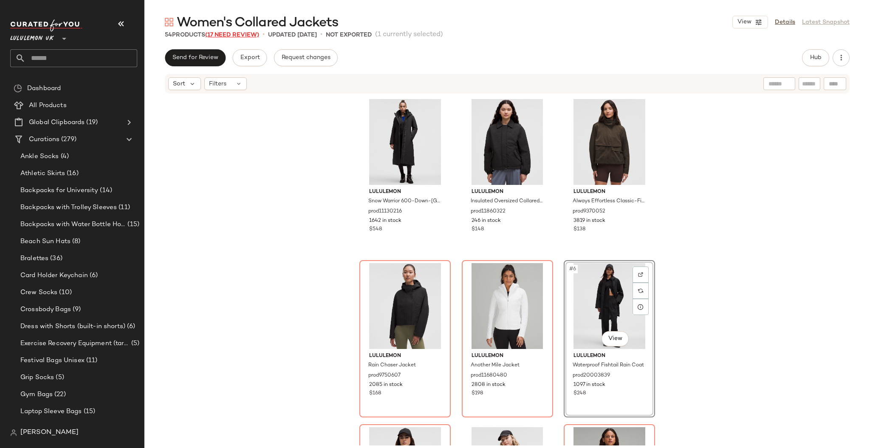
click at [239, 37] on span "(17 Need Review)" at bounding box center [232, 35] width 54 height 6
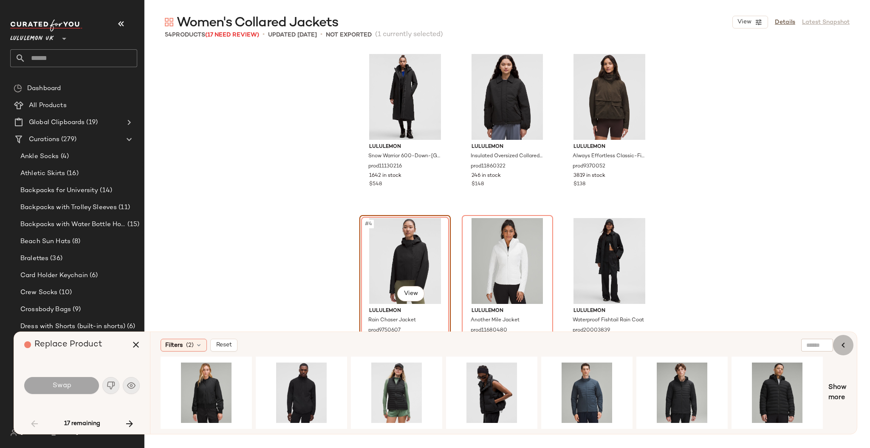
click at [847, 346] on icon "button" at bounding box center [843, 345] width 10 height 10
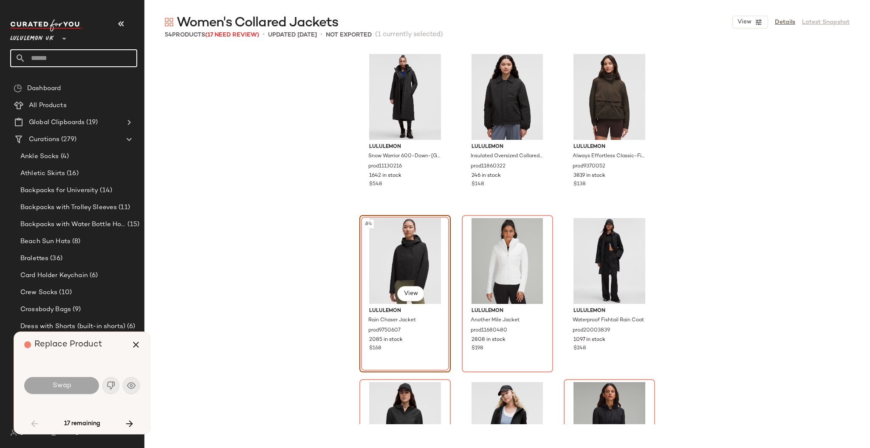
click at [62, 51] on input "text" at bounding box center [81, 58] width 112 height 18
type input "***"
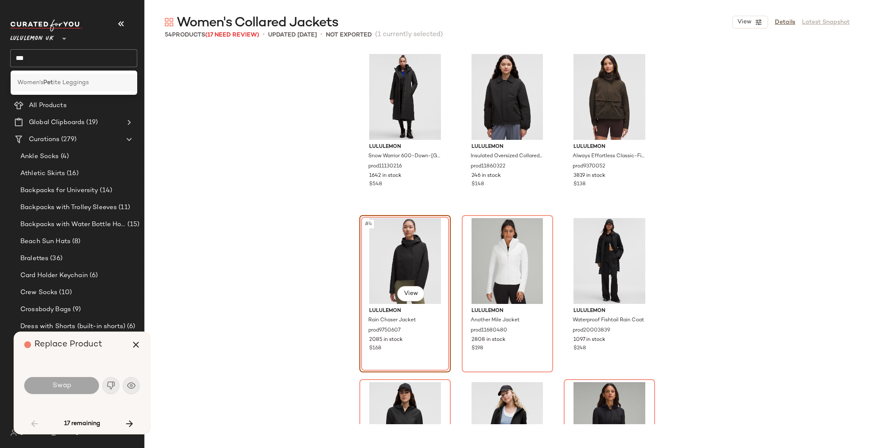
click at [71, 82] on span "ite Leggings" at bounding box center [71, 82] width 36 height 9
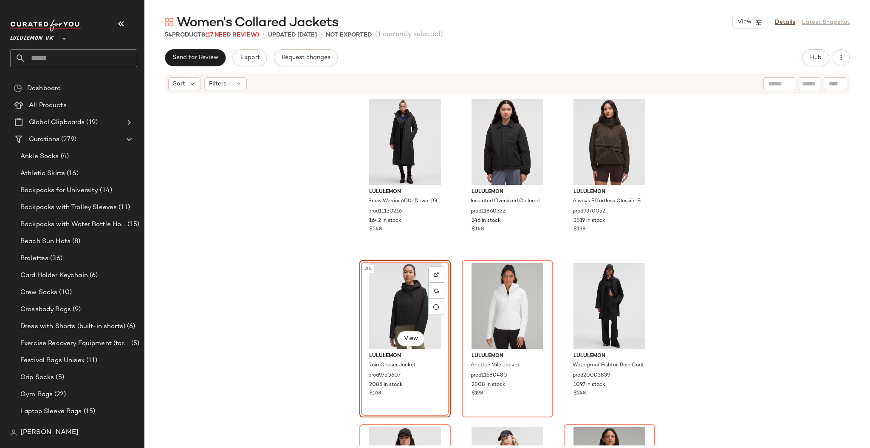
click at [84, 46] on div "Lululemon UK **" at bounding box center [73, 44] width 127 height 48
click at [90, 59] on input "text" at bounding box center [81, 58] width 112 height 18
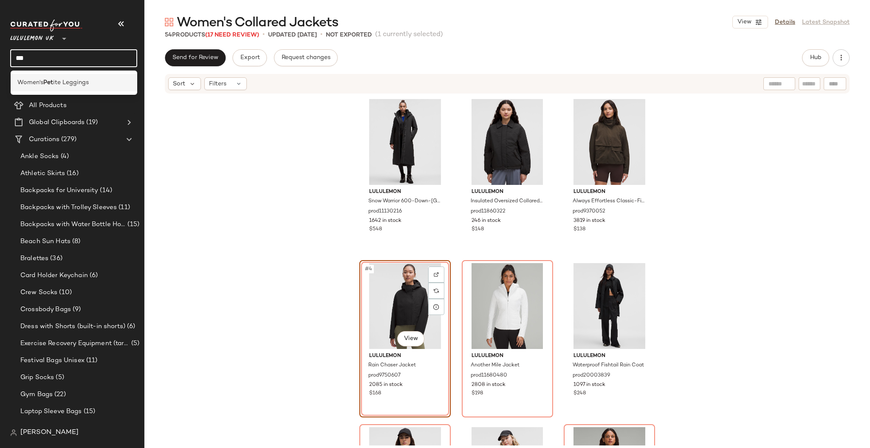
type input "***"
click at [93, 84] on div "Women's Pet ite Leggings" at bounding box center [73, 82] width 113 height 9
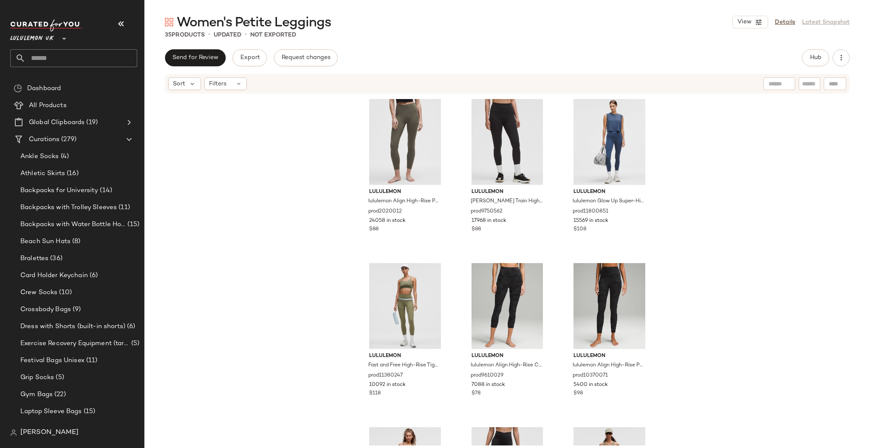
click at [804, 51] on div "Hub" at bounding box center [815, 57] width 27 height 17
click at [813, 53] on button "Hub" at bounding box center [815, 57] width 27 height 17
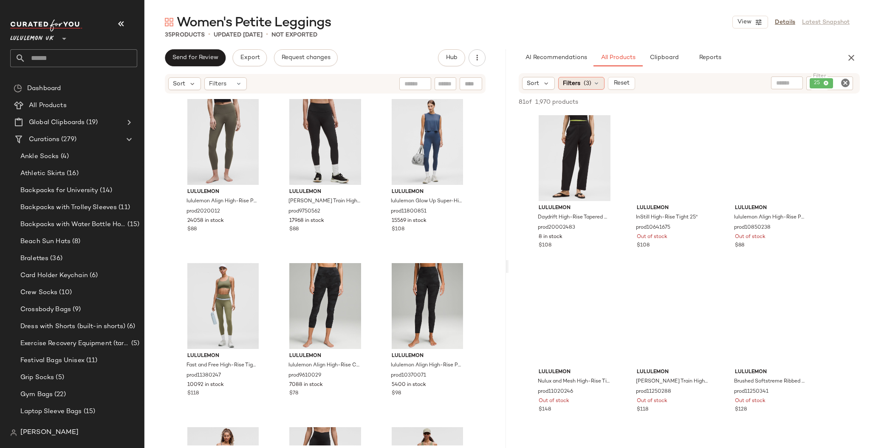
click at [583, 82] on span "(3)" at bounding box center [587, 83] width 8 height 9
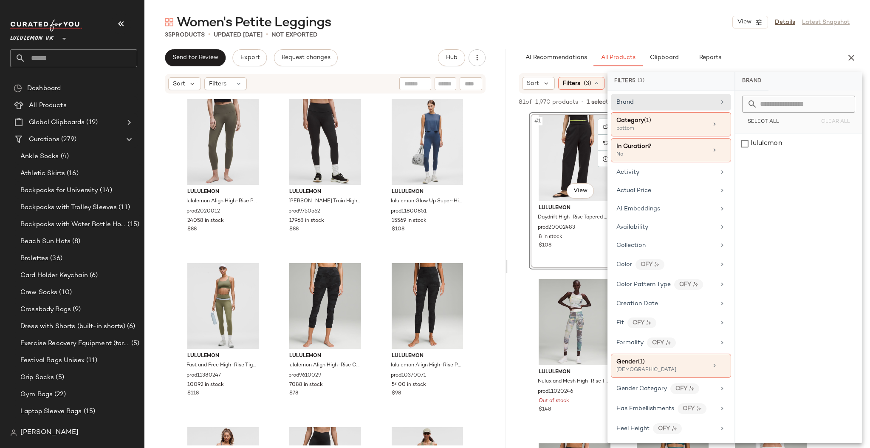
click at [549, 70] on div "AI Recommendations All Products Clipboard Reports Sort Filters (3) Reset Filter…" at bounding box center [688, 266] width 361 height 434
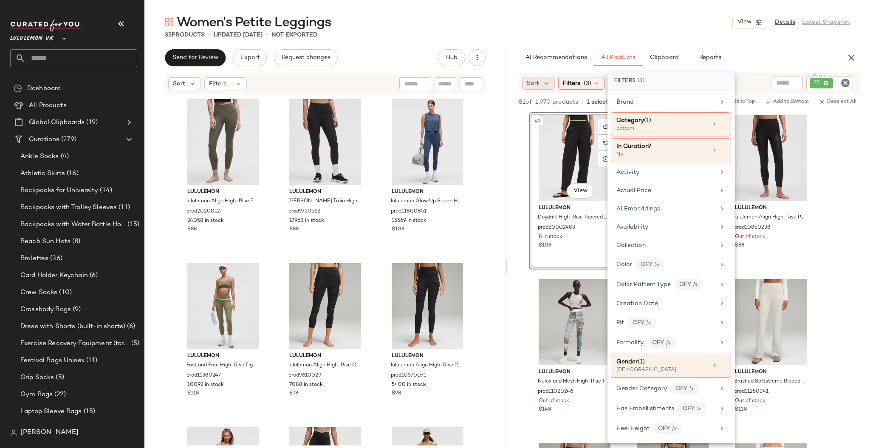
click at [540, 82] on div "Sort" at bounding box center [538, 83] width 33 height 13
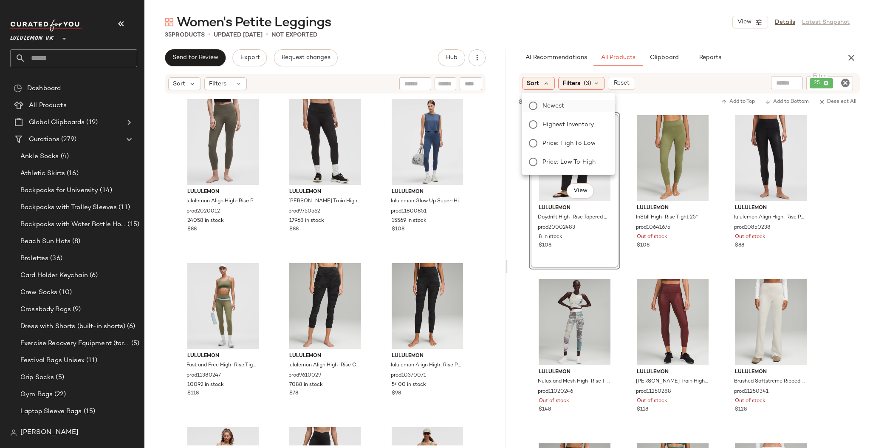
click at [565, 104] on label "Newest" at bounding box center [573, 106] width 69 height 12
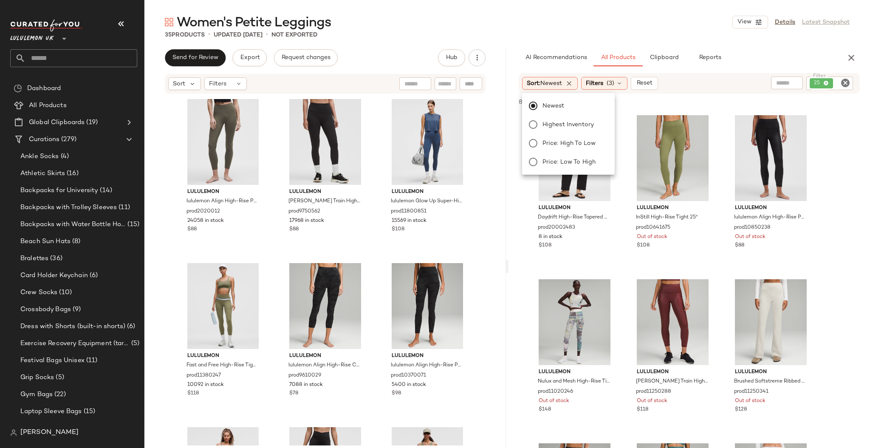
click at [848, 82] on div "Filter 25 Filter" at bounding box center [829, 83] width 47 height 14
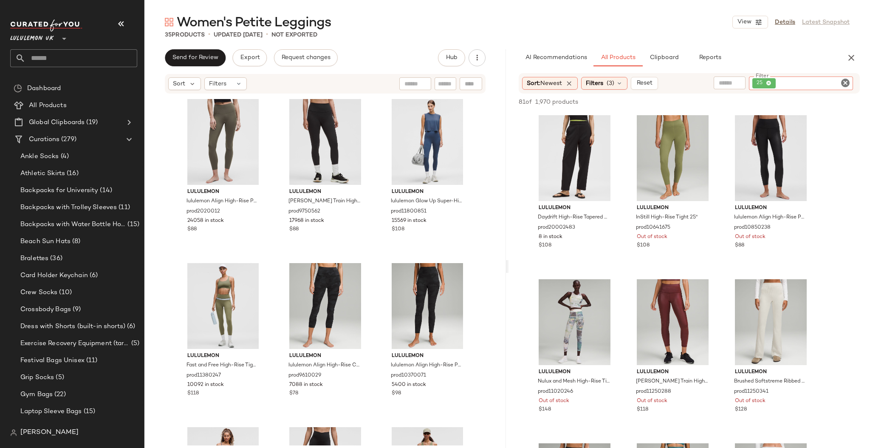
click at [848, 81] on icon "Clear Filter" at bounding box center [845, 83] width 10 height 10
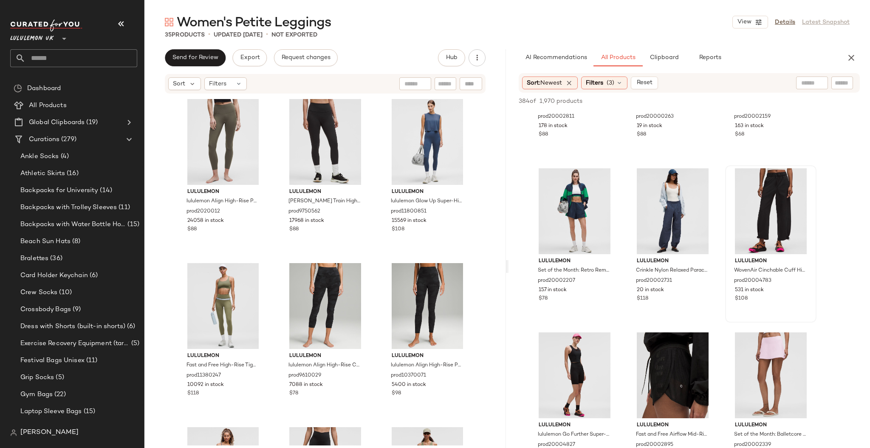
scroll to position [1811, 0]
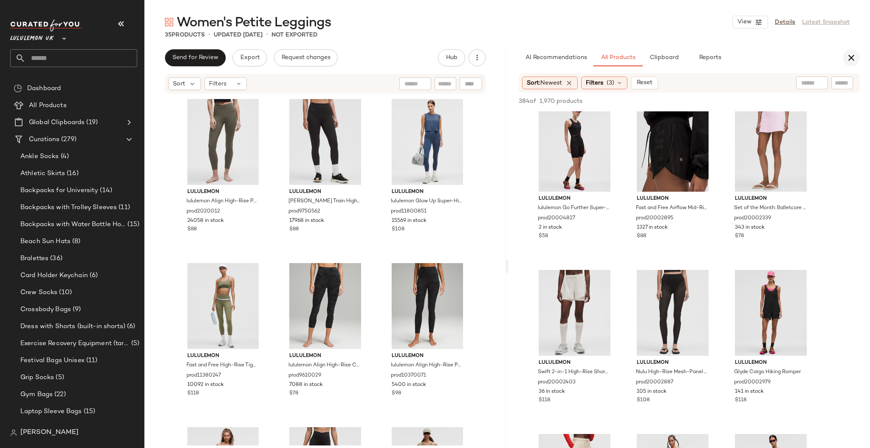
click at [856, 58] on button "button" at bounding box center [850, 57] width 17 height 17
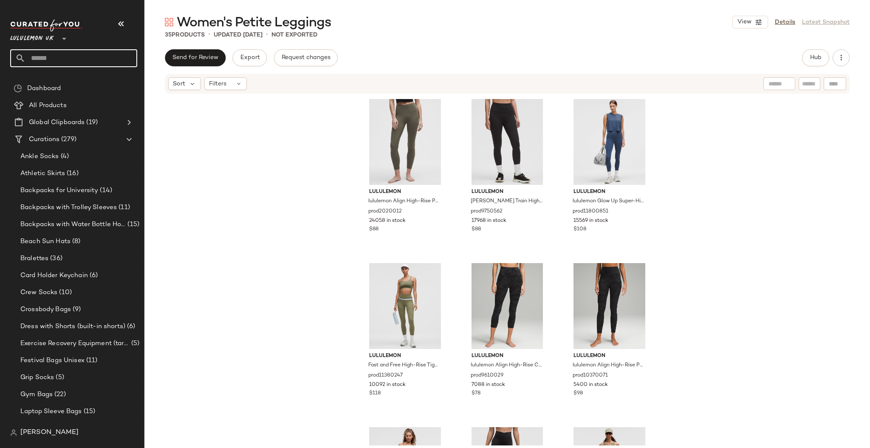
click at [84, 54] on input "text" at bounding box center [81, 58] width 112 height 18
type input "**********"
click at [110, 82] on div "Running Soc ks" at bounding box center [73, 82] width 113 height 9
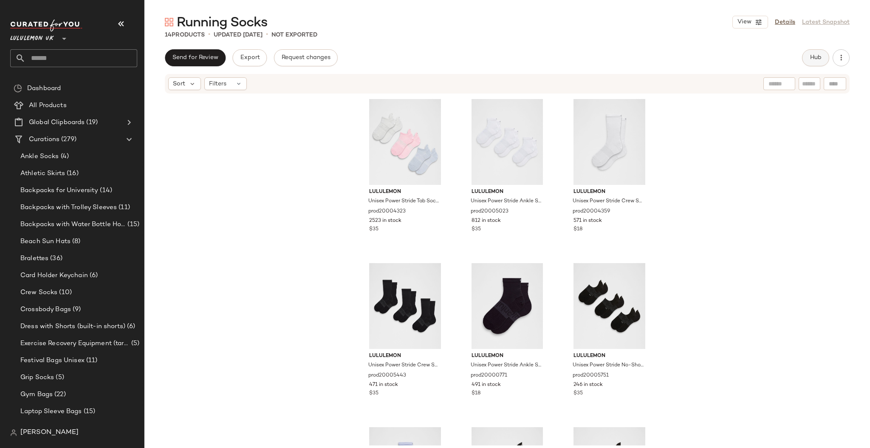
click at [805, 53] on button "Hub" at bounding box center [815, 57] width 27 height 17
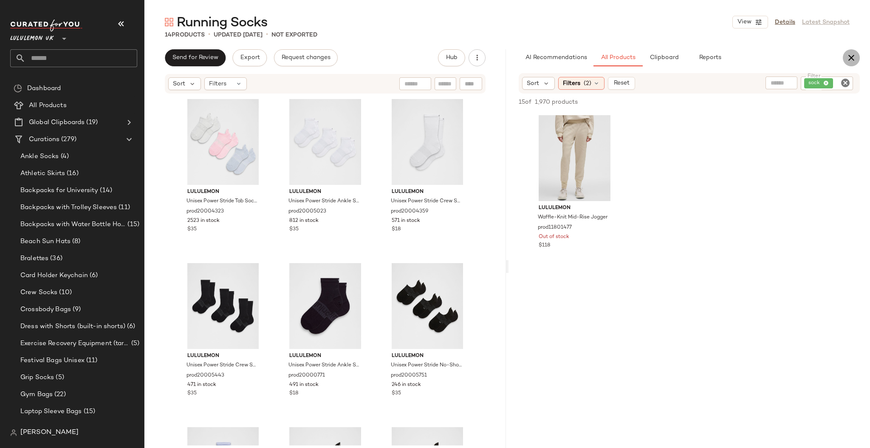
click at [852, 53] on icon "button" at bounding box center [851, 58] width 10 height 10
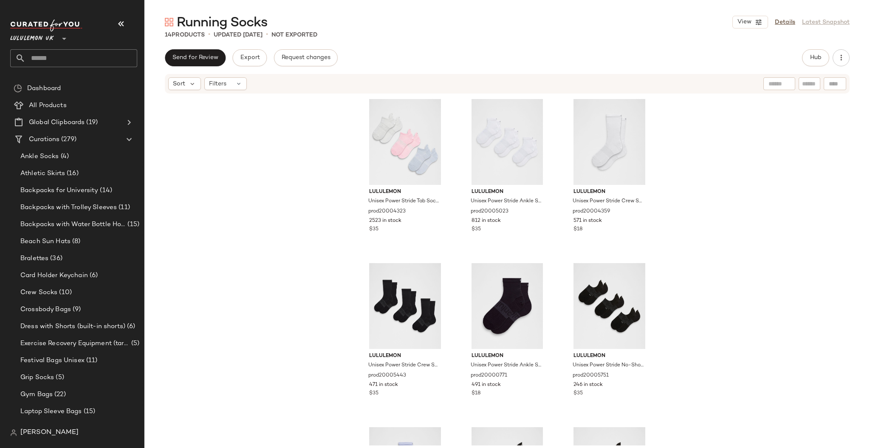
click at [45, 39] on span "Lululemon UK" at bounding box center [32, 36] width 44 height 15
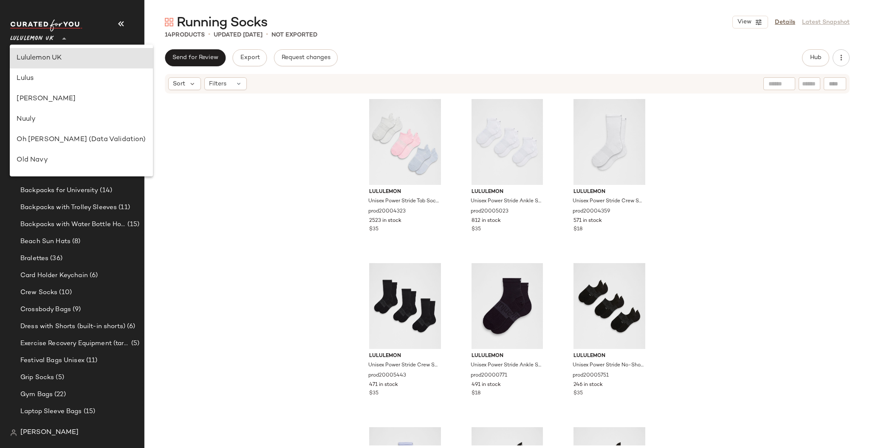
type input "**"
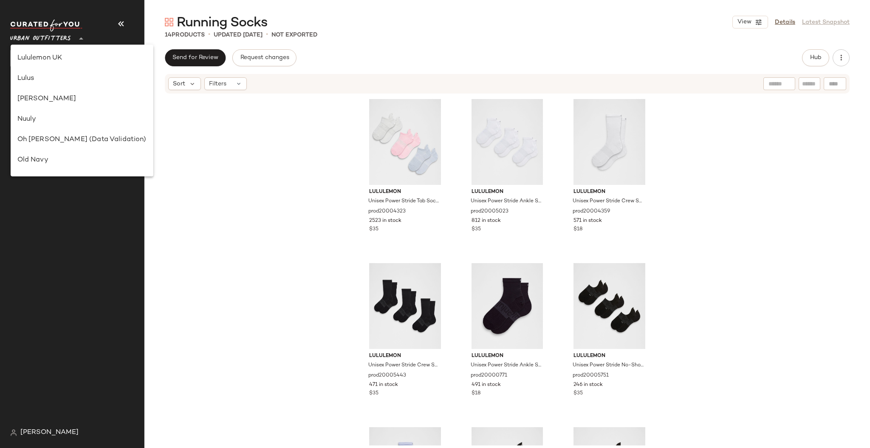
scroll to position [457, 0]
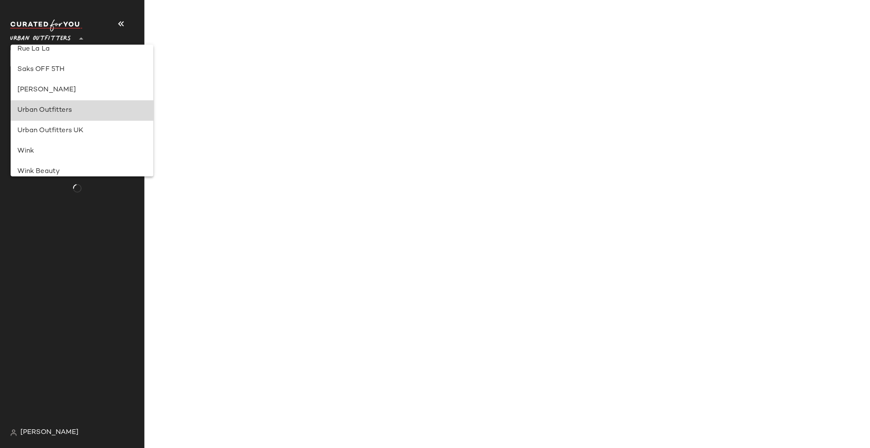
click at [79, 108] on div "Urban Outfitters" at bounding box center [81, 110] width 129 height 10
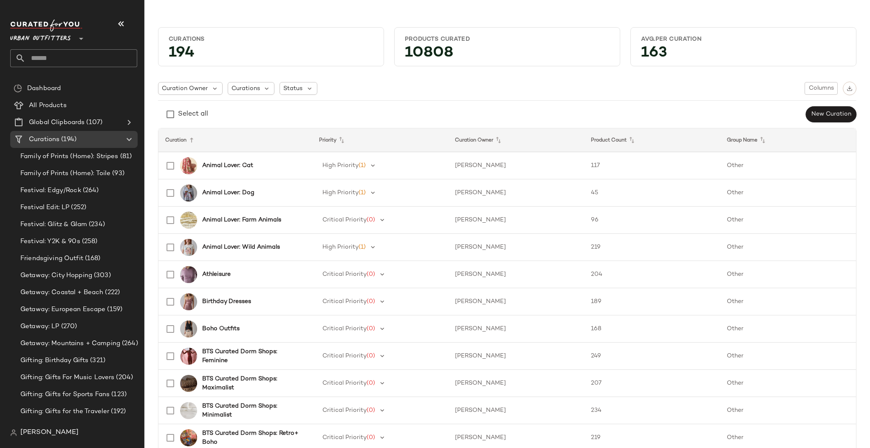
click at [67, 50] on input "text" at bounding box center [81, 58] width 112 height 18
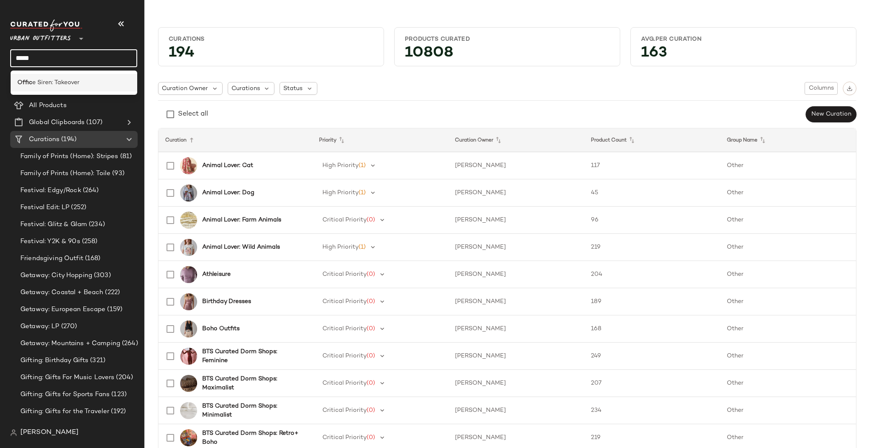
type input "*****"
click at [116, 82] on div "Offic e Siren: Takeover" at bounding box center [73, 82] width 113 height 9
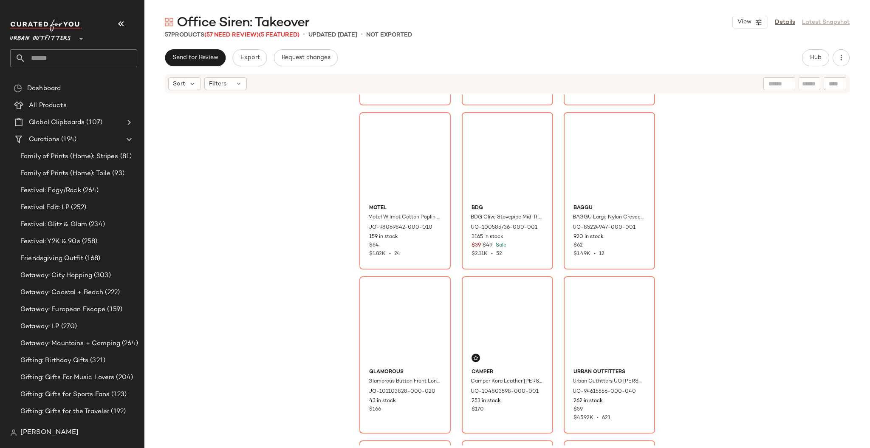
scroll to position [1139, 0]
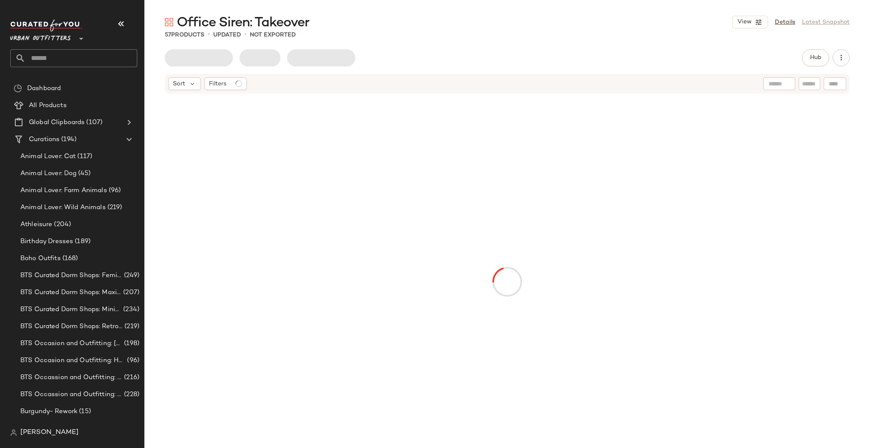
click at [64, 53] on input "text" at bounding box center [81, 58] width 112 height 18
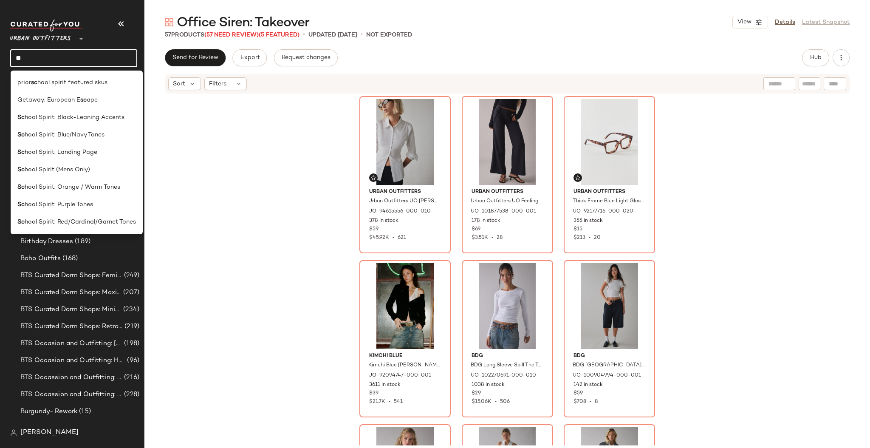
click at [67, 57] on input "**" at bounding box center [73, 58] width 127 height 18
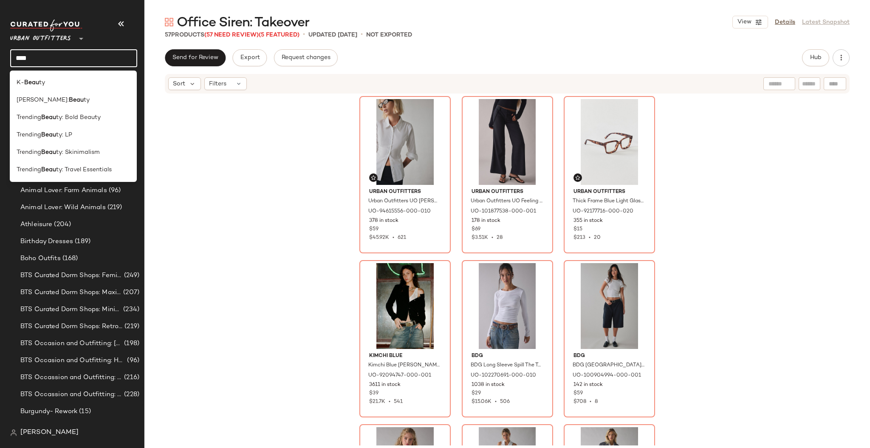
type input "****"
click at [173, 140] on div "Urban Outfitters Urban Outfitters UO Leilani Slim Button Up Shirt Top in White,…" at bounding box center [506, 269] width 725 height 351
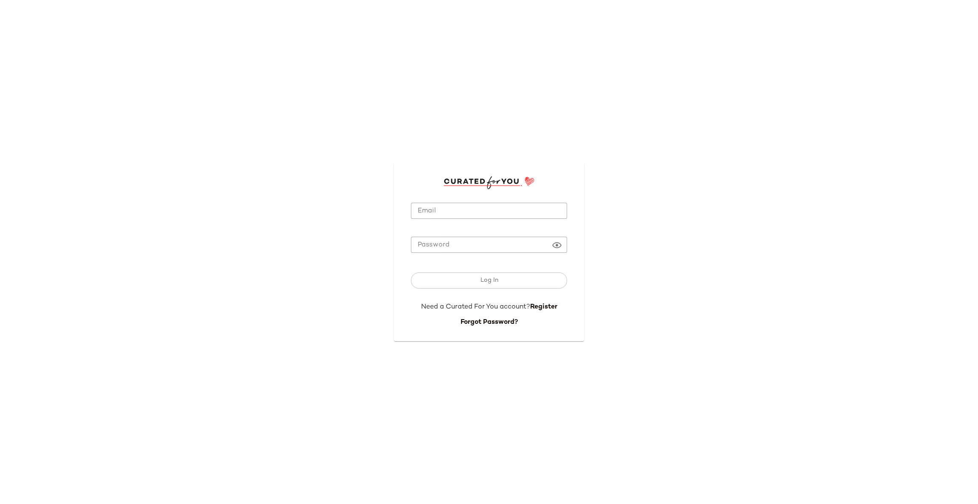
type input "**********"
click at [510, 213] on input "**********" at bounding box center [489, 211] width 156 height 17
drag, startPoint x: 491, startPoint y: 284, endPoint x: 493, endPoint y: 271, distance: 12.6
click at [490, 284] on span "Log In" at bounding box center [489, 280] width 18 height 7
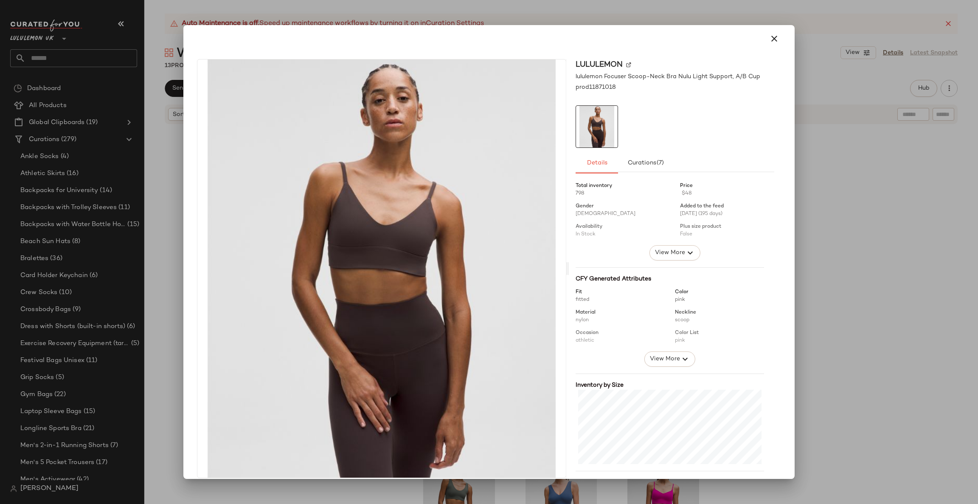
click at [845, 197] on div at bounding box center [489, 252] width 978 height 504
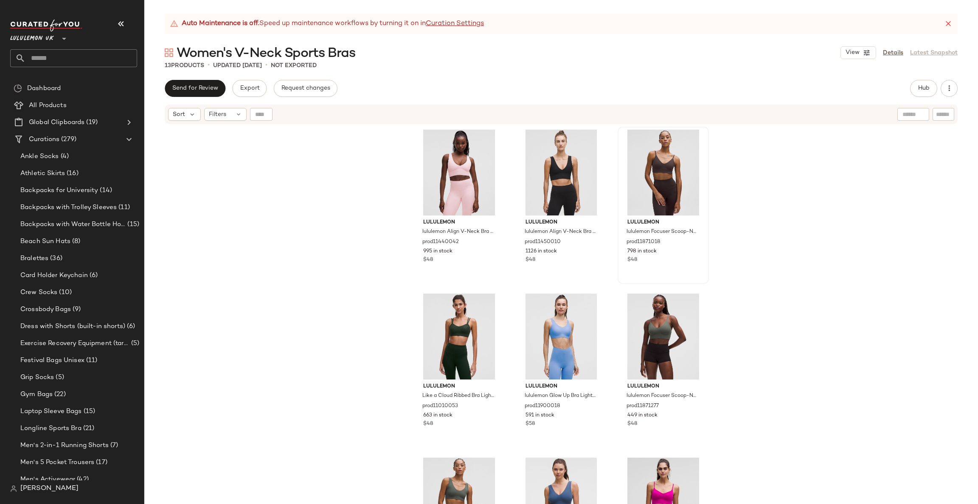
click at [940, 121] on div "Sort Filters" at bounding box center [561, 114] width 793 height 20
click at [944, 115] on input "text" at bounding box center [943, 114] width 15 height 9
type input "*****"
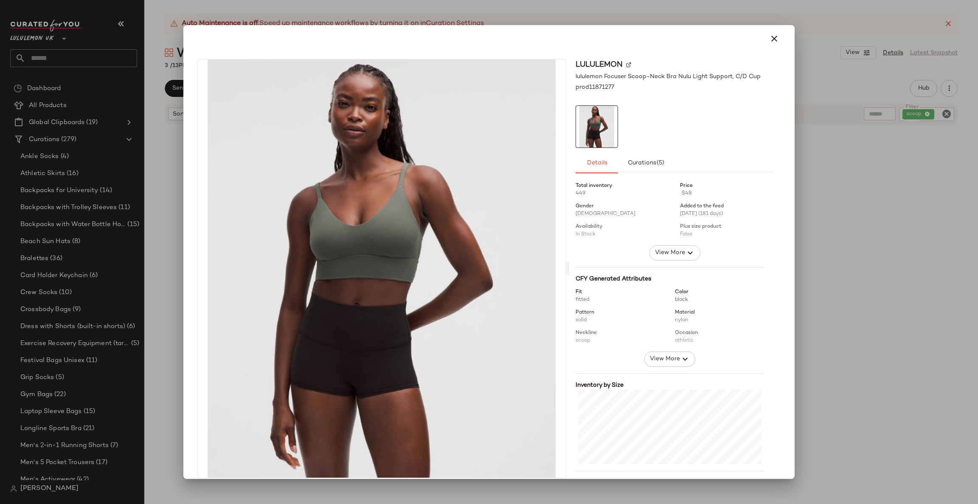
click at [781, 239] on div "lululemon lululemon Focuser Scoop-Neck Bra Nulu Light Support, C/D Cup prod1187…" at bounding box center [489, 270] width 605 height 436
click at [850, 237] on div at bounding box center [489, 252] width 978 height 504
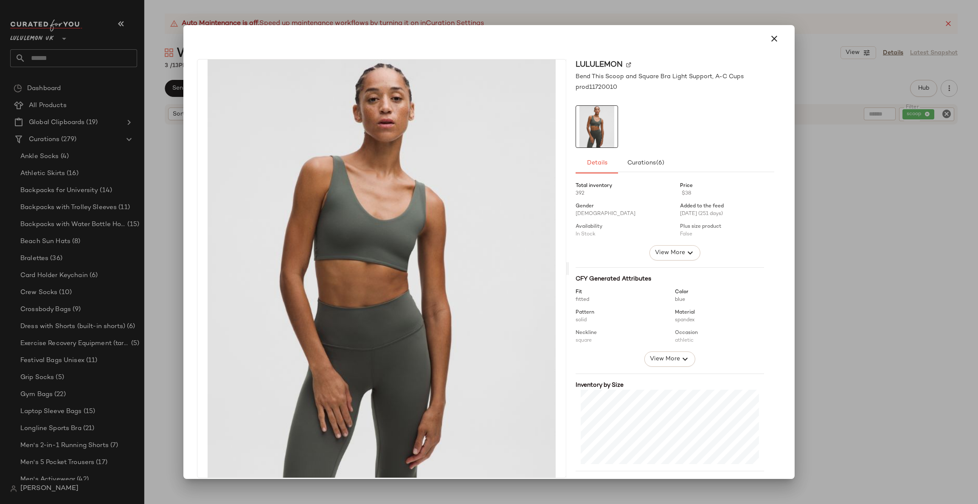
click at [814, 212] on div at bounding box center [489, 252] width 978 height 504
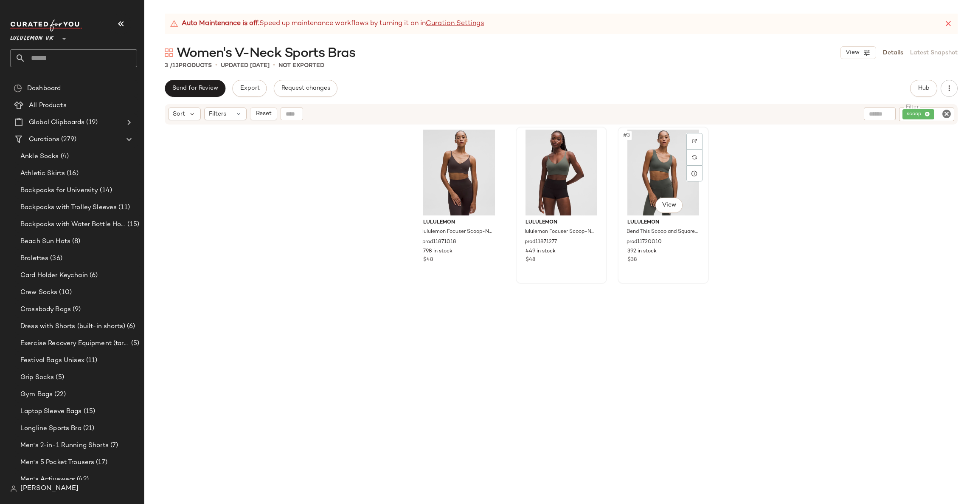
click at [653, 177] on div "#3 View" at bounding box center [663, 173] width 85 height 86
click at [448, 163] on div "#1 View" at bounding box center [459, 173] width 85 height 86
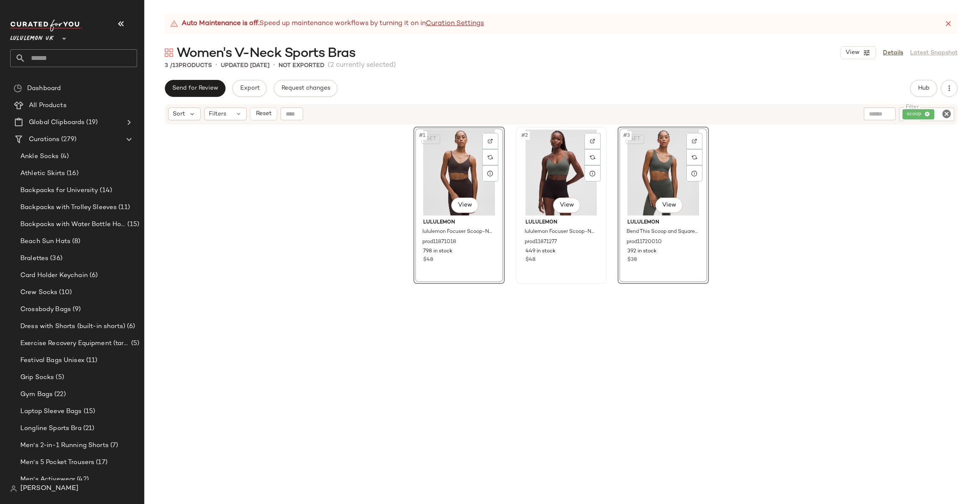
click at [539, 160] on div "#2 View" at bounding box center [561, 173] width 85 height 86
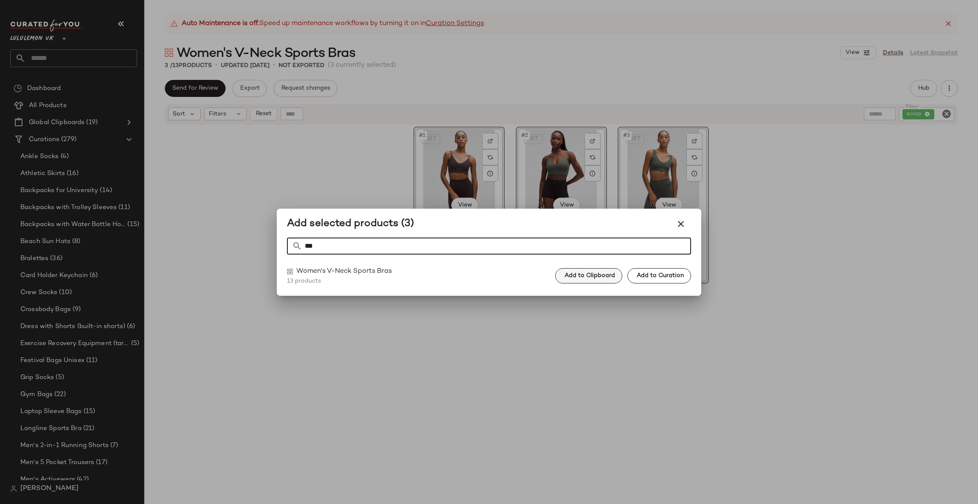
type input "***"
click at [602, 276] on span "Add to Clipboard" at bounding box center [589, 275] width 51 height 7
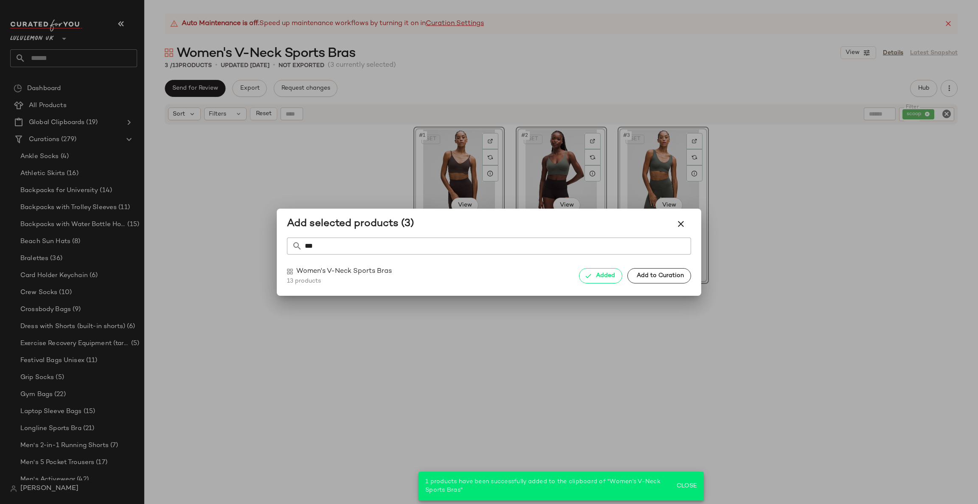
click at [769, 240] on div at bounding box center [489, 252] width 978 height 504
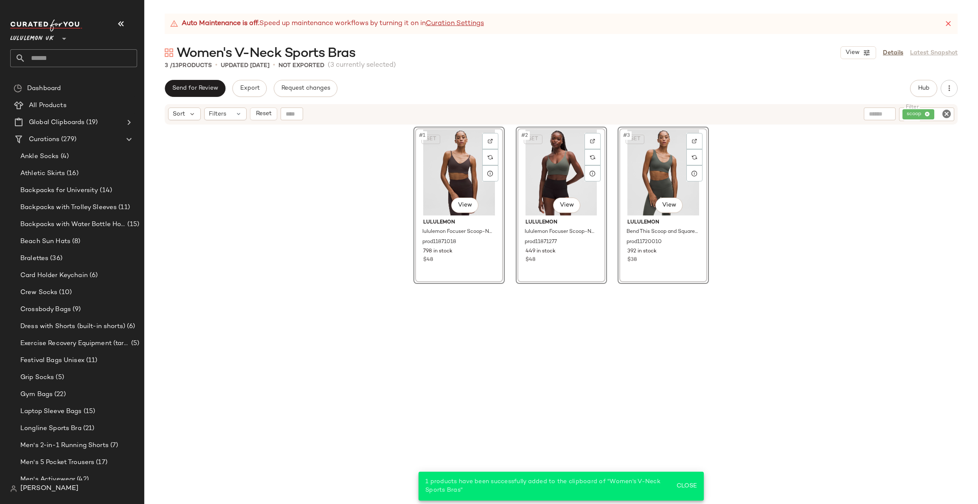
click at [721, 195] on div "SET #1 View lululemon lululemon Focuser Scoop-Neck Bra Nulu Light Support, A/B …" at bounding box center [561, 325] width 834 height 400
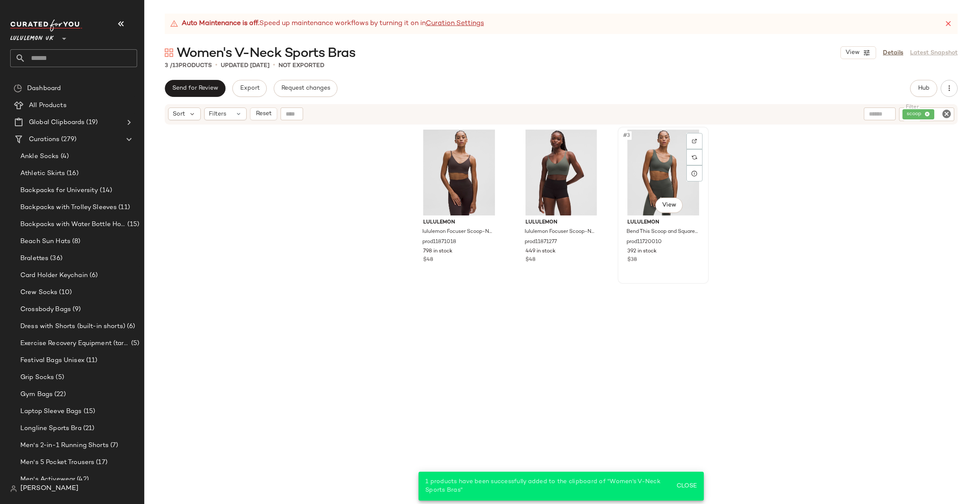
click at [634, 177] on div "#3 View" at bounding box center [663, 173] width 85 height 86
click at [418, 185] on div "#1 View" at bounding box center [459, 173] width 85 height 86
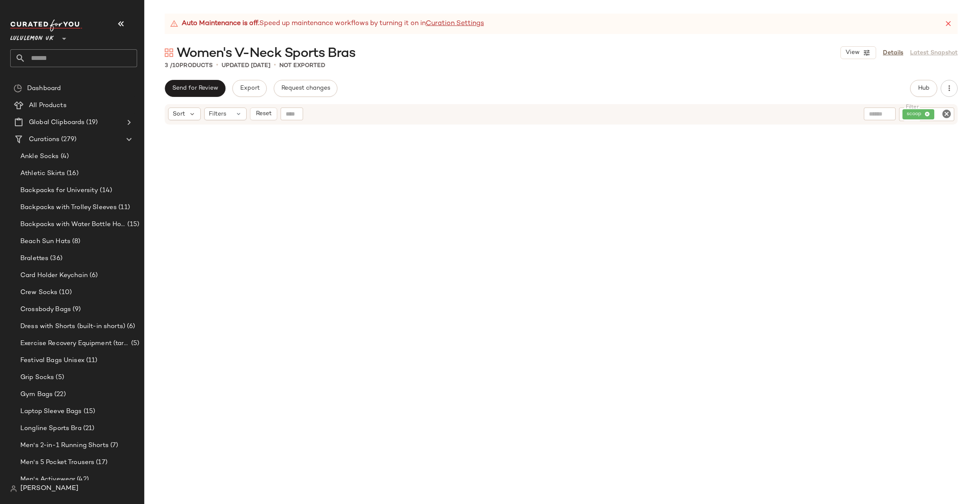
click at [946, 113] on icon "Clear Filter" at bounding box center [947, 114] width 10 height 10
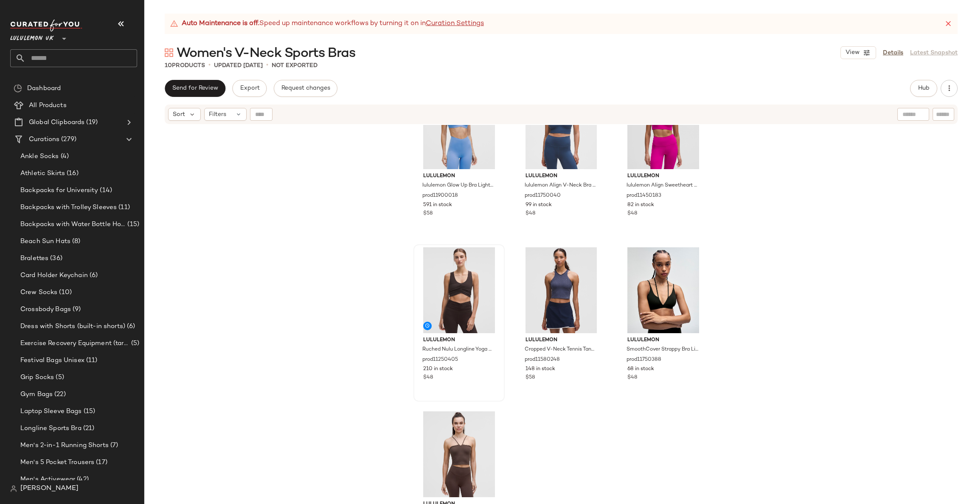
scroll to position [256, 0]
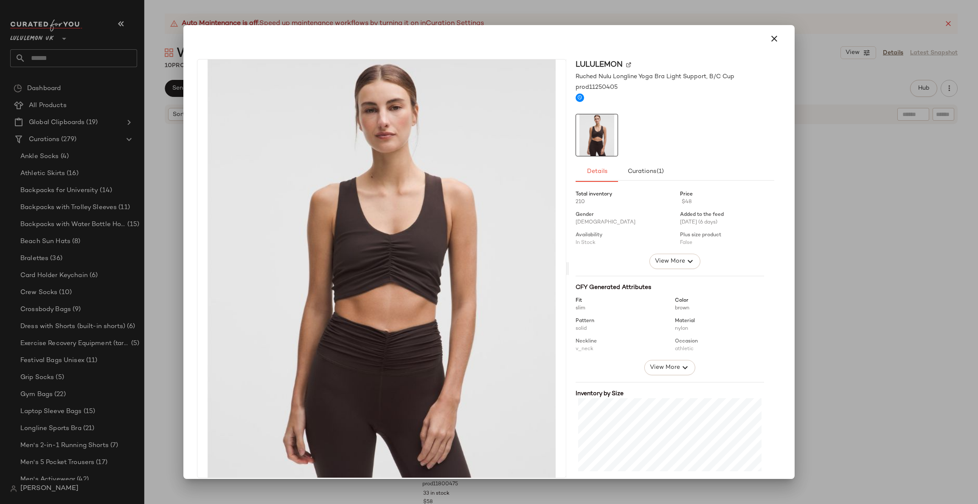
click at [977, 350] on div at bounding box center [489, 252] width 978 height 504
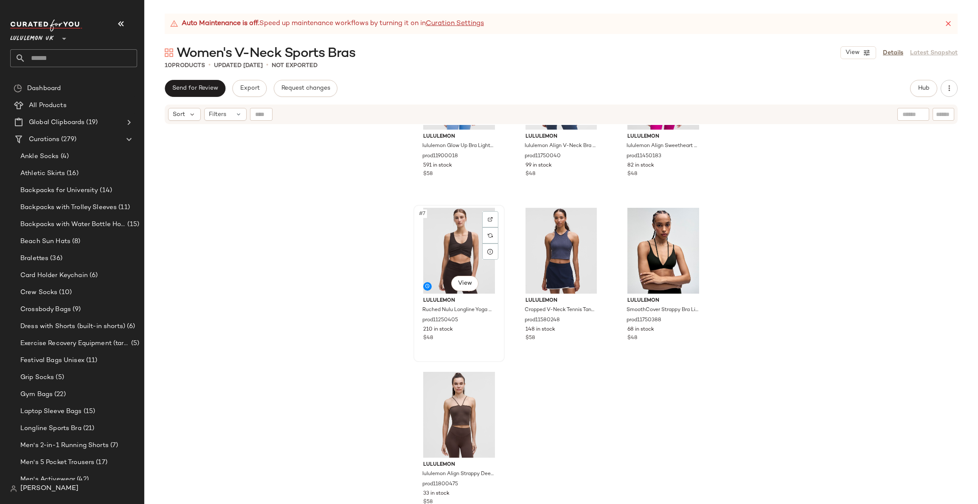
click at [427, 250] on div "#7 View" at bounding box center [459, 251] width 85 height 86
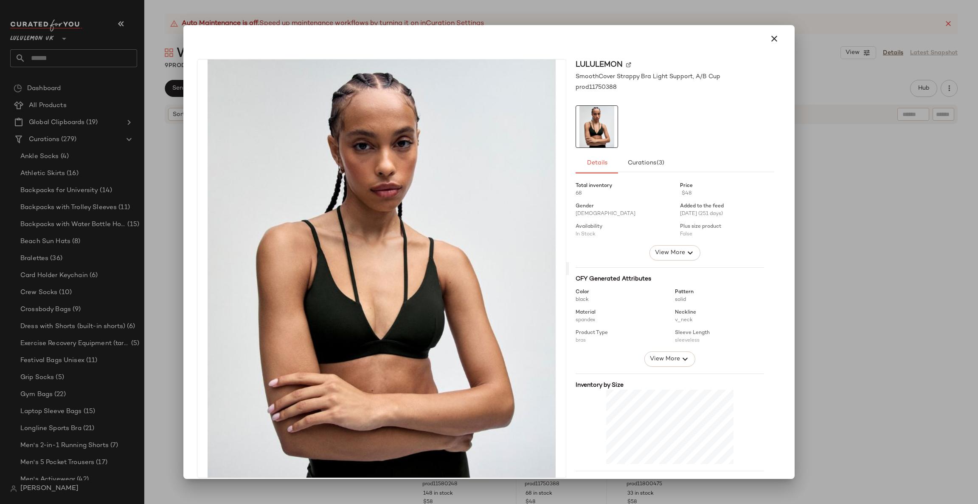
click at [840, 374] on div at bounding box center [489, 252] width 978 height 504
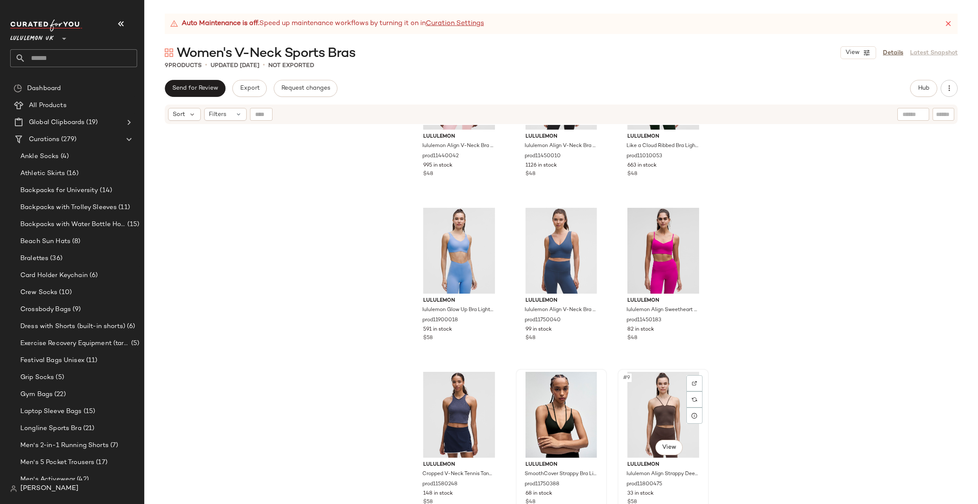
click at [673, 456] on div "#9 View" at bounding box center [663, 415] width 85 height 86
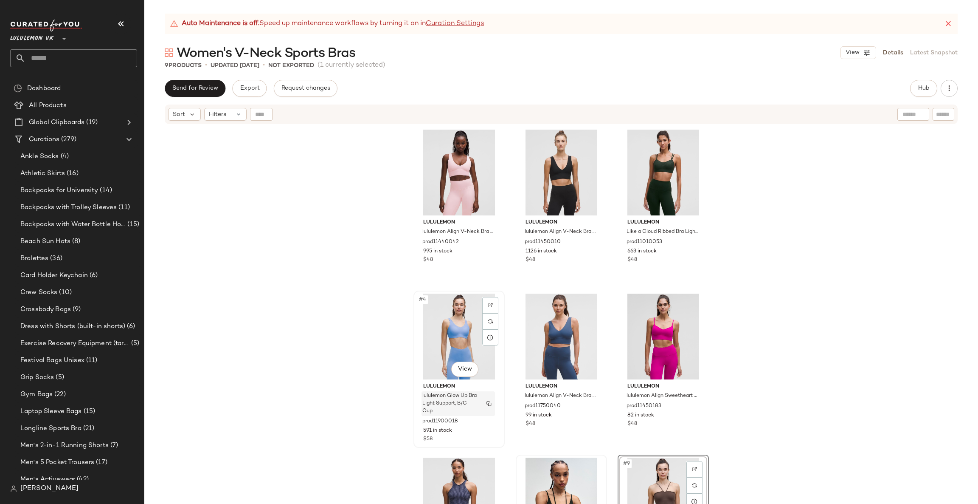
click at [477, 407] on div "lululemon Glow Up Bra Light Support, B/C Cup" at bounding box center [458, 403] width 73 height 25
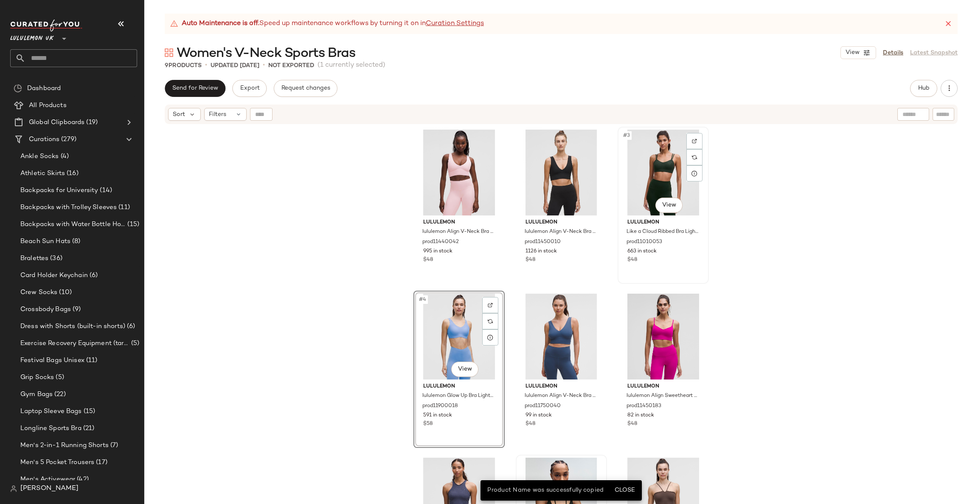
click at [665, 174] on div "#3 View" at bounding box center [663, 173] width 85 height 86
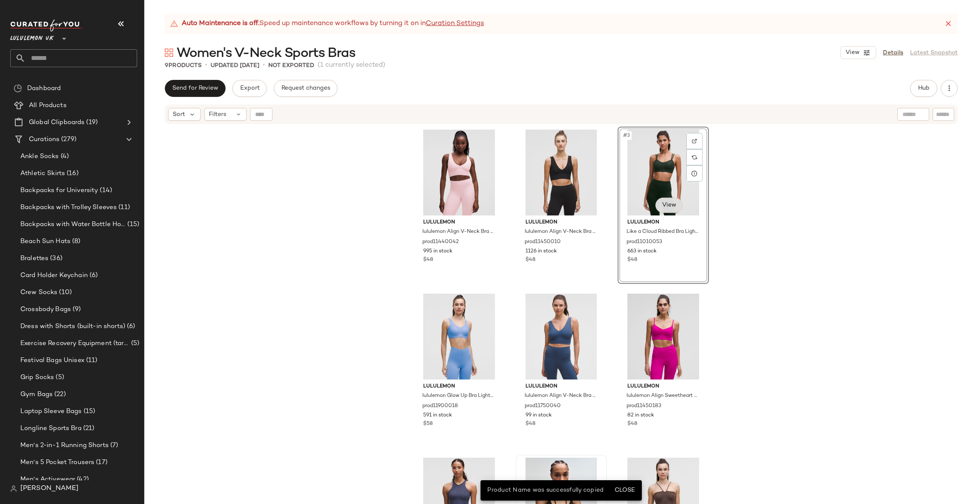
click at [672, 210] on body "Lululemon UK ** Dashboard All Products Global Clipboards (19) Curations (279) A…" at bounding box center [489, 252] width 978 height 504
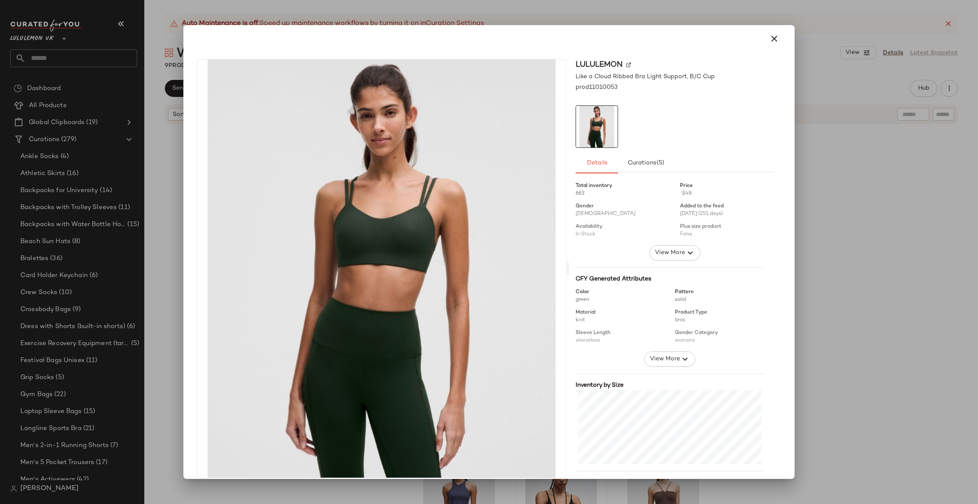
click at [854, 238] on div at bounding box center [489, 252] width 978 height 504
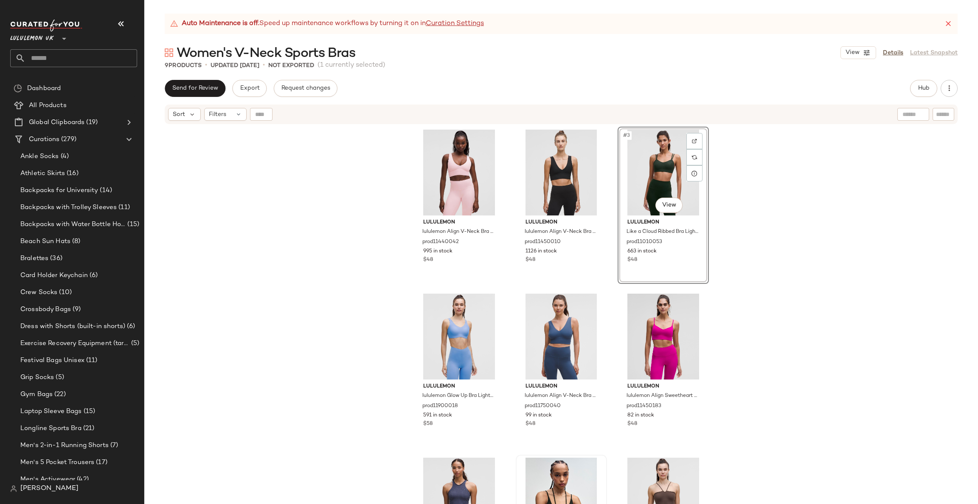
click at [669, 159] on div "#3 View" at bounding box center [663, 173] width 85 height 86
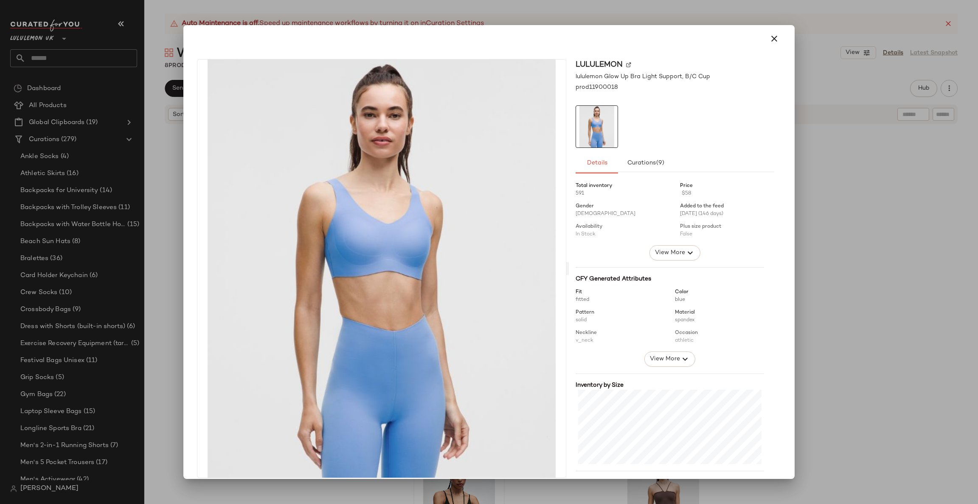
click at [873, 275] on div at bounding box center [489, 252] width 978 height 504
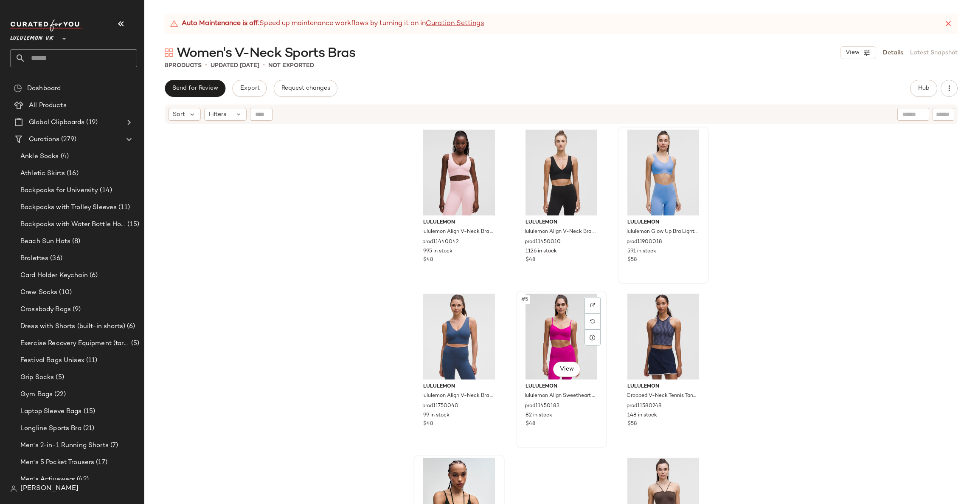
click at [551, 340] on div "#5 View" at bounding box center [561, 336] width 85 height 86
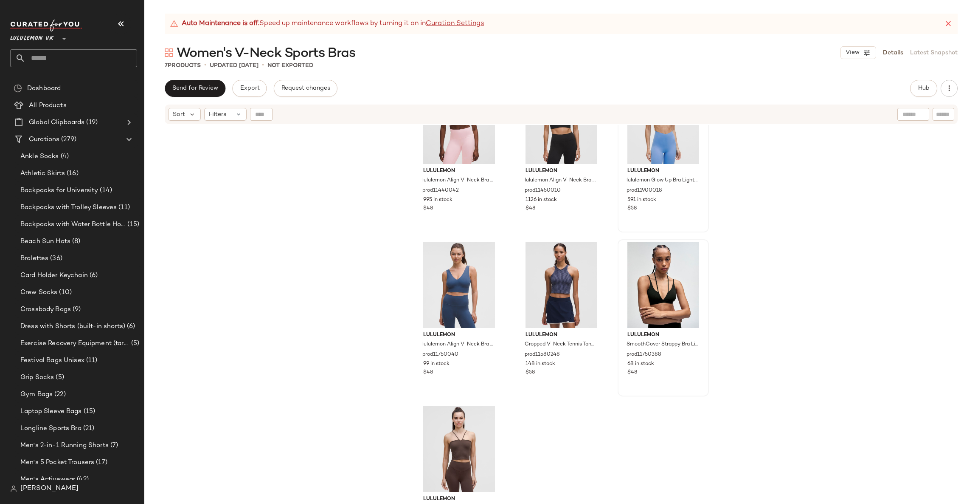
scroll to position [86, 0]
